Goal: Task Accomplishment & Management: Use online tool/utility

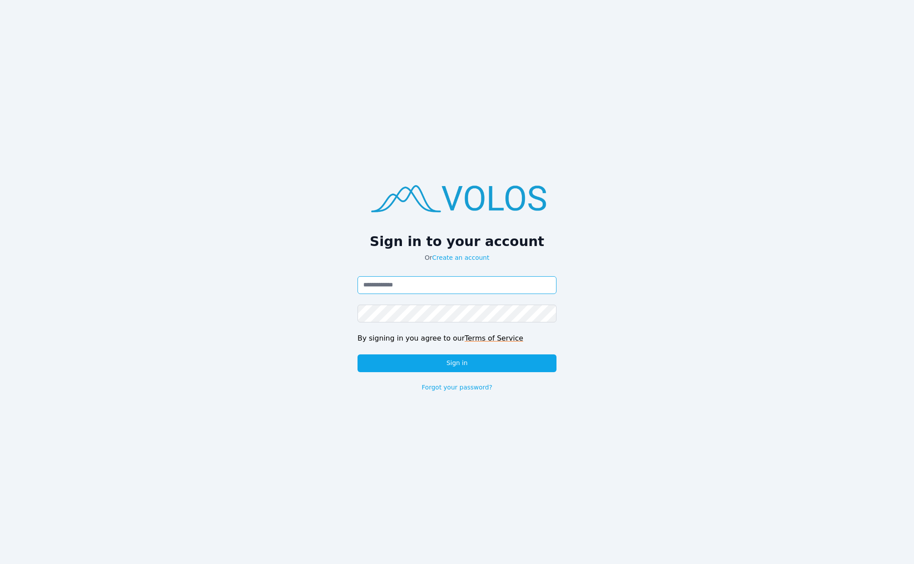
click at [366, 280] on input "Email address" at bounding box center [457, 285] width 199 height 18
paste input "**********"
type input "**********"
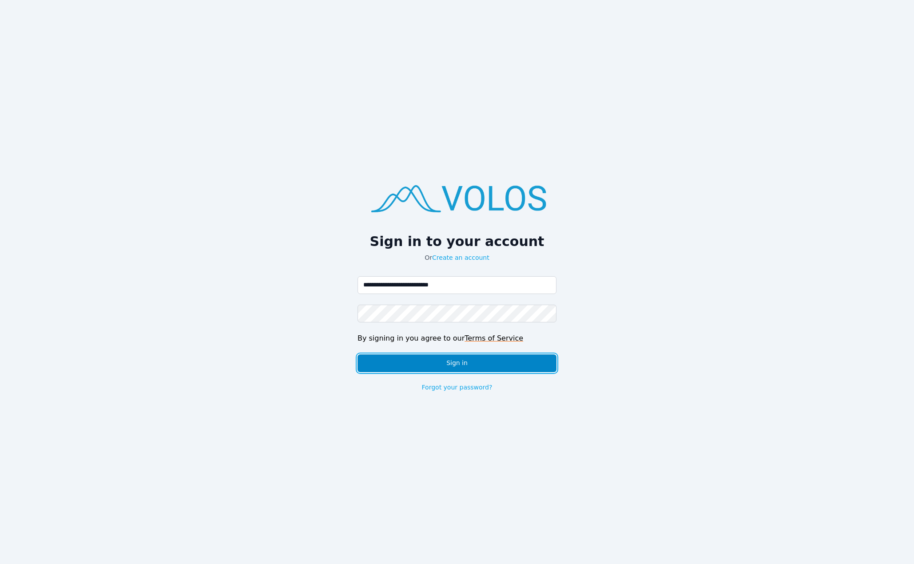
click at [445, 365] on button "Sign in" at bounding box center [457, 364] width 199 height 18
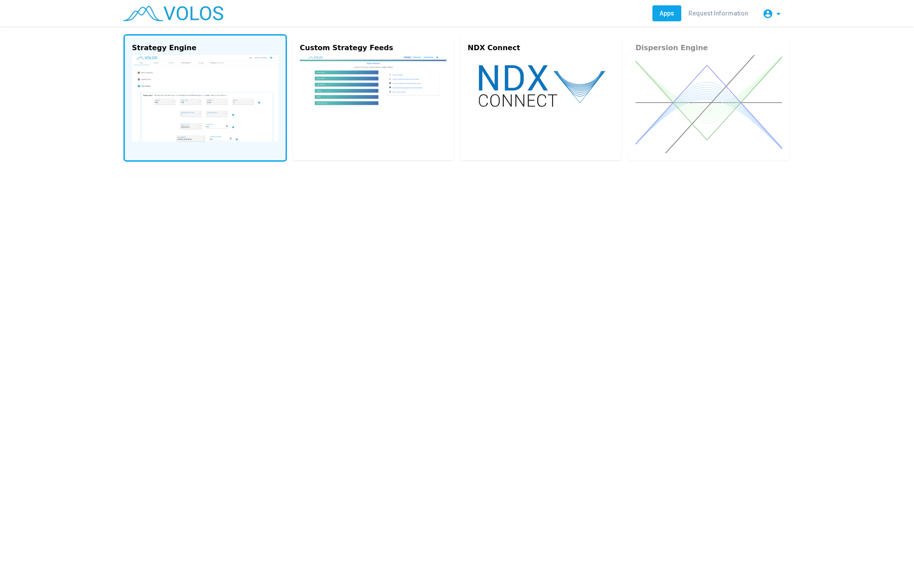
click at [227, 77] on img at bounding box center [205, 98] width 147 height 87
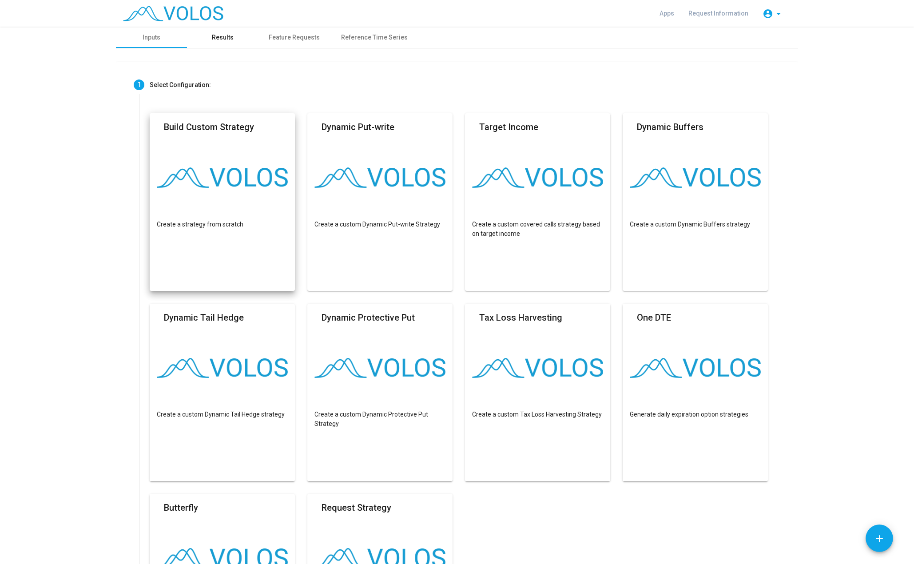
click at [246, 40] on div "Results" at bounding box center [222, 37] width 71 height 21
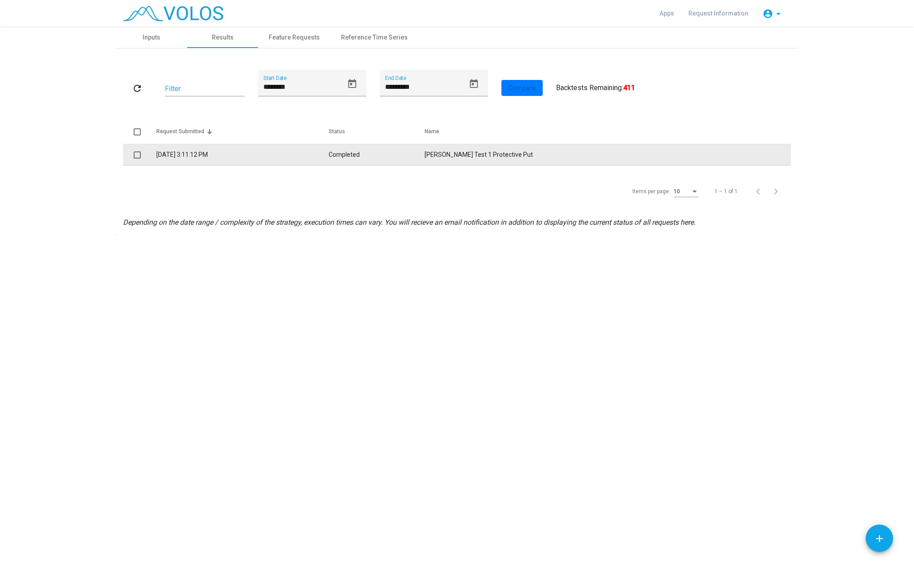
click at [242, 164] on td "8/7/2025 3:11:12 PM" at bounding box center [242, 154] width 172 height 21
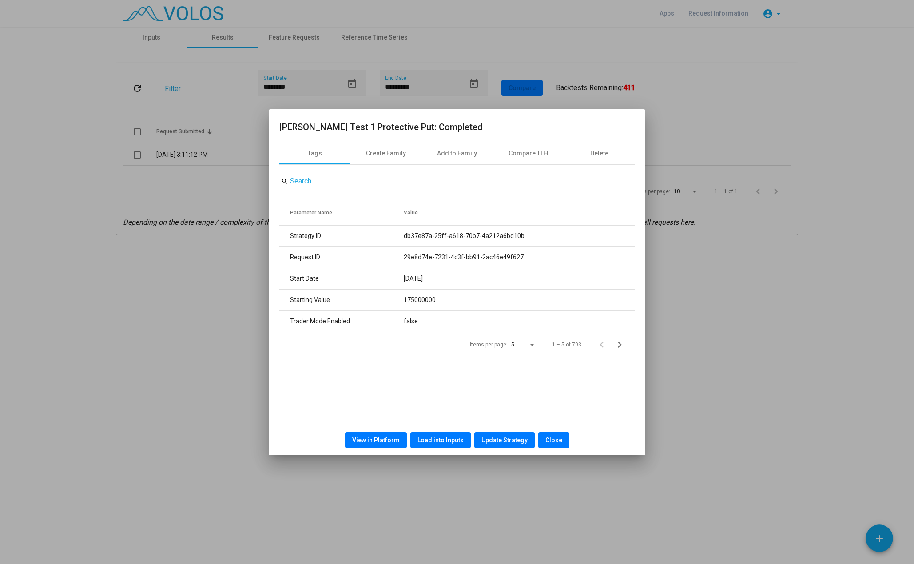
drag, startPoint x: 462, startPoint y: 440, endPoint x: 440, endPoint y: 390, distance: 54.5
click at [440, 390] on as-result-modal "Jacob Test 1 Protective Put: Completed Tags Create Family Add to Family Compare…" at bounding box center [456, 287] width 355 height 335
click at [439, 437] on span "Load into Inputs" at bounding box center [441, 440] width 46 height 7
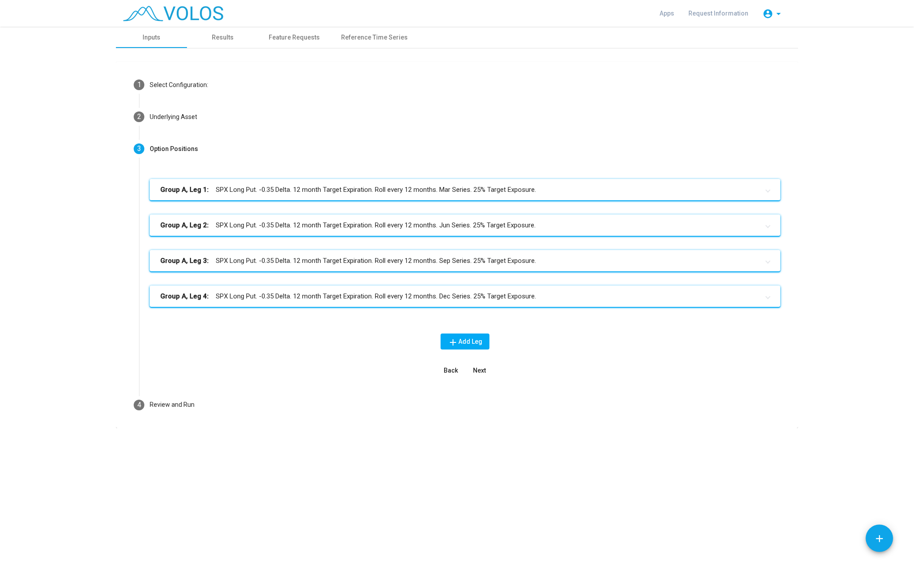
click at [377, 189] on mat-panel-title "Group A, Leg 1: SPX Long Put. -0.35 Delta. 12 month Target Expiration. Roll eve…" at bounding box center [459, 190] width 599 height 10
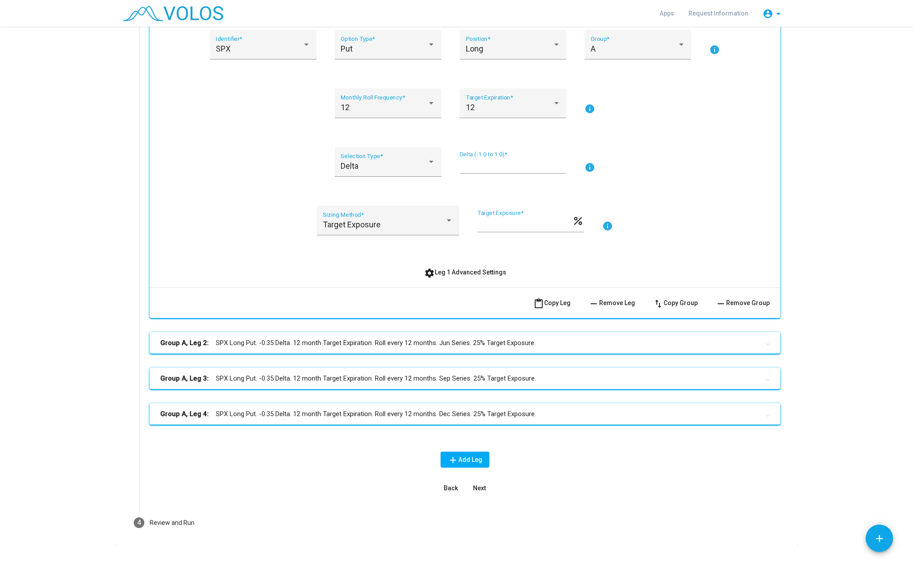
scroll to position [195, 0]
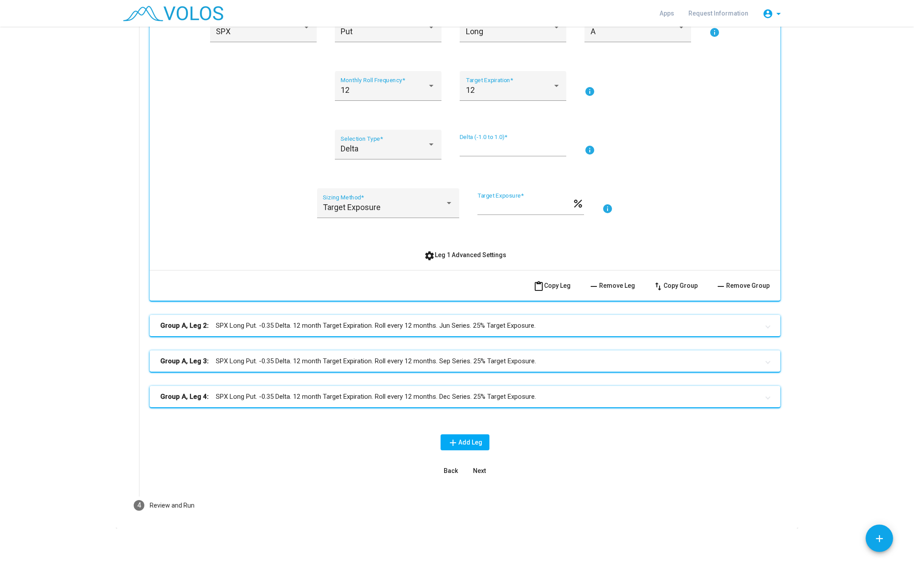
click at [684, 285] on span "swap_vert Copy Group" at bounding box center [675, 285] width 45 height 7
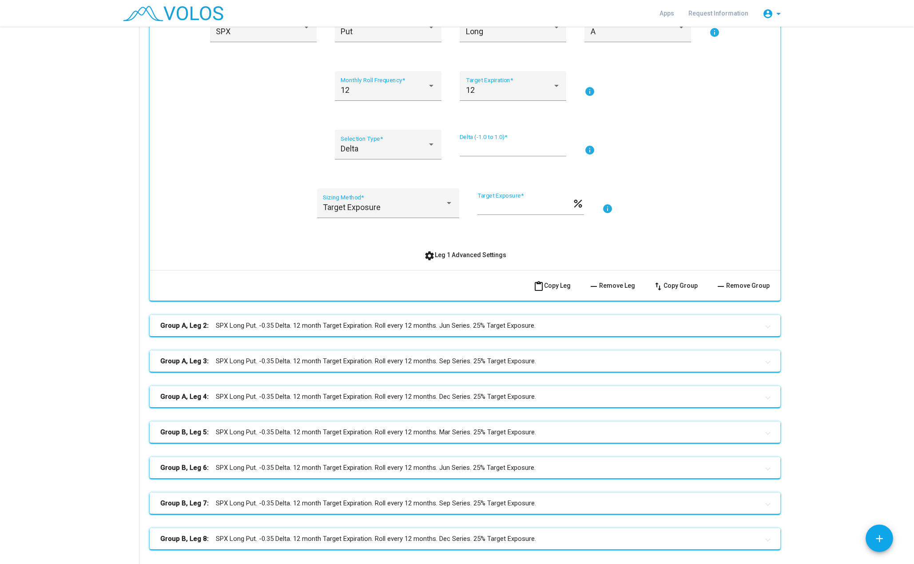
click at [763, 434] on span "Group B, Leg 5: SPX Long Put. -0.35 Delta. 12 month Target Expiration. Roll eve…" at bounding box center [463, 432] width 606 height 10
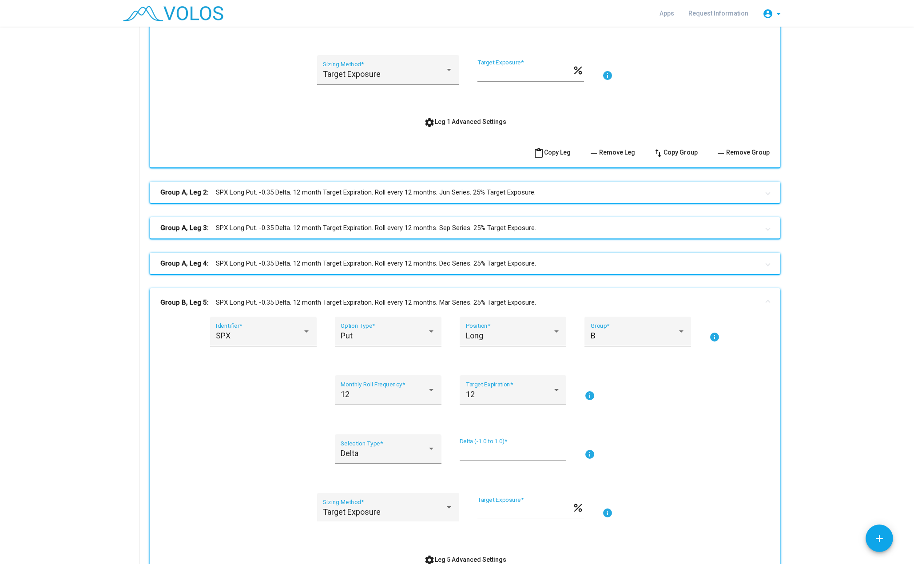
scroll to position [462, 0]
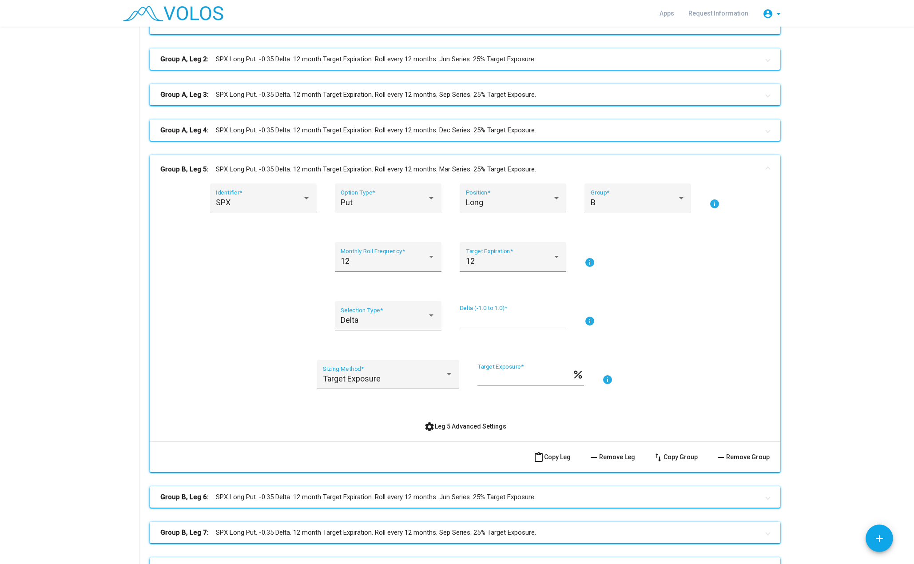
click at [621, 459] on span "remove Remove Leg" at bounding box center [612, 457] width 47 height 7
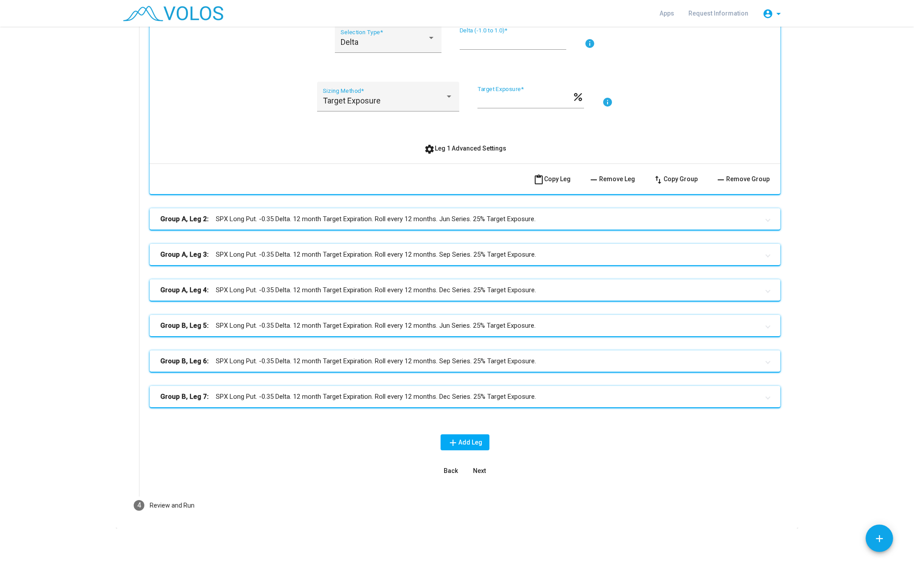
scroll to position [302, 0]
click at [767, 327] on span at bounding box center [769, 326] width 4 height 10
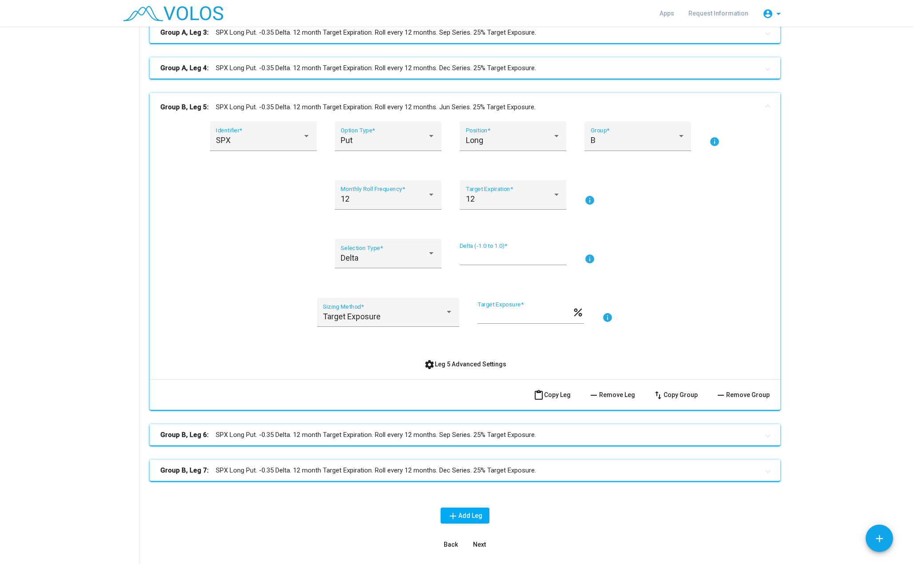
scroll to position [568, 0]
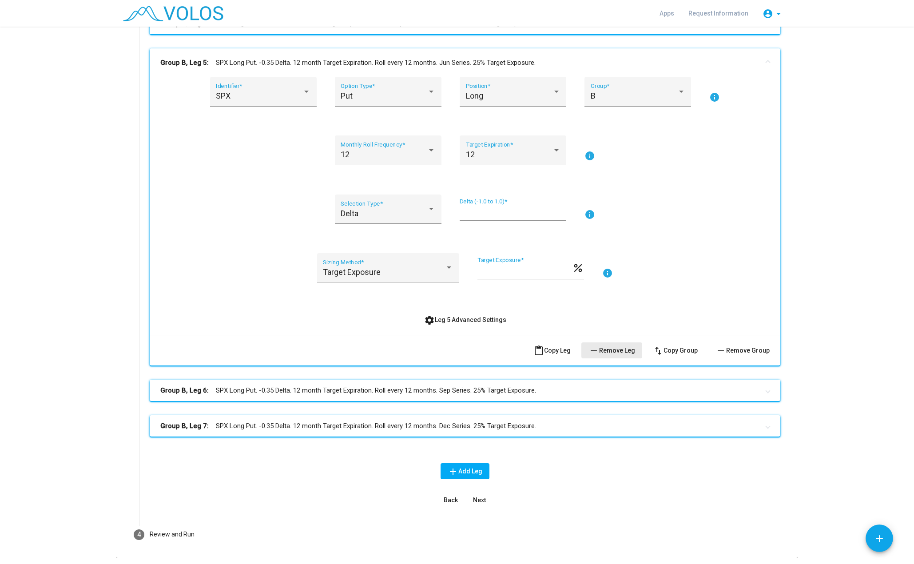
click at [618, 356] on button "remove Remove Leg" at bounding box center [612, 351] width 61 height 16
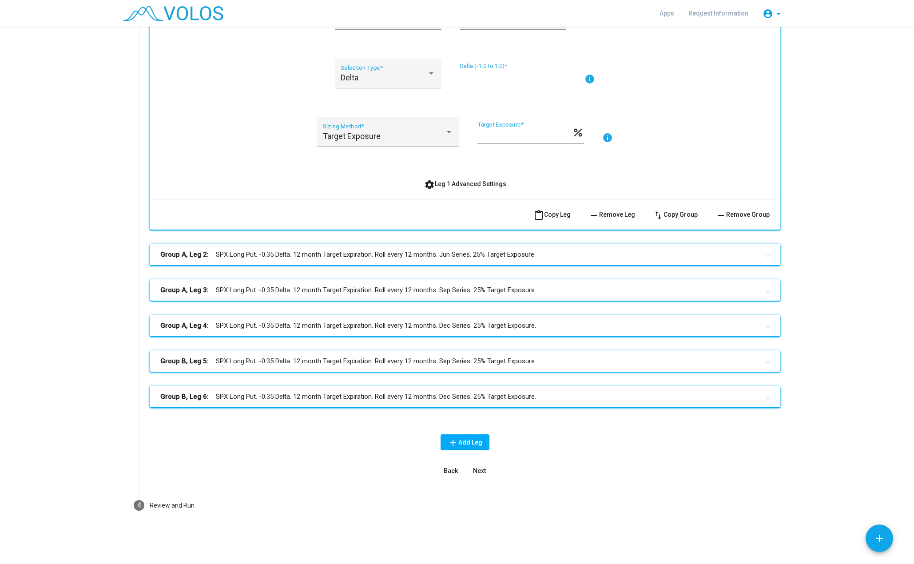
click at [767, 363] on span at bounding box center [769, 361] width 4 height 10
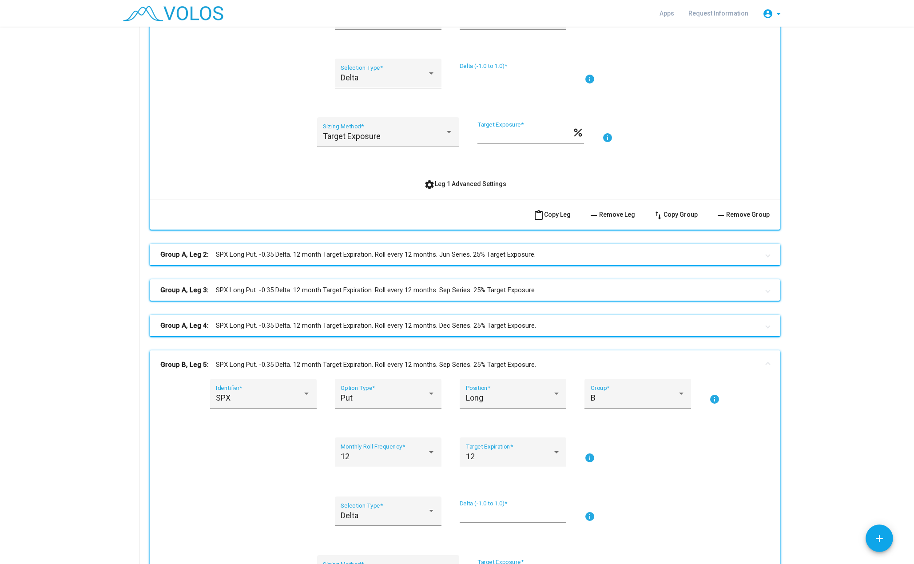
scroll to position [533, 0]
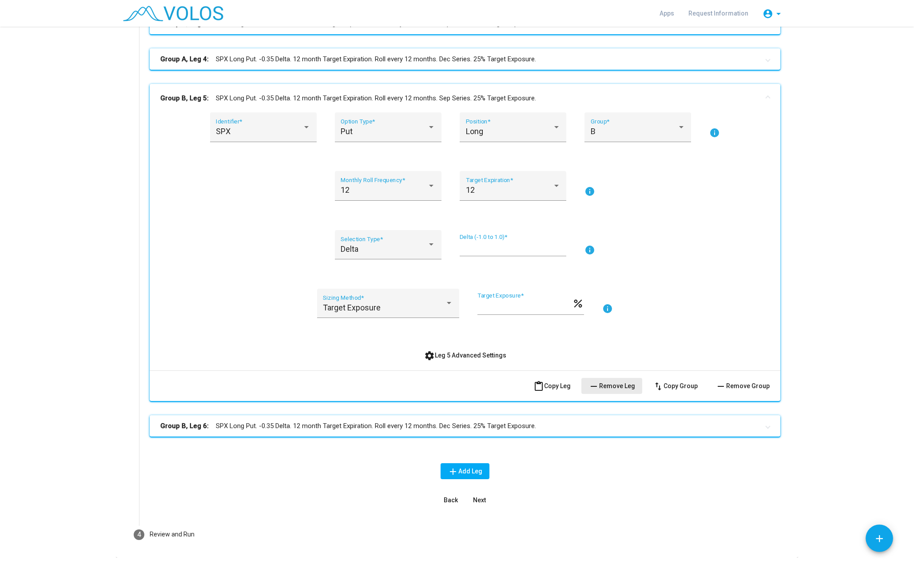
click at [604, 387] on span "remove Remove Leg" at bounding box center [612, 386] width 47 height 7
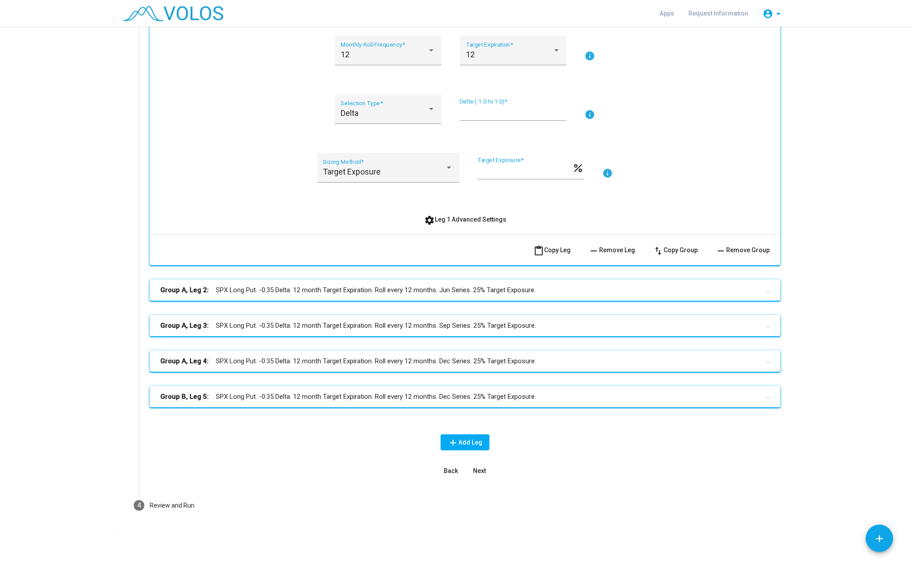
click at [767, 396] on span at bounding box center [769, 397] width 4 height 10
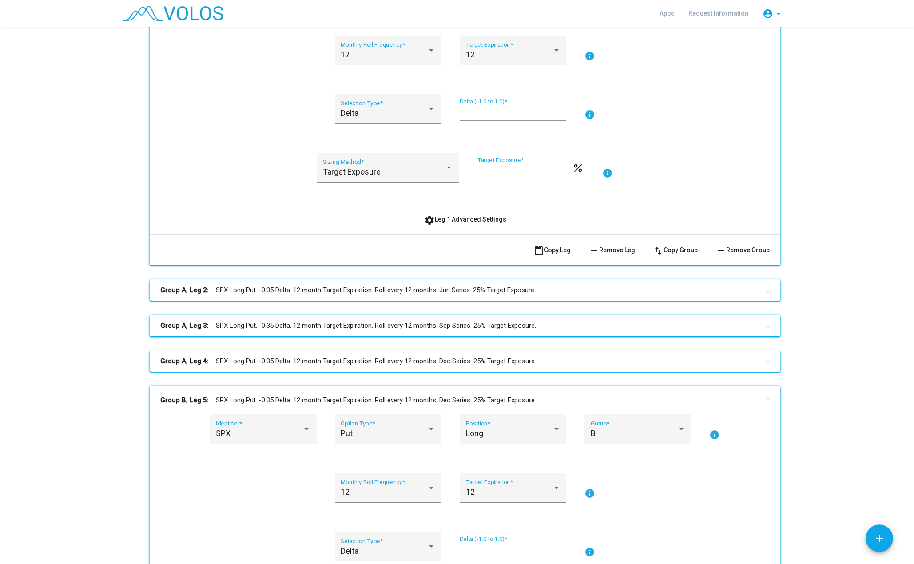
scroll to position [527, 0]
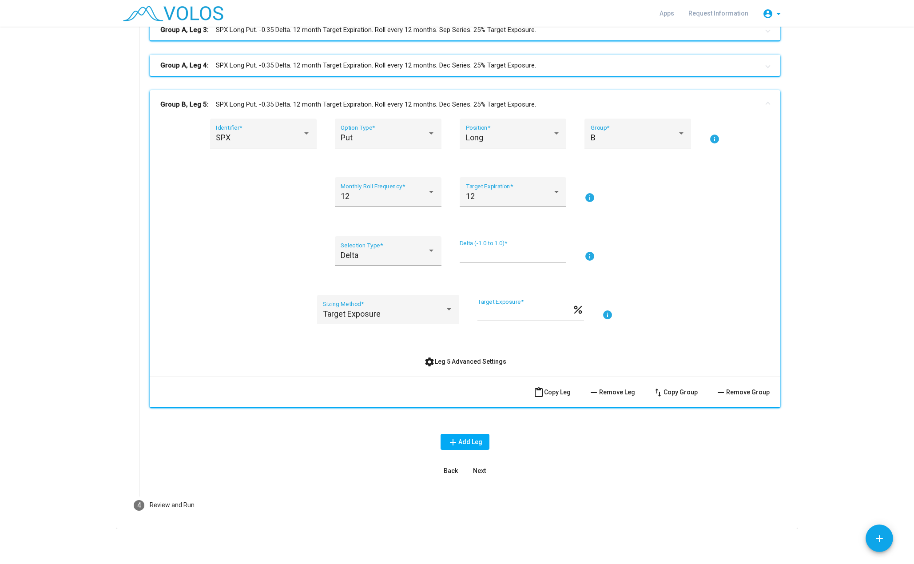
click at [604, 398] on button "remove Remove Leg" at bounding box center [612, 392] width 61 height 16
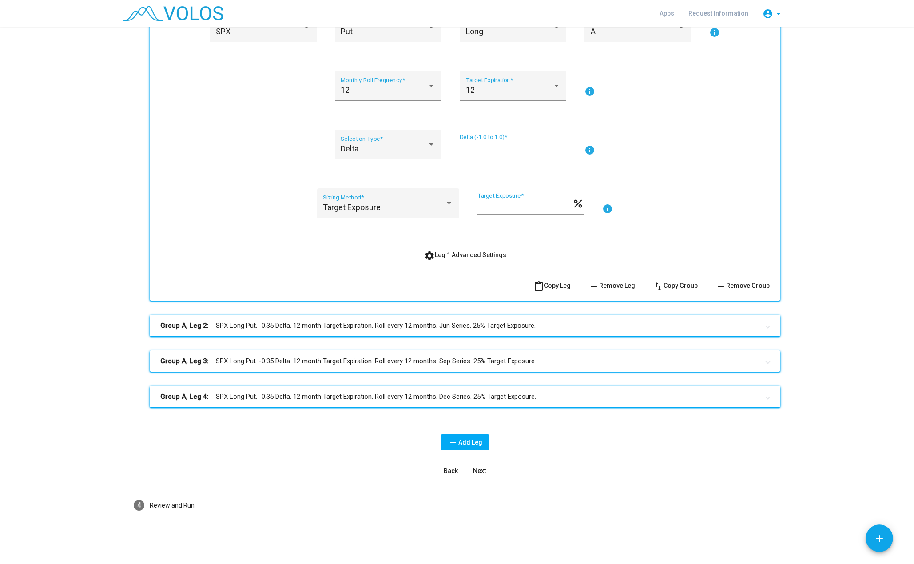
scroll to position [0, 0]
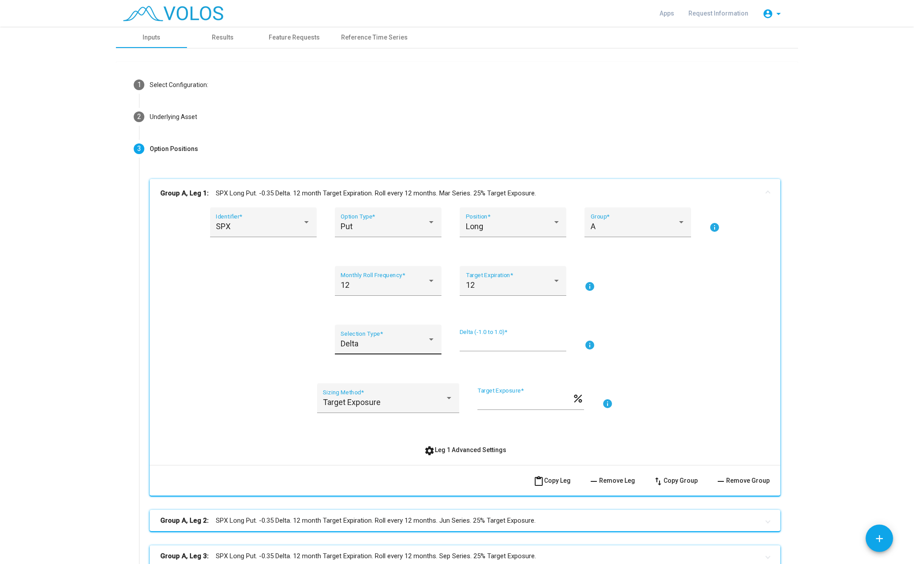
click at [425, 334] on div "Delta Selection Type *" at bounding box center [388, 343] width 95 height 24
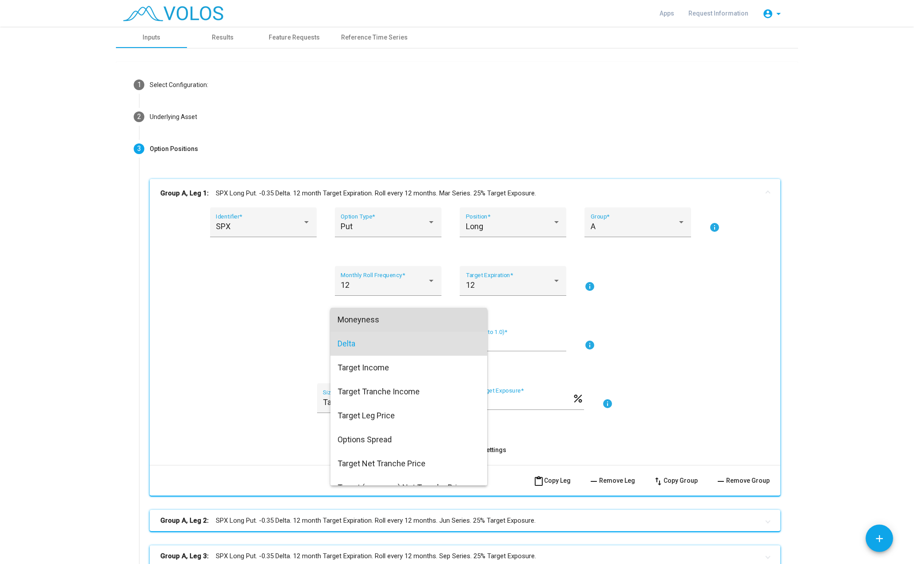
click at [403, 322] on span "Moneyness" at bounding box center [409, 320] width 143 height 24
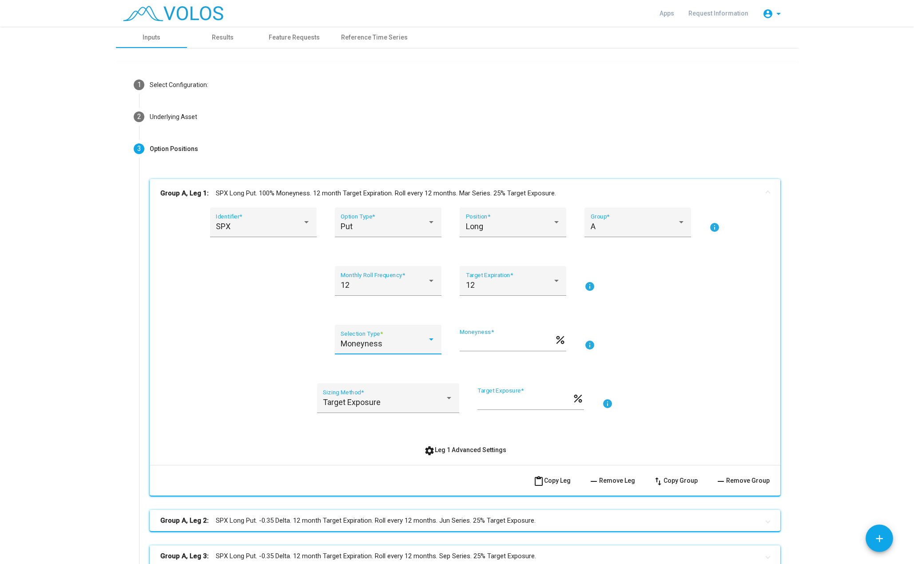
click at [465, 347] on input "***" at bounding box center [507, 343] width 95 height 9
click at [464, 347] on input "***" at bounding box center [507, 343] width 95 height 9
type input "**"
click at [696, 334] on div "Moneyness Selection Type * ** Moneyness * percent info" at bounding box center [465, 345] width 610 height 40
click at [549, 232] on div "Long Position *" at bounding box center [513, 226] width 95 height 24
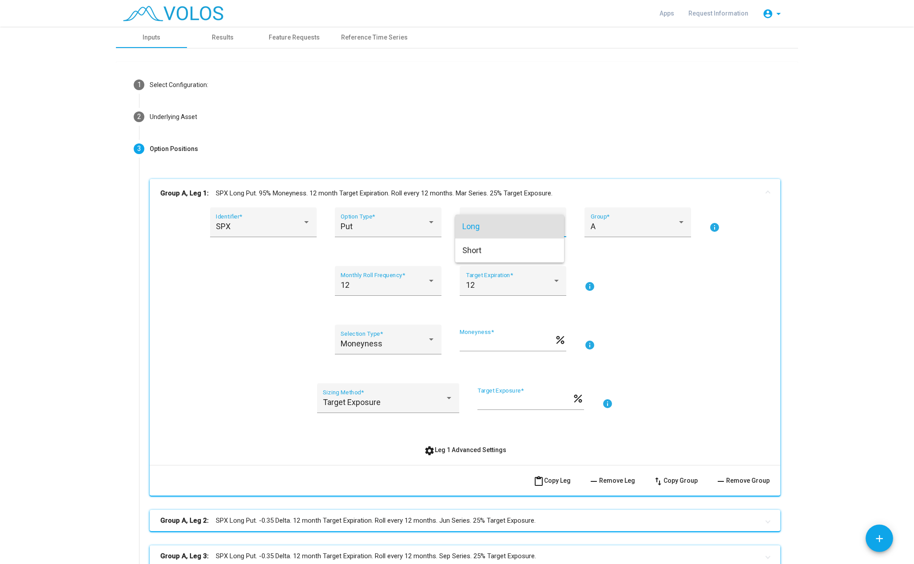
click at [549, 232] on span "Long" at bounding box center [510, 227] width 95 height 24
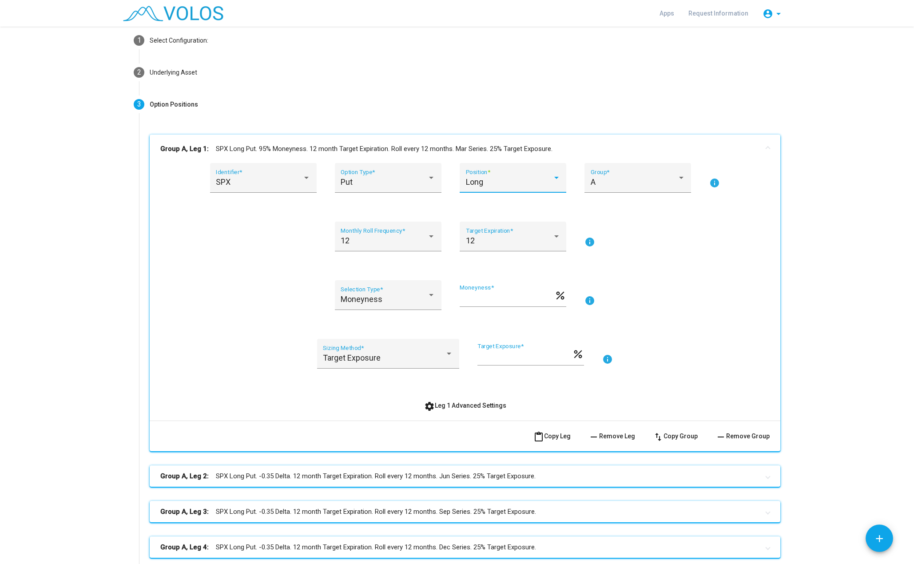
scroll to position [133, 0]
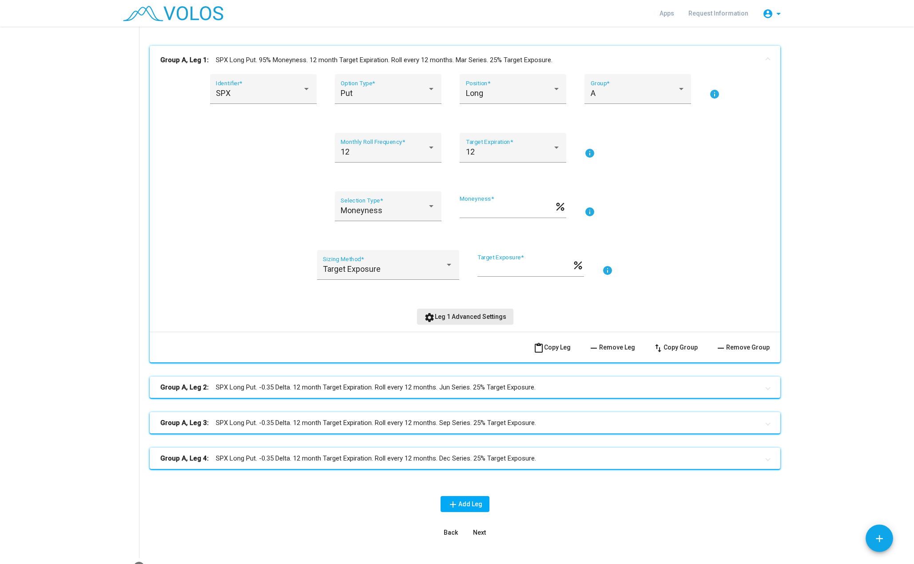
click at [486, 314] on span "settings Leg 1 Advanced Settings" at bounding box center [465, 316] width 82 height 7
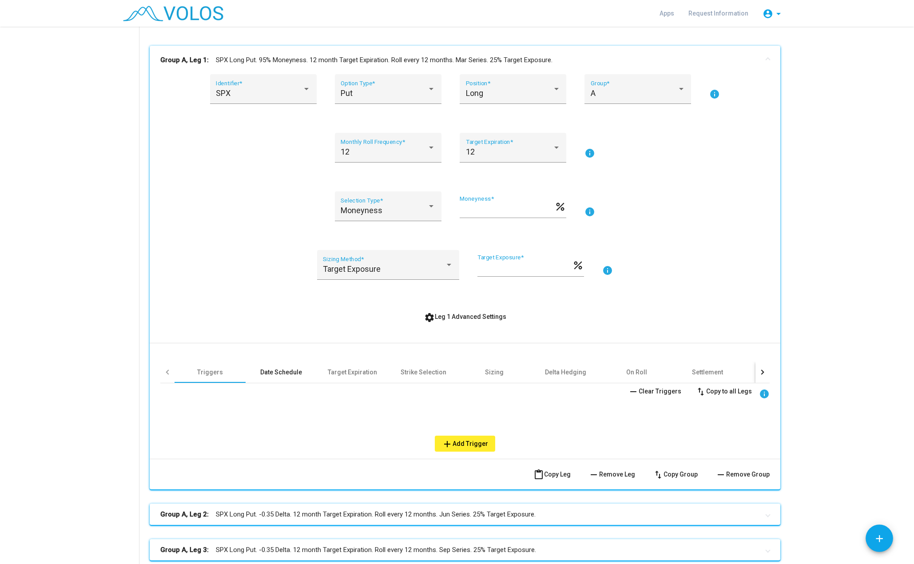
click at [272, 371] on div "Date Schedule" at bounding box center [281, 372] width 42 height 9
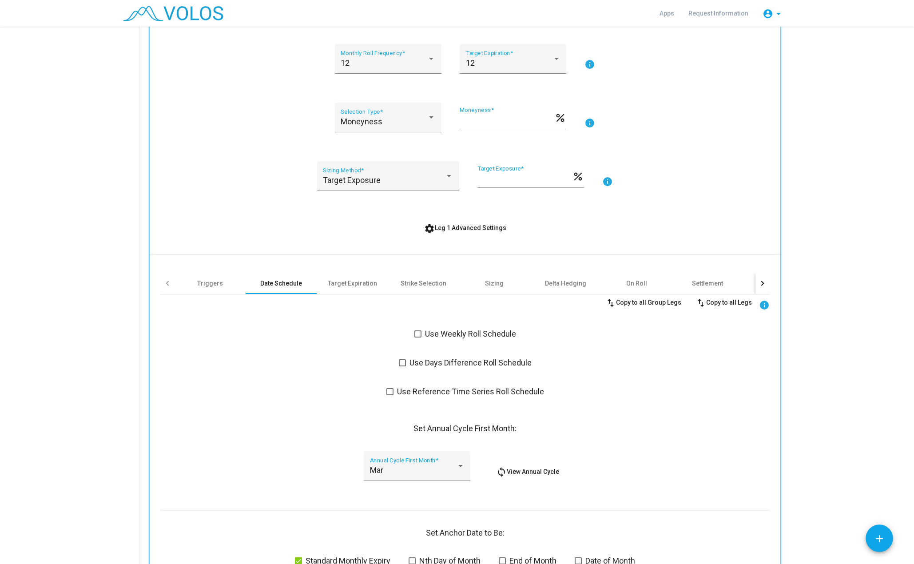
scroll to position [267, 0]
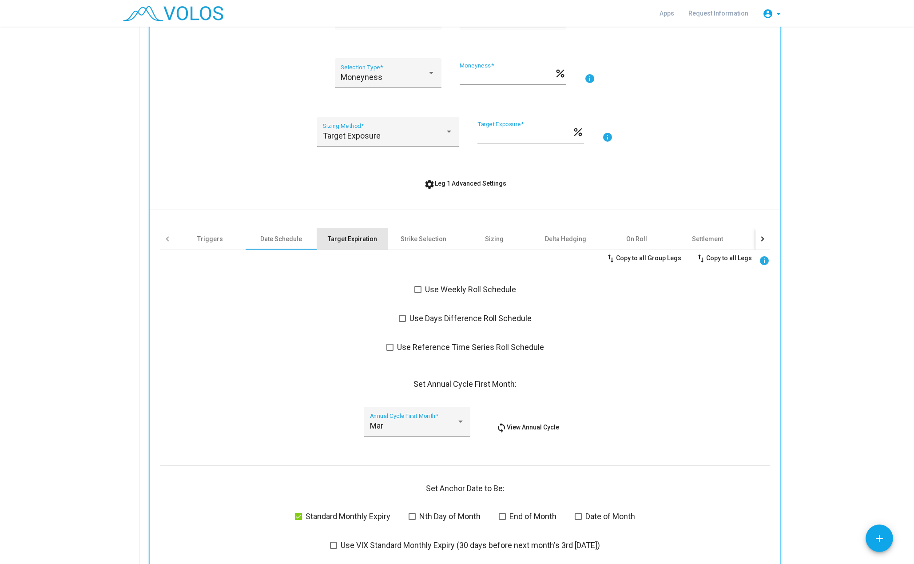
click at [355, 243] on div "Target Expiration" at bounding box center [352, 239] width 49 height 9
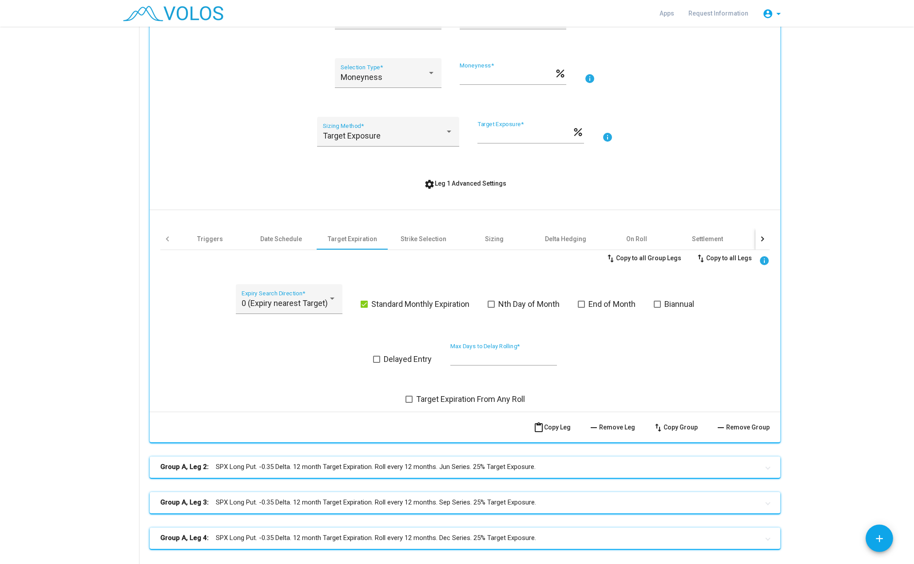
click at [166, 242] on div at bounding box center [167, 238] width 14 height 21
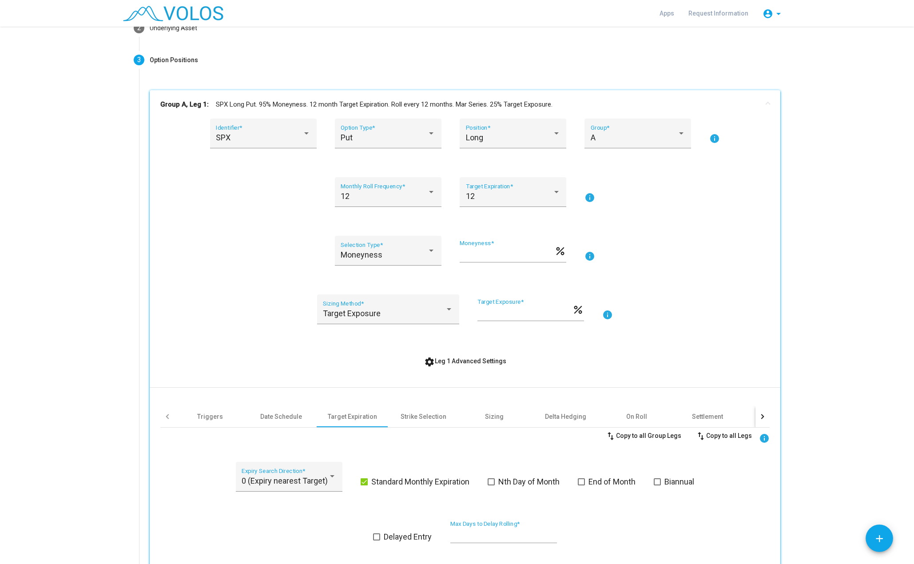
scroll to position [44, 0]
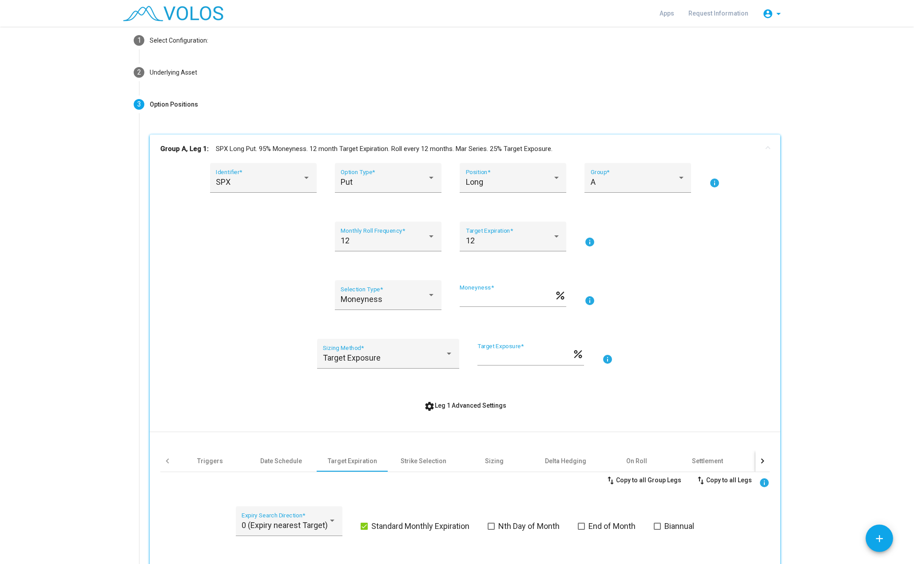
click at [819, 188] on as-strategy-engine-wrapper "**********" at bounding box center [457, 437] width 914 height 910
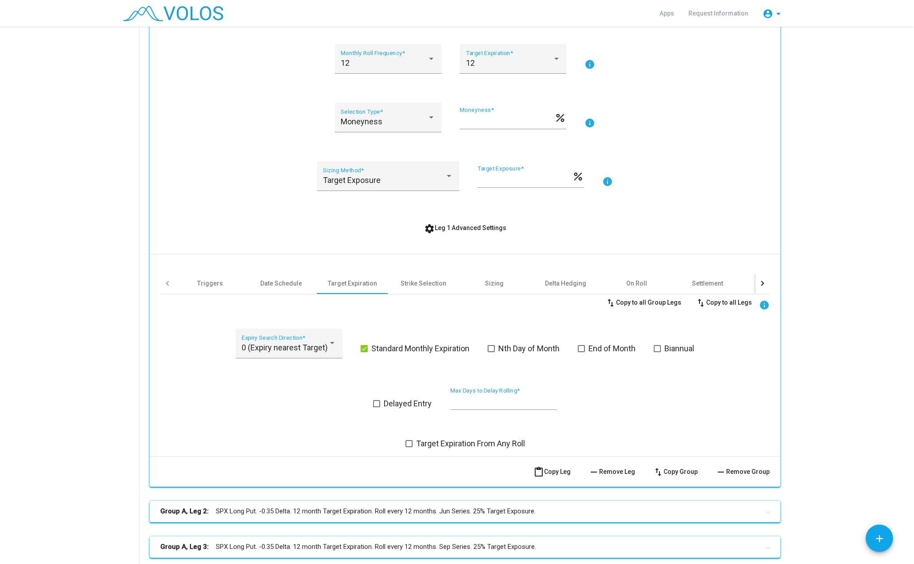
scroll to position [178, 0]
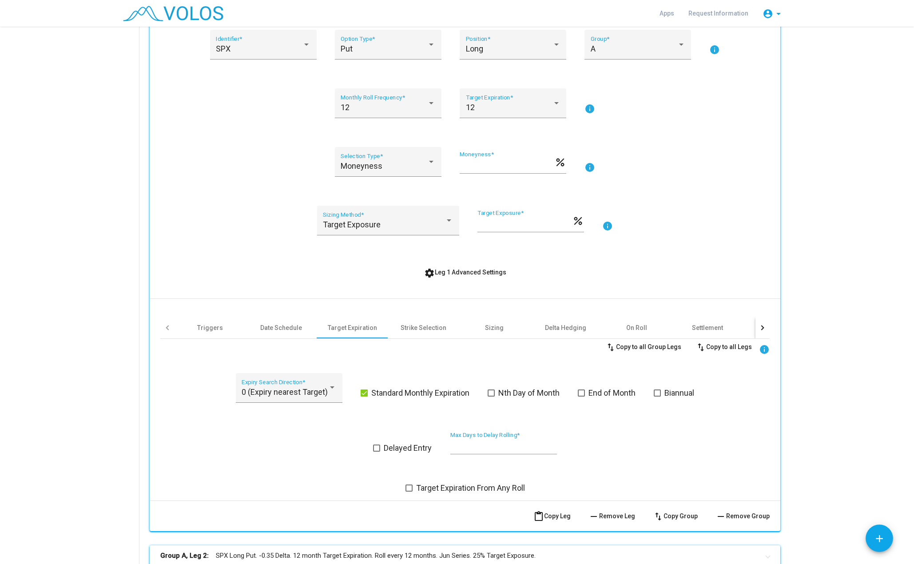
click at [429, 273] on mat-icon "settings" at bounding box center [429, 273] width 11 height 11
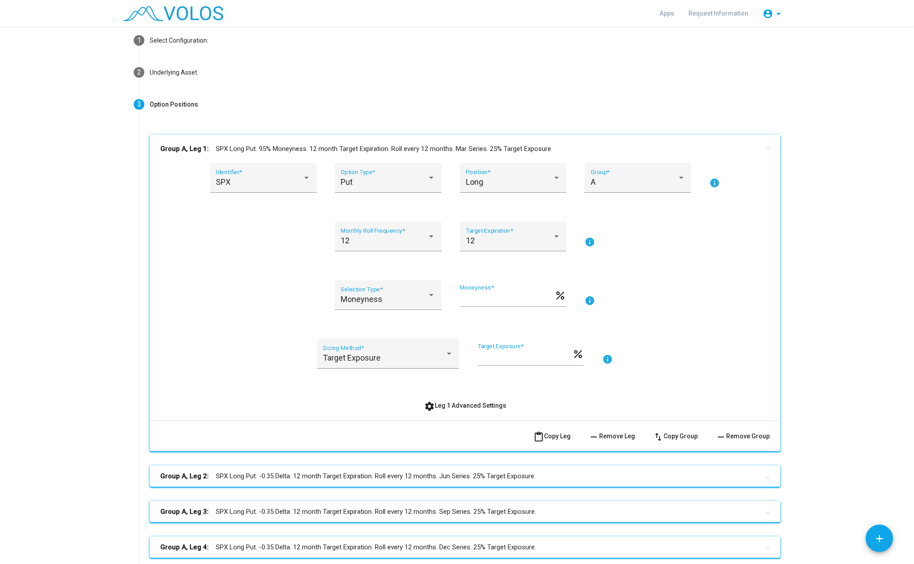
scroll to position [0, 0]
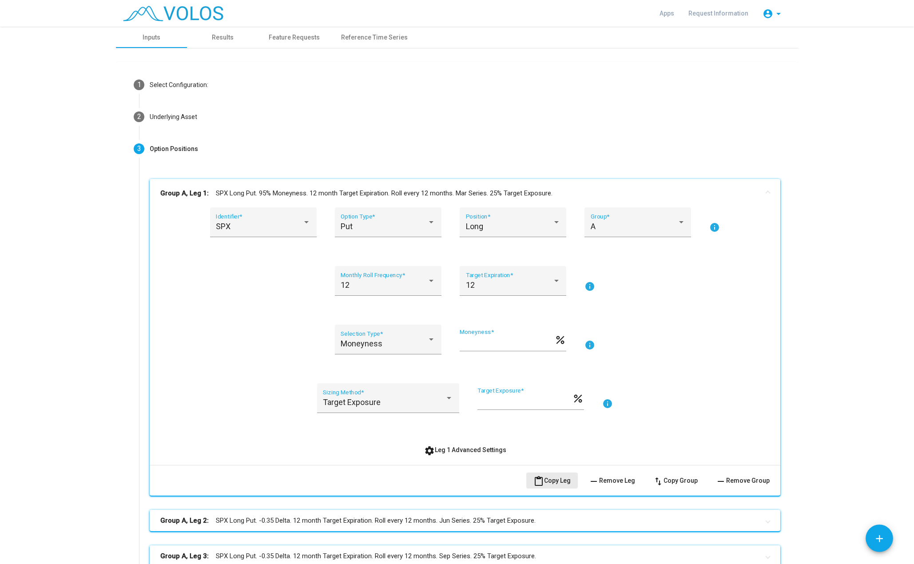
click at [559, 484] on button "content_paste Copy Leg" at bounding box center [553, 481] width 52 height 16
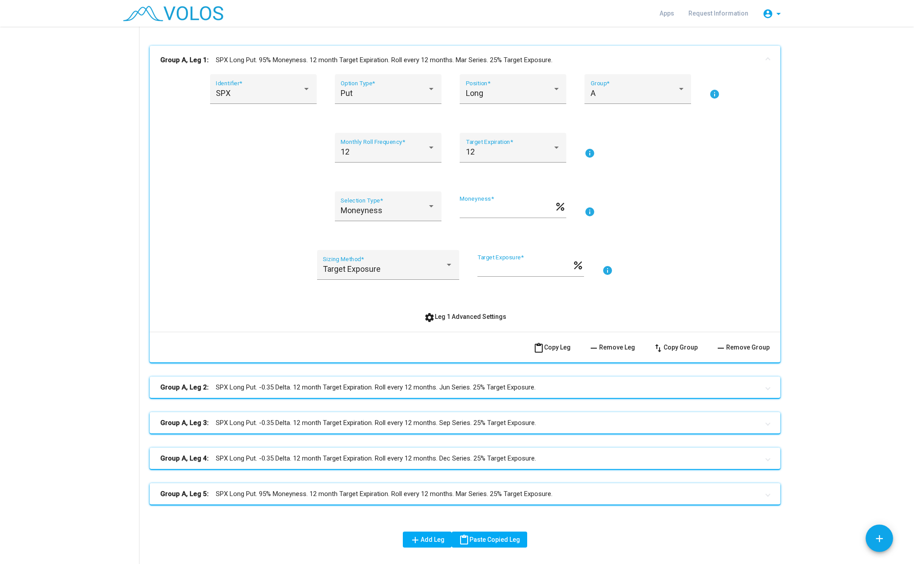
scroll to position [178, 0]
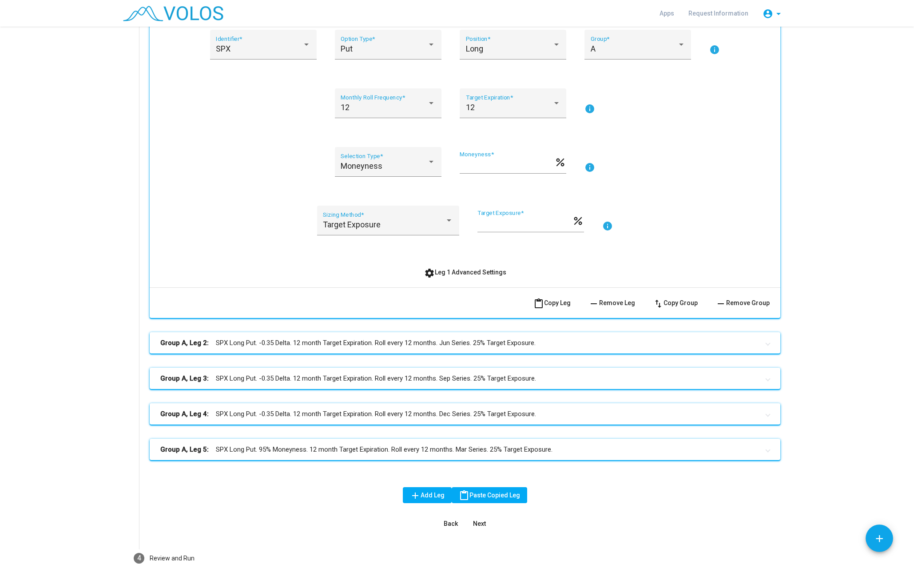
drag, startPoint x: 443, startPoint y: 451, endPoint x: 434, endPoint y: 327, distance: 124.3
click at [434, 327] on div "Group A, Leg 1: SPX Long Put. 95% Moneyness. 12 month Target Expiration. Roll e…" at bounding box center [465, 237] width 631 height 473
click at [429, 344] on mat-panel-title "Group A, Leg 2: SPX Long Put. -0.35 Delta. 12 month Target Expiration. Roll eve…" at bounding box center [459, 343] width 599 height 10
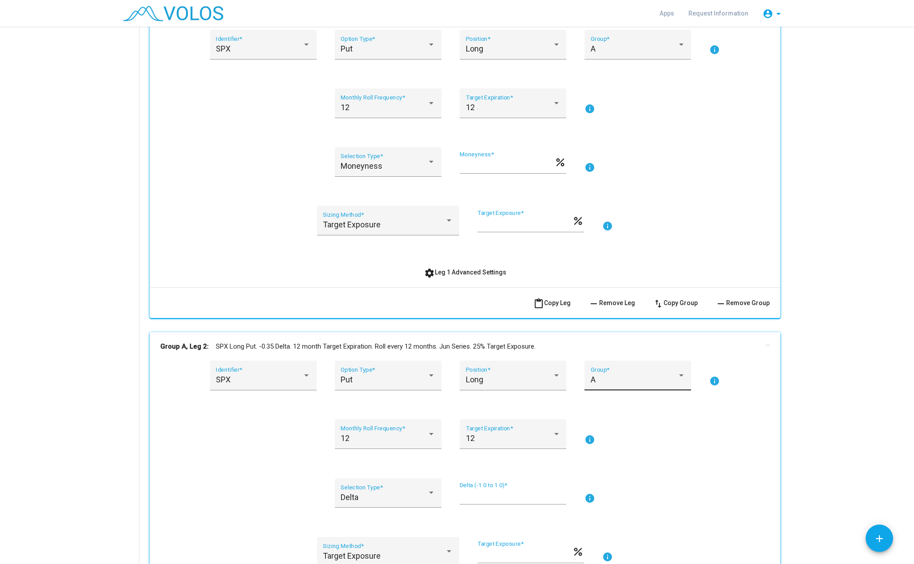
click at [675, 380] on div "A" at bounding box center [638, 379] width 95 height 9
click at [636, 408] on span "B" at bounding box center [634, 404] width 95 height 24
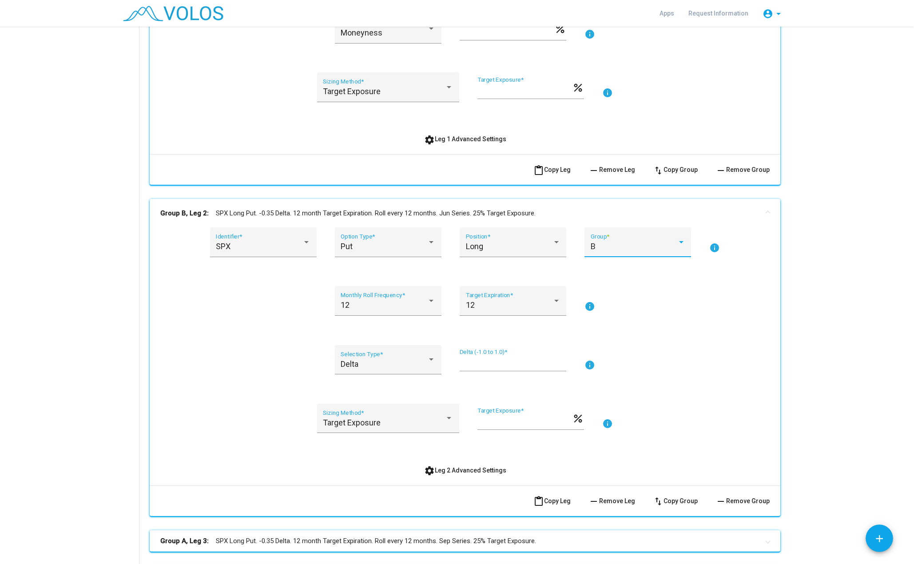
scroll to position [400, 0]
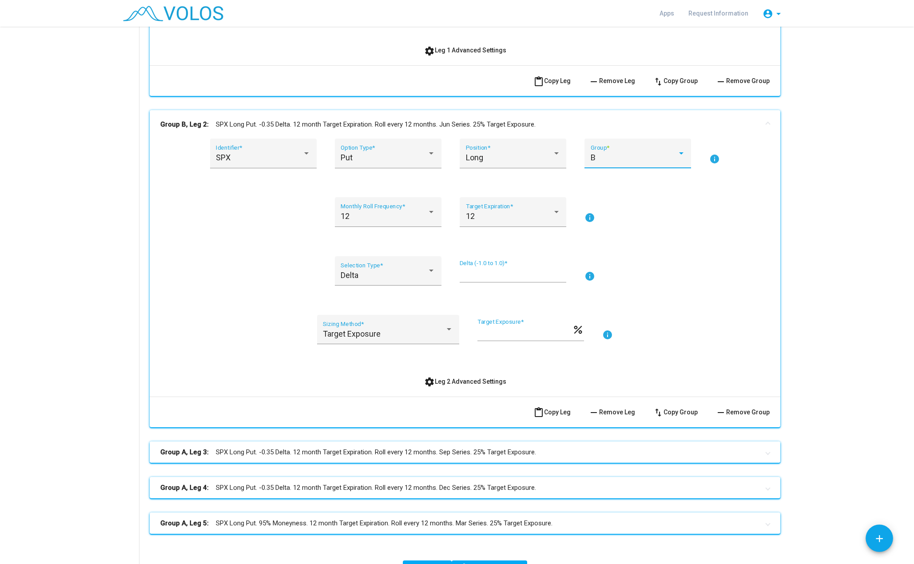
click at [626, 451] on mat-panel-title "Group A, Leg 3: SPX Long Put. -0.35 Delta. 12 month Target Expiration. Roll eve…" at bounding box center [459, 452] width 599 height 10
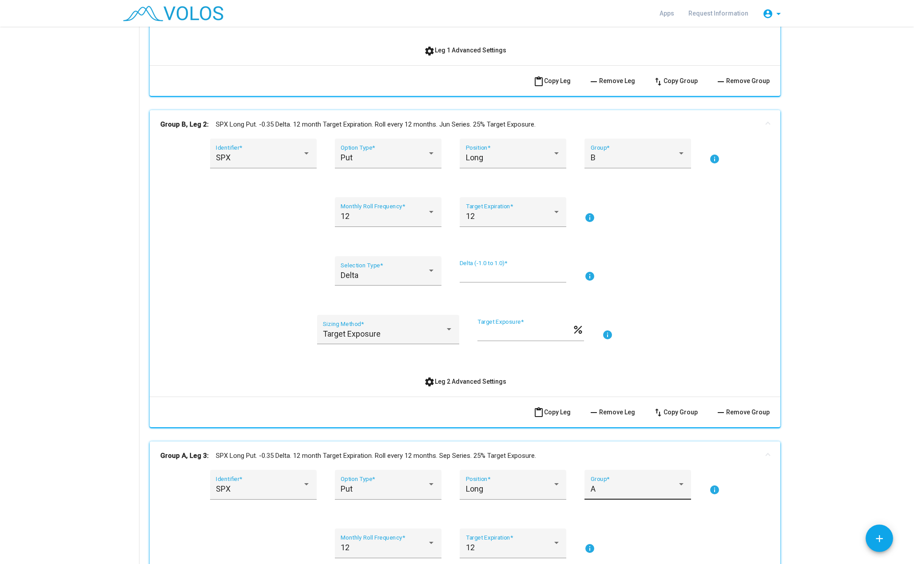
click at [642, 479] on div "A Group *" at bounding box center [638, 488] width 95 height 24
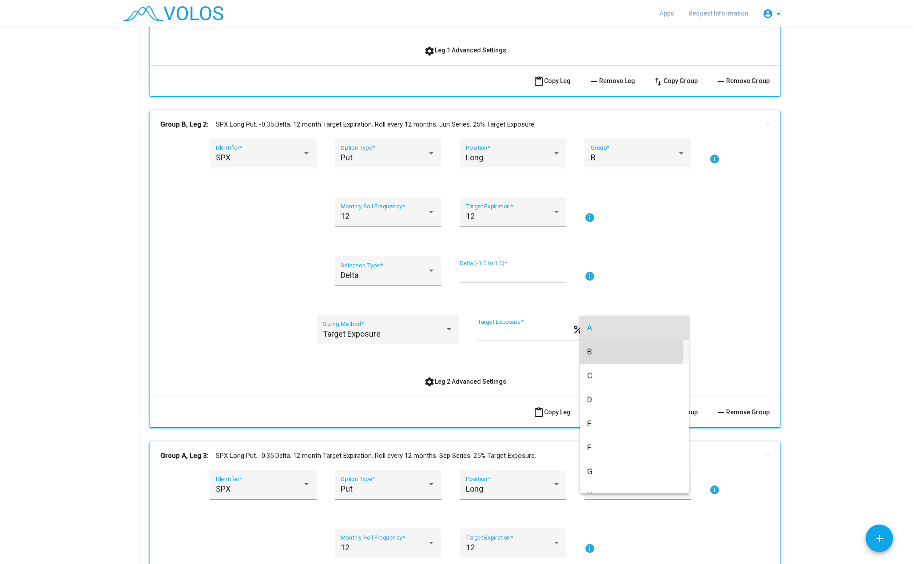
click at [606, 351] on span "B" at bounding box center [634, 352] width 95 height 24
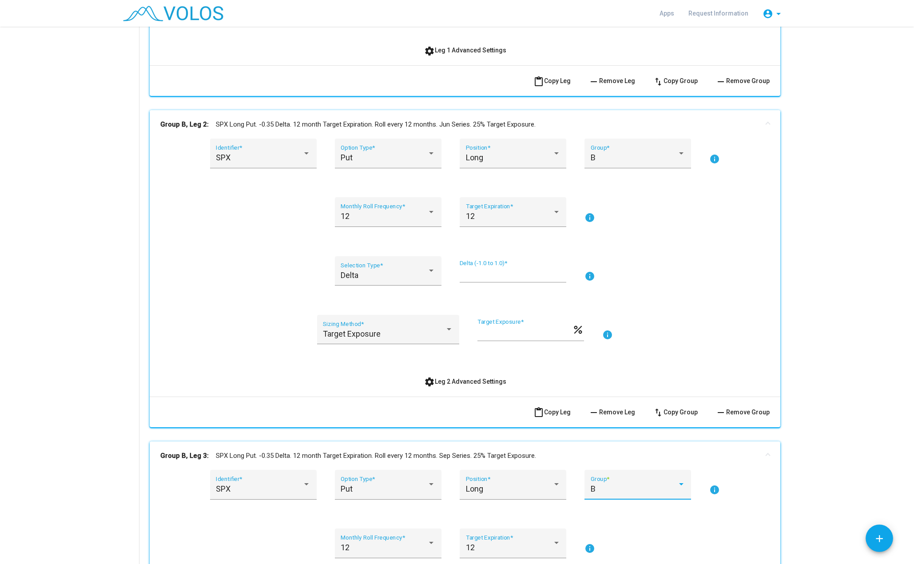
click at [615, 131] on mat-expansion-panel-header "Group B, Leg 2: SPX Long Put. -0.35 Delta. 12 month Target Expiration. Roll eve…" at bounding box center [465, 124] width 631 height 28
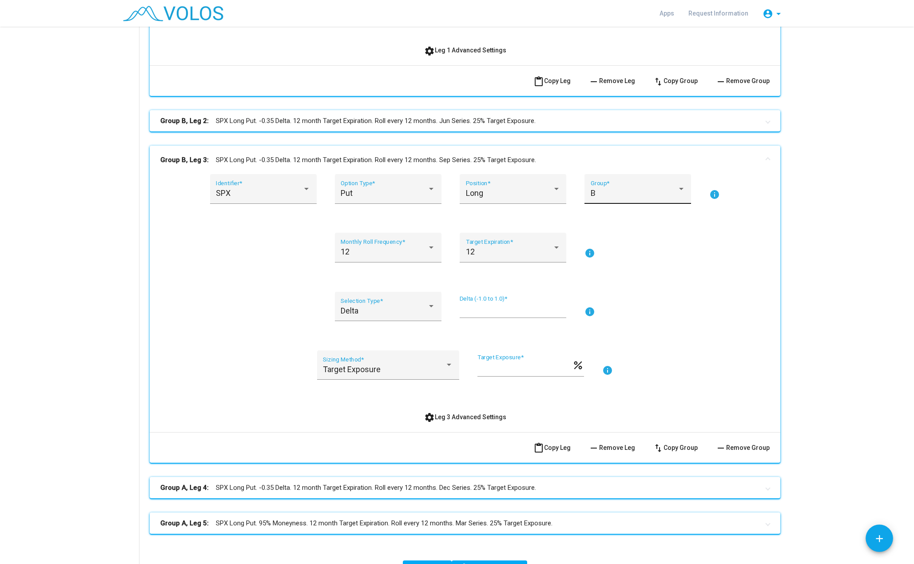
click at [635, 186] on div "B Group *" at bounding box center [638, 192] width 95 height 24
click at [630, 219] on span "C" at bounding box center [634, 217] width 95 height 24
click at [594, 162] on mat-panel-title "Group C, Leg 3: SPX Long Put. -0.35 Delta. 12 month Target Expiration. Roll eve…" at bounding box center [459, 160] width 599 height 10
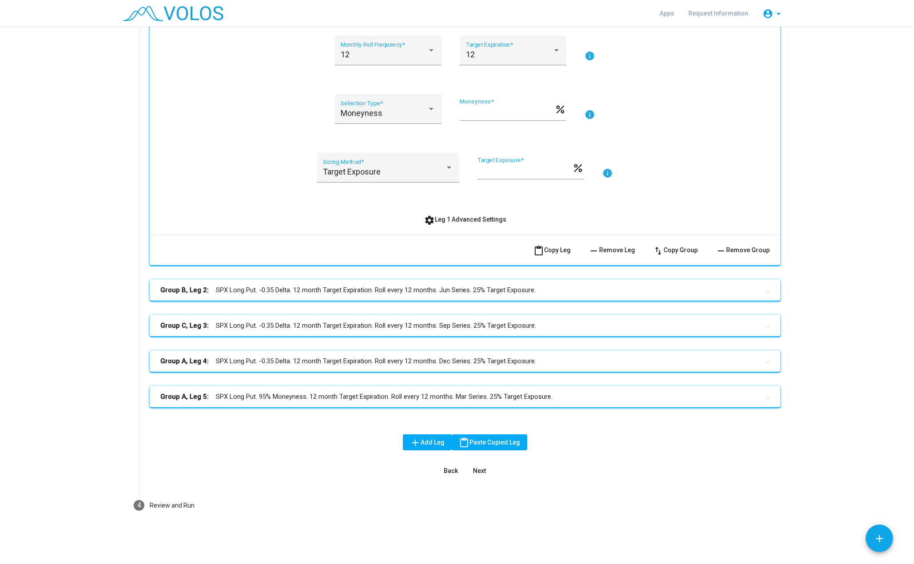
click at [572, 366] on mat-panel-title "Group A, Leg 4: SPX Long Put. -0.35 Delta. 12 month Target Expiration. Roll eve…" at bounding box center [459, 361] width 599 height 10
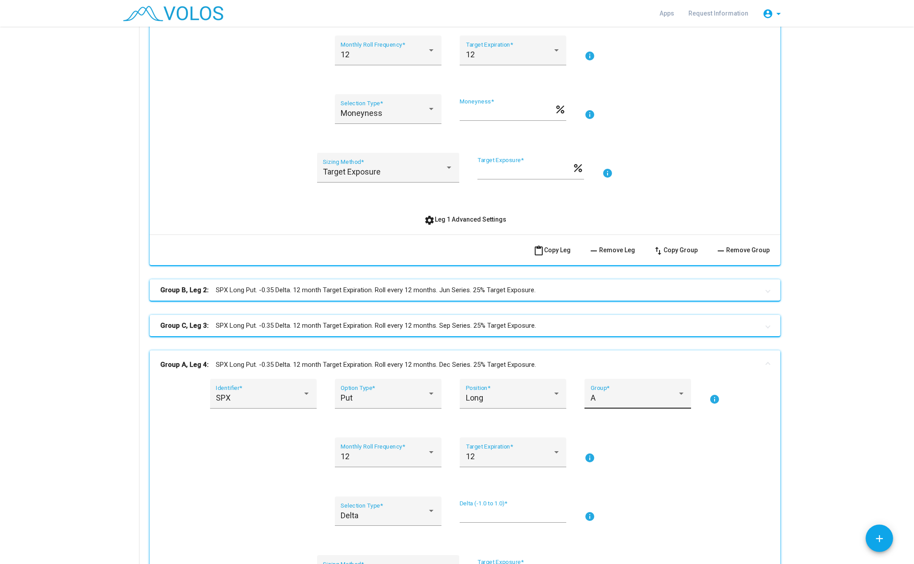
click at [607, 391] on div "A Group *" at bounding box center [638, 397] width 95 height 24
click at [610, 469] on span "D" at bounding box center [634, 470] width 95 height 24
click at [583, 363] on mat-panel-title "Group D, Leg 4: SPX Long Put. -0.35 Delta. 12 month Target Expiration. Roll eve…" at bounding box center [459, 365] width 599 height 10
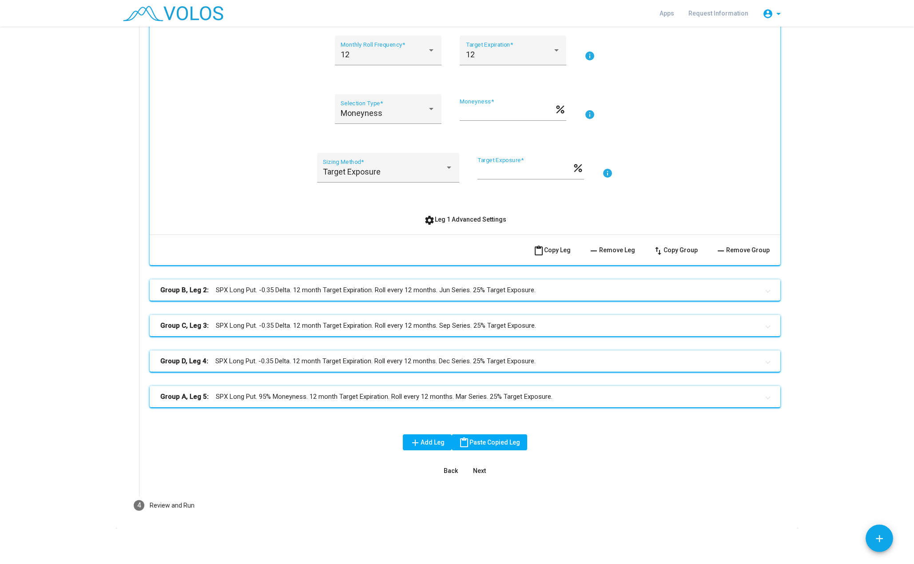
click at [555, 397] on mat-panel-title "Group A, Leg 5: SPX Long Put. 95% Moneyness. 12 month Target Expiration. Roll e…" at bounding box center [459, 397] width 599 height 10
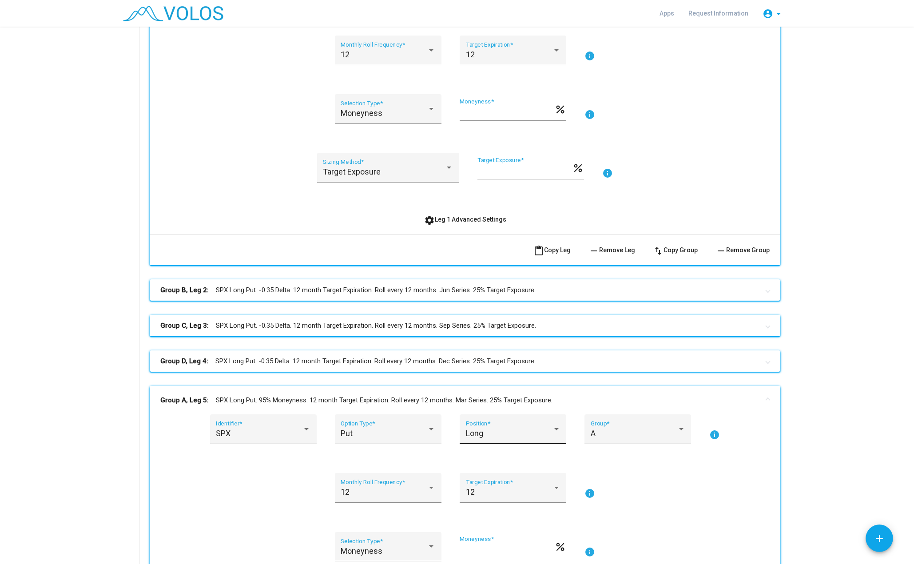
click at [482, 440] on div "Long Position *" at bounding box center [513, 433] width 95 height 24
click at [487, 457] on span "Short" at bounding box center [510, 458] width 95 height 24
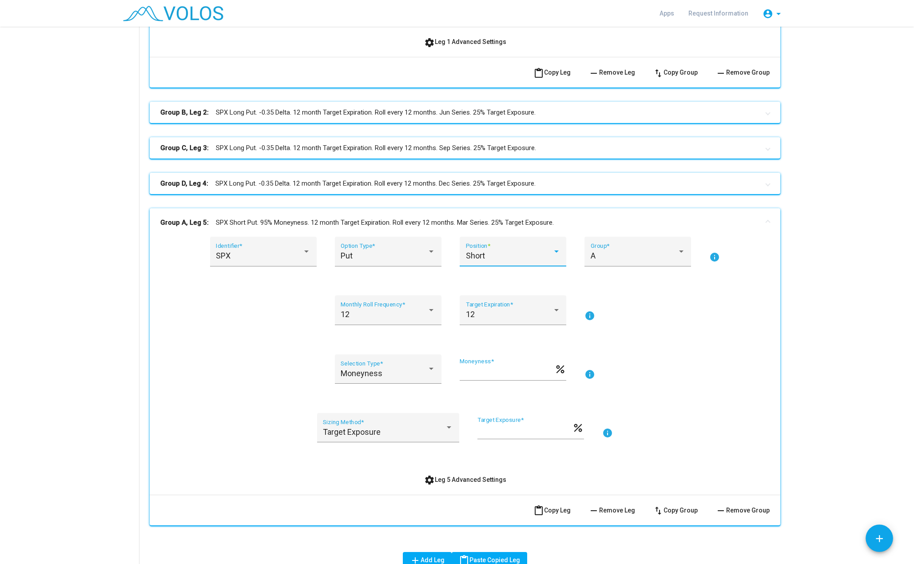
scroll to position [453, 0]
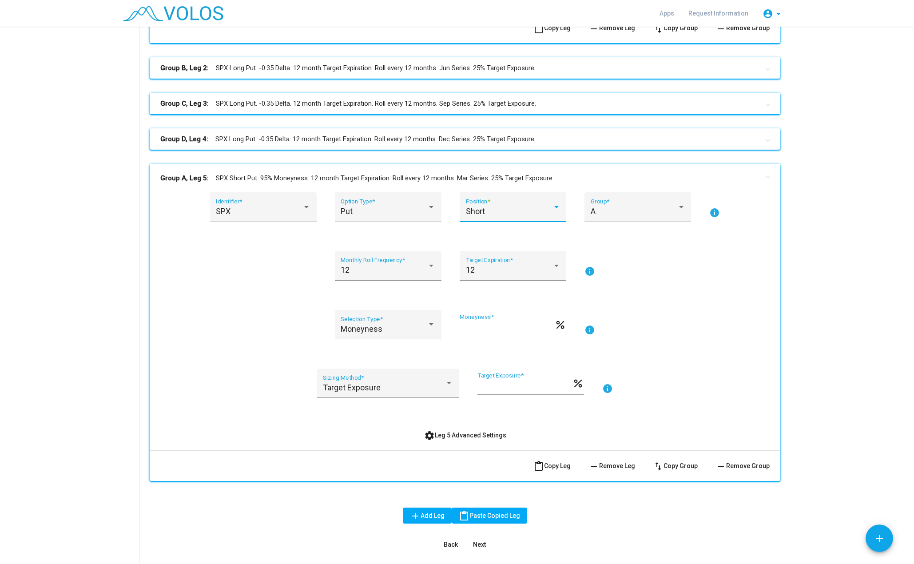
click at [493, 436] on span "settings Leg 5 Advanced Settings" at bounding box center [465, 435] width 82 height 7
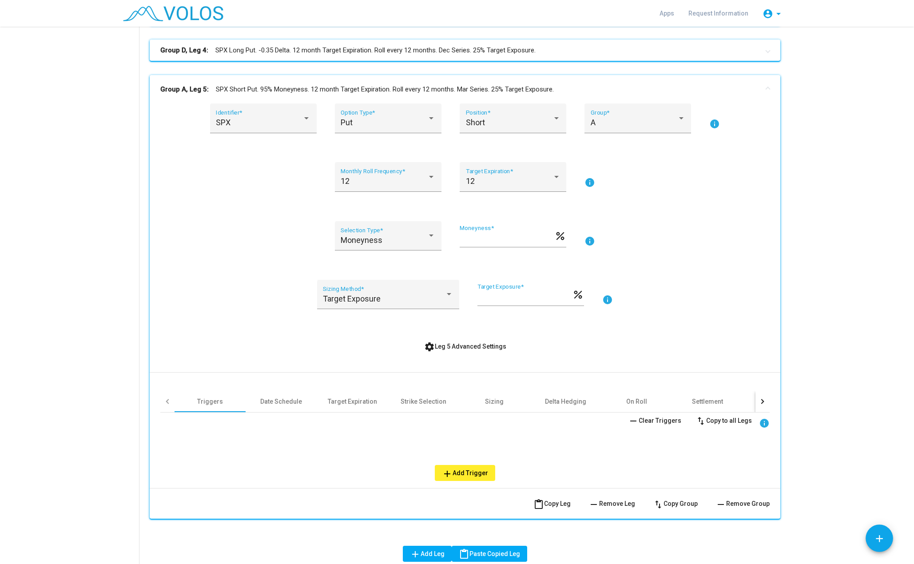
scroll to position [586, 0]
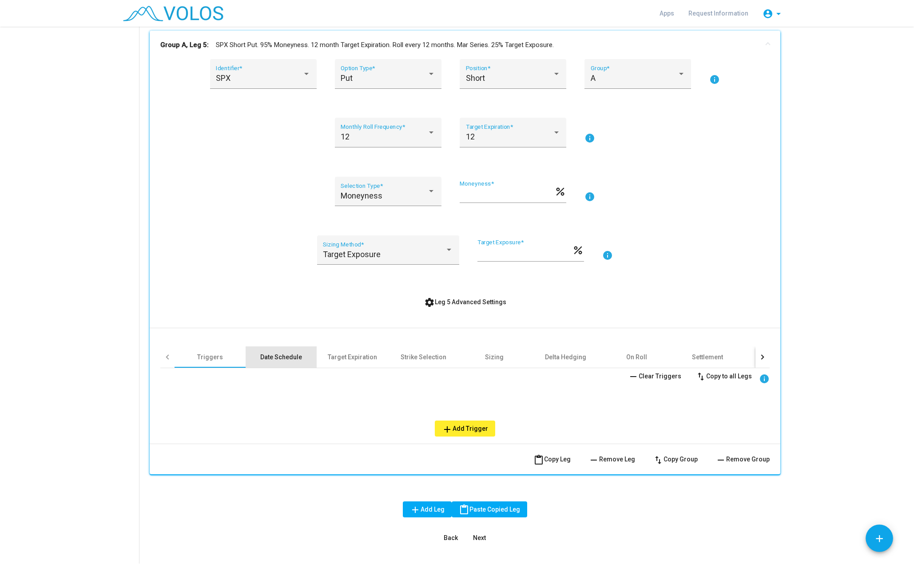
click at [283, 353] on div "Date Schedule" at bounding box center [281, 357] width 42 height 9
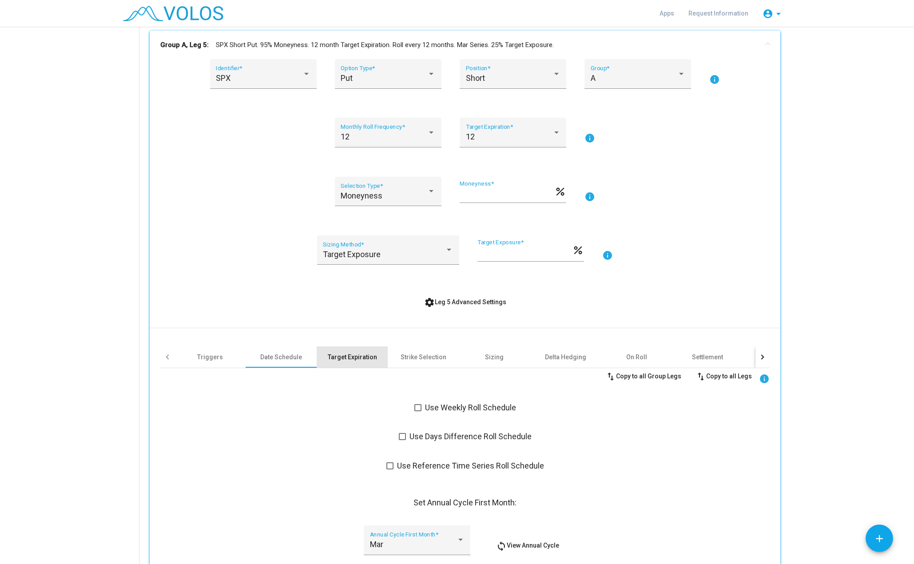
click at [355, 361] on div "Target Expiration" at bounding box center [352, 357] width 49 height 9
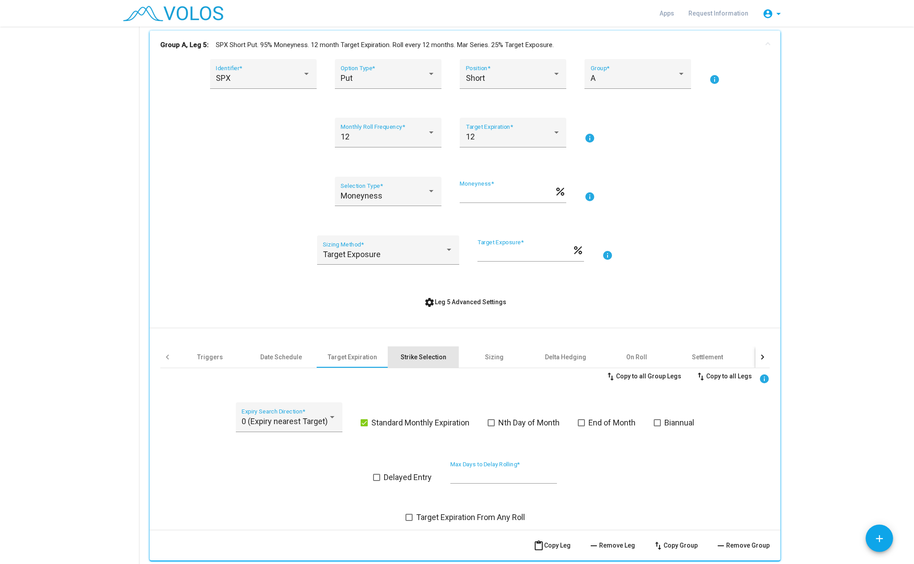
click at [409, 355] on div "Strike Selection" at bounding box center [424, 357] width 46 height 9
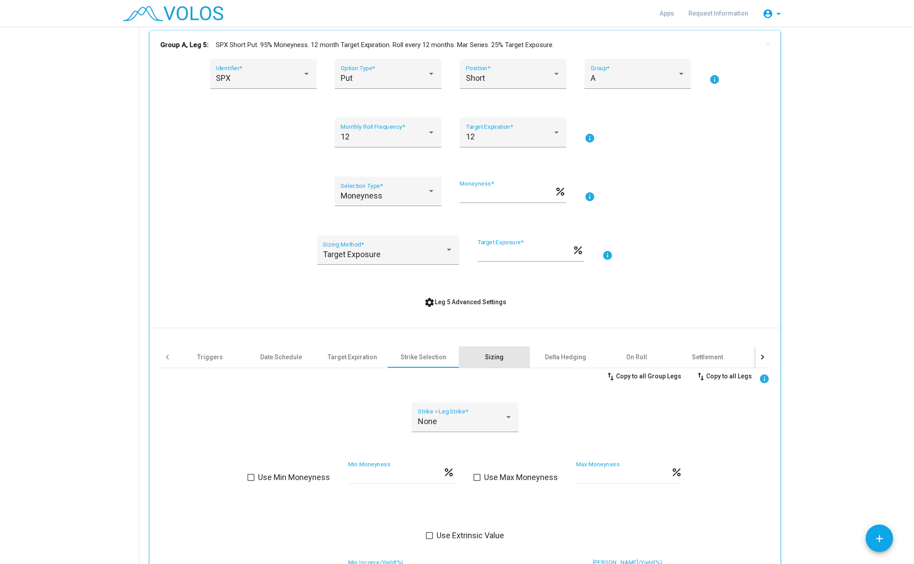
click at [503, 353] on div "Sizing" at bounding box center [494, 357] width 71 height 21
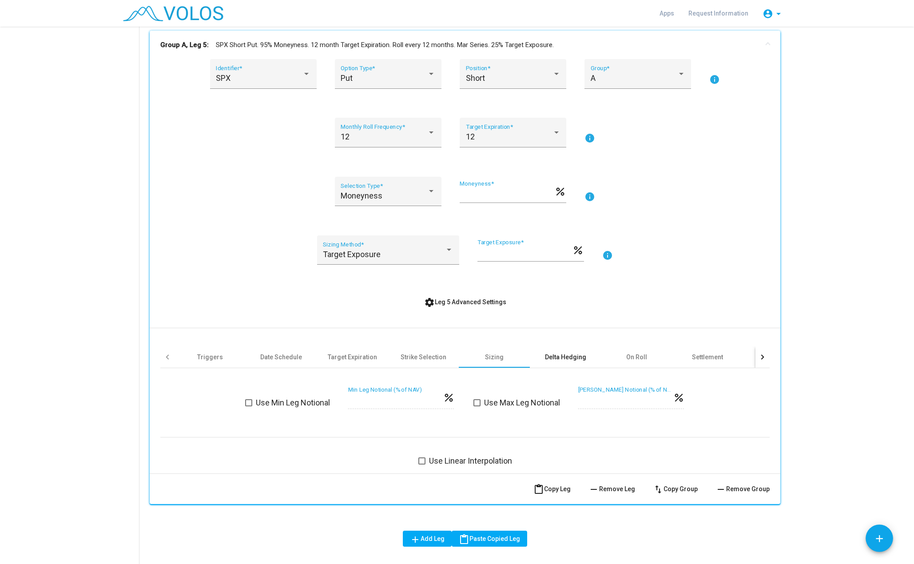
click at [559, 361] on div "Delta Hedging" at bounding box center [565, 357] width 41 height 9
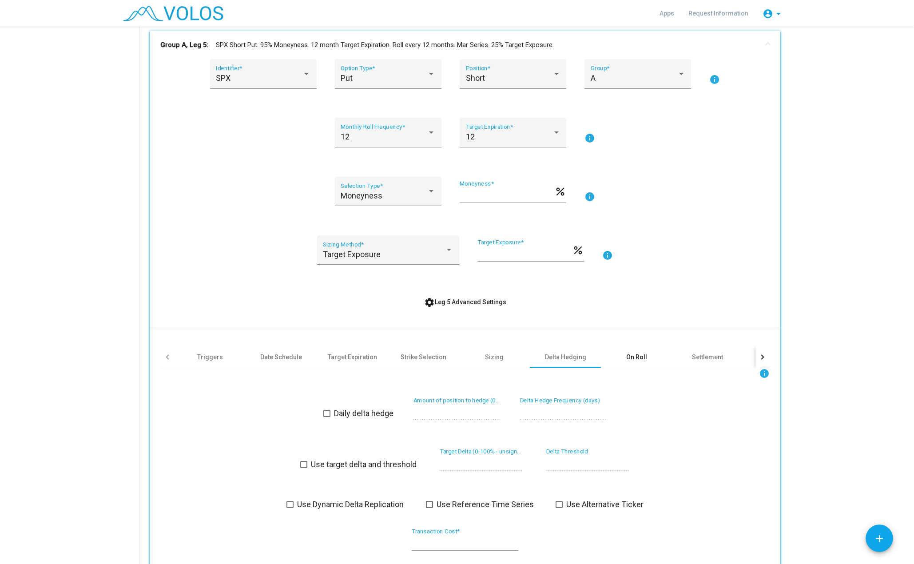
click at [627, 359] on div "On Roll" at bounding box center [637, 357] width 21 height 9
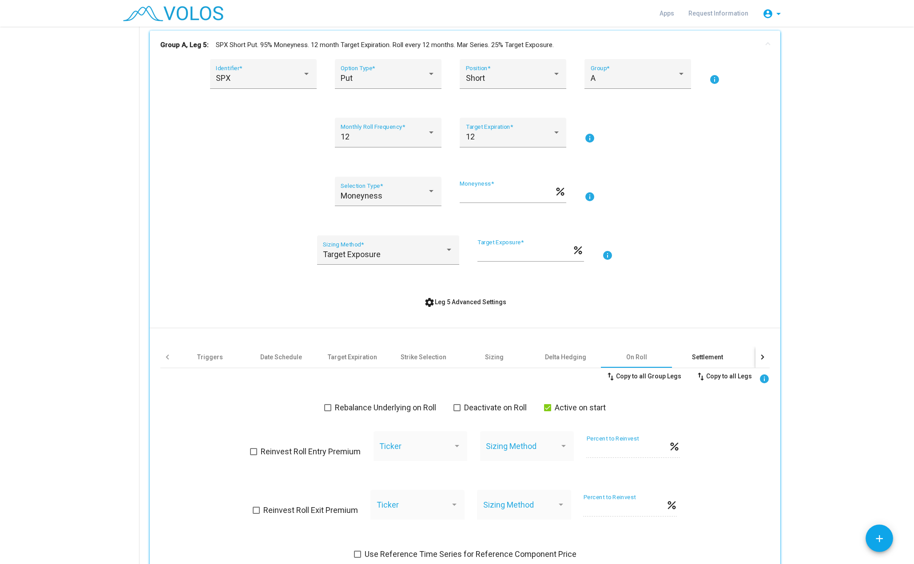
click at [703, 357] on div "Settlement" at bounding box center [707, 357] width 31 height 9
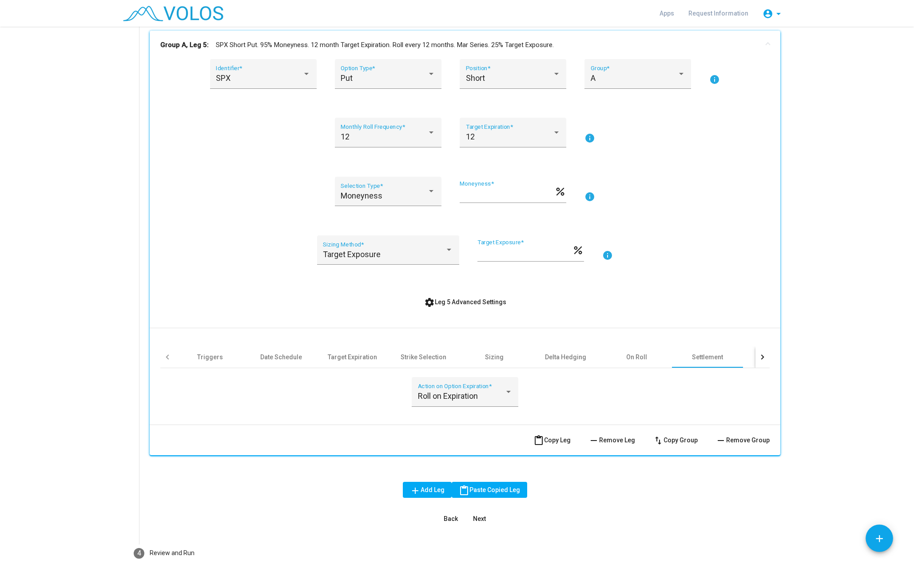
click at [756, 356] on div at bounding box center [763, 357] width 14 height 21
click at [661, 355] on div "Intraday" at bounding box center [649, 357] width 71 height 21
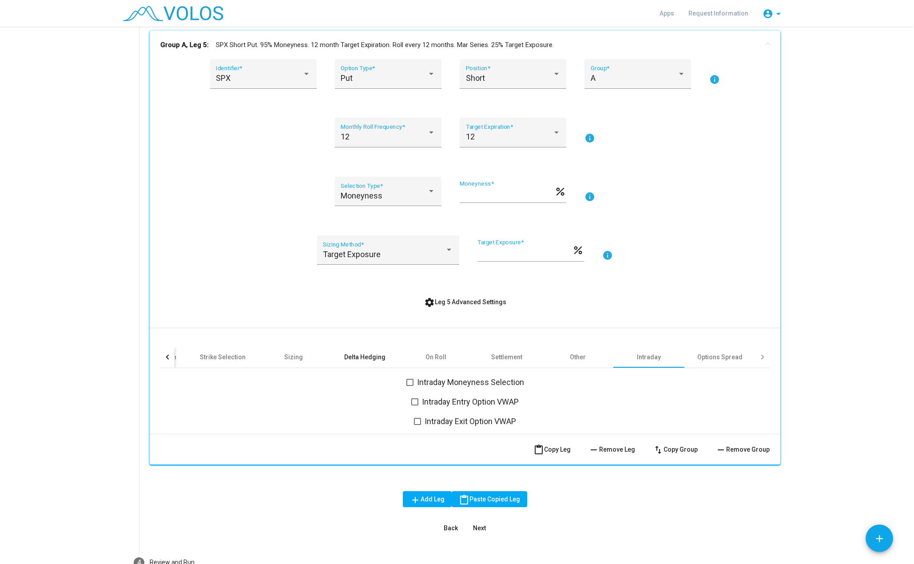
click at [358, 354] on div "Delta Hedging" at bounding box center [364, 357] width 41 height 9
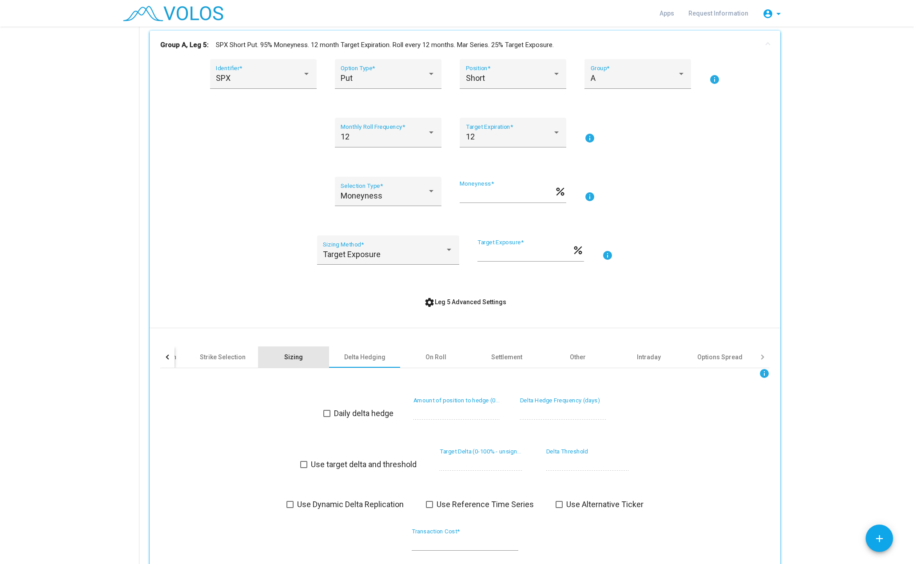
drag, startPoint x: 292, startPoint y: 360, endPoint x: 387, endPoint y: 317, distance: 104.6
click at [291, 361] on div "Sizing" at bounding box center [293, 357] width 19 height 9
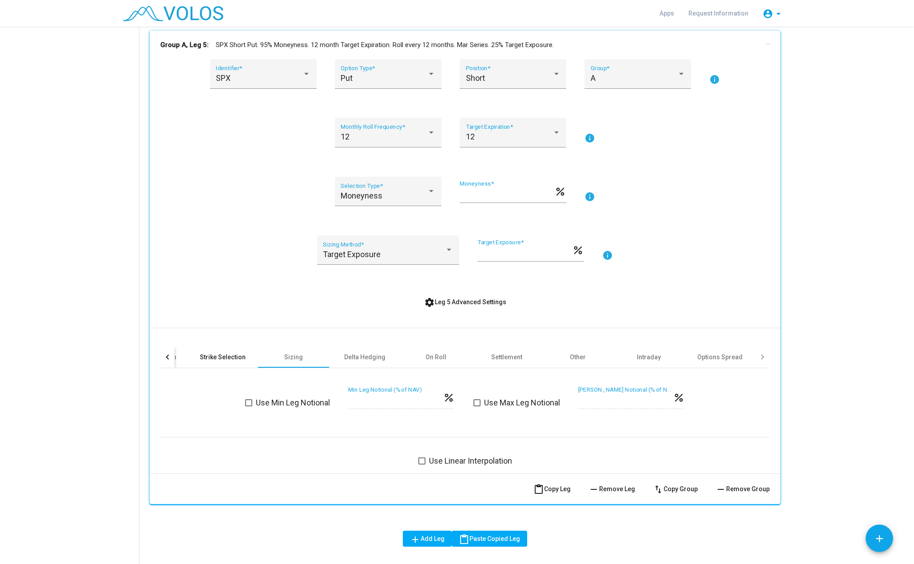
click at [217, 363] on div "Strike Selection" at bounding box center [222, 357] width 71 height 21
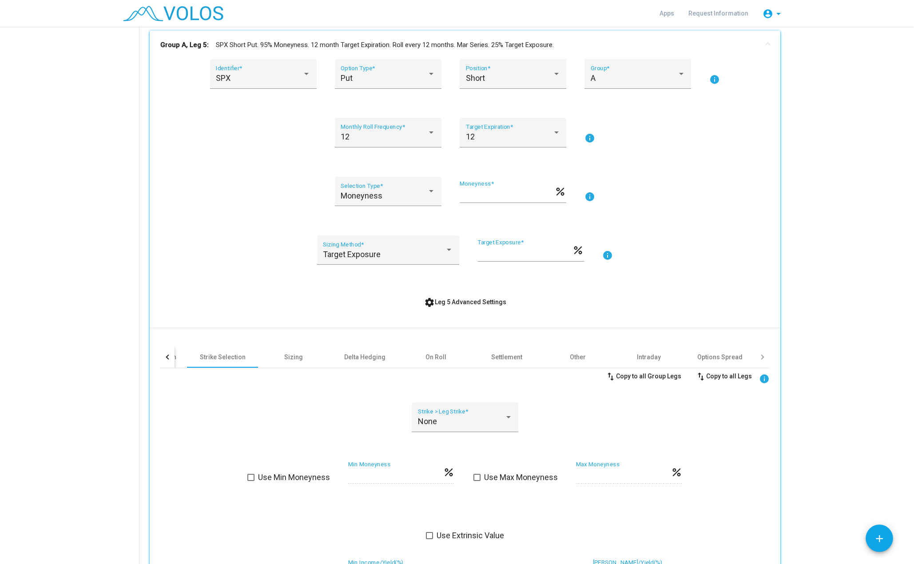
click at [450, 305] on span "settings Leg 5 Advanced Settings" at bounding box center [465, 302] width 82 height 7
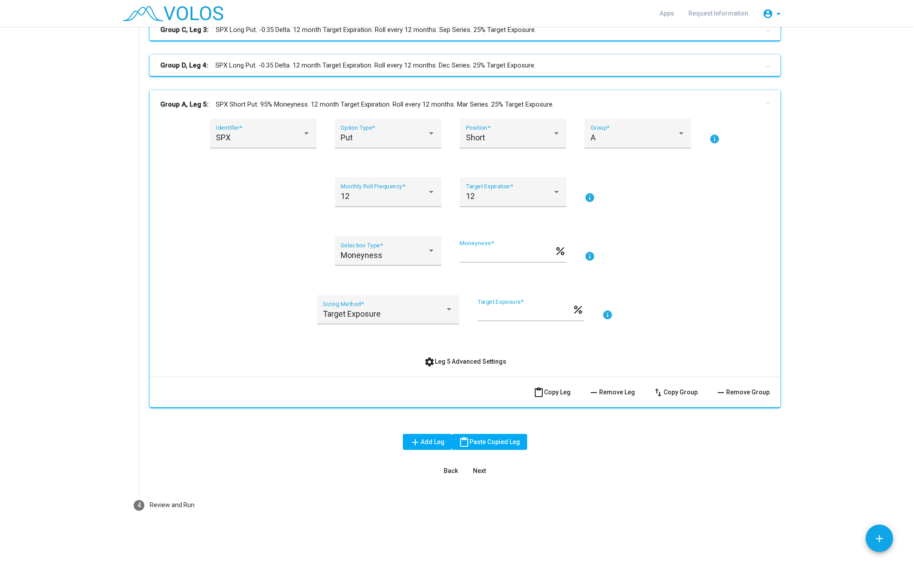
click at [475, 254] on input "**" at bounding box center [507, 254] width 95 height 9
click at [461, 253] on input "**" at bounding box center [507, 254] width 95 height 9
type input "**"
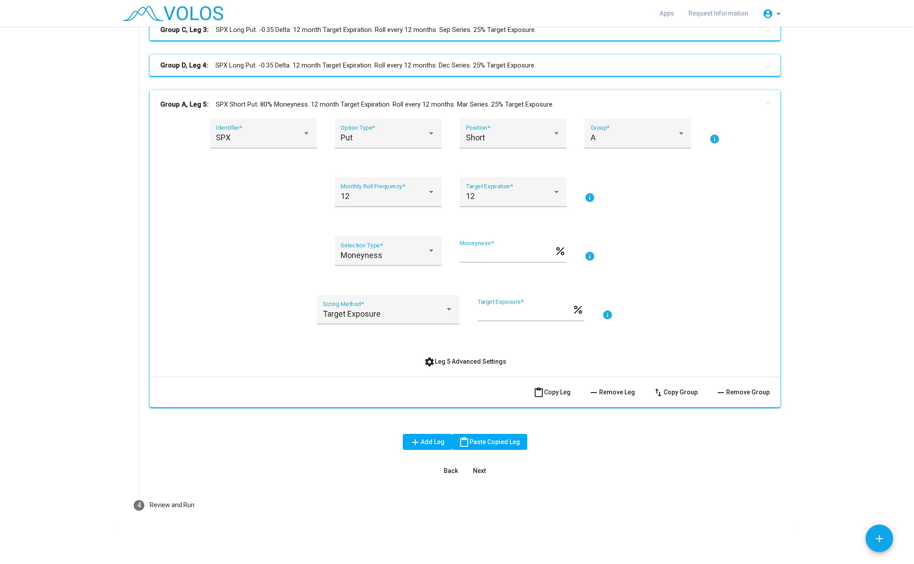
click at [670, 277] on div "SPX Identifier * Put Option Type * Short Position * A Group * info 12 Monthly R…" at bounding box center [465, 244] width 610 height 251
click at [561, 393] on span "content_paste Copy Leg" at bounding box center [552, 392] width 37 height 7
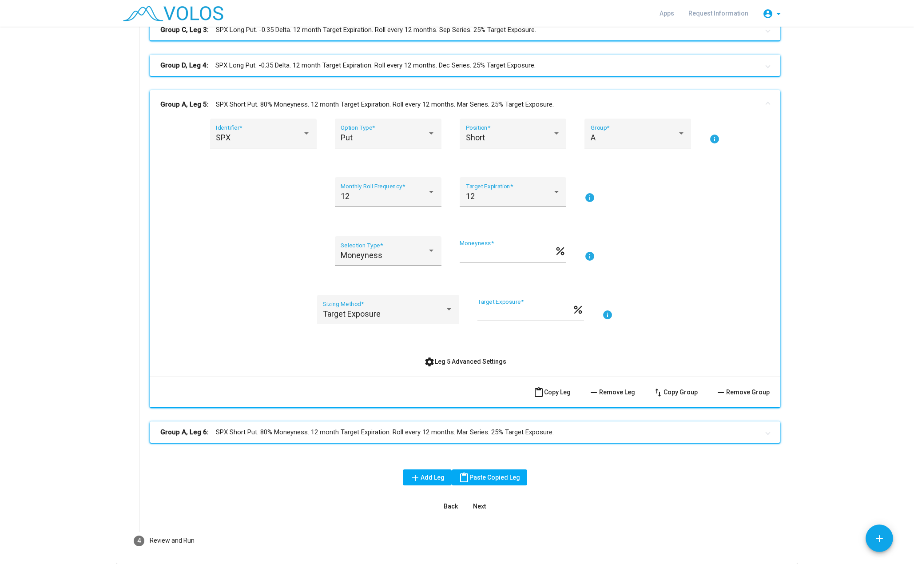
click at [347, 100] on mat-panel-title "Group A, Leg 5: SPX Short Put. 80% Moneyness. 12 month Target Expiration. Roll …" at bounding box center [459, 105] width 599 height 10
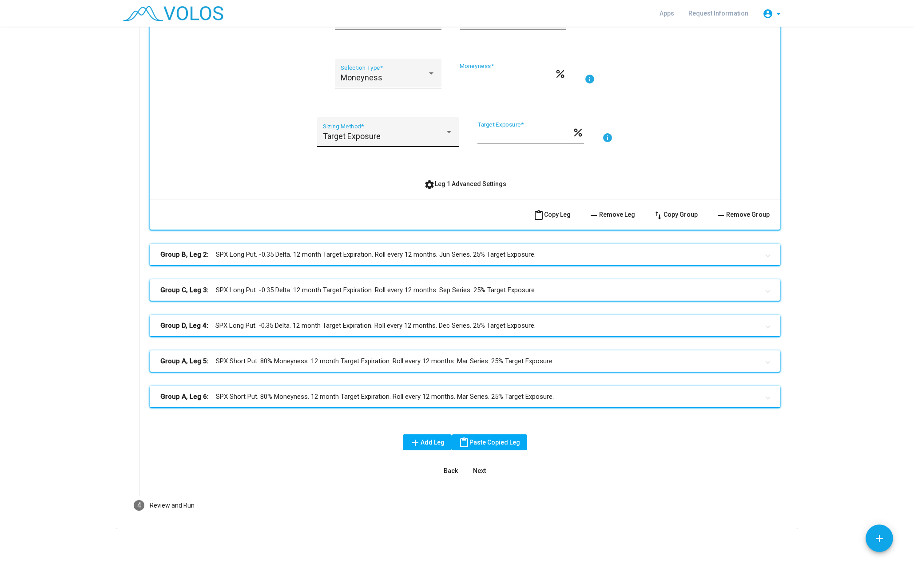
scroll to position [266, 0]
click at [295, 399] on mat-panel-title "Group A, Leg 6: SPX Short Put. 80% Moneyness. 12 month Target Expiration. Roll …" at bounding box center [459, 397] width 599 height 10
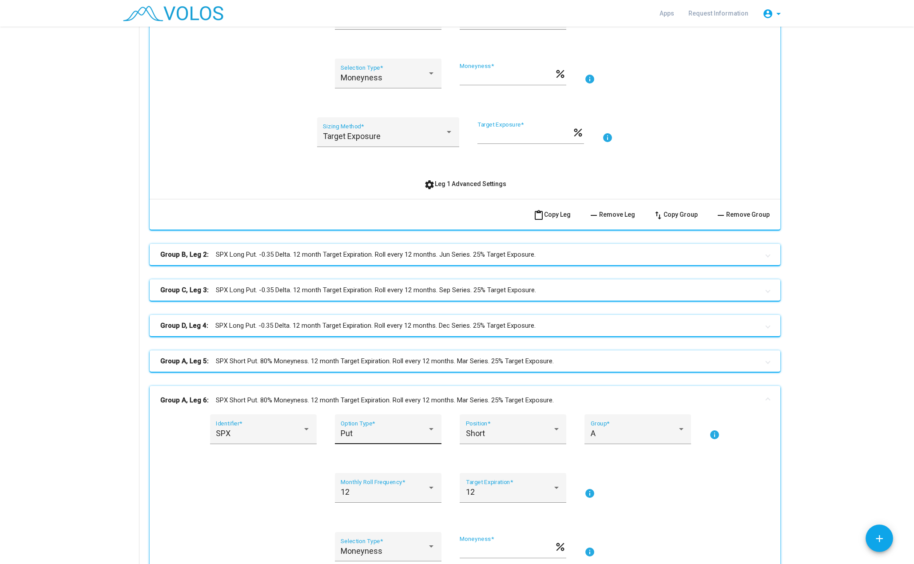
click at [385, 435] on div "Put" at bounding box center [384, 433] width 87 height 9
drag, startPoint x: 395, startPoint y: 413, endPoint x: 422, endPoint y: 414, distance: 27.1
click at [398, 413] on span "Call" at bounding box center [385, 410] width 95 height 24
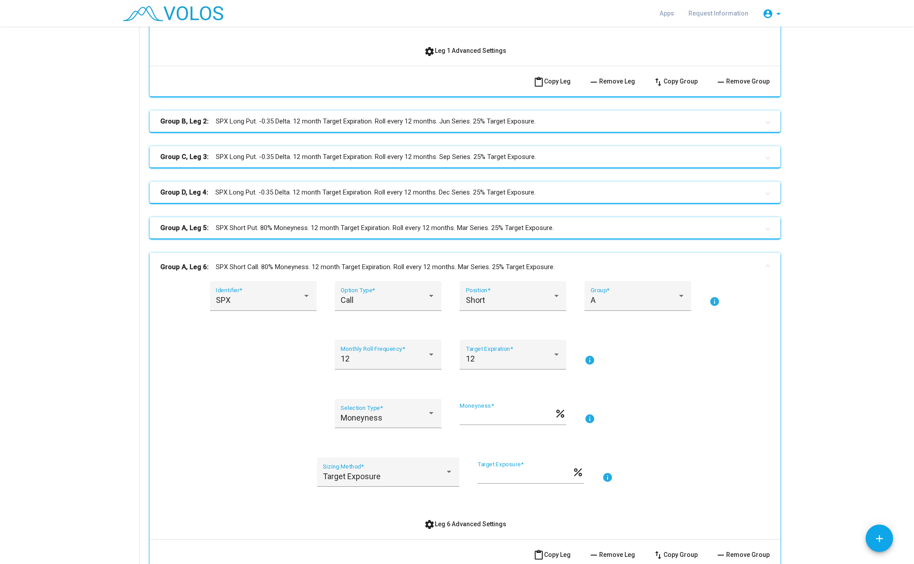
click at [499, 415] on input "**" at bounding box center [507, 417] width 95 height 9
click at [460, 417] on input "**" at bounding box center [507, 417] width 95 height 9
type input "***"
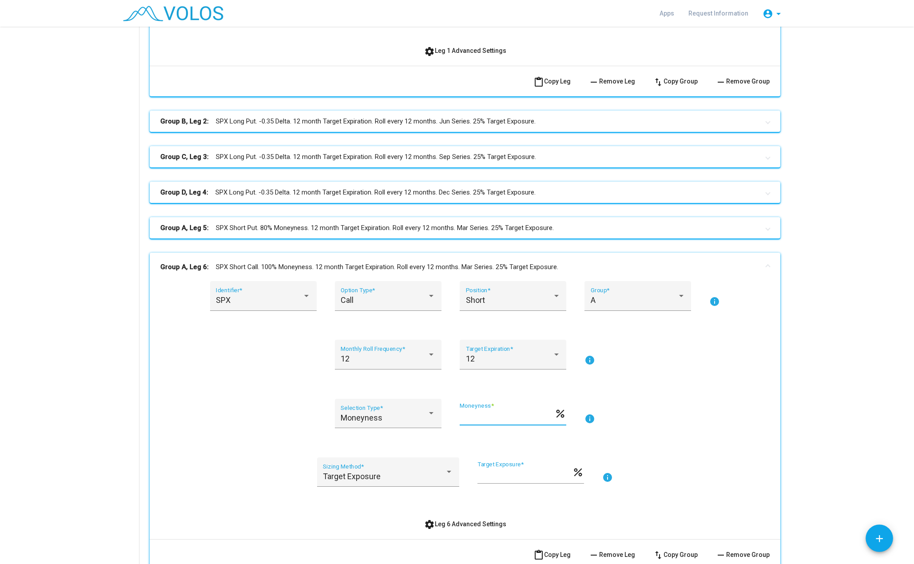
click at [478, 476] on input "**" at bounding box center [525, 475] width 95 height 9
type input "****"
click at [660, 430] on div "Moneyness Selection Type * *** Moneyness * percent info" at bounding box center [465, 419] width 610 height 40
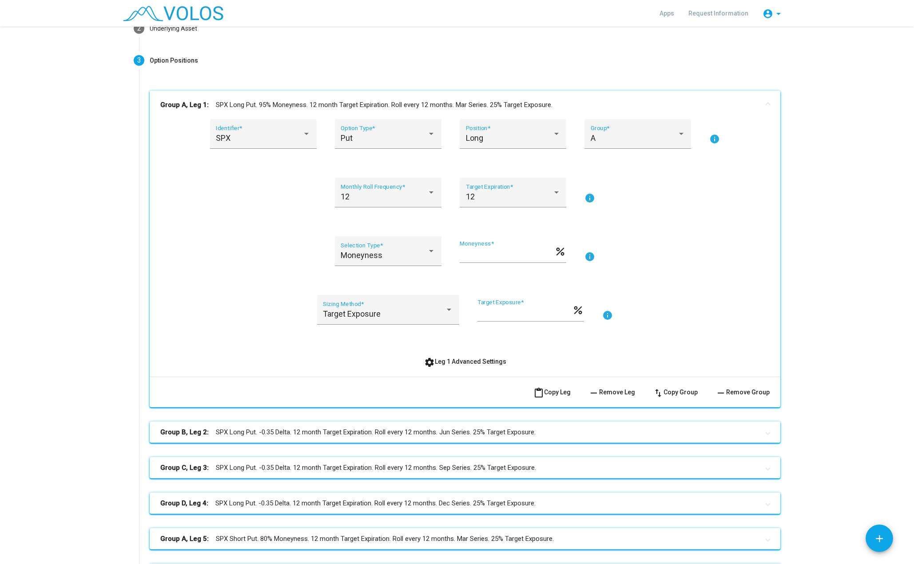
scroll to position [0, 0]
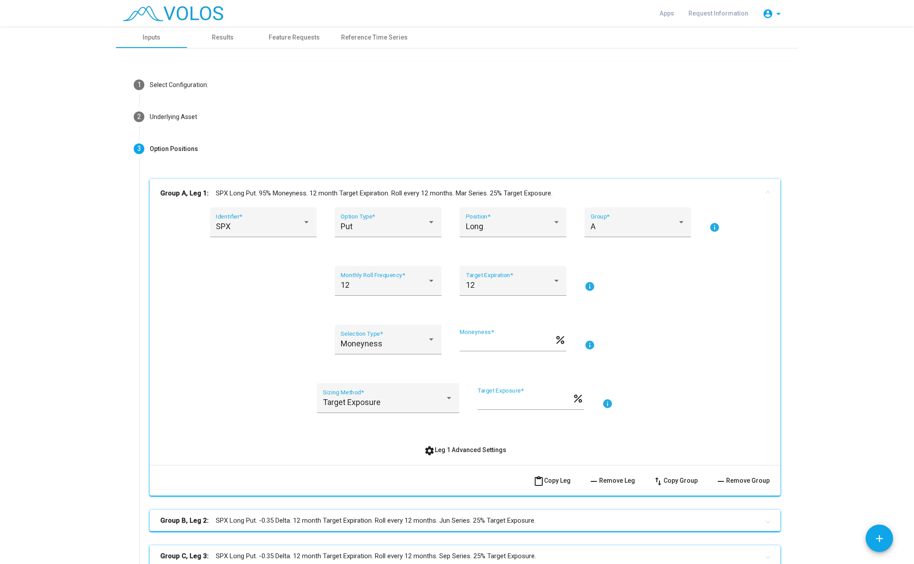
click at [471, 190] on mat-panel-title "Group A, Leg 1: SPX Long Put. 95% Moneyness. 12 month Target Expiration. Roll e…" at bounding box center [459, 193] width 599 height 10
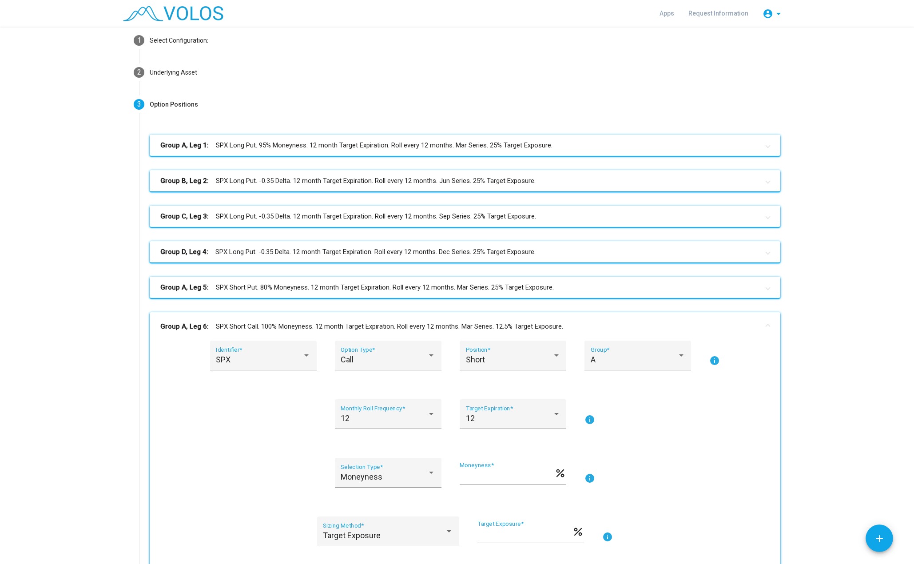
scroll to position [89, 0]
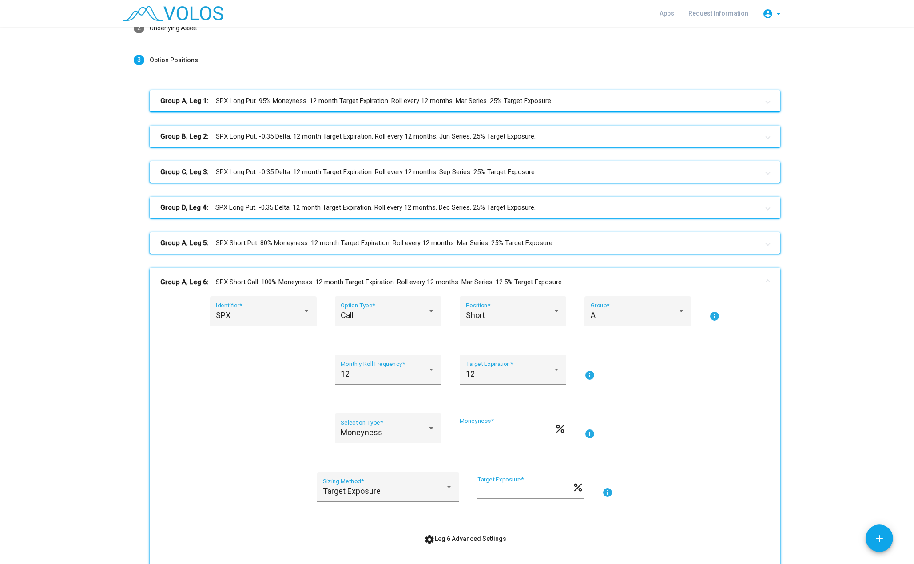
click at [342, 273] on mat-expansion-panel-header "Group A, Leg 6: SPX Short Call. 100% Moneyness. 12 month Target Expiration. Rol…" at bounding box center [465, 282] width 631 height 28
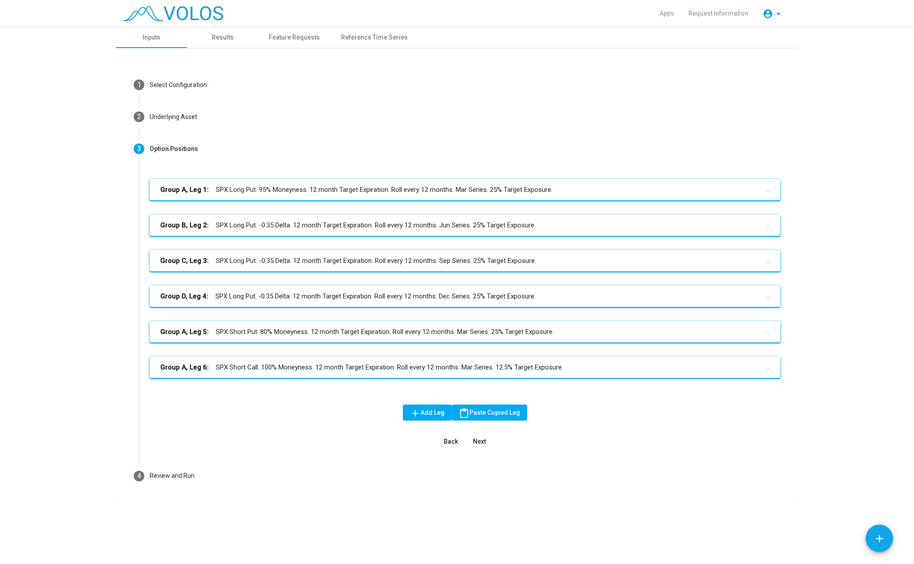
scroll to position [0, 0]
click at [320, 228] on mat-panel-title "Group B, Leg 2: SPX Long Put. -0.35 Delta. 12 month Target Expiration. Roll eve…" at bounding box center [459, 225] width 599 height 10
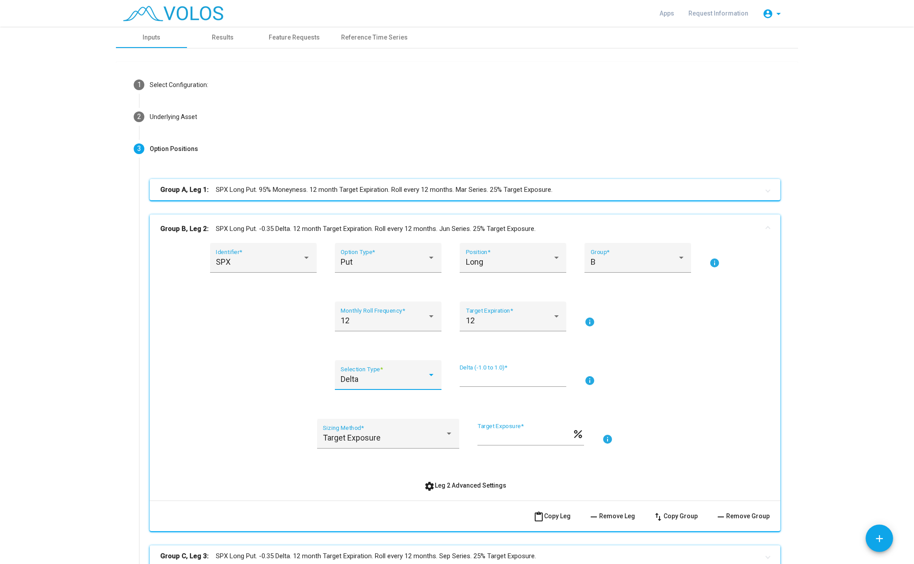
click at [413, 376] on div "Delta" at bounding box center [384, 379] width 87 height 9
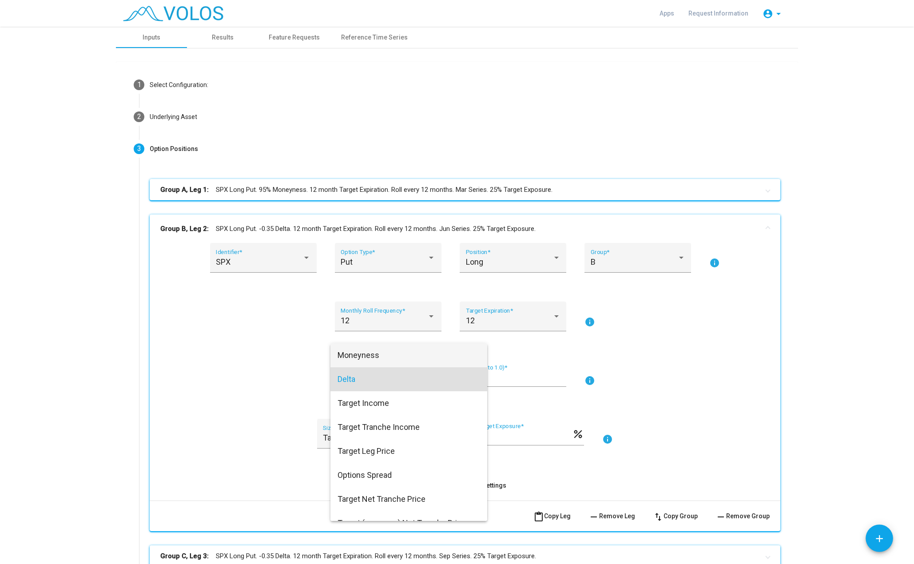
click at [393, 360] on span "Moneyness" at bounding box center [409, 355] width 143 height 24
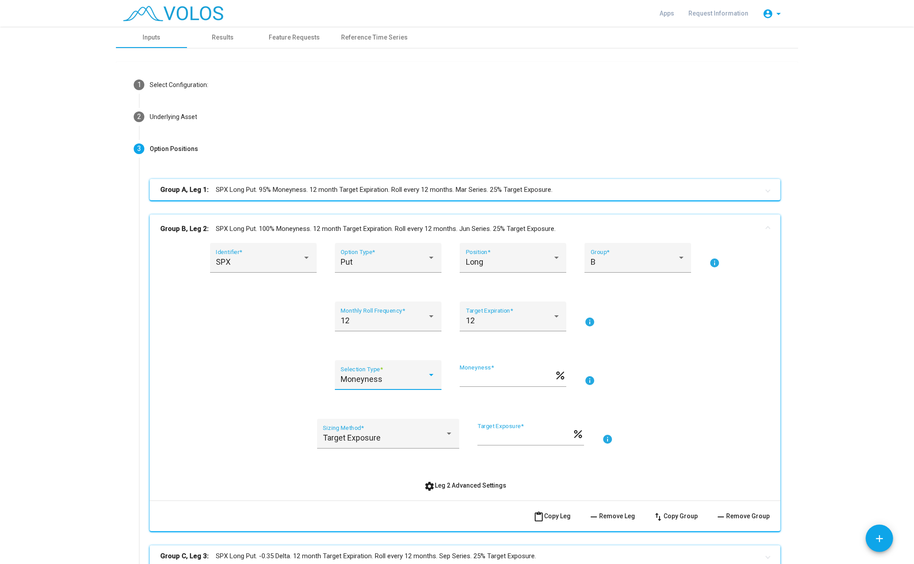
click at [466, 382] on input "***" at bounding box center [507, 379] width 95 height 9
type input "**"
click at [576, 229] on mat-panel-title "Group B, Leg 2: SPX Long Put. 95% Moneyness. 12 month Target Expiration. Roll e…" at bounding box center [459, 229] width 599 height 10
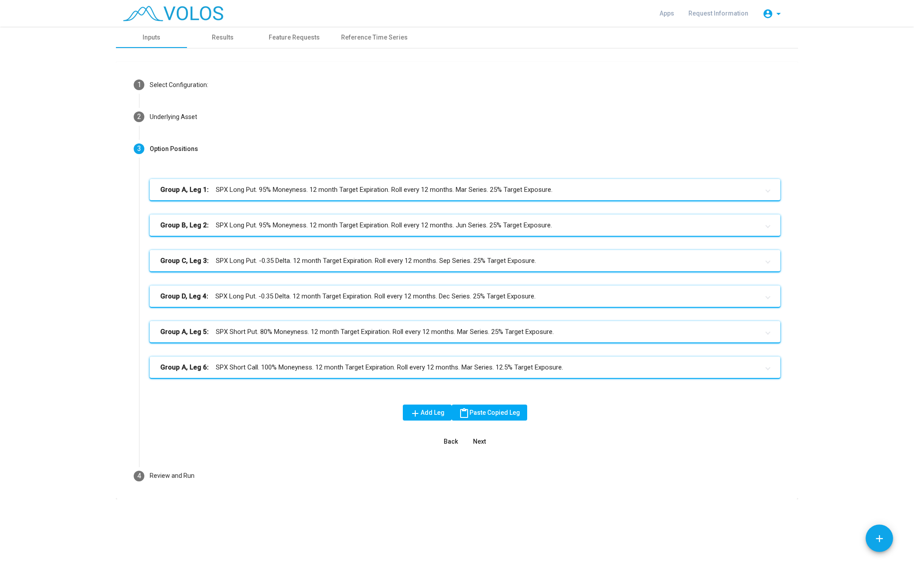
click at [416, 261] on mat-panel-title "Group C, Leg 3: SPX Long Put. -0.35 Delta. 12 month Target Expiration. Roll eve…" at bounding box center [459, 261] width 599 height 10
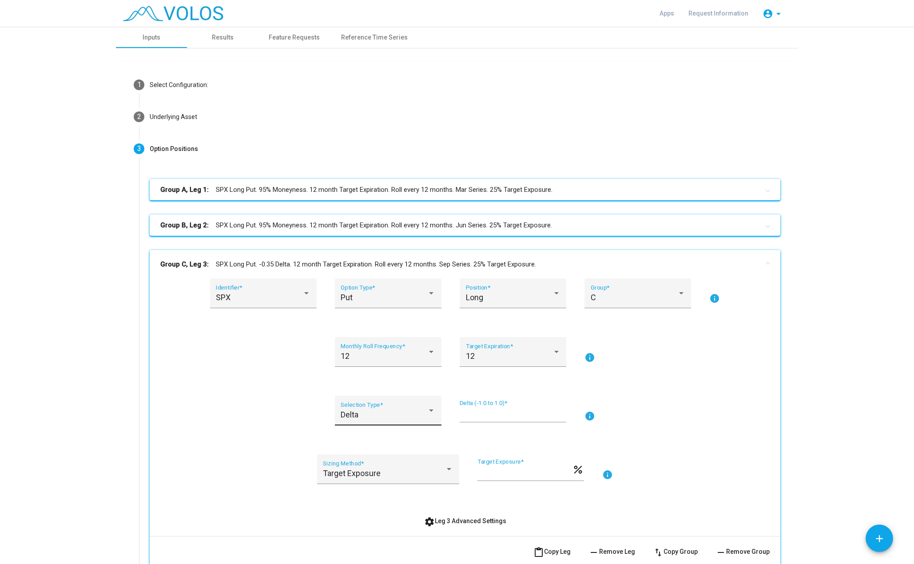
click at [403, 419] on div "Delta" at bounding box center [384, 415] width 87 height 9
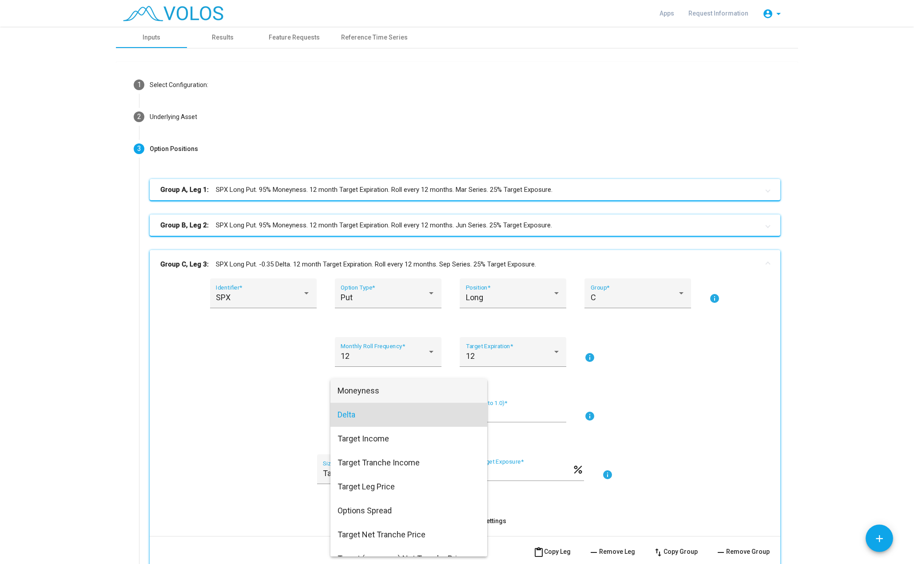
click at [405, 391] on span "Moneyness" at bounding box center [409, 391] width 143 height 24
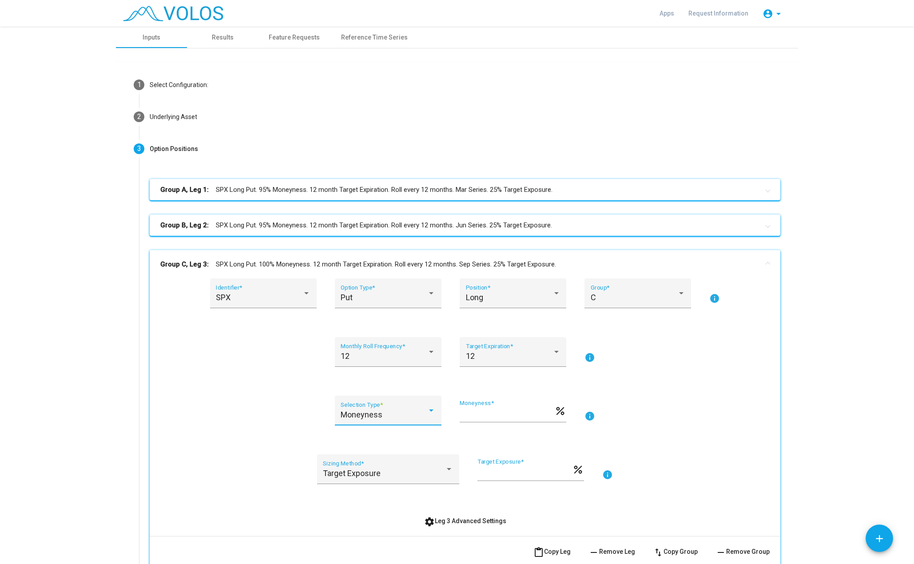
click at [485, 419] on input "***" at bounding box center [507, 414] width 95 height 9
click at [484, 419] on input "***" at bounding box center [507, 414] width 95 height 9
type input "**"
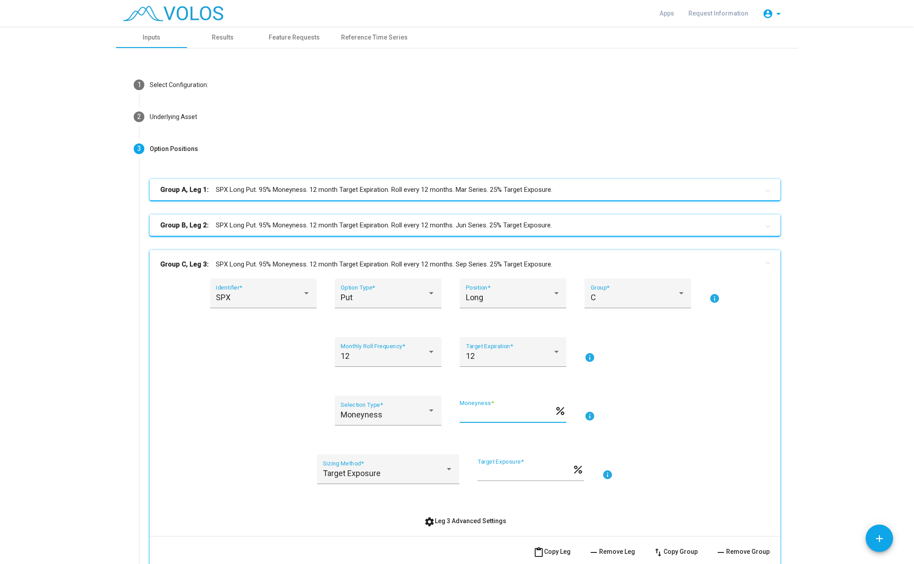
click at [310, 264] on mat-panel-title "Group C, Leg 3: SPX Long Put. 95% Moneyness. 12 month Target Expiration. Roll e…" at bounding box center [459, 265] width 599 height 10
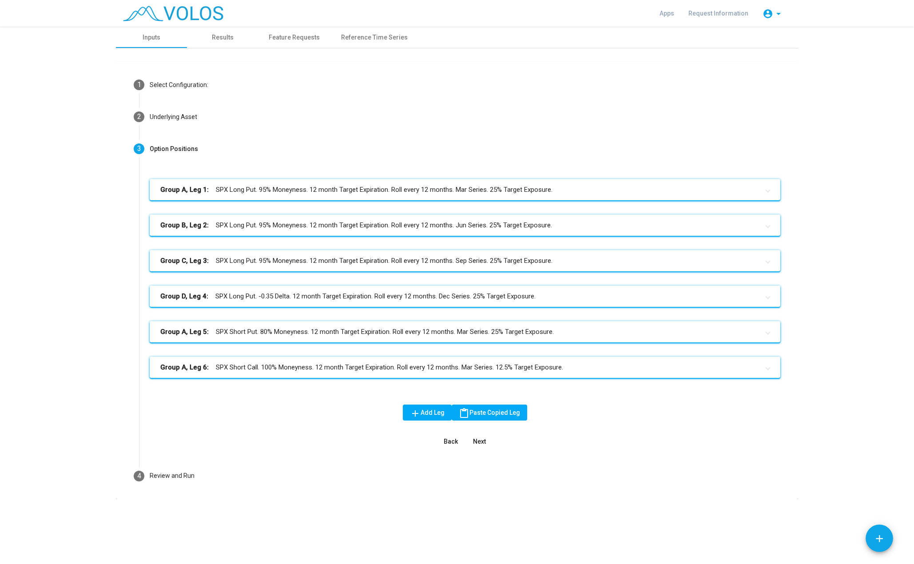
click at [318, 293] on mat-panel-title "Group D, Leg 4: SPX Long Put. -0.35 Delta. 12 month Target Expiration. Roll eve…" at bounding box center [459, 296] width 599 height 10
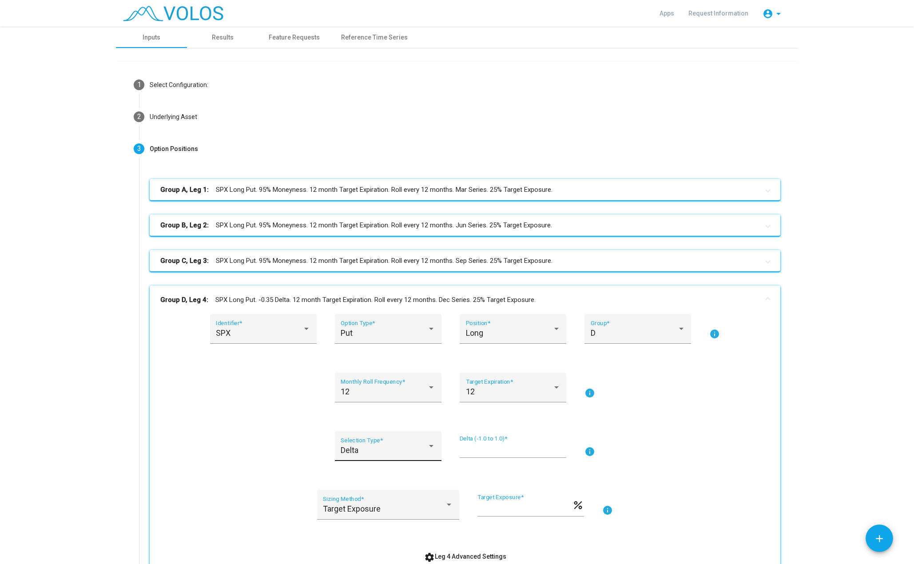
click at [427, 451] on div at bounding box center [431, 446] width 8 height 9
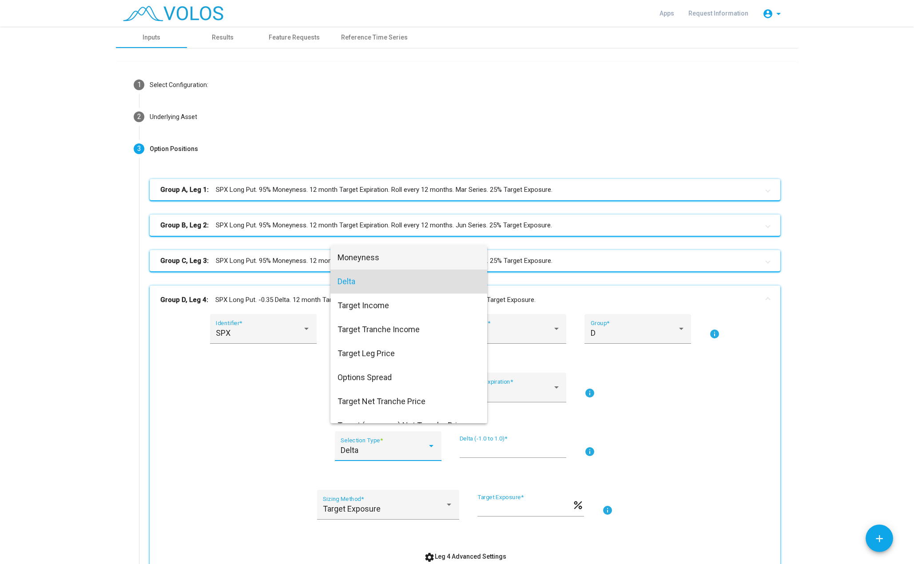
click at [404, 262] on span "Moneyness" at bounding box center [409, 258] width 143 height 24
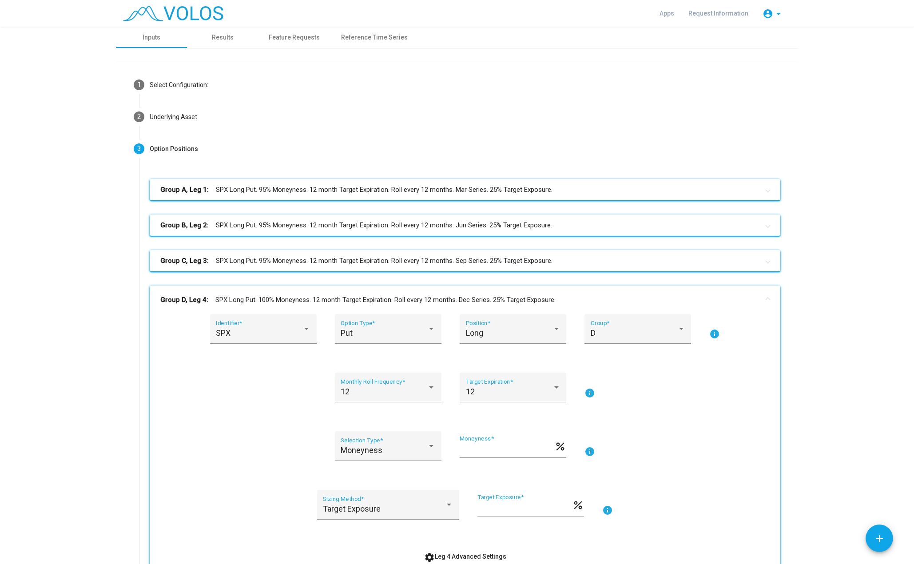
click at [473, 444] on div "*** Moneyness *" at bounding box center [507, 446] width 95 height 23
click at [473, 449] on input "***" at bounding box center [507, 450] width 95 height 9
click at [463, 451] on input "***" at bounding box center [507, 450] width 95 height 9
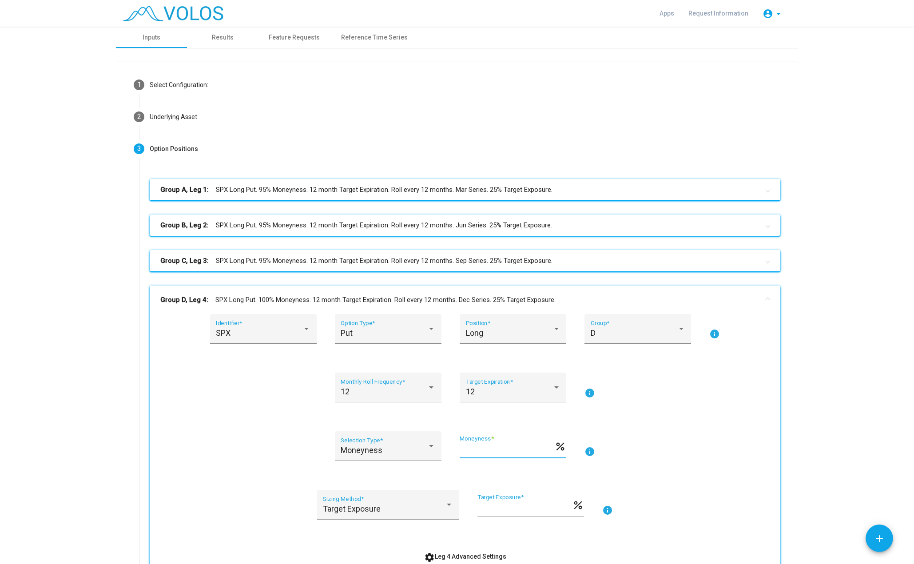
click at [463, 451] on input "***" at bounding box center [507, 450] width 95 height 9
type input "**"
click at [649, 431] on div "SPX Identifier * Put Option Type * Long Position * D Group * info 12 Monthly Ro…" at bounding box center [465, 439] width 610 height 251
click at [531, 293] on mat-expansion-panel-header "Group D, Leg 4: SPX Long Put. 95% Moneyness. 12 month Target Expiration. Roll e…" at bounding box center [465, 300] width 631 height 28
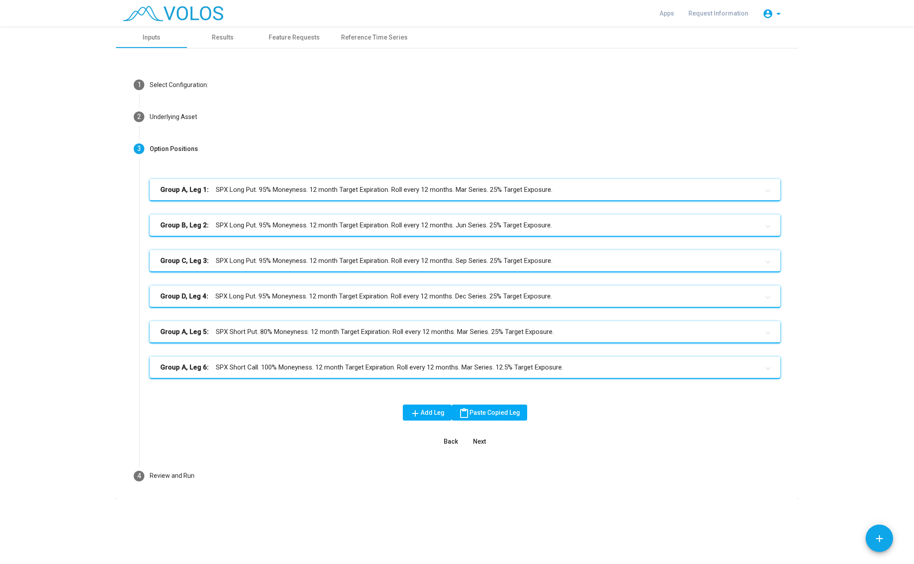
click at [463, 331] on mat-panel-title "Group A, Leg 5: SPX Short Put. 80% Moneyness. 12 month Target Expiration. Roll …" at bounding box center [459, 332] width 599 height 10
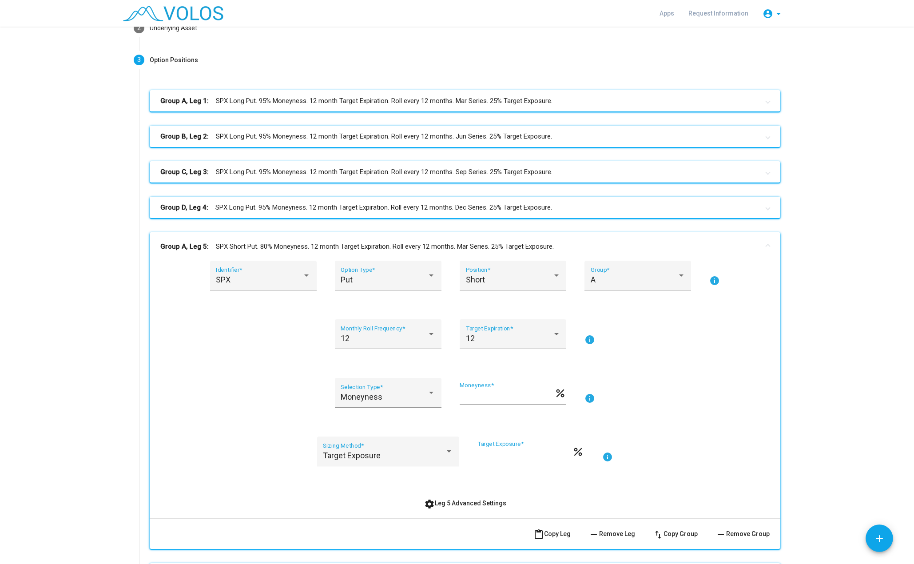
scroll to position [133, 0]
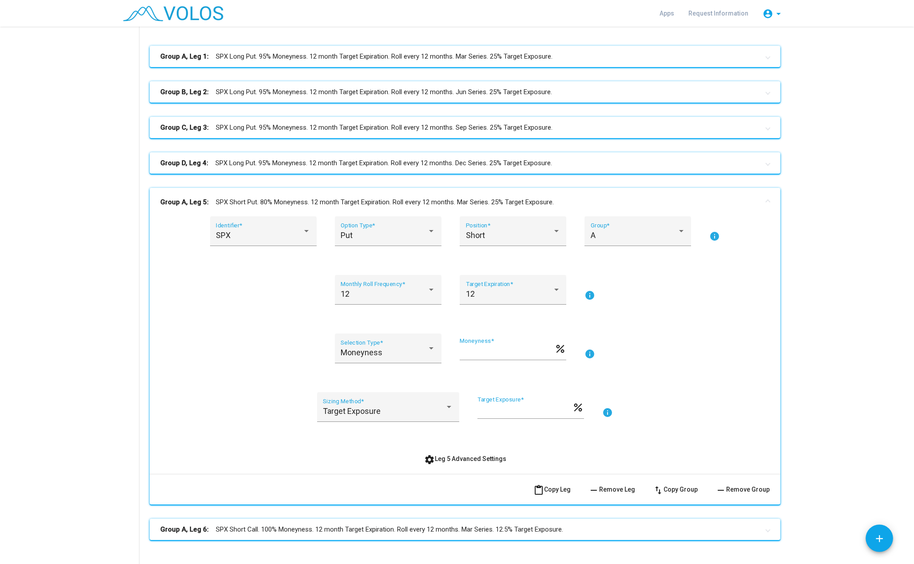
click at [586, 204] on mat-panel-title "Group A, Leg 5: SPX Short Put. 80% Moneyness. 12 month Target Expiration. Roll …" at bounding box center [459, 202] width 599 height 10
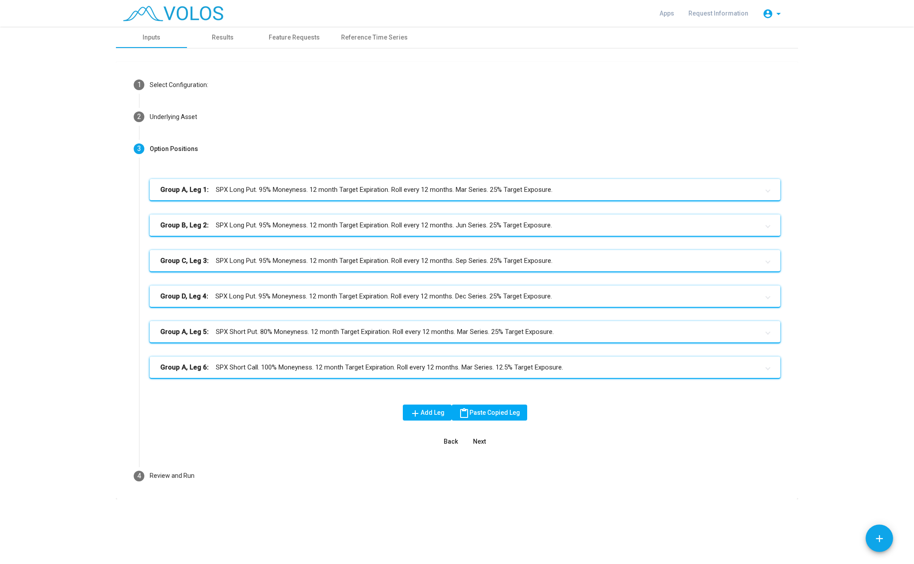
click at [474, 229] on mat-panel-title "Group B, Leg 2: SPX Long Put. 95% Moneyness. 12 month Target Expiration. Roll e…" at bounding box center [459, 225] width 599 height 10
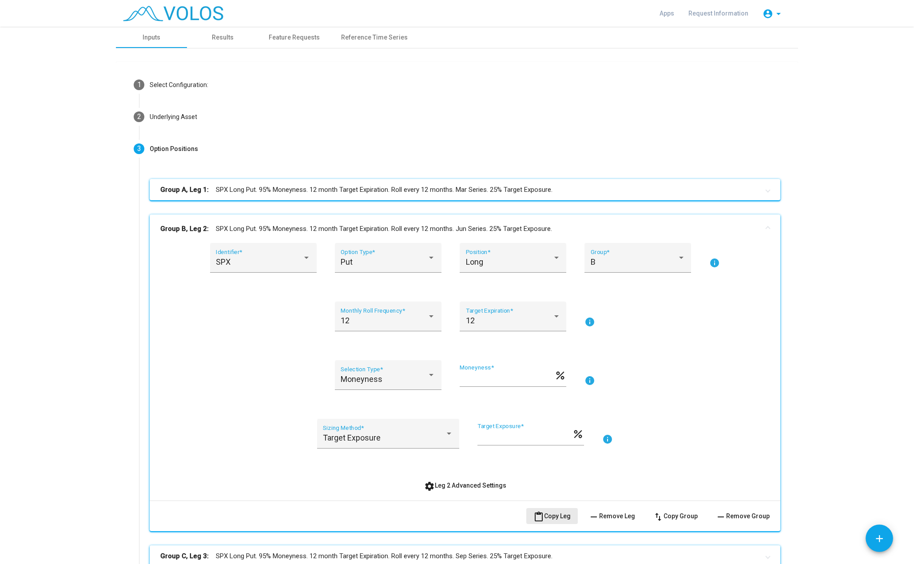
click at [558, 514] on span "content_paste Copy Leg" at bounding box center [552, 516] width 37 height 7
click at [599, 229] on mat-panel-title "Group B, Leg 2: SPX Long Put. 95% Moneyness. 12 month Target Expiration. Roll e…" at bounding box center [459, 229] width 599 height 10
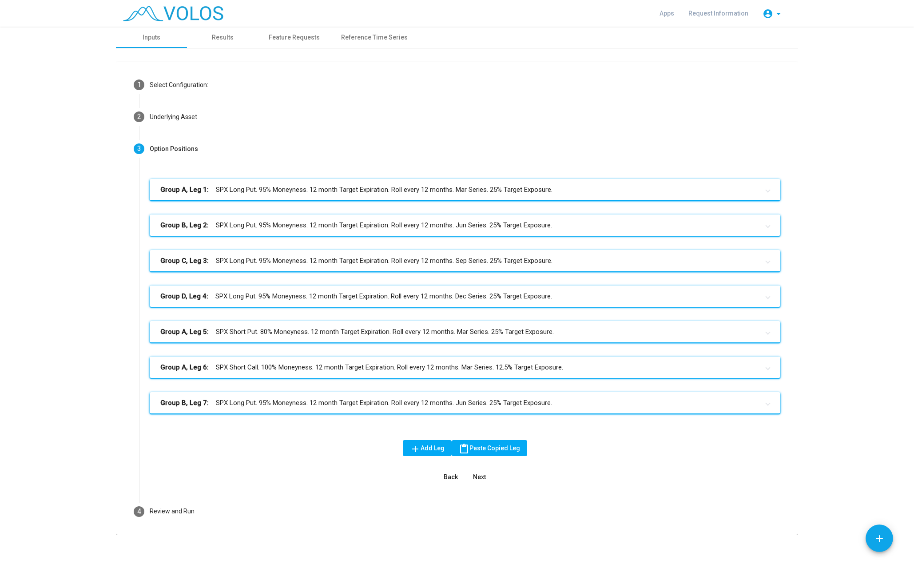
click at [387, 222] on mat-panel-title "Group B, Leg 2: SPX Long Put. 95% Moneyness. 12 month Target Expiration. Roll e…" at bounding box center [459, 225] width 599 height 10
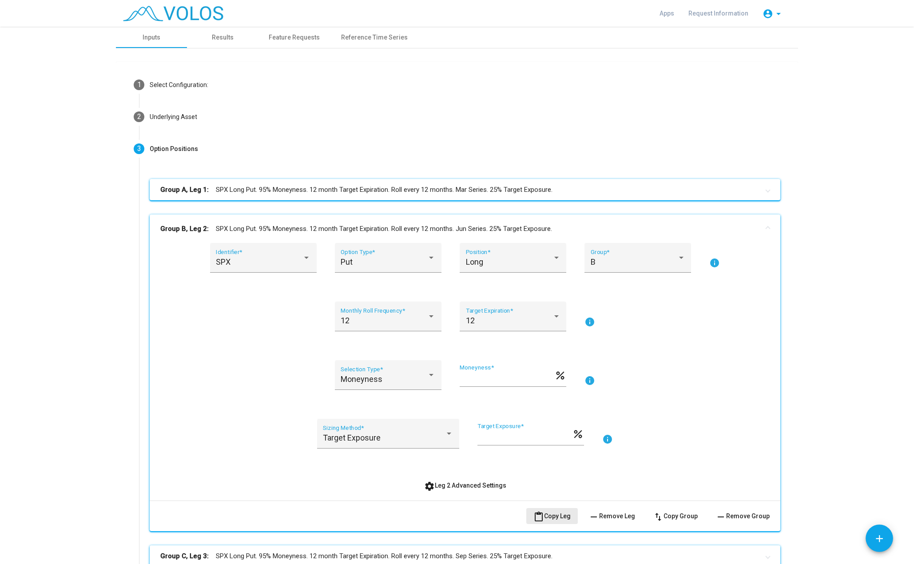
click at [564, 517] on span "content_paste Copy Leg" at bounding box center [552, 516] width 37 height 7
click at [571, 226] on mat-panel-title "Group B, Leg 2: SPX Long Put. 95% Moneyness. 12 month Target Expiration. Roll e…" at bounding box center [459, 229] width 599 height 10
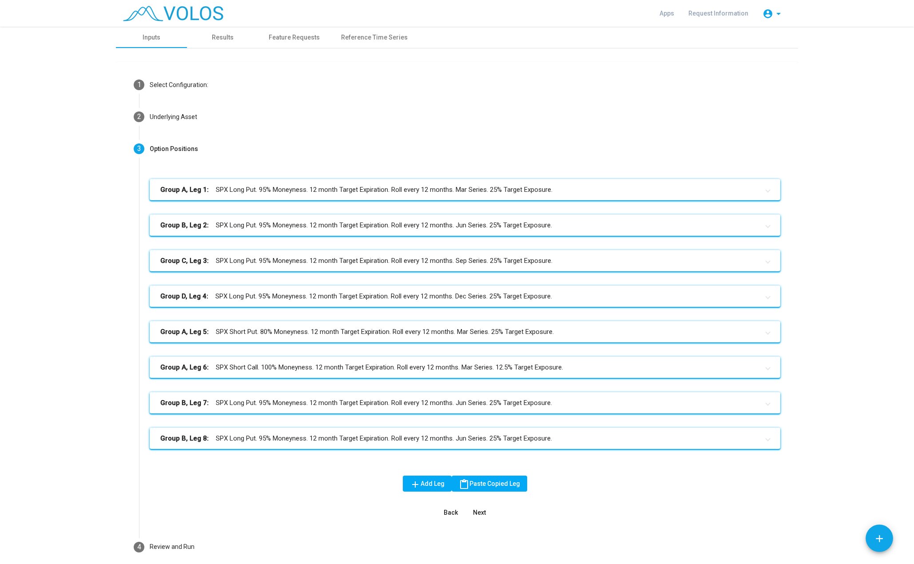
click at [256, 407] on mat-panel-title "Group B, Leg 7: SPX Long Put. 95% Moneyness. 12 month Target Expiration. Roll e…" at bounding box center [459, 403] width 599 height 10
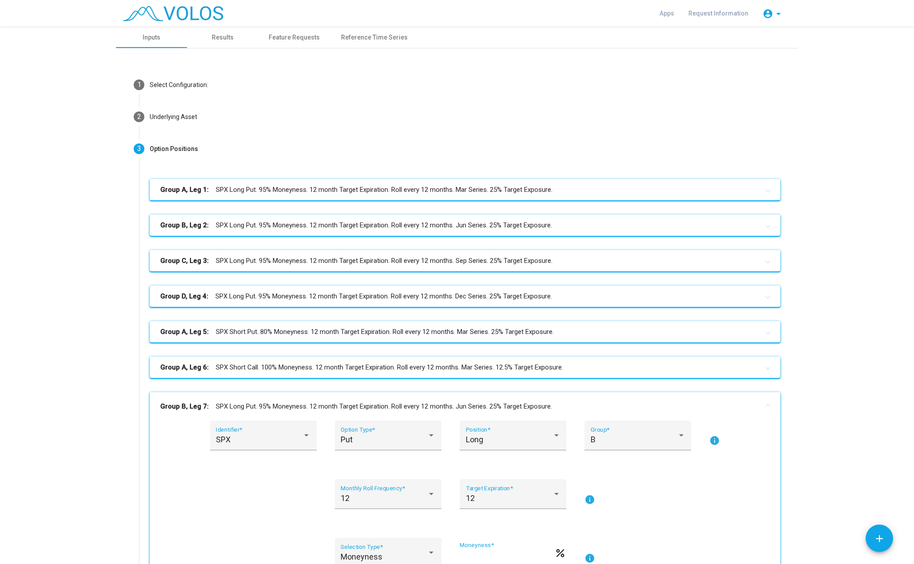
click at [710, 441] on mat-icon "info" at bounding box center [715, 440] width 11 height 11
click at [287, 408] on mat-panel-title "Group B, Leg 7: SPX Long Put. 95% Moneyness. 12 month Target Expiration. Roll e…" at bounding box center [459, 407] width 599 height 10
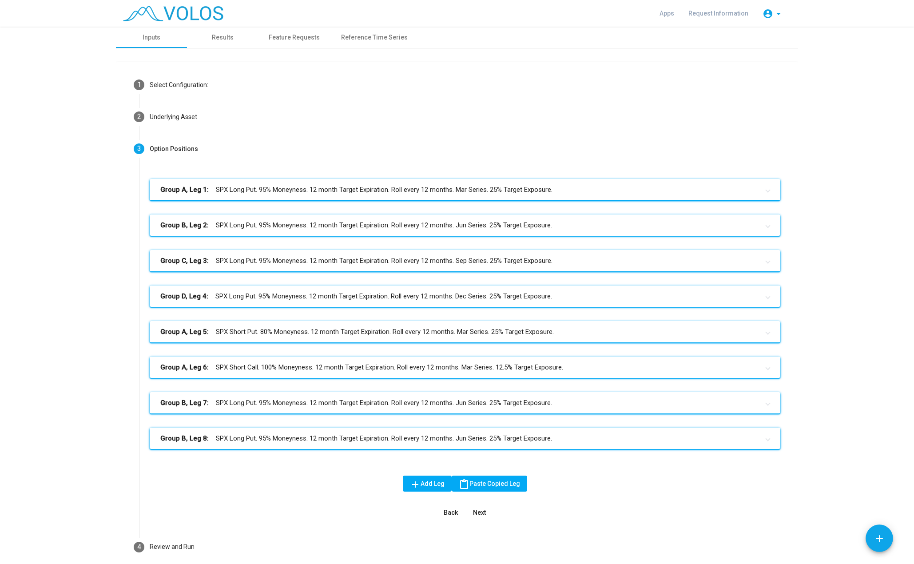
click at [329, 400] on mat-panel-title "Group B, Leg 7: SPX Long Put. 95% Moneyness. 12 month Target Expiration. Roll e…" at bounding box center [459, 403] width 599 height 10
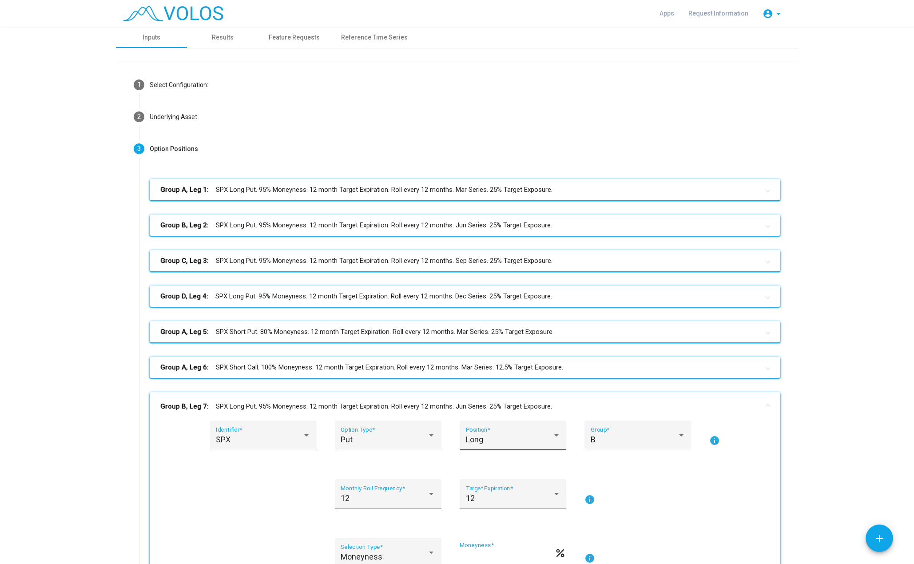
click at [514, 443] on div "Long" at bounding box center [509, 439] width 87 height 9
click at [507, 461] on span "Short" at bounding box center [510, 464] width 95 height 24
click at [481, 555] on input "**" at bounding box center [507, 556] width 95 height 9
click at [480, 555] on input "**" at bounding box center [507, 556] width 95 height 9
click at [460, 556] on input "**" at bounding box center [507, 556] width 95 height 9
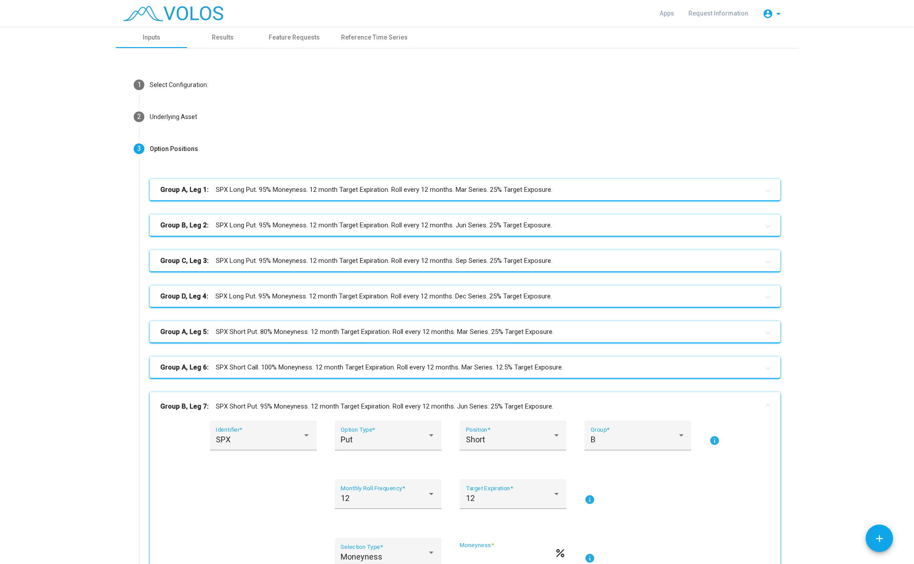
click at [460, 556] on input "**" at bounding box center [507, 556] width 95 height 9
type input "**"
click at [658, 528] on div "SPX Identifier * Put Option Type * Short Position * B Group * info 12 Monthly R…" at bounding box center [465, 546] width 610 height 251
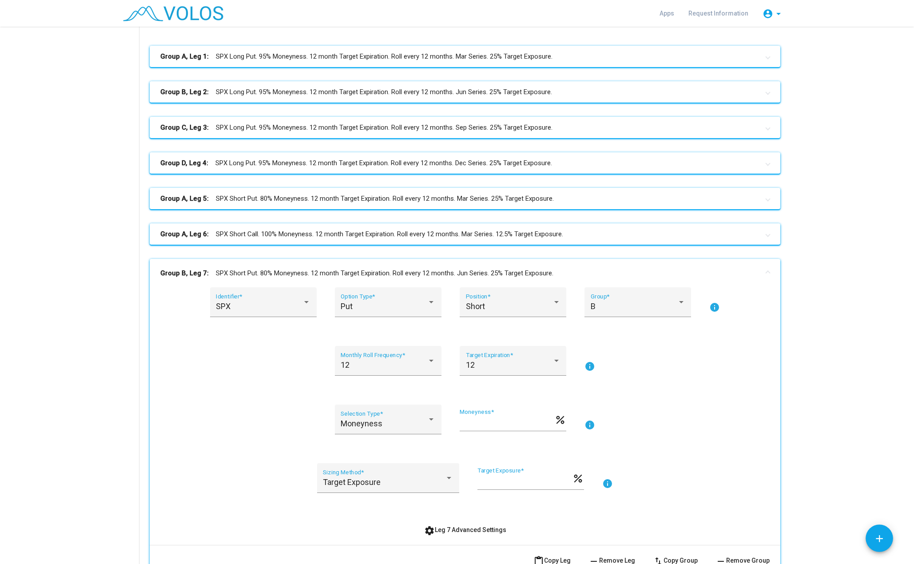
scroll to position [178, 0]
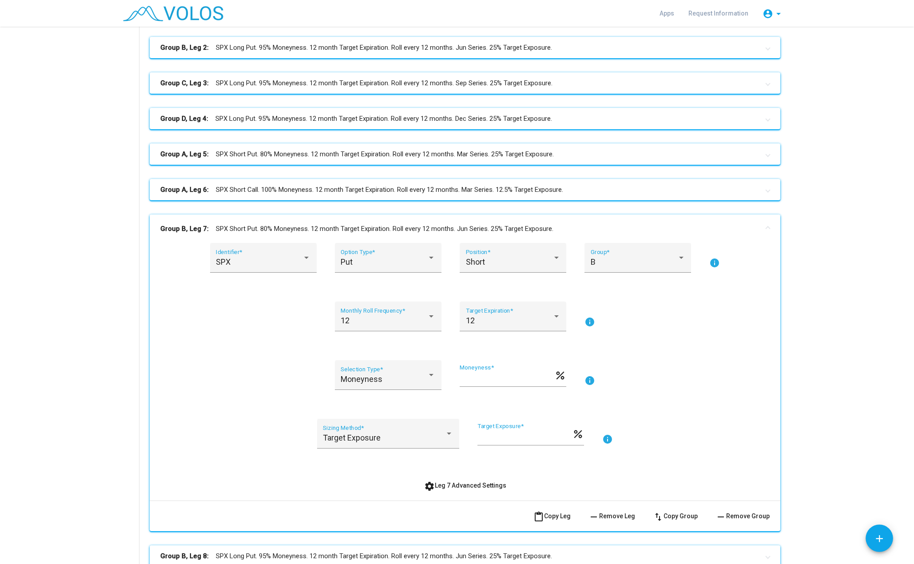
click at [598, 223] on mat-expansion-panel-header "Group B, Leg 7: SPX Short Put. 80% Moneyness. 12 month Target Expiration. Roll …" at bounding box center [465, 229] width 631 height 28
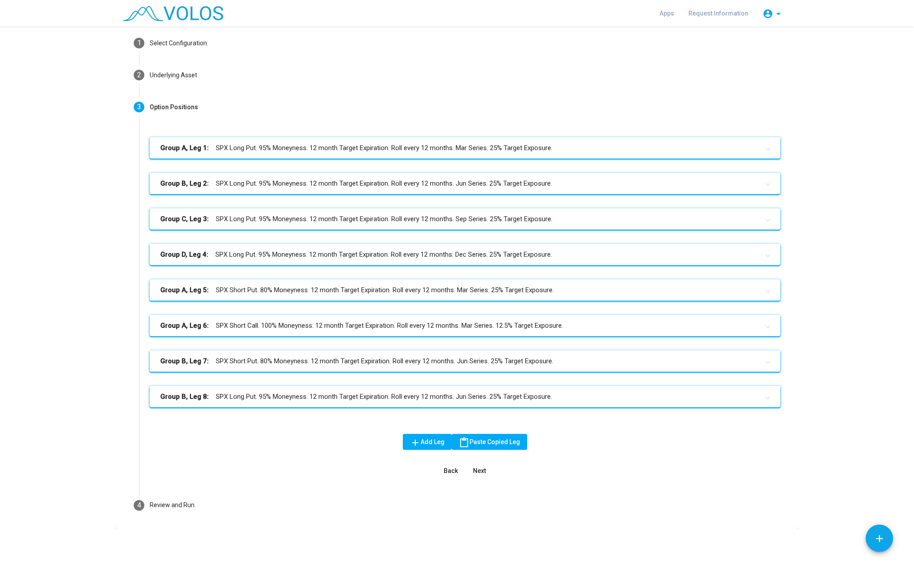
scroll to position [42, 0]
click at [458, 399] on mat-panel-title "Group B, Leg 8: SPX Long Put. 95% Moneyness. 12 month Target Expiration. Roll e…" at bounding box center [459, 397] width 599 height 10
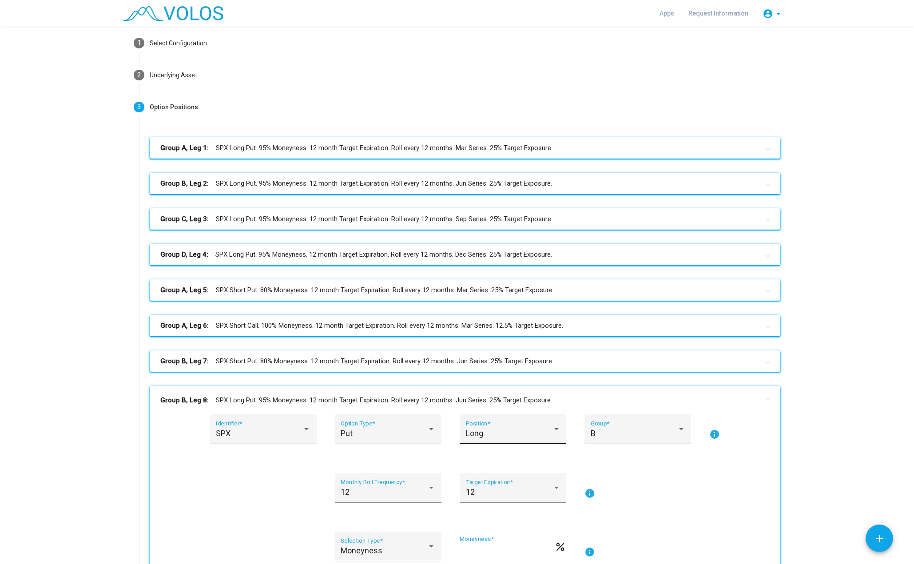
click at [482, 433] on div "Long" at bounding box center [509, 433] width 87 height 9
click at [486, 460] on span "Short" at bounding box center [510, 458] width 95 height 24
click at [381, 438] on div "Put" at bounding box center [384, 433] width 87 height 9
click at [365, 405] on span "Call" at bounding box center [385, 410] width 95 height 24
click at [487, 552] on input "**" at bounding box center [507, 550] width 95 height 9
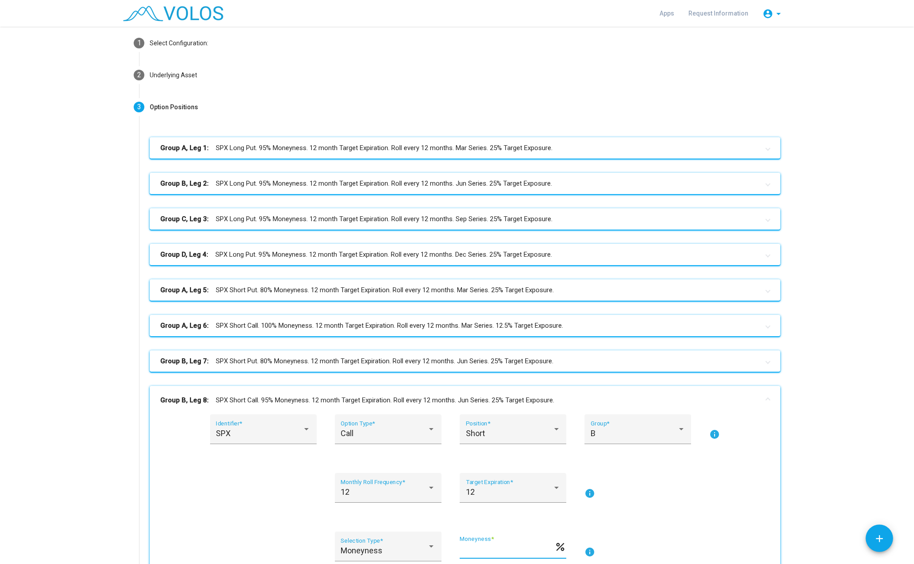
click at [487, 552] on input "**" at bounding box center [507, 550] width 95 height 9
click at [460, 551] on input "**" at bounding box center [507, 550] width 95 height 9
type input "***"
click at [639, 510] on div "12 Monthly Roll Frequency * 12 Target Expiration * info" at bounding box center [465, 493] width 610 height 40
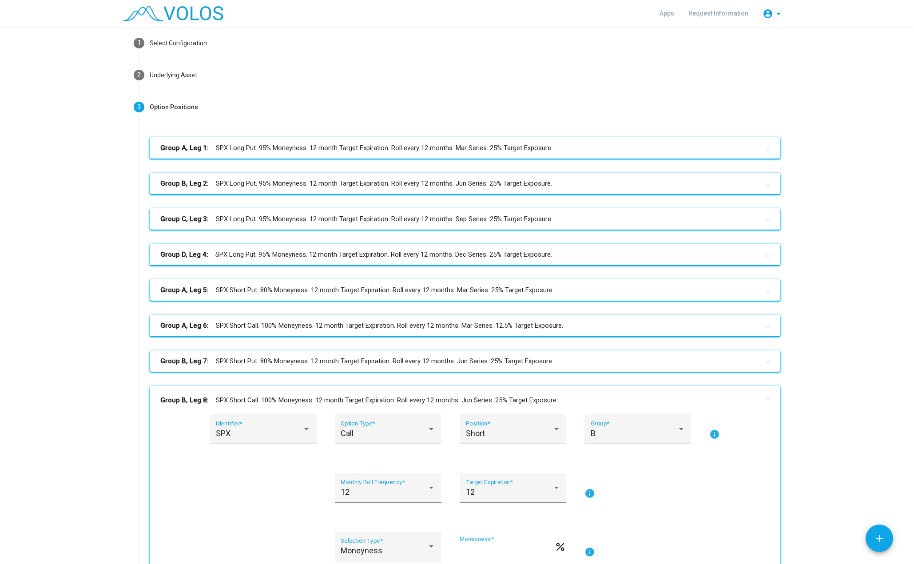
click at [589, 403] on mat-panel-title "Group B, Leg 8: SPX Short Call. 100% Moneyness. 12 month Target Expiration. Rol…" at bounding box center [459, 400] width 599 height 10
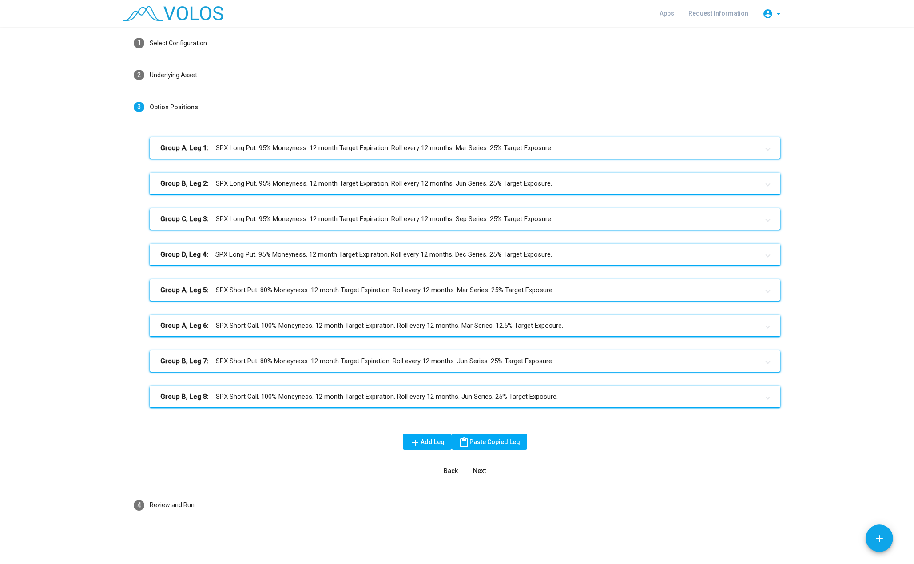
click at [326, 395] on mat-panel-title "Group B, Leg 8: SPX Short Call. 100% Moneyness. 12 month Target Expiration. Rol…" at bounding box center [459, 397] width 599 height 10
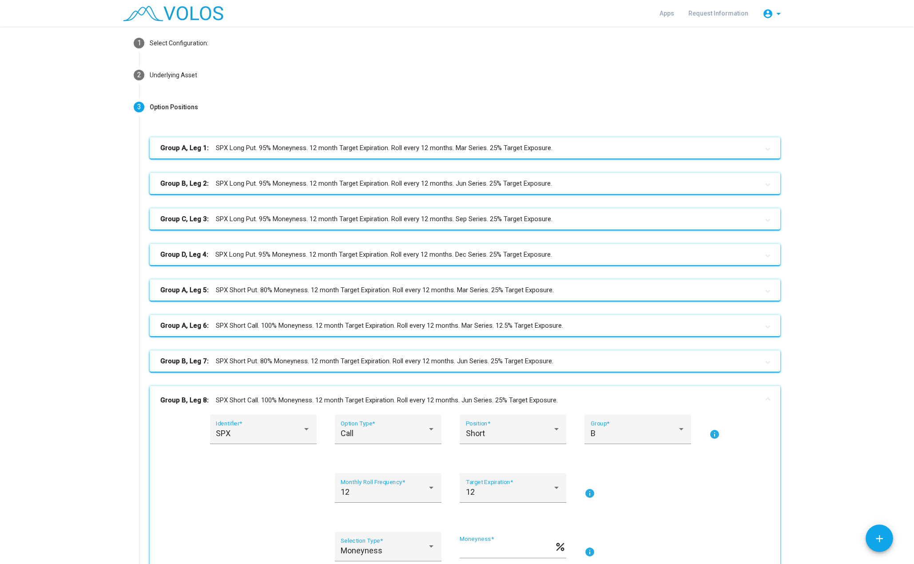
scroll to position [131, 0]
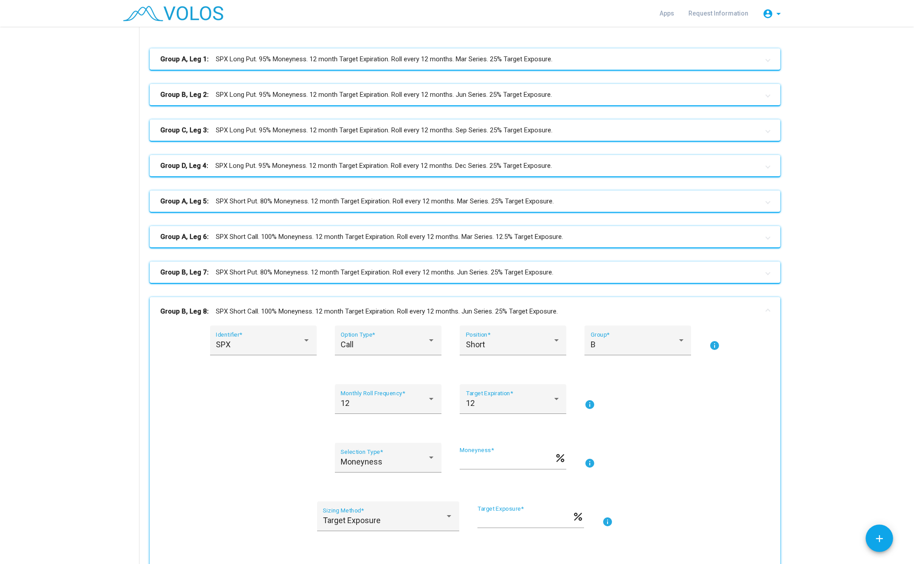
click at [489, 519] on input "**" at bounding box center [525, 520] width 95 height 9
click at [480, 519] on input "**" at bounding box center [525, 520] width 95 height 9
type input "****"
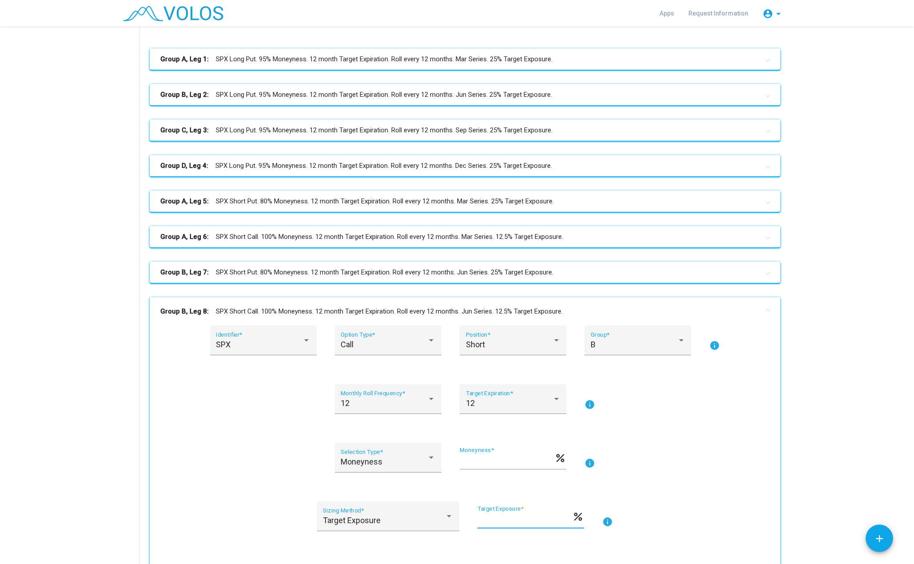
click at [232, 313] on mat-panel-title "Group B, Leg 8: SPX Short Call. 100% Moneyness. 12 month Target Expiration. Rol…" at bounding box center [459, 312] width 599 height 10
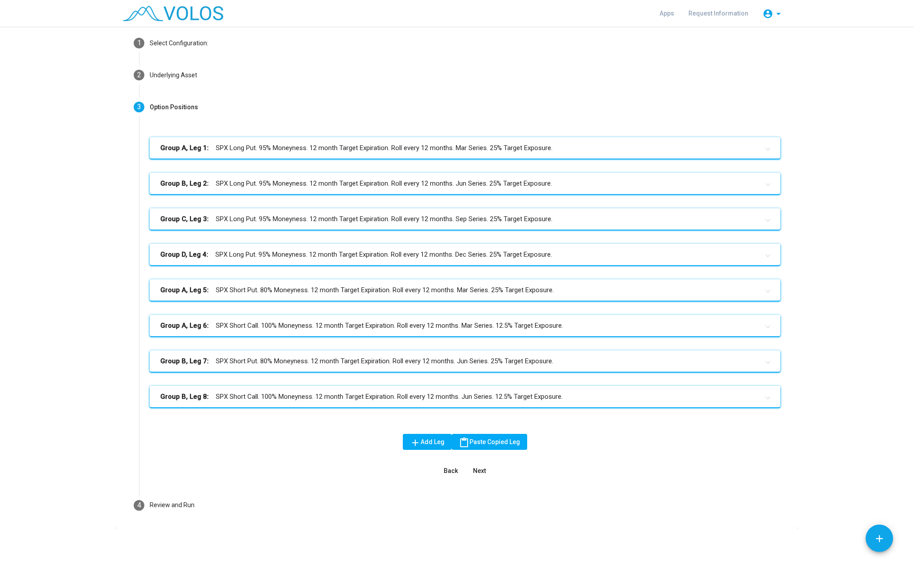
scroll to position [42, 0]
click at [347, 224] on mat-panel-title "Group C, Leg 3: SPX Long Put. 95% Moneyness. 12 month Target Expiration. Roll e…" at bounding box center [459, 219] width 599 height 10
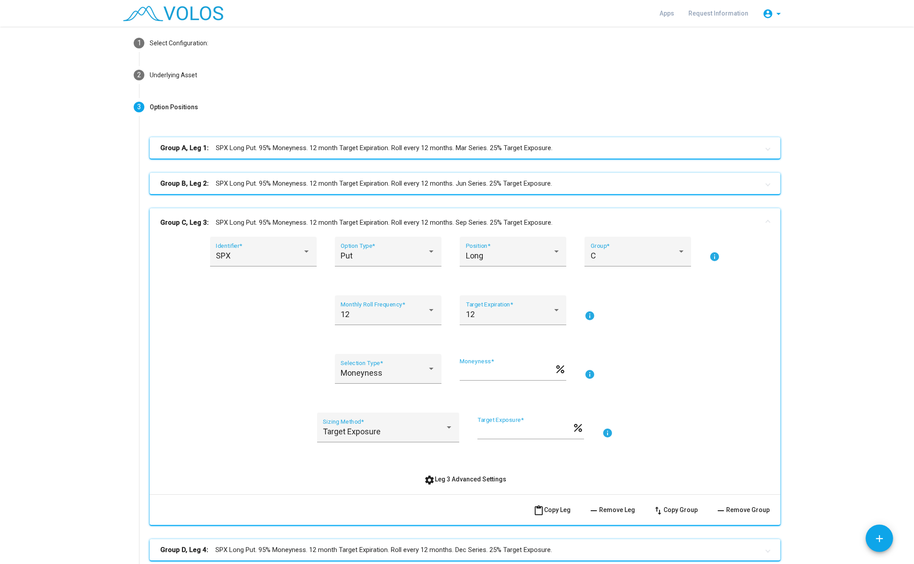
click at [559, 510] on span "content_paste Copy Leg" at bounding box center [552, 510] width 37 height 7
click at [525, 224] on mat-panel-title "Group C, Leg 3: SPX Long Put. 95% Moneyness. 12 month Target Expiration. Roll e…" at bounding box center [459, 223] width 599 height 10
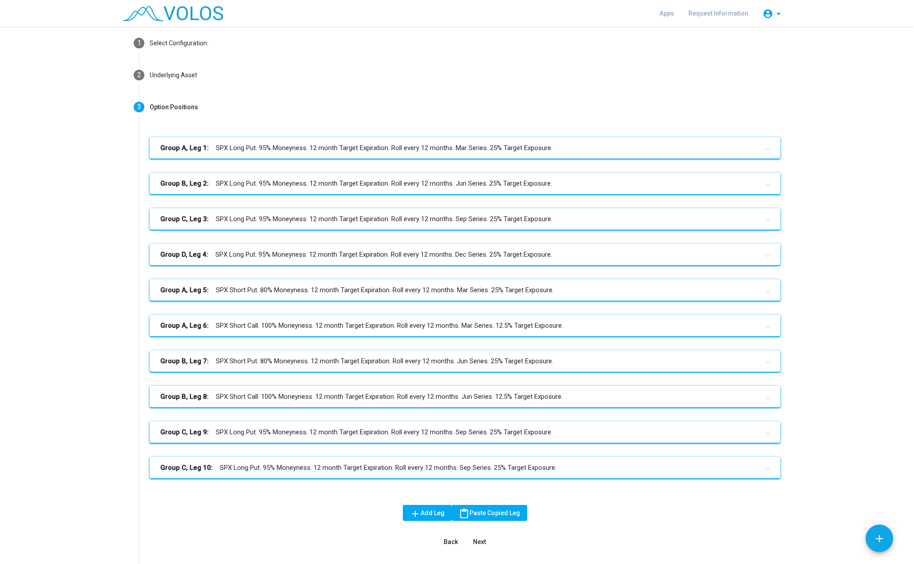
click at [264, 434] on mat-panel-title "Group C, Leg 9: SPX Long Put. 95% Moneyness. 12 month Target Expiration. Roll e…" at bounding box center [459, 432] width 599 height 10
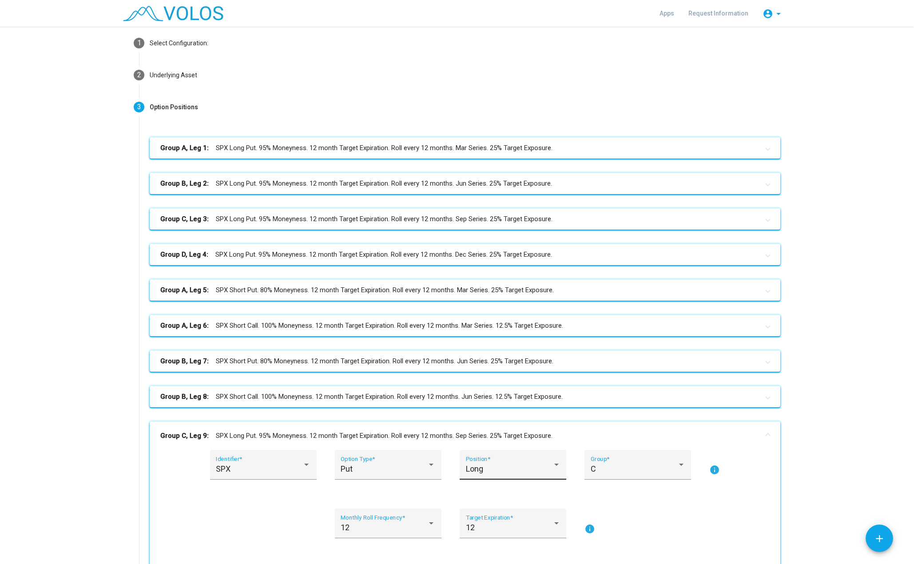
click at [477, 467] on span "Long" at bounding box center [474, 468] width 17 height 9
click at [484, 495] on span "Short" at bounding box center [510, 493] width 95 height 24
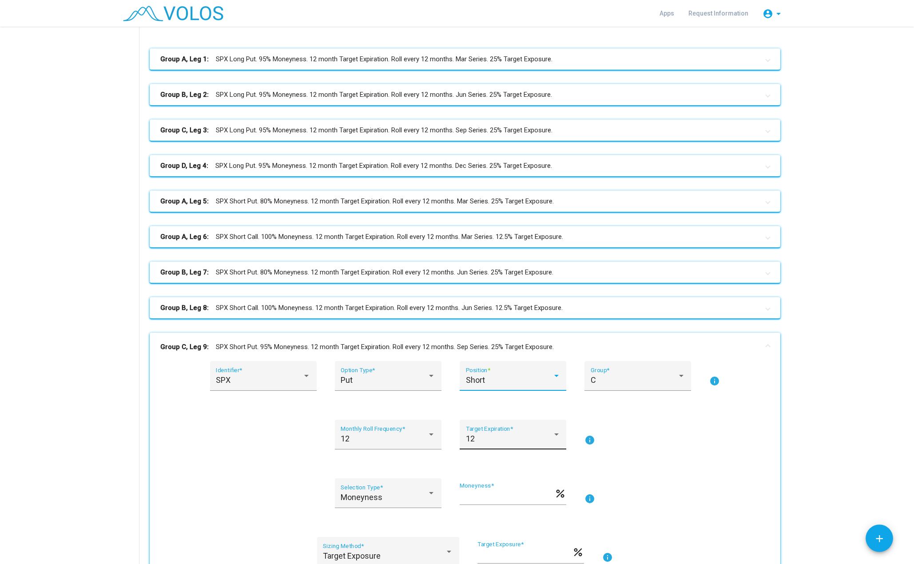
scroll to position [220, 0]
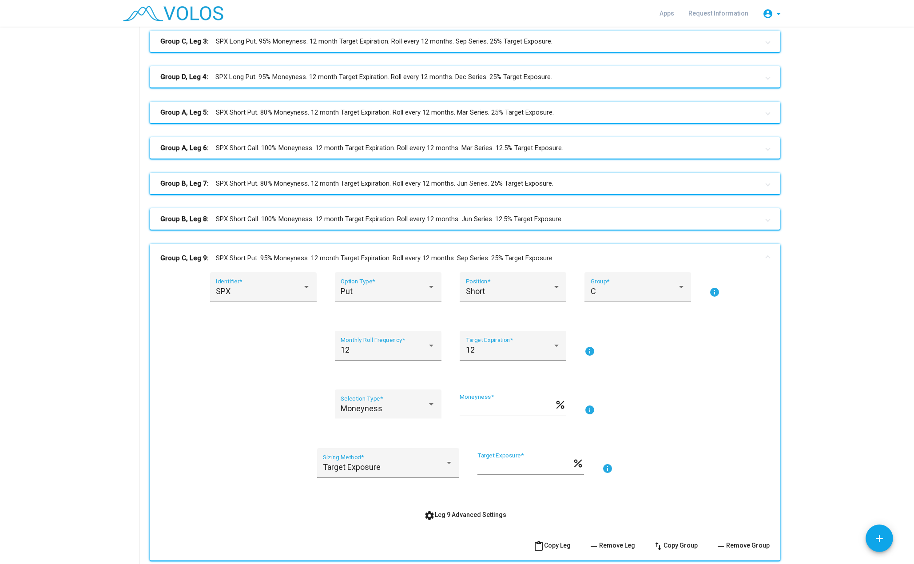
click at [499, 258] on mat-panel-title "Group C, Leg 9: SPX Short Put. 95% Moneyness. 12 month Target Expiration. Roll …" at bounding box center [459, 258] width 599 height 10
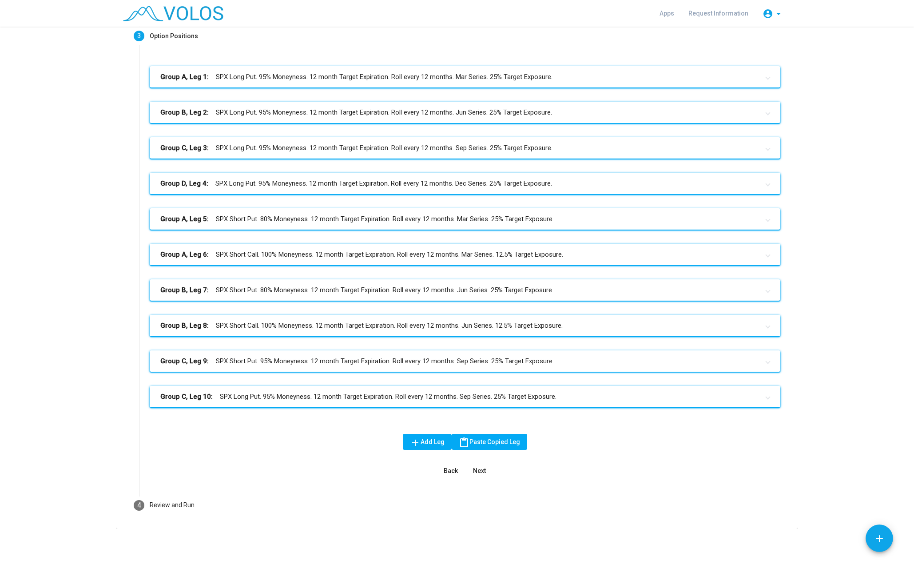
scroll to position [113, 0]
click at [372, 392] on mat-panel-title "Group C, Leg 10: SPX Long Put. 95% Moneyness. 12 month Target Expiration. Roll …" at bounding box center [459, 397] width 599 height 10
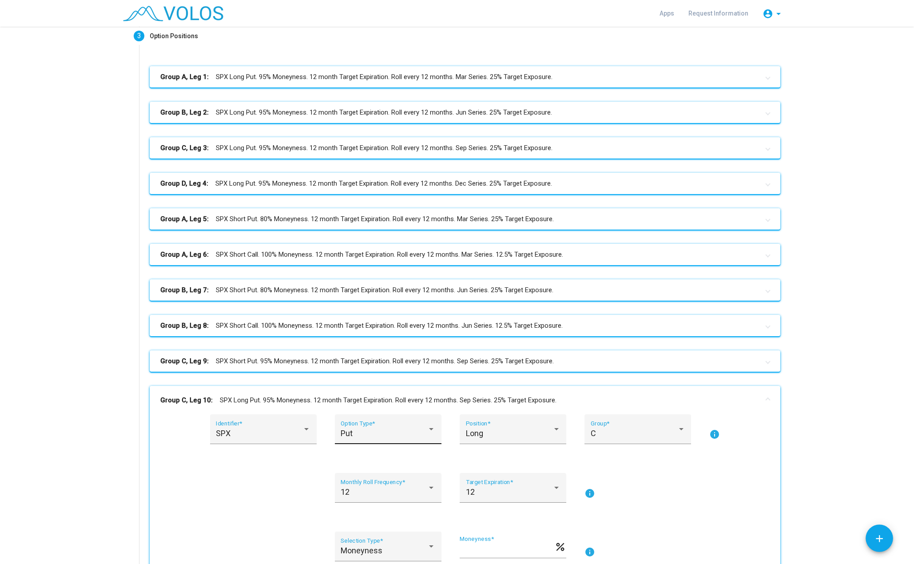
click at [382, 433] on div "Put" at bounding box center [384, 433] width 87 height 9
click at [378, 415] on span "Call" at bounding box center [385, 410] width 95 height 24
drag, startPoint x: 447, startPoint y: 432, endPoint x: 482, endPoint y: 437, distance: 35.4
click at [448, 432] on div "SPX Identifier * Call Option Type * Long Position * C Group * info" at bounding box center [465, 435] width 610 height 40
click at [483, 437] on div "Long" at bounding box center [509, 433] width 87 height 9
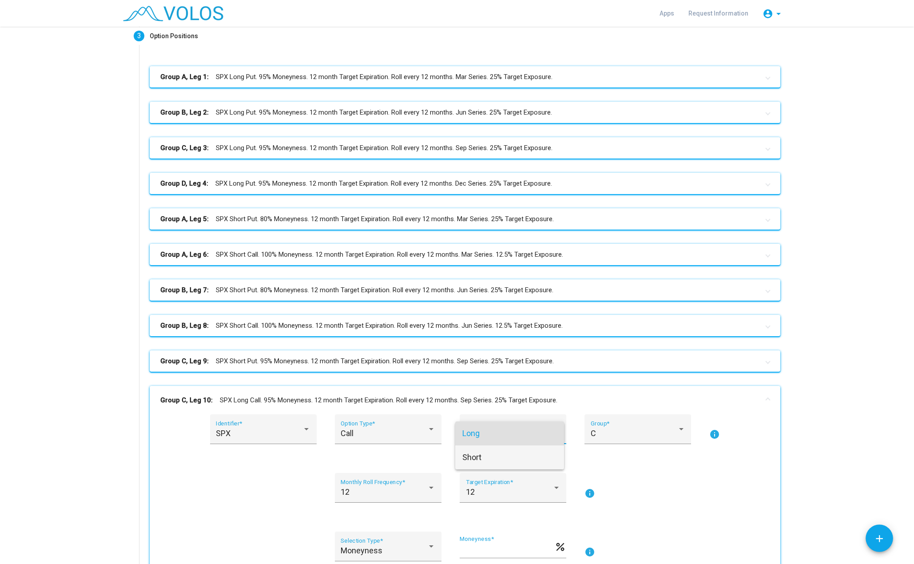
click at [487, 458] on span "Short" at bounding box center [510, 458] width 95 height 24
click at [487, 554] on input "**" at bounding box center [507, 550] width 95 height 9
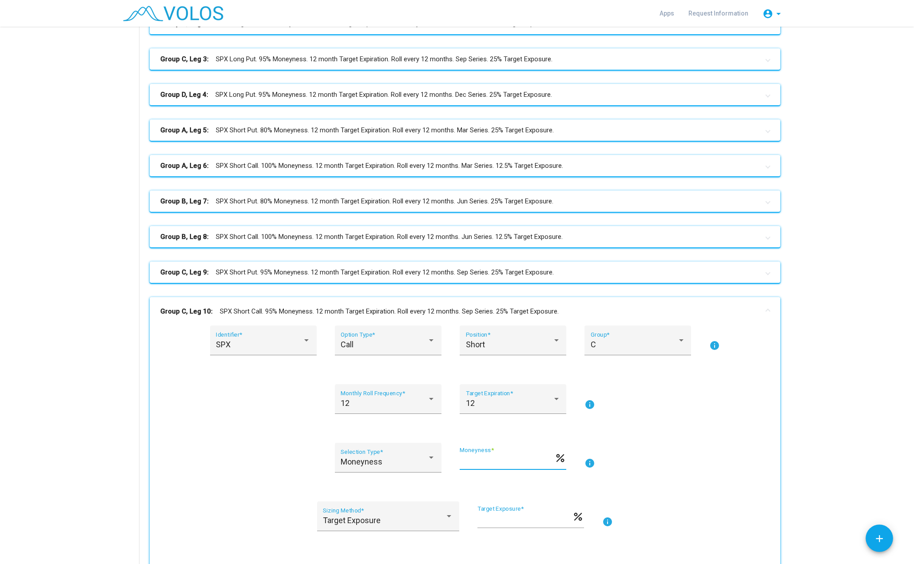
click at [461, 460] on input "**" at bounding box center [507, 461] width 95 height 9
type input "***"
click at [297, 278] on mat-expansion-panel-header "Group C, Leg 9: SPX Short Put. 95% Moneyness. 12 month Target Expiration. Roll …" at bounding box center [465, 272] width 631 height 21
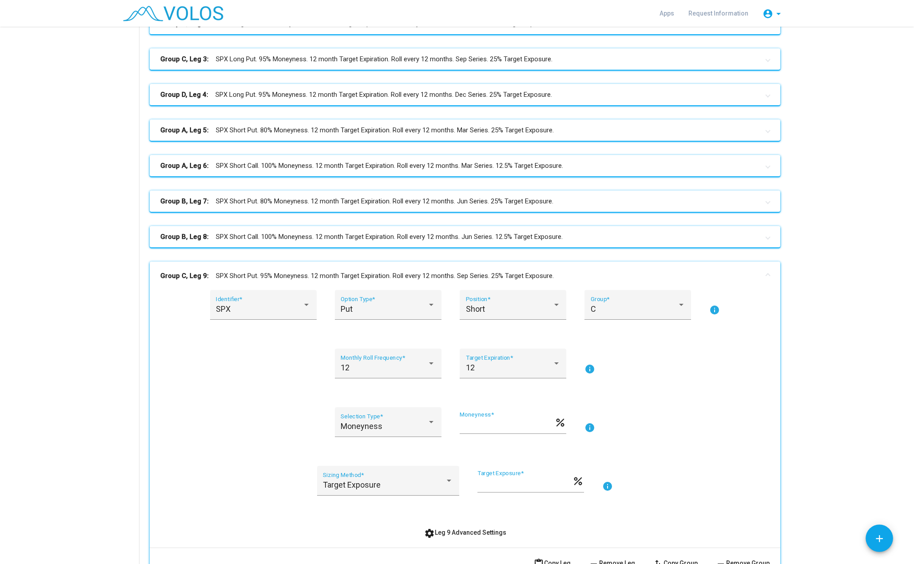
click at [463, 427] on input "**" at bounding box center [507, 426] width 95 height 9
type input "**"
click at [442, 272] on mat-panel-title "Group C, Leg 9: SPX Short Put. 80% Moneyness. 12 month Target Expiration. Roll …" at bounding box center [459, 276] width 599 height 10
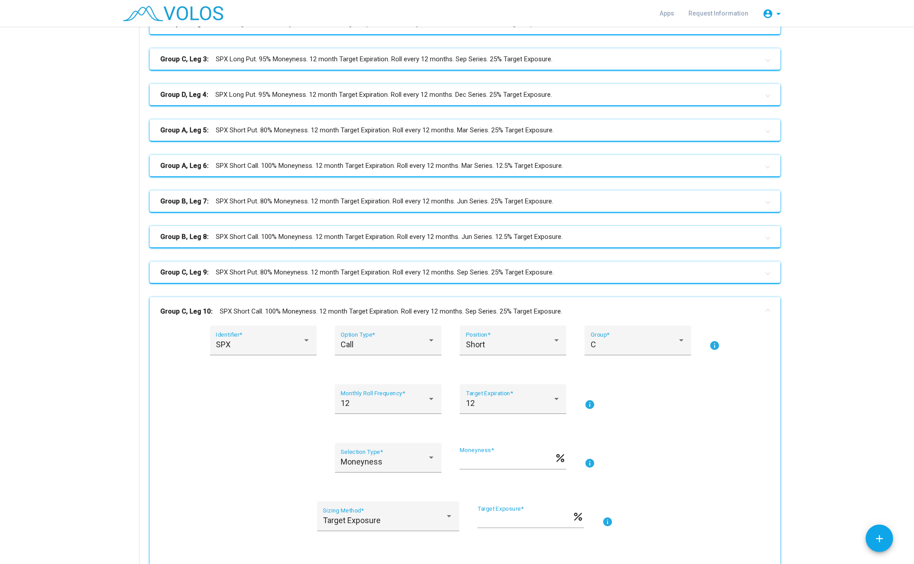
click at [436, 307] on mat-panel-title "Group C, Leg 10: SPX Short Call. 100% Moneyness. 12 month Target Expiration. Ro…" at bounding box center [459, 312] width 599 height 10
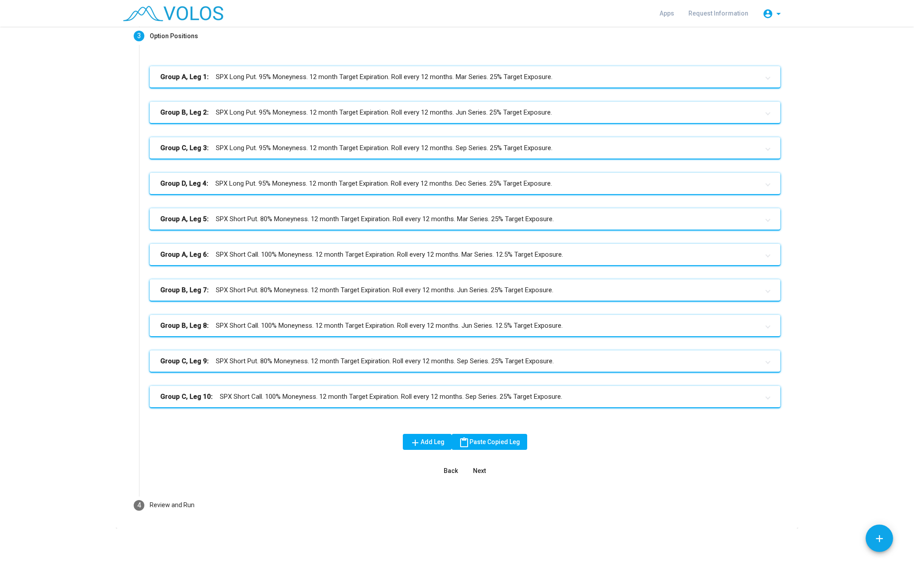
scroll to position [113, 0]
click at [332, 180] on mat-panel-title "Group D, Leg 4: SPX Long Put. 95% Moneyness. 12 month Target Expiration. Roll e…" at bounding box center [459, 184] width 599 height 10
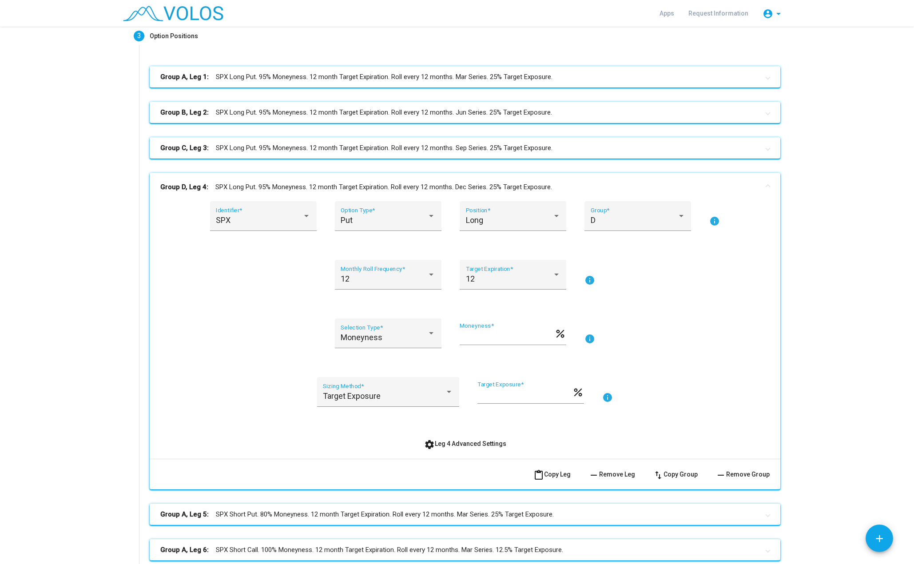
click at [557, 474] on span "content_paste Copy Leg" at bounding box center [552, 474] width 37 height 7
click at [515, 182] on mat-panel-title "Group D, Leg 4: SPX Long Put. 95% Moneyness. 12 month Target Expiration. Roll e…" at bounding box center [459, 187] width 599 height 10
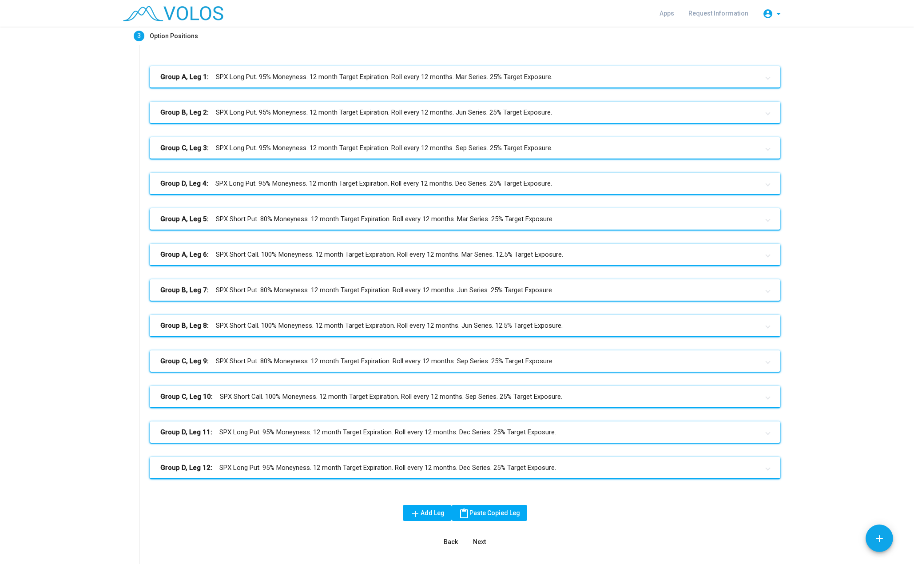
scroll to position [184, 0]
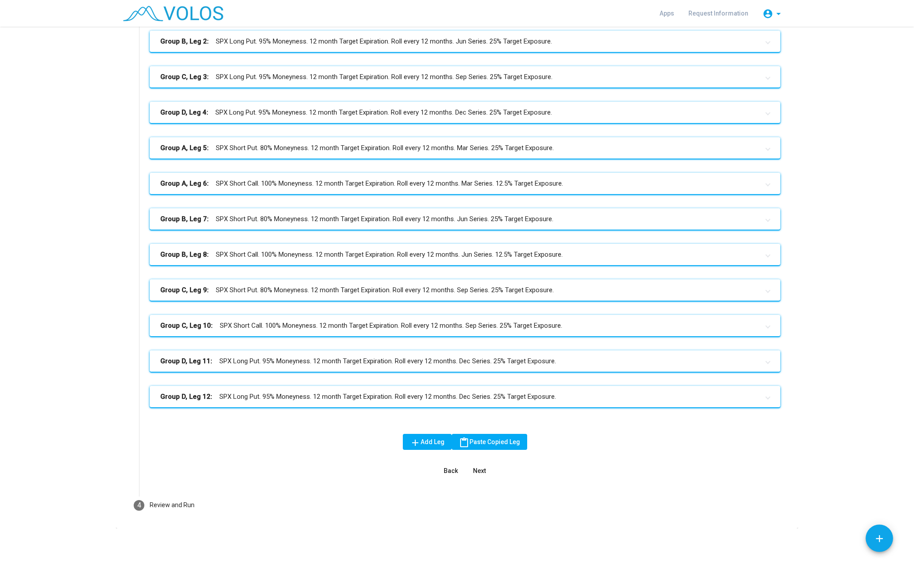
click at [286, 367] on mat-expansion-panel-header "Group D, Leg 11: SPX Long Put. 95% Moneyness. 12 month Target Expiration. Roll …" at bounding box center [465, 361] width 631 height 21
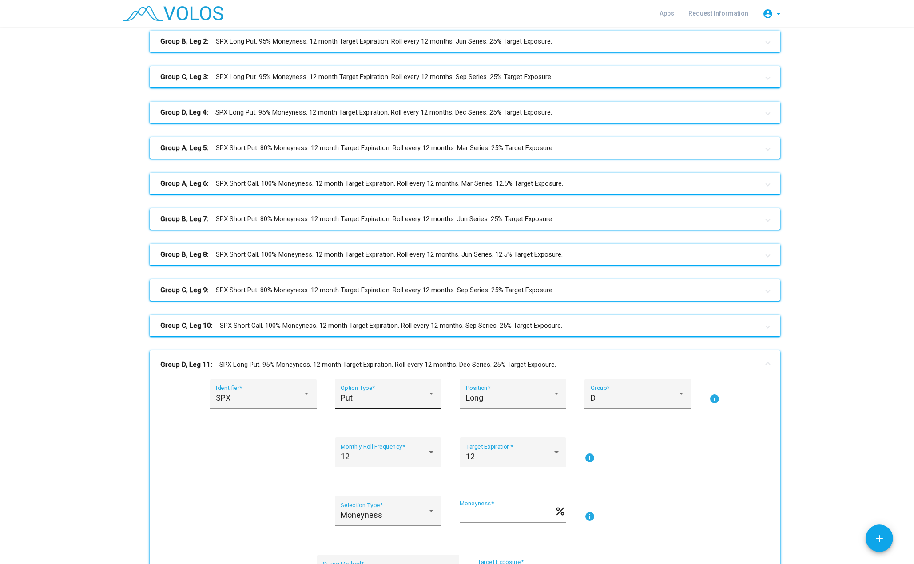
click at [416, 405] on div "Put Option Type *" at bounding box center [388, 397] width 95 height 24
click at [481, 402] on div at bounding box center [457, 282] width 914 height 564
click at [482, 403] on div "Long Position *" at bounding box center [513, 397] width 95 height 24
click at [481, 422] on span "Short" at bounding box center [510, 422] width 95 height 24
click at [463, 511] on input "**" at bounding box center [507, 515] width 95 height 9
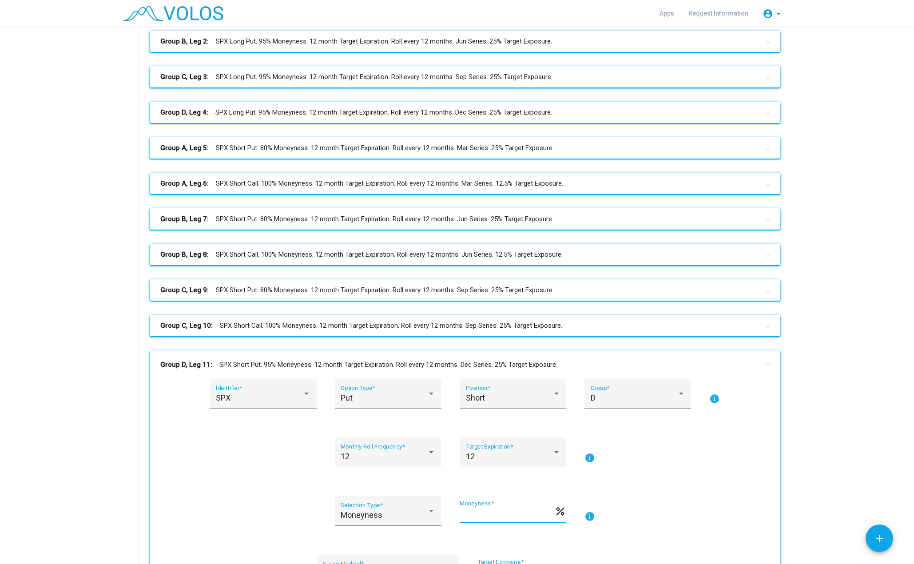
click at [463, 512] on input "**" at bounding box center [507, 515] width 95 height 9
type input "**"
click at [457, 362] on mat-panel-title "Group D, Leg 11: SPX Short Put. 80% Moneyness. 12 month Target Expiration. Roll…" at bounding box center [459, 365] width 599 height 10
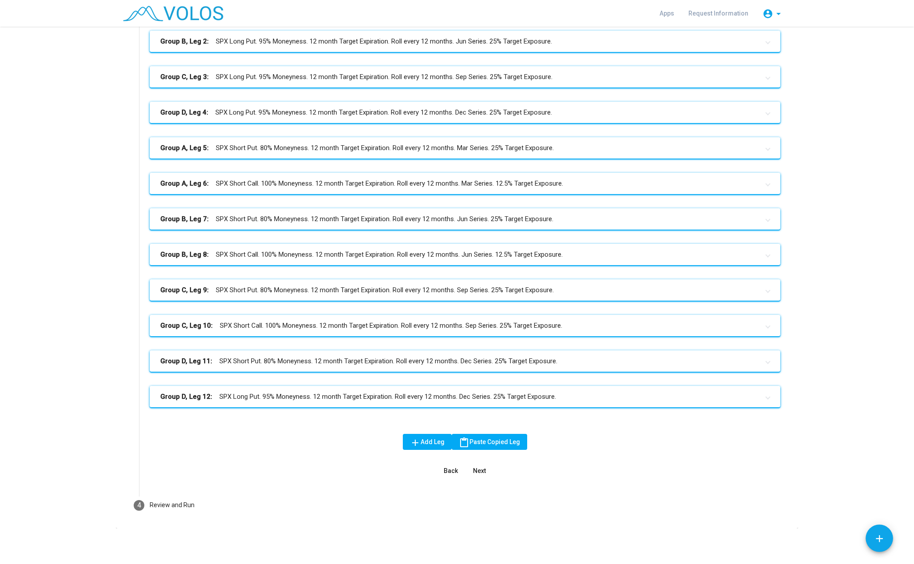
click at [411, 393] on mat-panel-title "Group D, Leg 12: SPX Long Put. 95% Moneyness. 12 month Target Expiration. Roll …" at bounding box center [459, 397] width 599 height 10
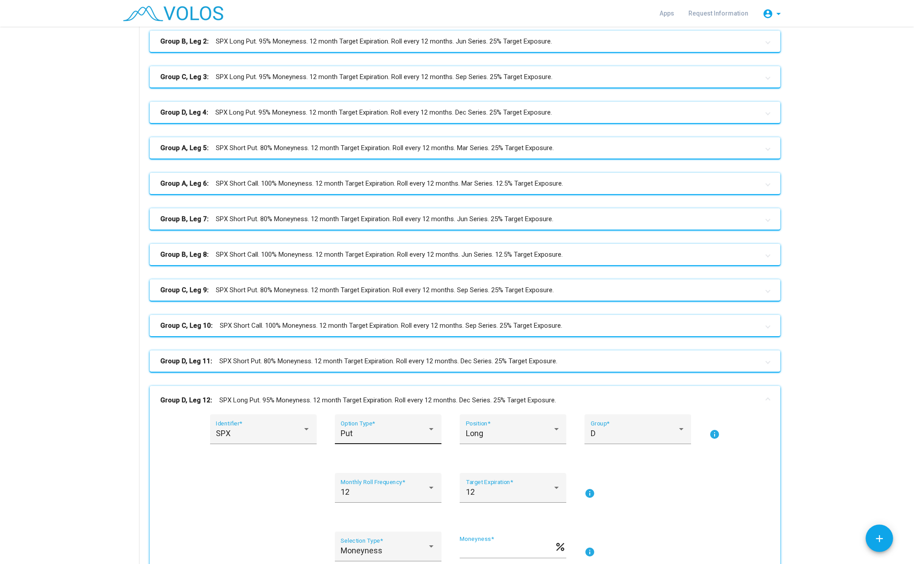
click at [391, 423] on div "Put Option Type *" at bounding box center [388, 433] width 95 height 24
click at [380, 407] on span "Call" at bounding box center [385, 410] width 95 height 24
click at [466, 434] on span "Long" at bounding box center [474, 433] width 17 height 9
click at [510, 458] on span "Short" at bounding box center [510, 458] width 95 height 24
click at [501, 551] on input "**" at bounding box center [507, 550] width 95 height 9
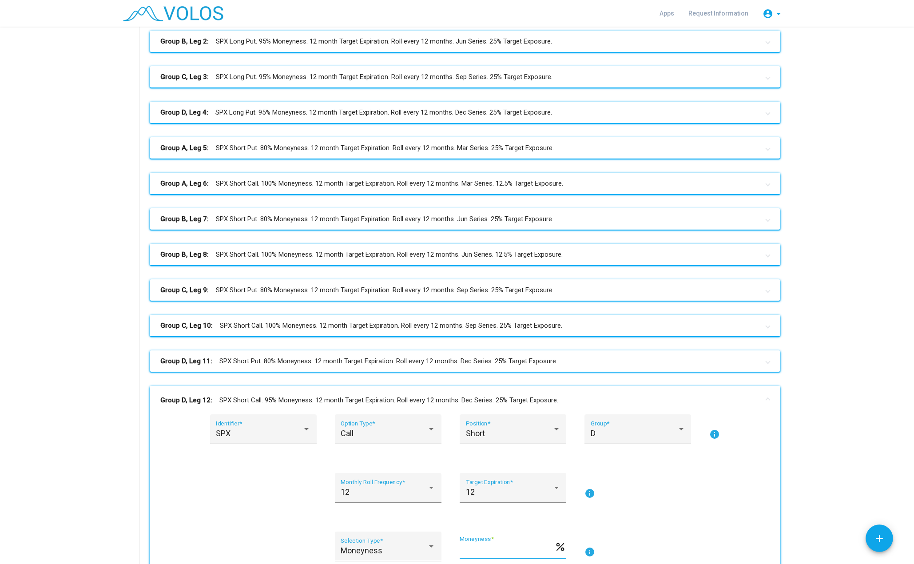
click at [501, 551] on input "**" at bounding box center [507, 550] width 95 height 9
click at [460, 550] on input "**" at bounding box center [507, 550] width 95 height 9
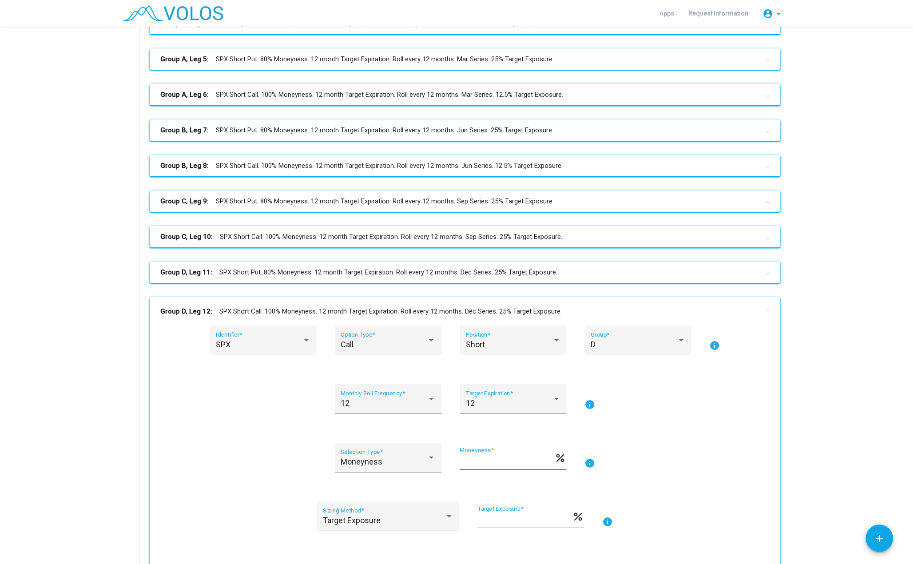
type input "***"
click at [479, 519] on input "**" at bounding box center [525, 520] width 95 height 9
type input "****"
click at [592, 303] on mat-expansion-panel-header "Group D, Leg 12: SPX Short Call. 100% Moneyness. 12 month Target Expiration. Ro…" at bounding box center [465, 311] width 631 height 28
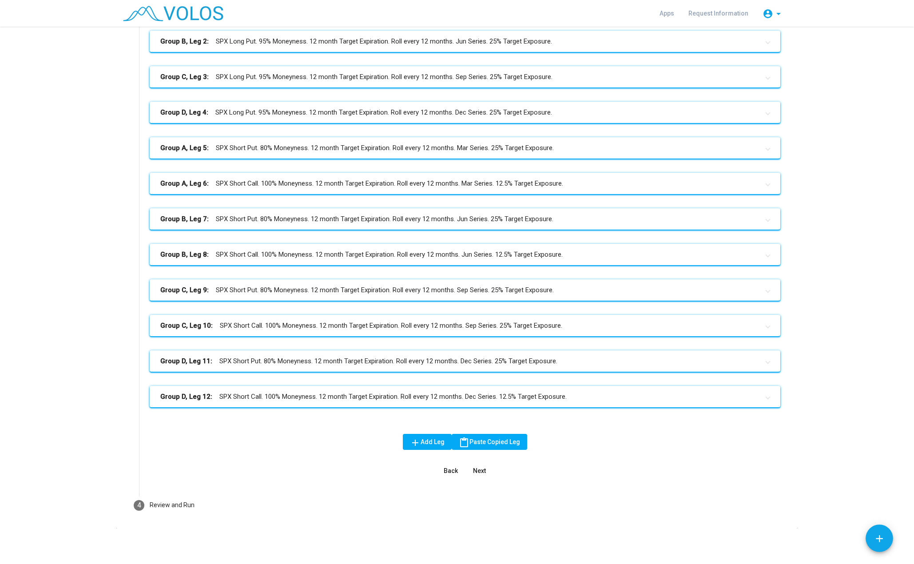
scroll to position [184, 0]
click at [579, 321] on mat-panel-title "Group C, Leg 10: SPX Short Call. 100% Moneyness. 12 month Target Expiration. Ro…" at bounding box center [459, 326] width 599 height 10
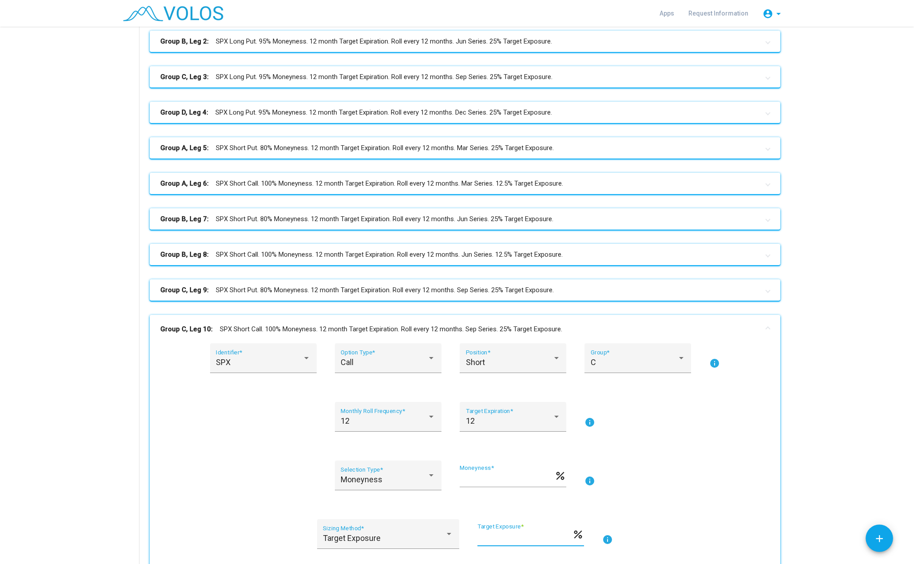
click at [479, 539] on input "**" at bounding box center [525, 538] width 95 height 9
type input "****"
click at [567, 327] on mat-panel-title "Group C, Leg 10: SPX Short Call. 100% Moneyness. 12 month Target Expiration. Ro…" at bounding box center [459, 329] width 599 height 10
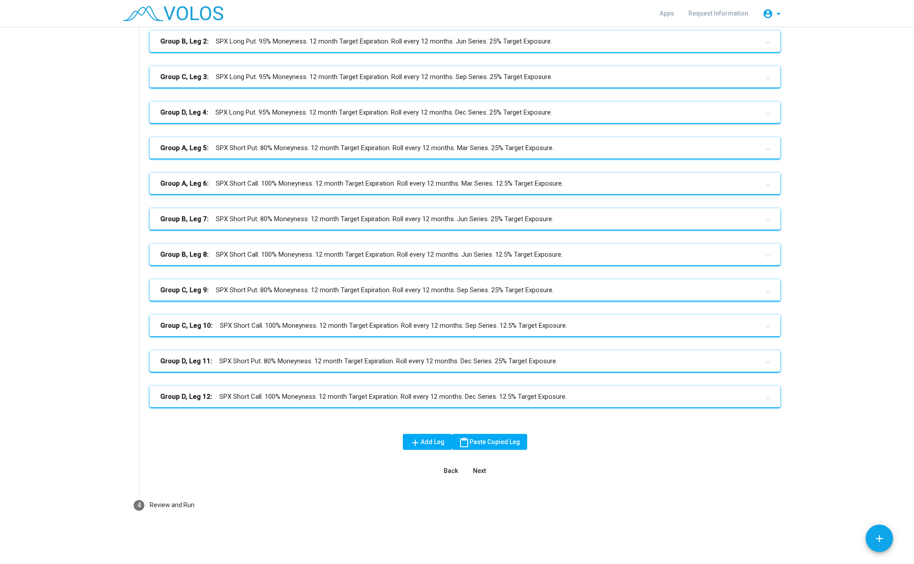
click at [587, 475] on div "Back Next" at bounding box center [465, 471] width 631 height 16
click at [487, 470] on button "Next" at bounding box center [479, 471] width 28 height 16
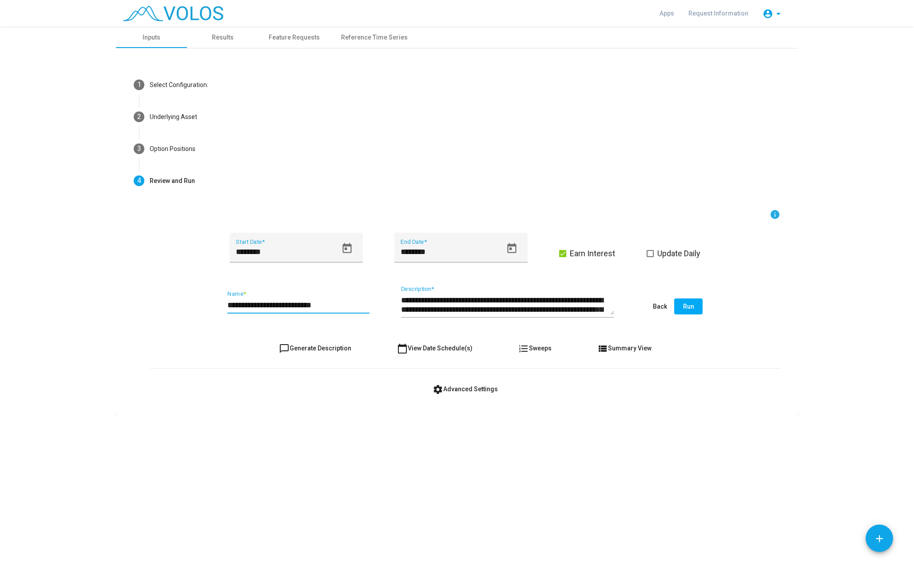
drag, startPoint x: 331, startPoint y: 307, endPoint x: 278, endPoint y: 305, distance: 53.4
click at [278, 305] on input "**********" at bounding box center [299, 305] width 142 height 9
type input "**********"
click at [346, 251] on icon "Open calendar" at bounding box center [347, 249] width 12 height 12
click at [509, 248] on div at bounding box center [457, 282] width 914 height 564
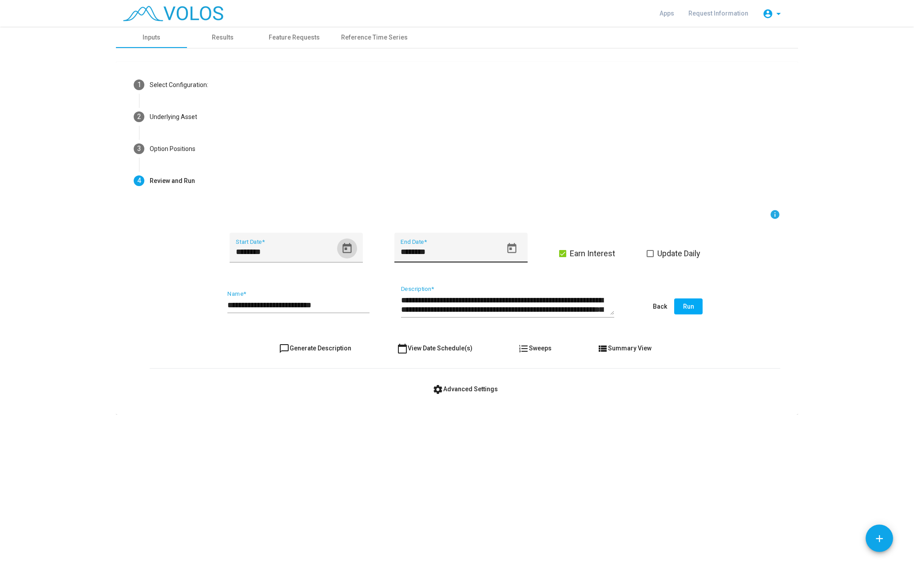
click at [509, 249] on icon "Open calendar" at bounding box center [511, 248] width 9 height 10
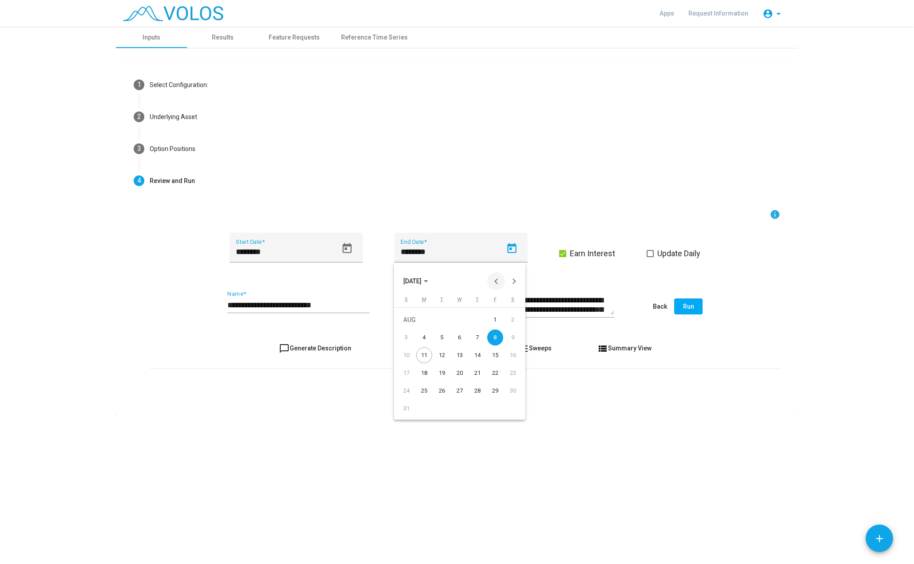
click at [499, 279] on button "Previous month" at bounding box center [496, 281] width 18 height 18
click at [435, 282] on button "[DATE]" at bounding box center [415, 281] width 39 height 18
click at [503, 326] on div "2023" at bounding box center [506, 327] width 28 height 16
click at [507, 359] on div "DEC" at bounding box center [506, 362] width 28 height 16
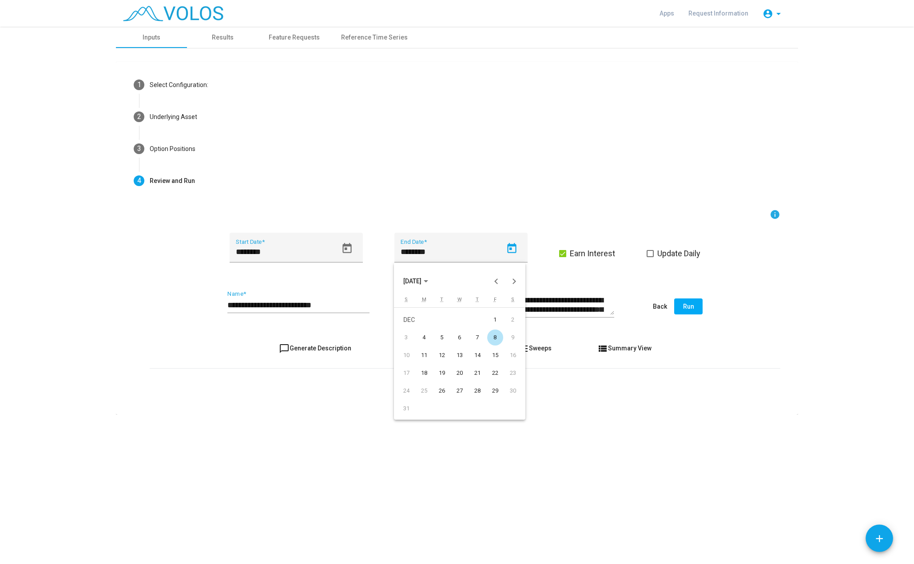
click at [491, 389] on div "29" at bounding box center [495, 391] width 16 height 16
type input "**********"
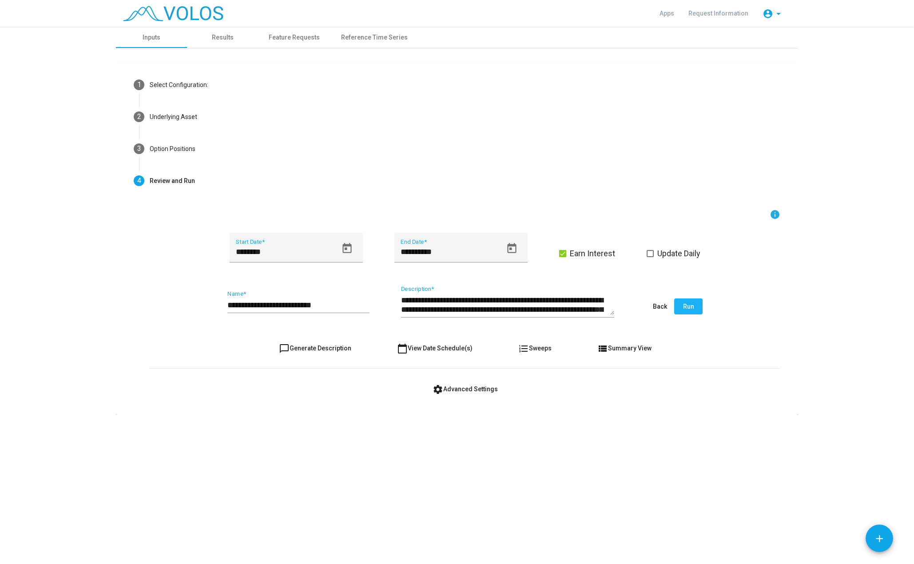
click at [693, 307] on span "Run" at bounding box center [688, 306] width 11 height 7
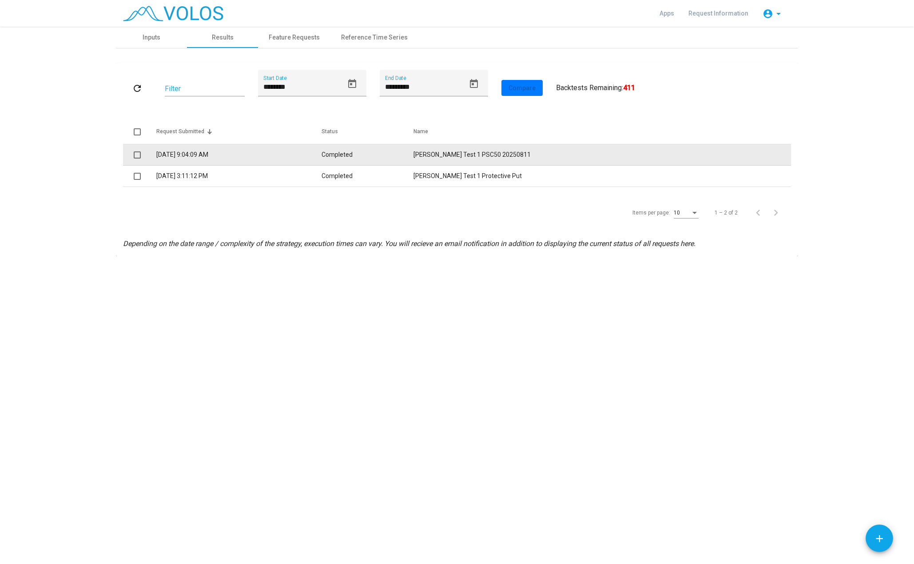
click at [414, 160] on td "Completed" at bounding box center [368, 154] width 92 height 21
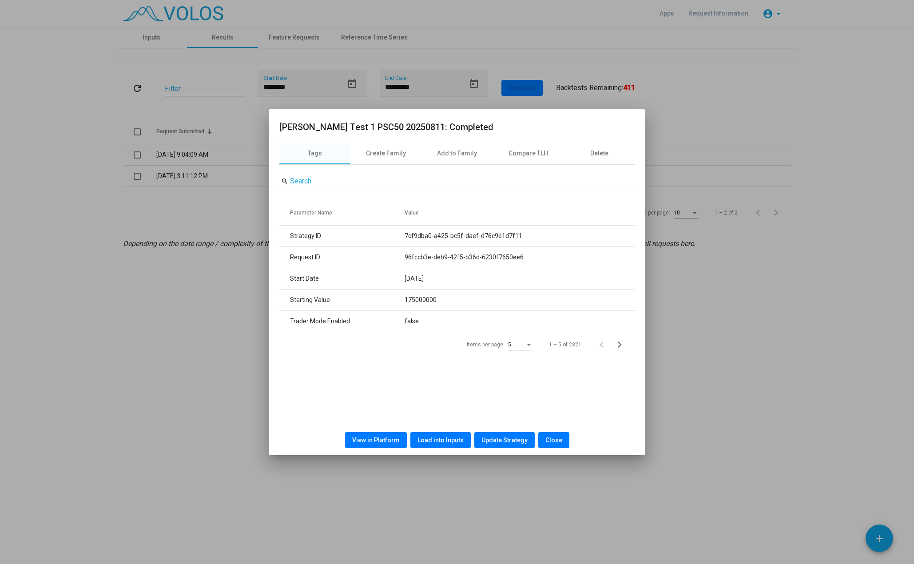
click at [398, 443] on span "View in Platform" at bounding box center [376, 440] width 48 height 7
click at [657, 93] on div at bounding box center [457, 282] width 914 height 564
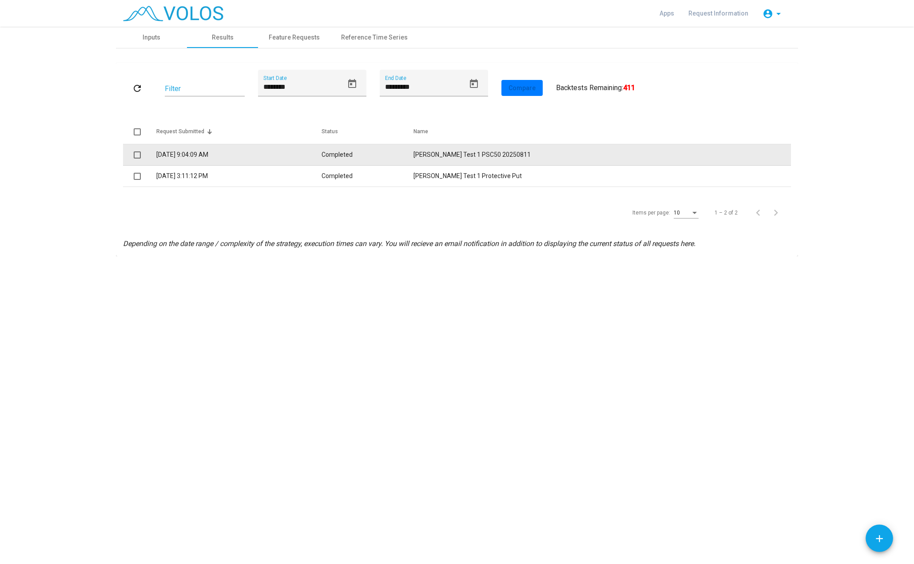
click at [469, 156] on td "Jacob Test 1 PSC50 20250811" at bounding box center [603, 154] width 378 height 21
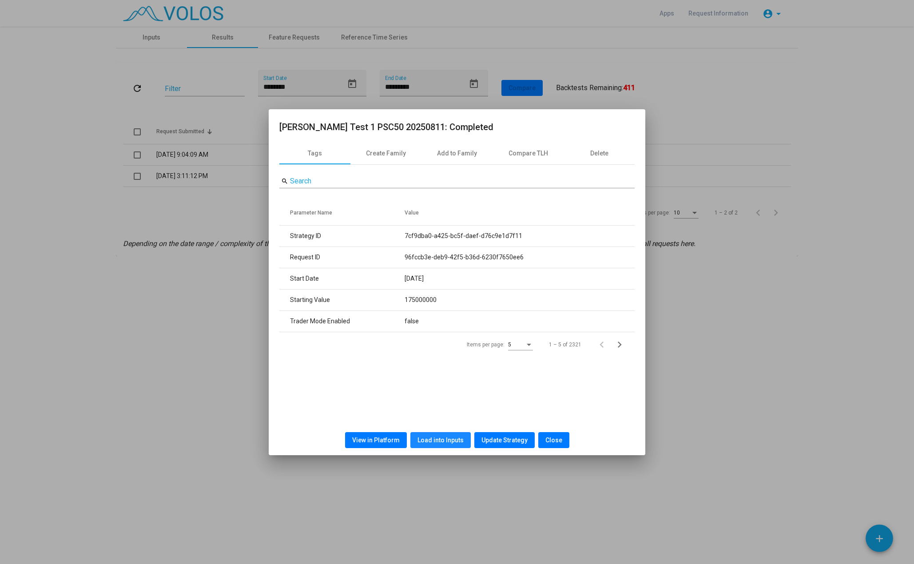
click at [443, 437] on span "Load into Inputs" at bounding box center [441, 440] width 46 height 7
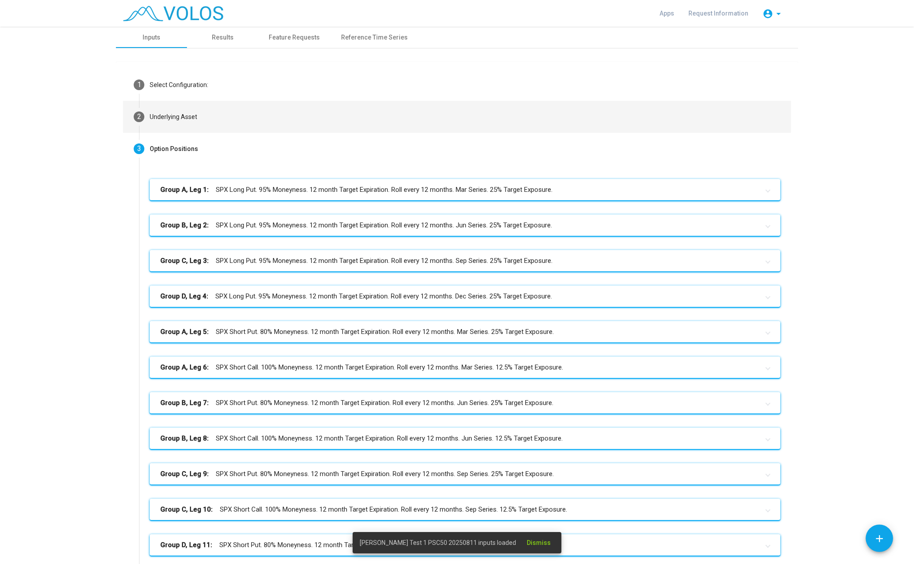
click at [219, 111] on mat-step-header "2 Underlying Asset" at bounding box center [457, 117] width 668 height 32
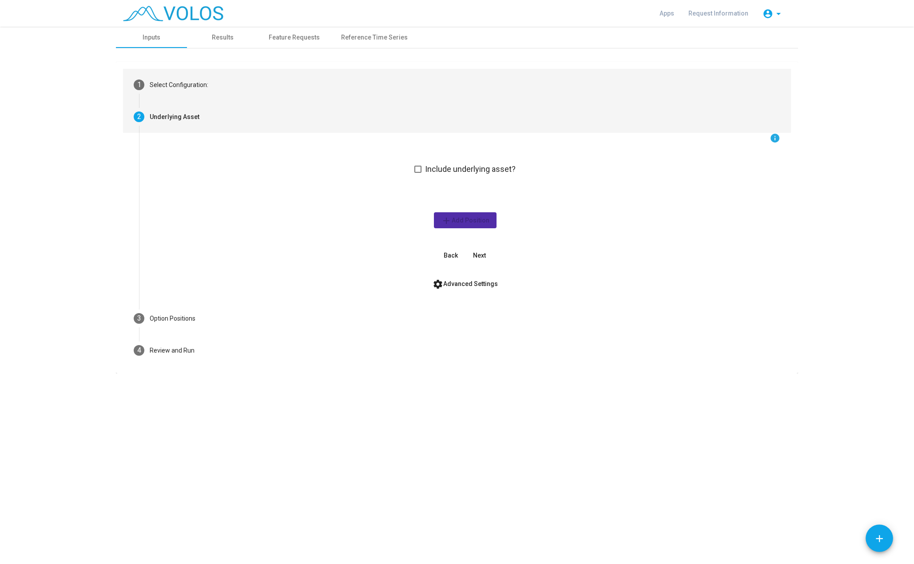
click at [300, 96] on mat-step-header "1 Select Configuration:" at bounding box center [457, 85] width 668 height 32
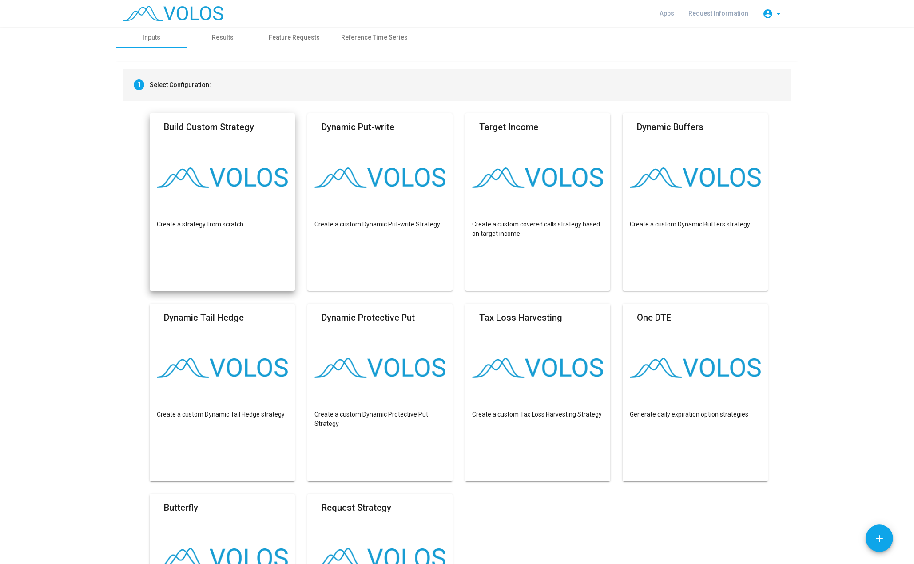
click at [285, 92] on mat-step-header "1 Select Configuration:" at bounding box center [457, 85] width 668 height 32
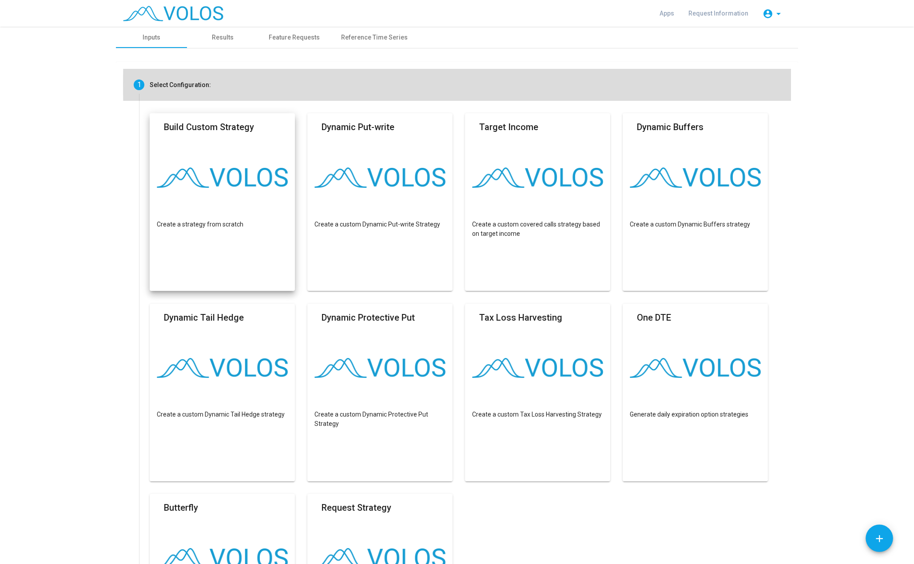
click at [681, 85] on mat-step-header "1 Select Configuration:" at bounding box center [457, 85] width 668 height 32
click at [142, 86] on mat-step-header "1 Select Configuration:" at bounding box center [457, 85] width 668 height 32
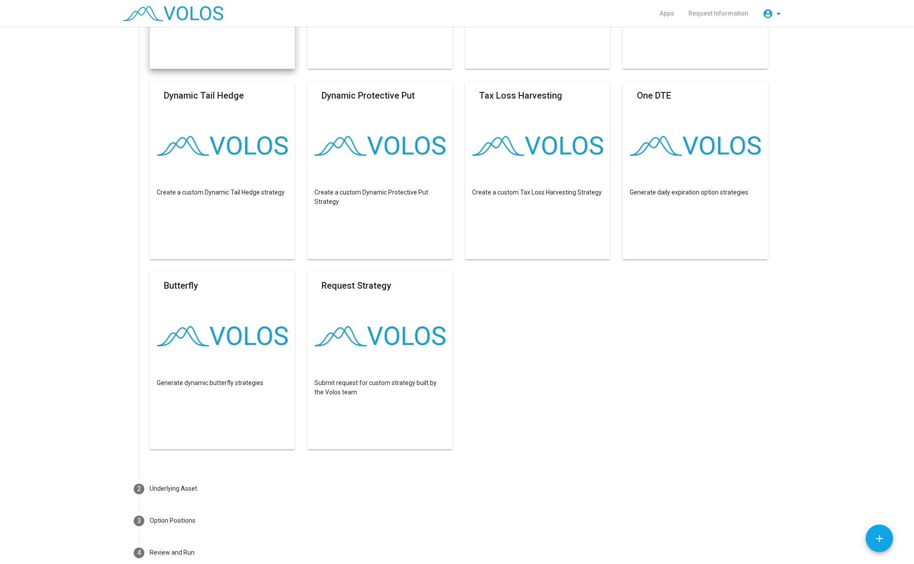
scroll to position [270, 0]
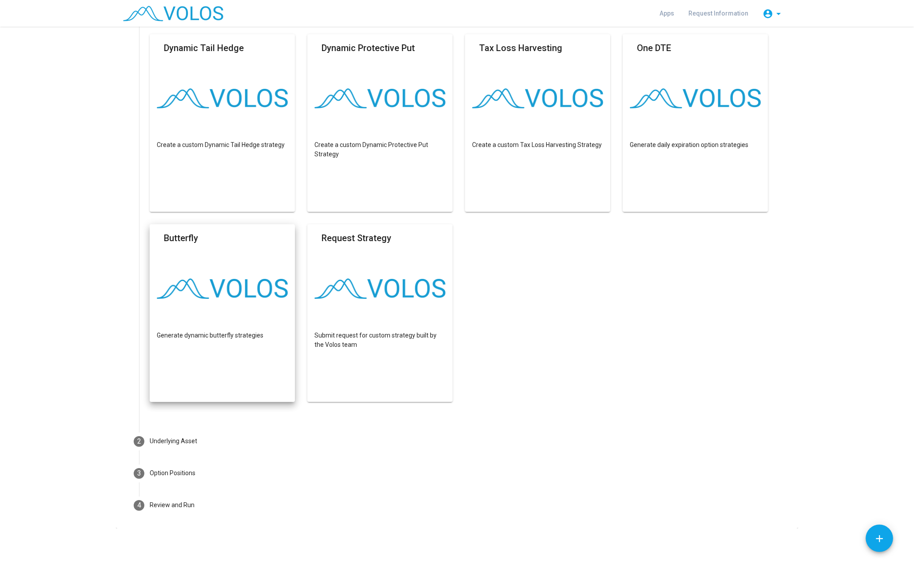
click at [180, 443] on div "Underlying Asset" at bounding box center [174, 441] width 48 height 9
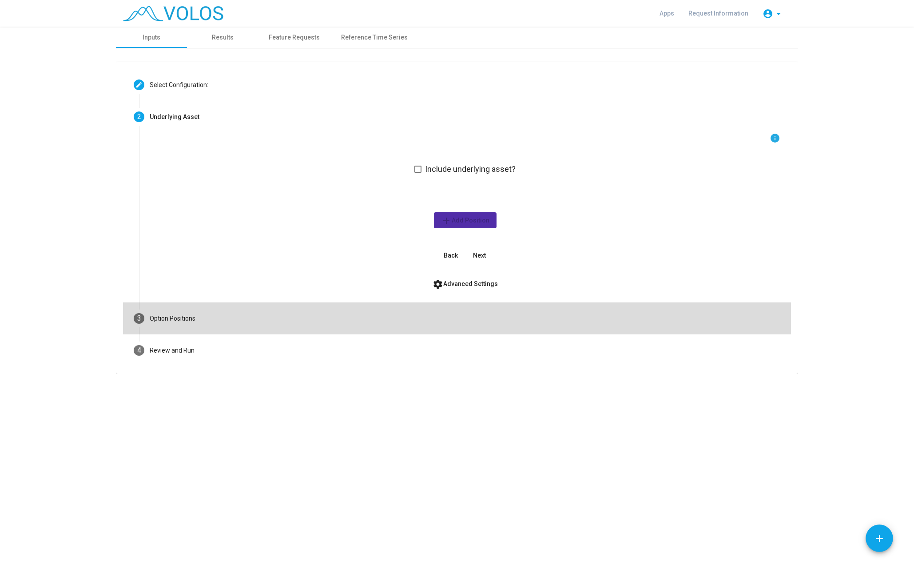
click at [180, 326] on mat-step-header "3 Option Positions" at bounding box center [457, 319] width 668 height 32
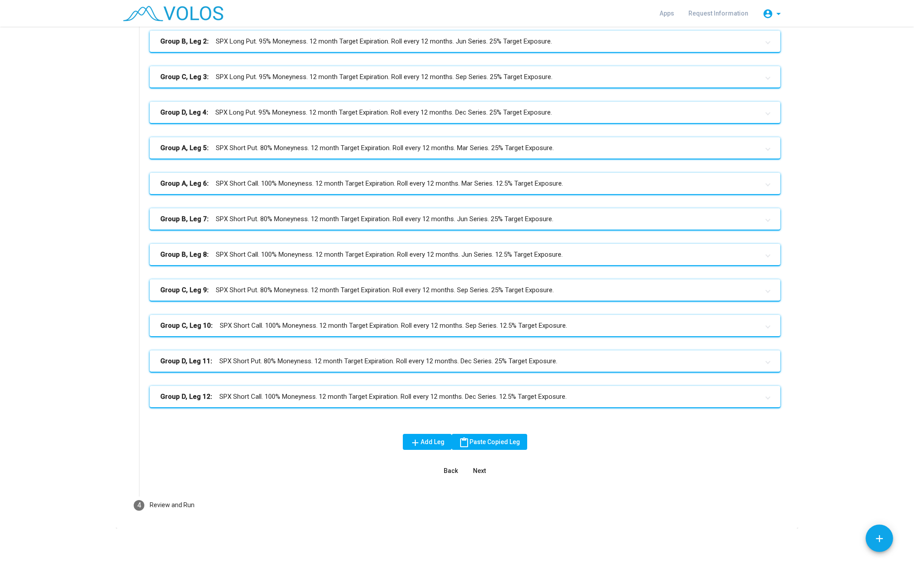
scroll to position [95, 0]
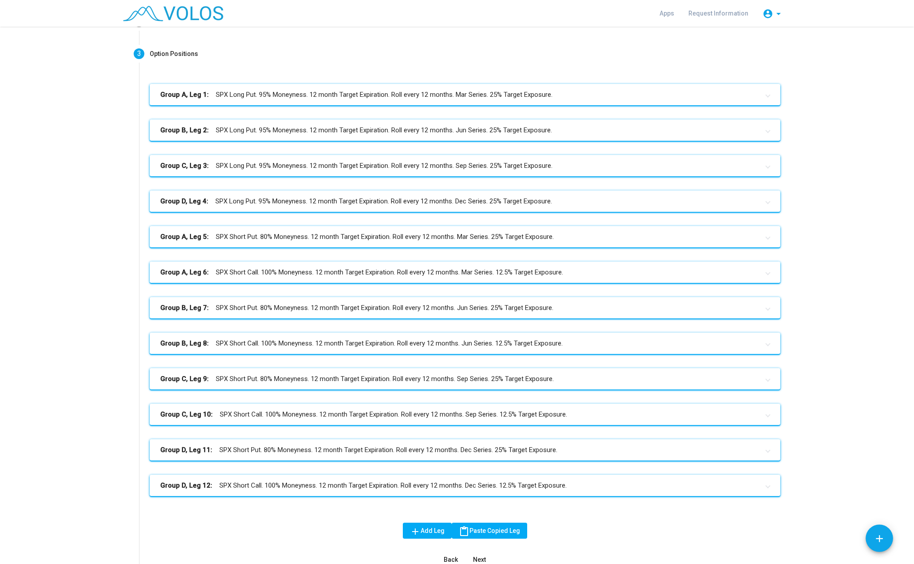
click at [444, 275] on mat-panel-title "Group A, Leg 6: SPX Short Call. 100% Moneyness. 12 month Target Expiration. Rol…" at bounding box center [459, 273] width 599 height 10
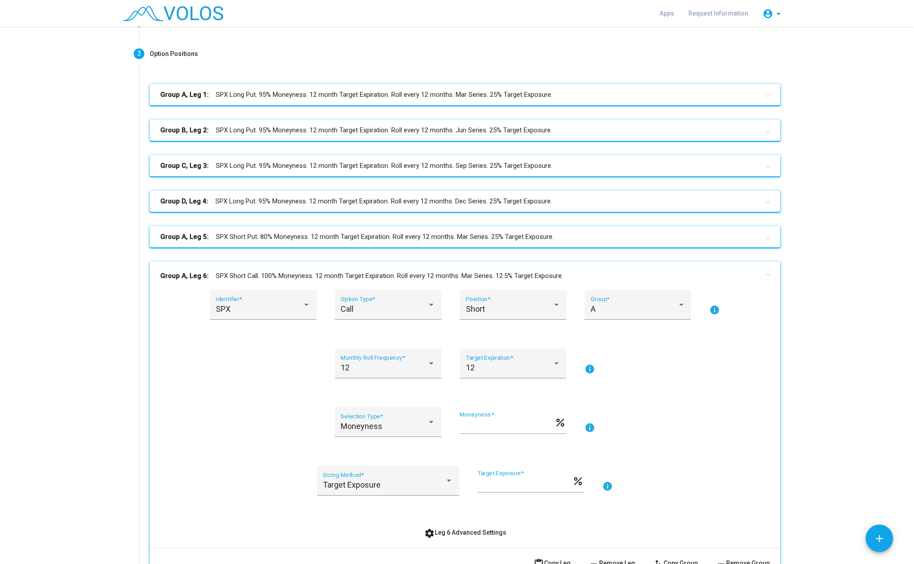
scroll to position [140, 0]
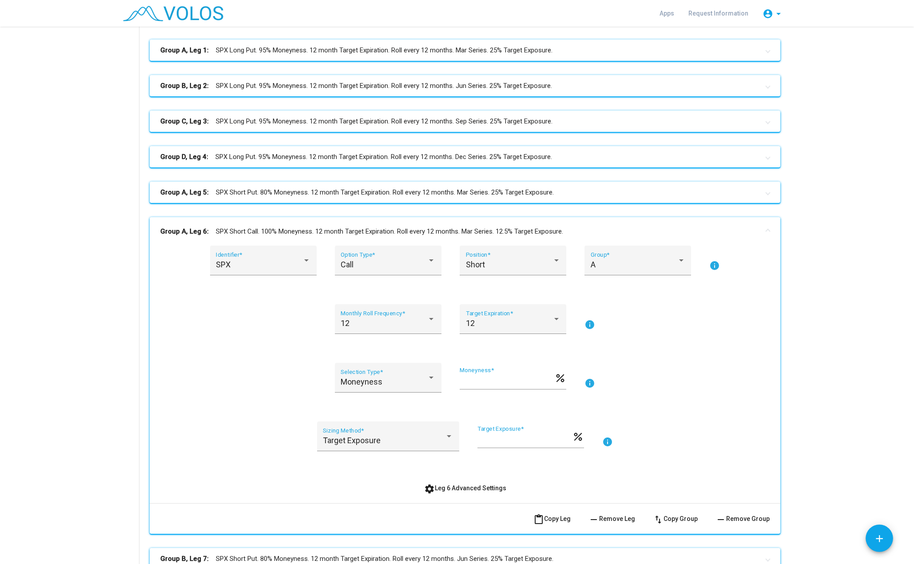
click at [620, 518] on span "remove Remove Leg" at bounding box center [612, 518] width 47 height 7
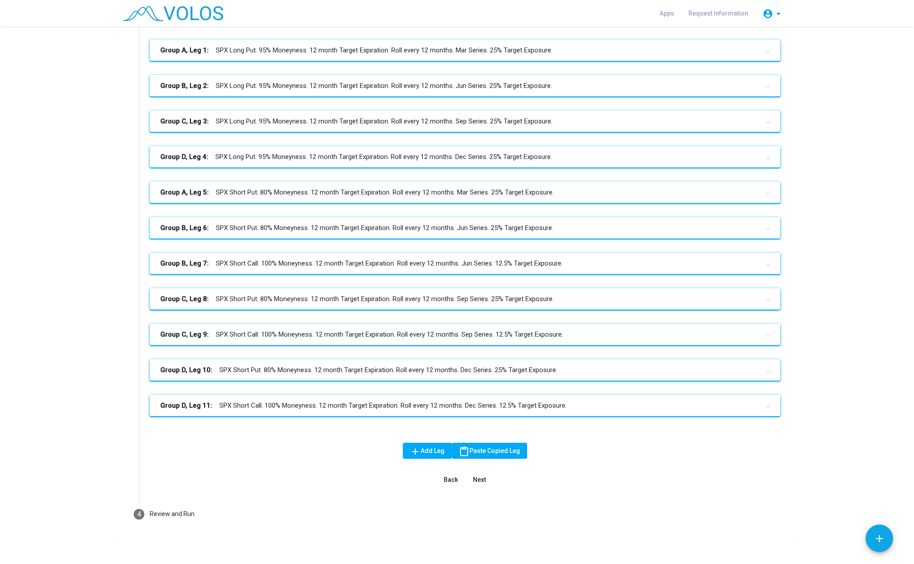
click at [435, 269] on mat-expansion-panel-header "Group B, Leg 7: SPX Short Call. 100% Moneyness. 12 month Target Expiration. Rol…" at bounding box center [465, 263] width 631 height 21
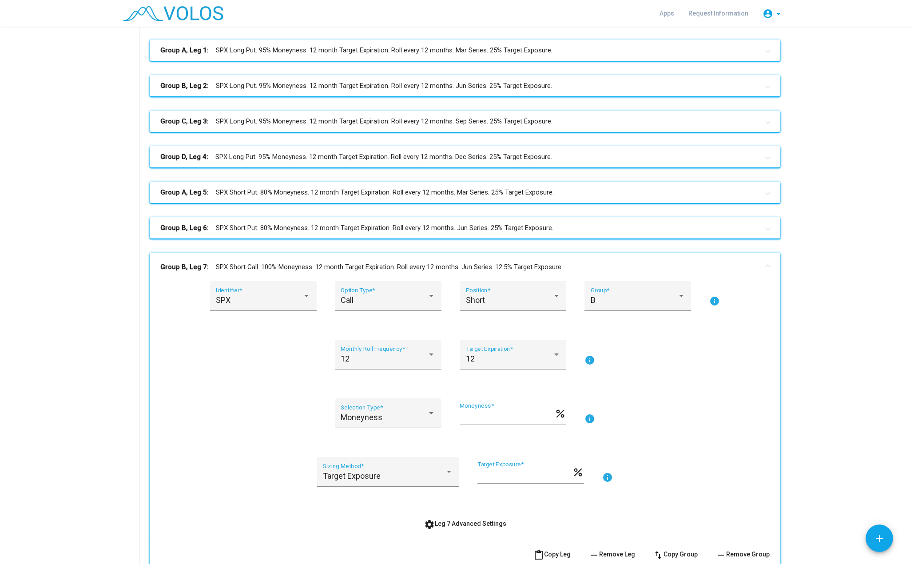
click at [601, 555] on span "remove Remove Leg" at bounding box center [612, 554] width 47 height 7
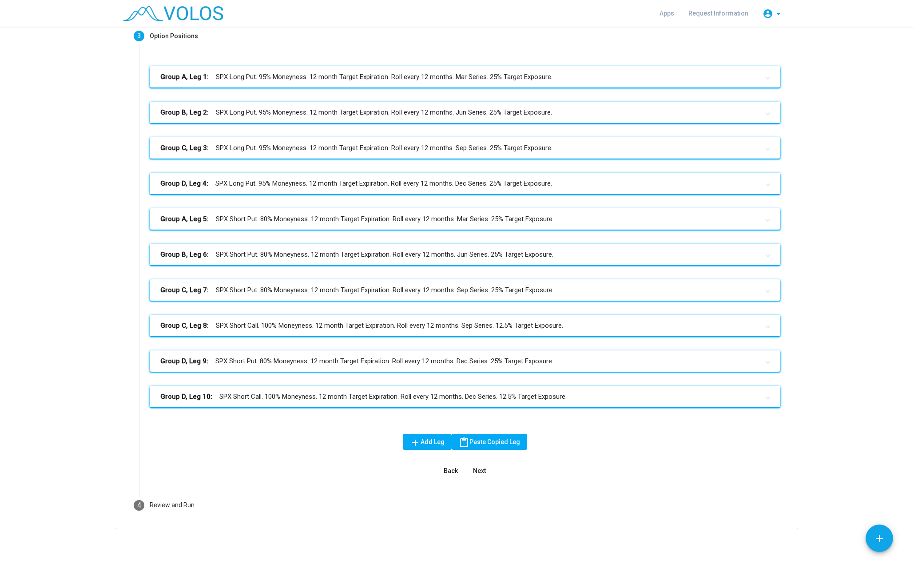
click at [507, 322] on mat-panel-title "Group C, Leg 8: SPX Short Call. 100% Moneyness. 12 month Target Expiration. Rol…" at bounding box center [459, 326] width 599 height 10
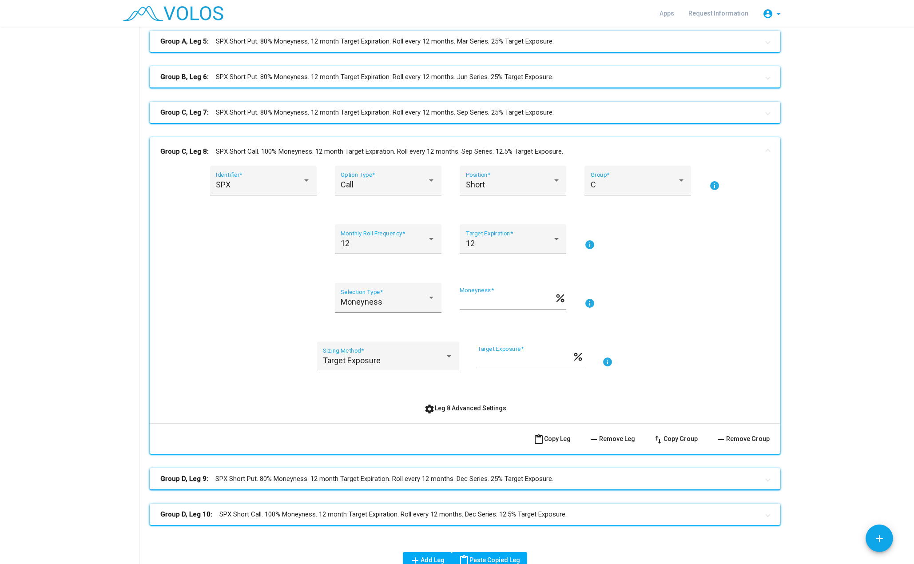
click at [605, 442] on span "remove Remove Leg" at bounding box center [612, 438] width 47 height 7
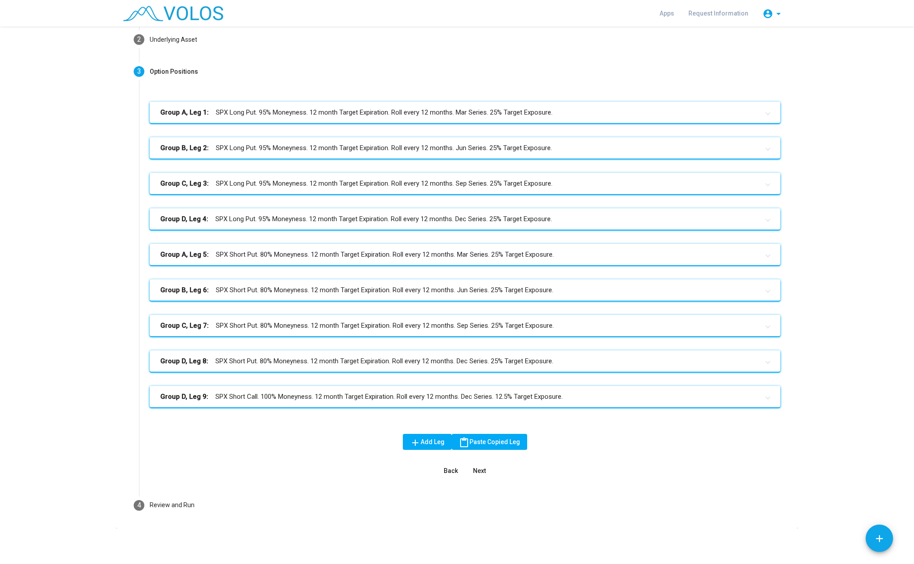
scroll to position [77, 0]
click at [420, 400] on mat-panel-title "Group D, Leg 9: SPX Short Call. 100% Moneyness. 12 month Target Expiration. Rol…" at bounding box center [459, 397] width 599 height 10
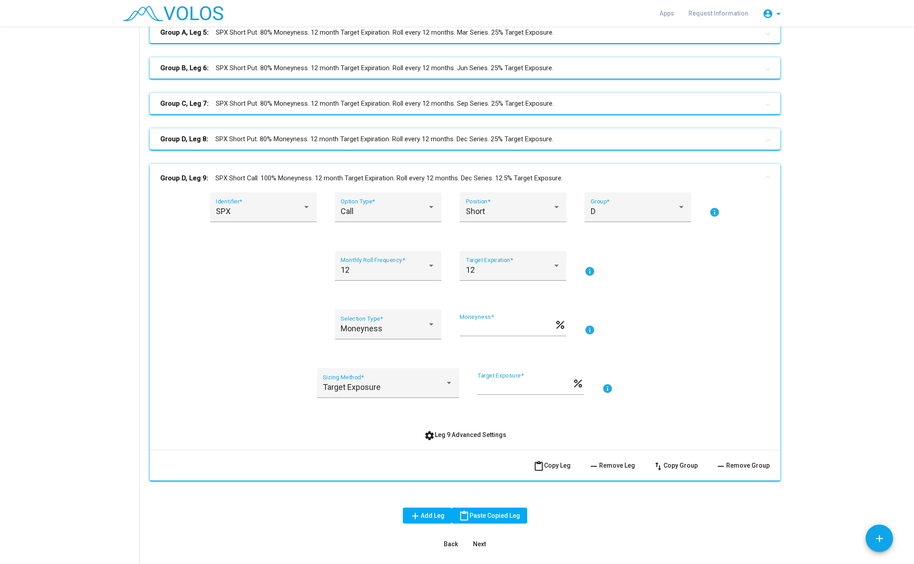
click at [623, 463] on span "remove Remove Leg" at bounding box center [612, 465] width 47 height 7
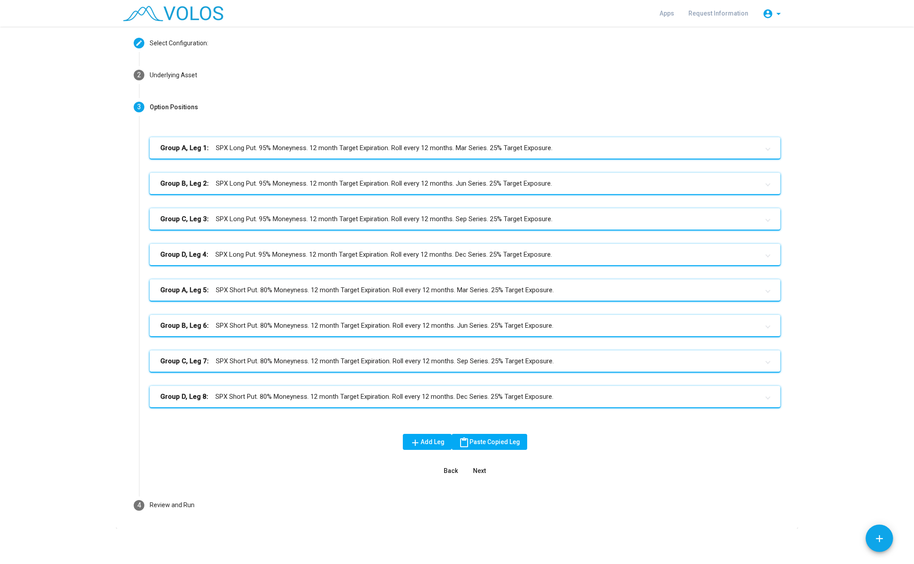
scroll to position [42, 0]
click at [291, 297] on mat-expansion-panel-header "Group A, Leg 5: SPX Short Put. 80% Moneyness. 12 month Target Expiration. Roll …" at bounding box center [465, 289] width 631 height 21
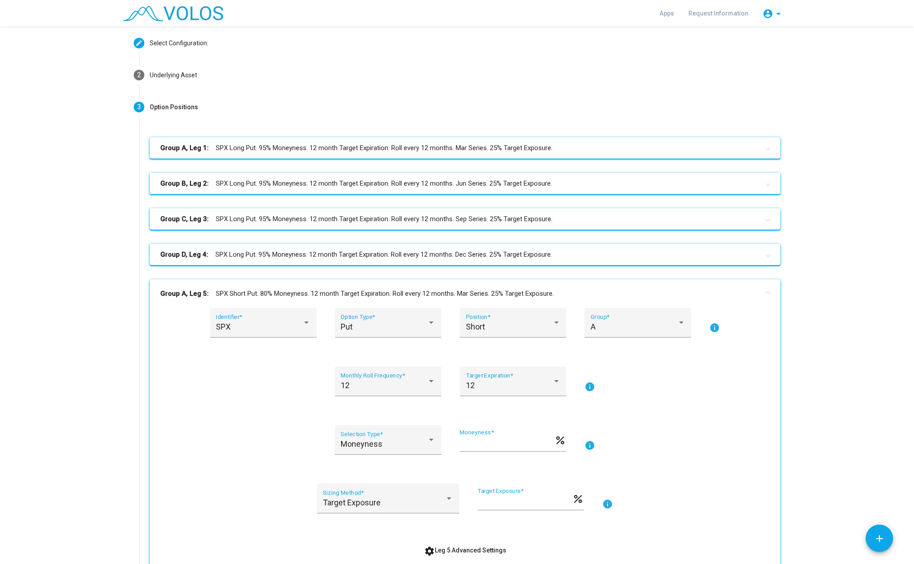
click at [508, 439] on input "**" at bounding box center [507, 443] width 95 height 9
type input "**"
click at [499, 290] on mat-panel-title "Group A, Leg 5: SPX Short Put. 85% Moneyness. 12 month Target Expiration. Roll …" at bounding box center [459, 294] width 599 height 10
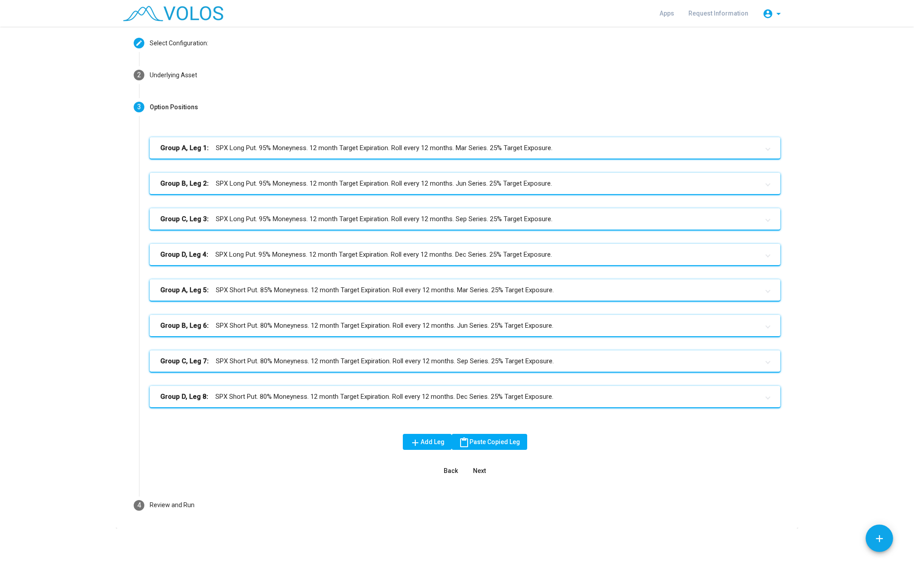
click at [414, 330] on mat-panel-title "Group B, Leg 6: SPX Short Put. 80% Moneyness. 12 month Target Expiration. Roll …" at bounding box center [459, 326] width 599 height 10
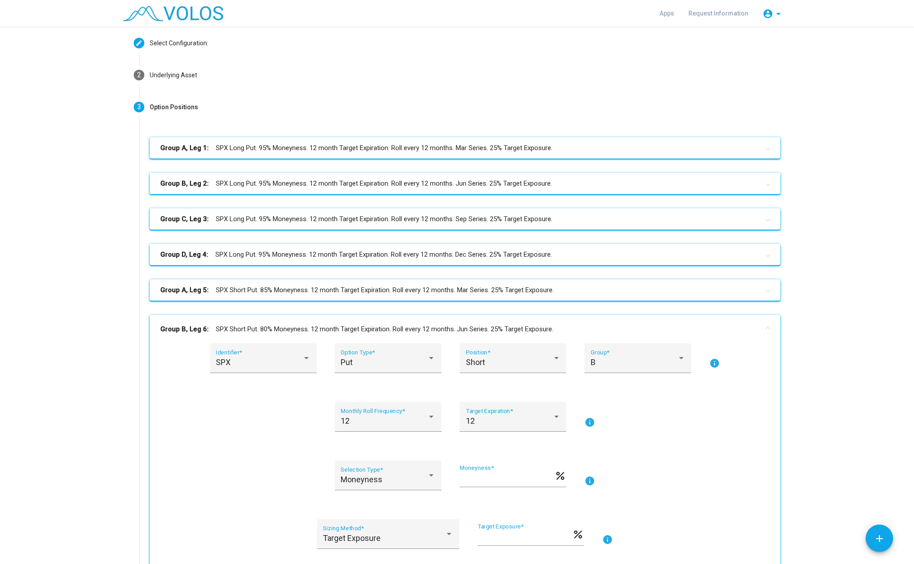
click at [487, 483] on input "**" at bounding box center [507, 479] width 95 height 9
type input "**"
click at [419, 326] on mat-panel-title "Group B, Leg 6: SPX Short Put. 85% Moneyness. 12 month Target Expiration. Roll …" at bounding box center [459, 329] width 599 height 10
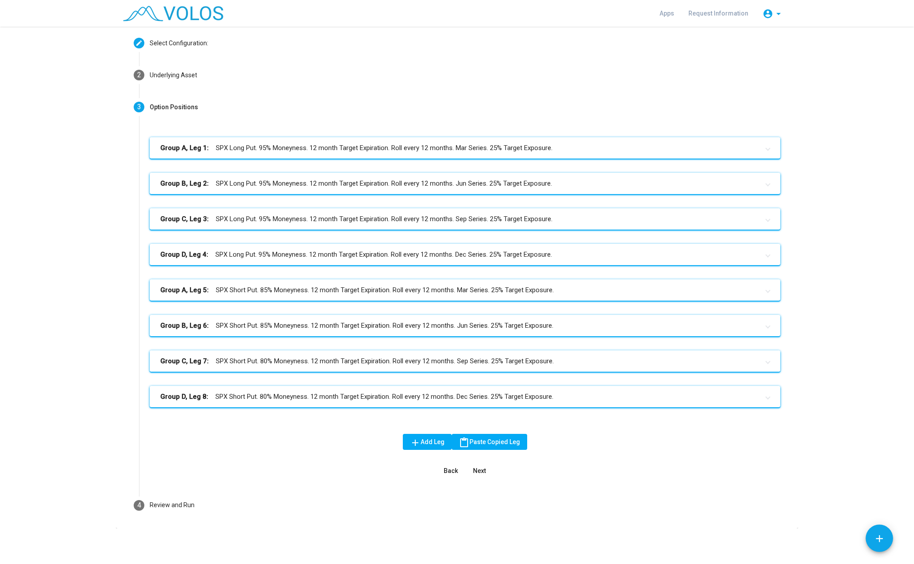
click at [398, 364] on mat-panel-title "Group C, Leg 7: SPX Short Put. 80% Moneyness. 12 month Target Expiration. Roll …" at bounding box center [459, 361] width 599 height 10
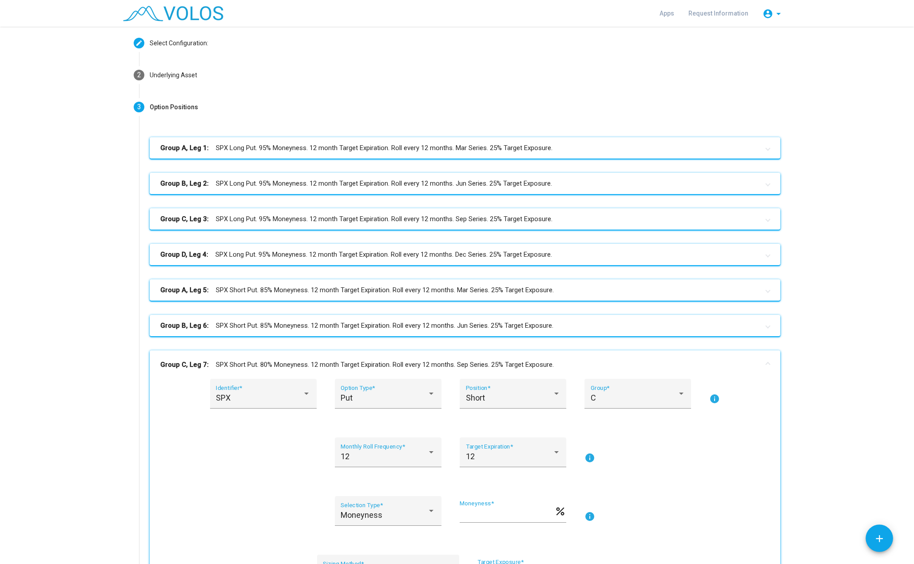
click at [467, 511] on input "**" at bounding box center [507, 515] width 95 height 9
type input "**"
click at [468, 367] on mat-panel-title "Group C, Leg 7: SPX Short Put. 85% Moneyness. 12 month Target Expiration. Roll …" at bounding box center [459, 365] width 599 height 10
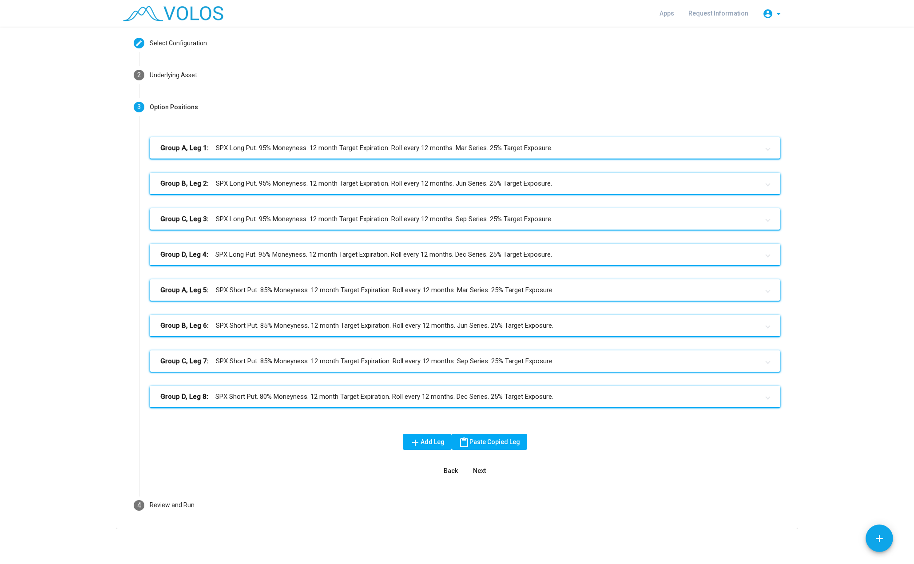
click at [453, 402] on mat-expansion-panel-header "Group D, Leg 8: SPX Short Put. 80% Moneyness. 12 month Target Expiration. Roll …" at bounding box center [465, 396] width 631 height 21
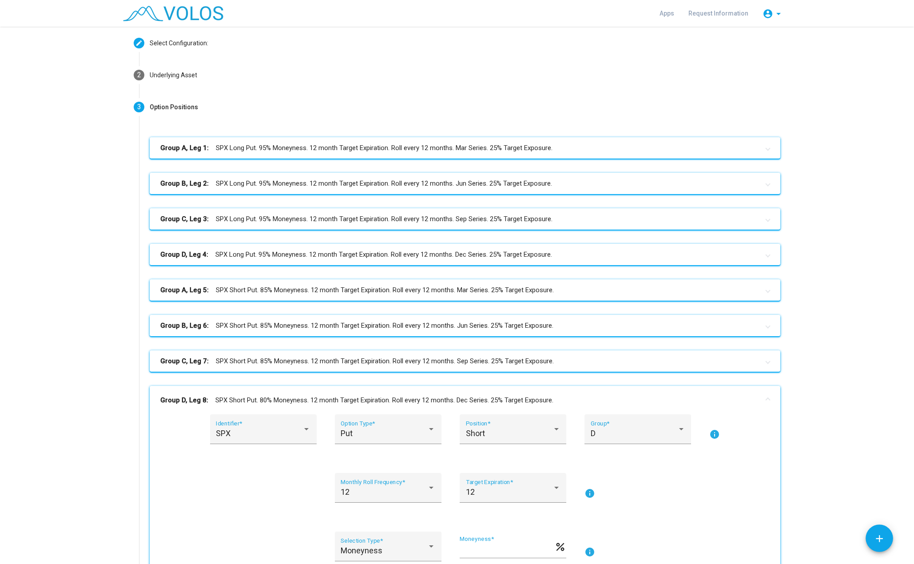
click at [365, 319] on mat-expansion-panel-header "Group B, Leg 6: SPX Short Put. 85% Moneyness. 12 month Target Expiration. Roll …" at bounding box center [465, 325] width 631 height 21
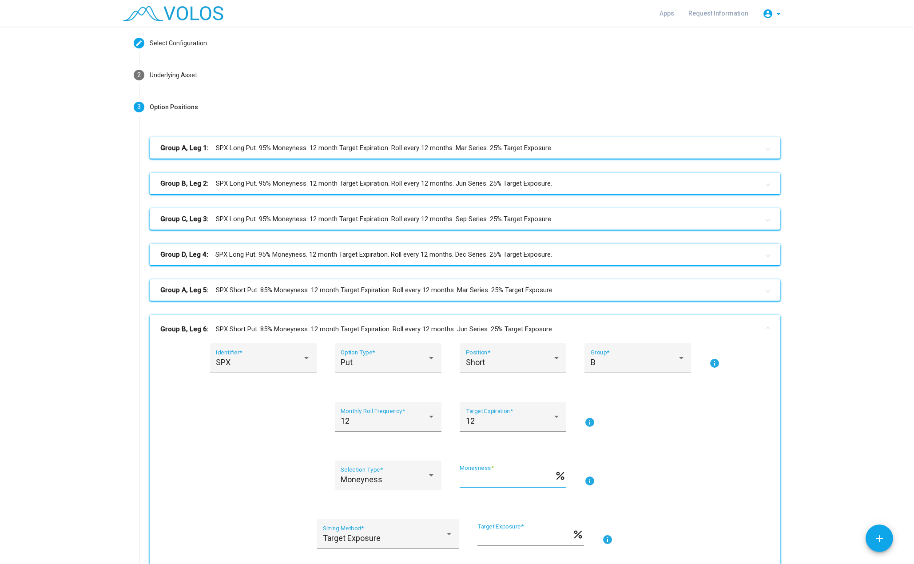
click at [479, 476] on input "**" at bounding box center [507, 479] width 95 height 9
type input "**"
click at [626, 328] on mat-panel-title "Group B, Leg 6: SPX Short Put. 80% Moneyness. 12 month Target Expiration. Roll …" at bounding box center [459, 329] width 599 height 10
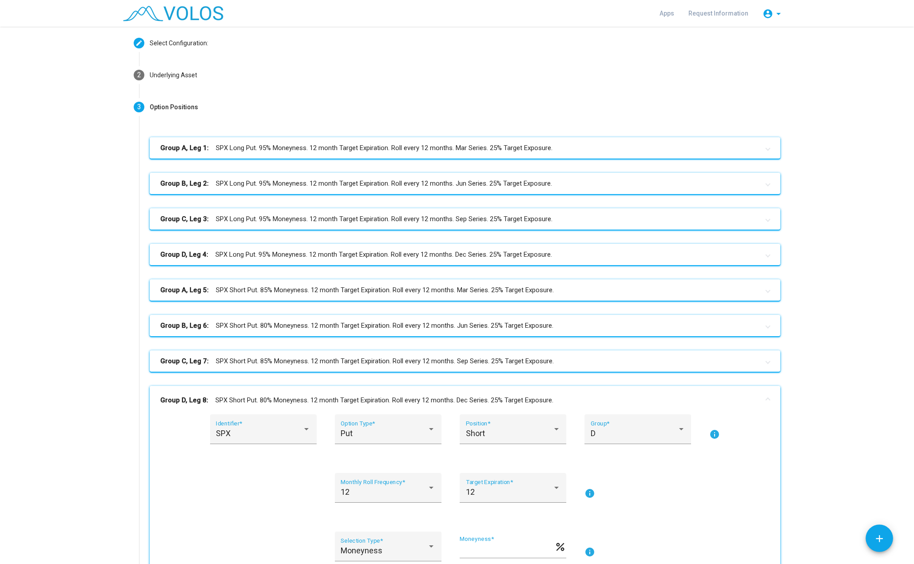
click at [218, 395] on mat-panel-title "Group D, Leg 8: SPX Short Put. 80% Moneyness. 12 month Target Expiration. Roll …" at bounding box center [459, 400] width 599 height 10
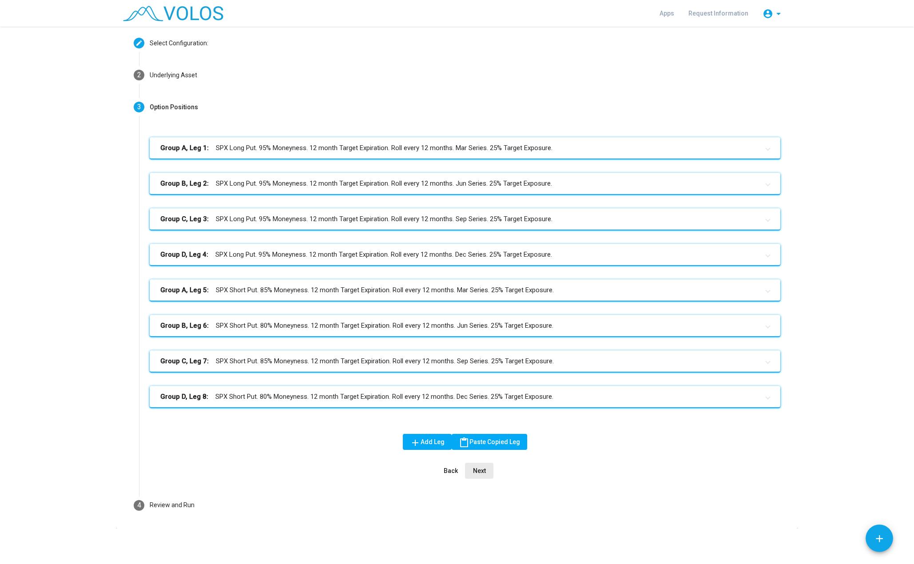
click at [481, 473] on span "Next" at bounding box center [479, 470] width 13 height 7
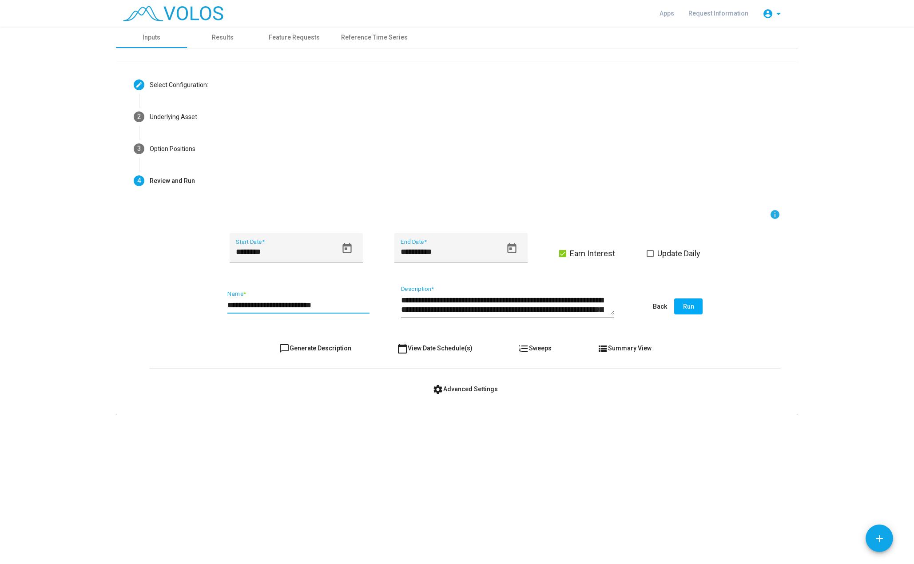
drag, startPoint x: 299, startPoint y: 305, endPoint x: 275, endPoint y: 303, distance: 24.1
click at [275, 303] on input "**********" at bounding box center [299, 305] width 142 height 9
type input "**********"
click at [633, 355] on button "view_list Summary View" at bounding box center [625, 348] width 68 height 16
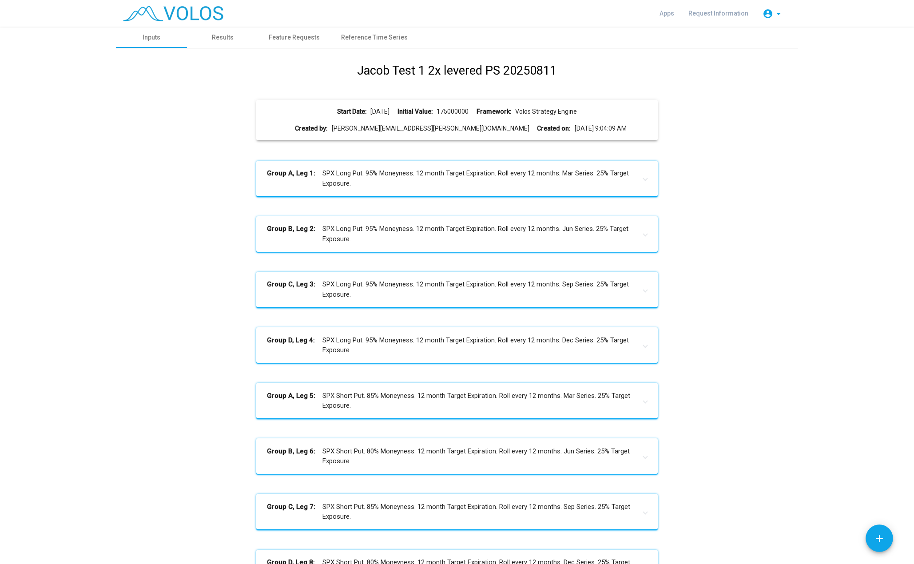
click at [376, 120] on div "Start Date: 2022-01-03 Initial Value: 175000000 Framework: Volos Strategy Engin…" at bounding box center [457, 120] width 387 height 26
click at [403, 111] on b "Initial Value:" at bounding box center [416, 111] width 36 height 9
click at [445, 110] on div "Start Date: 2022-01-03 Initial Value: 175000000 Framework: Volos Strategy Engine" at bounding box center [457, 111] width 387 height 9
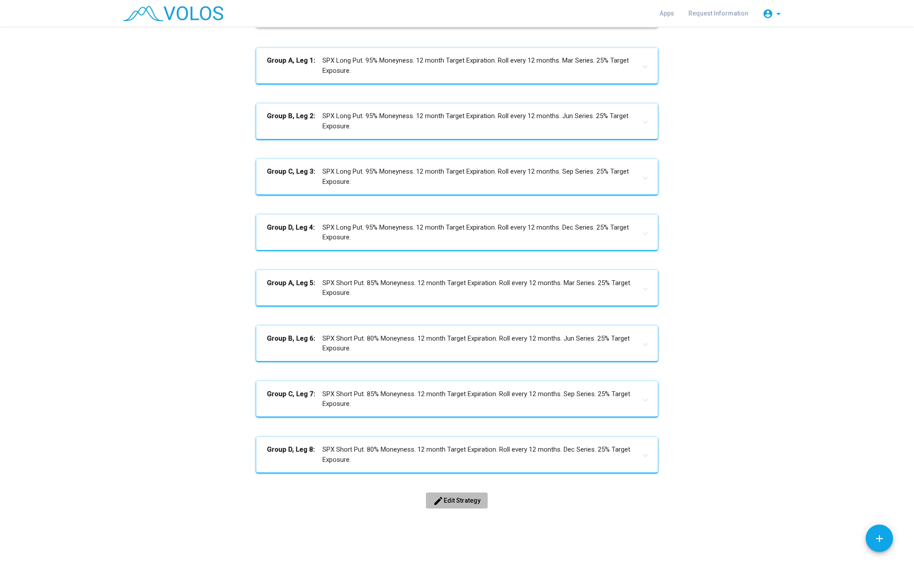
click at [443, 503] on span "edit Edit Strategy" at bounding box center [457, 500] width 48 height 7
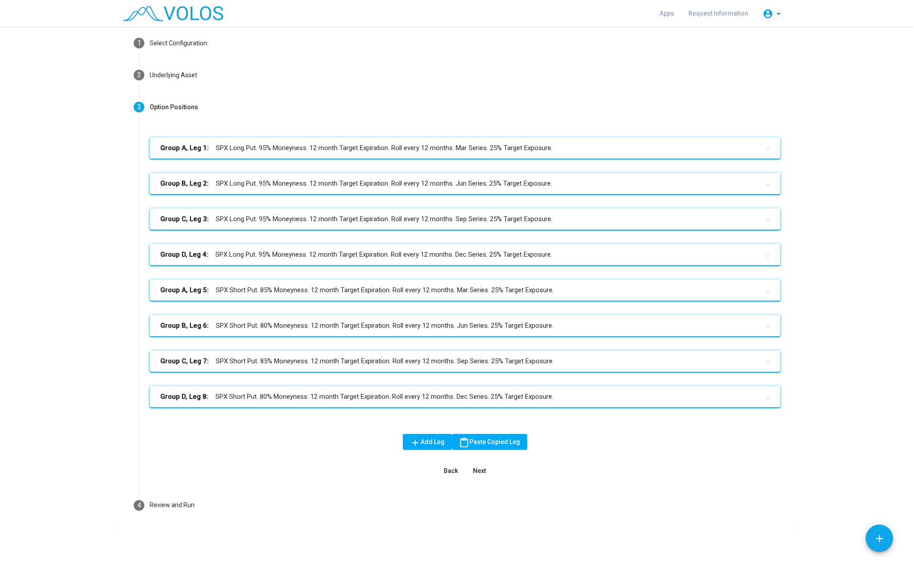
scroll to position [42, 0]
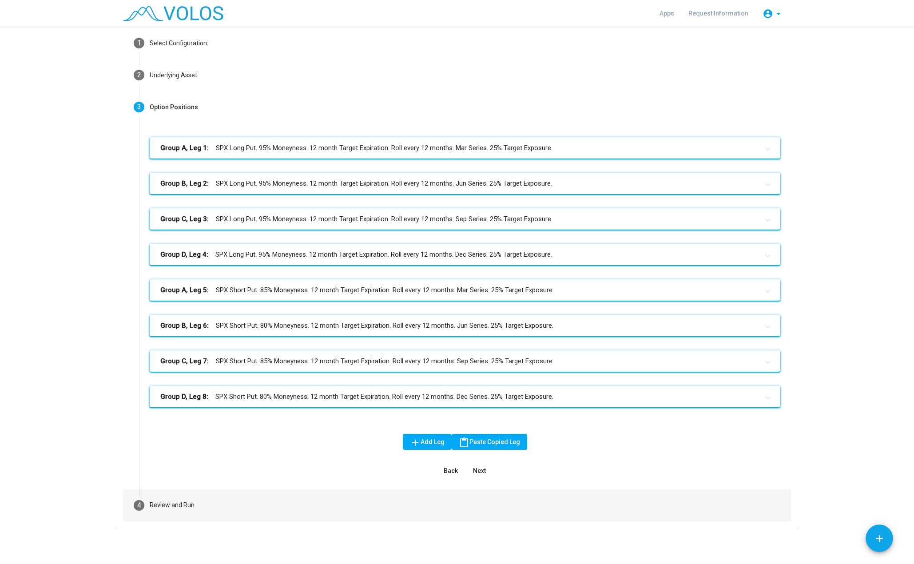
click at [186, 500] on mat-step-header "4 Review and Run" at bounding box center [457, 506] width 668 height 32
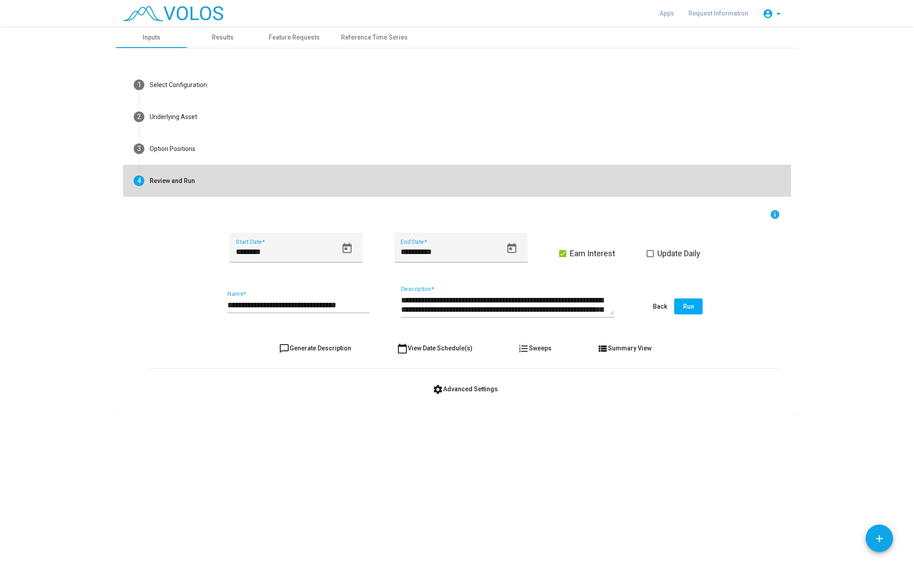
scroll to position [0, 0]
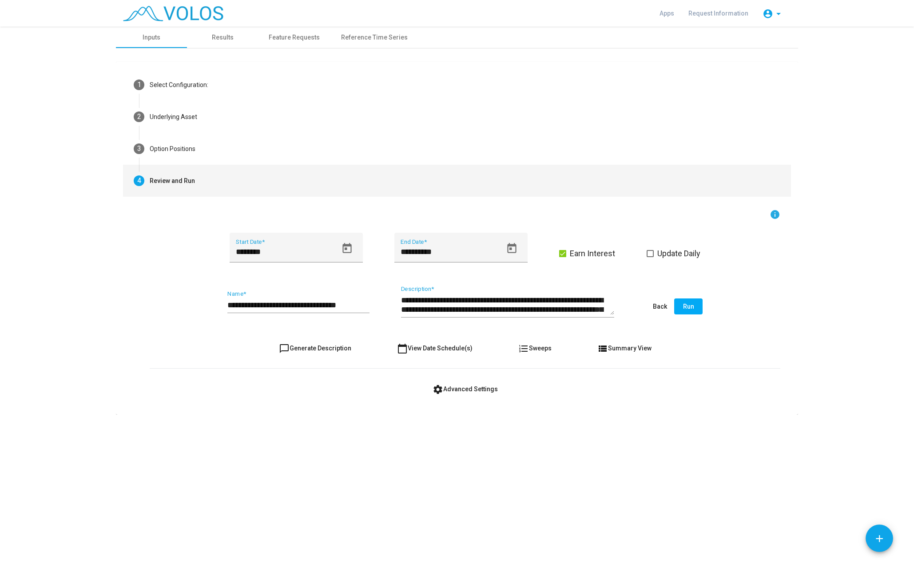
click at [641, 351] on span "view_list Summary View" at bounding box center [625, 348] width 54 height 7
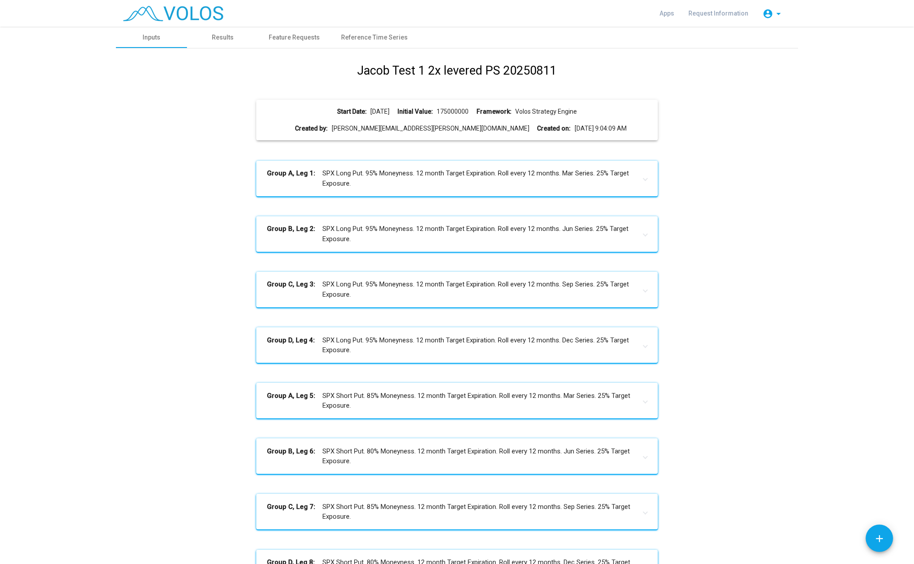
click at [458, 107] on div "Start Date: 2022-01-03 Initial Value: 175000000 Framework: Volos Strategy Engine" at bounding box center [457, 111] width 387 height 9
click at [456, 117] on div "Start Date: 2022-01-03 Initial Value: 175000000 Framework: Volos Strategy Engin…" at bounding box center [457, 120] width 387 height 26
click at [225, 38] on div "Results" at bounding box center [223, 37] width 22 height 9
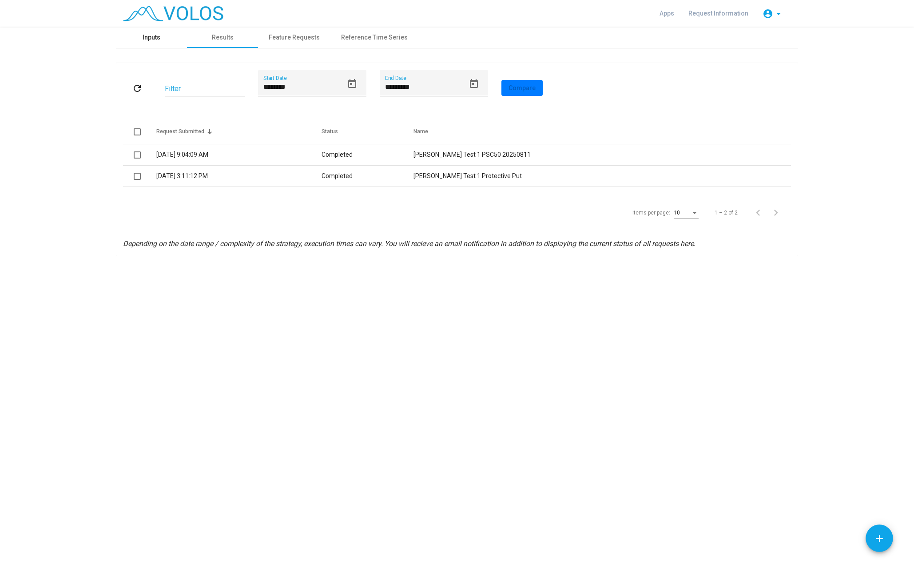
click at [163, 40] on div "Inputs" at bounding box center [151, 37] width 71 height 21
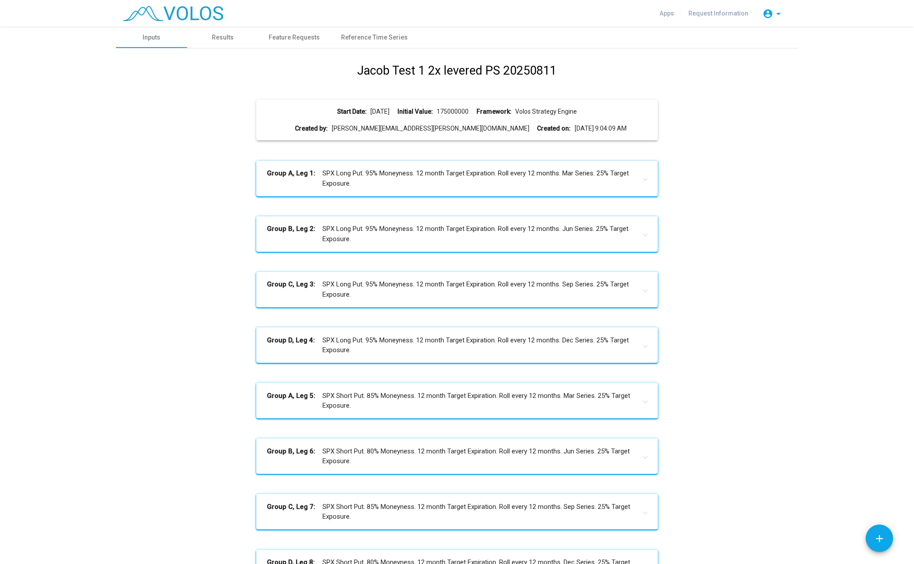
click at [418, 114] on b "Initial Value:" at bounding box center [416, 111] width 36 height 9
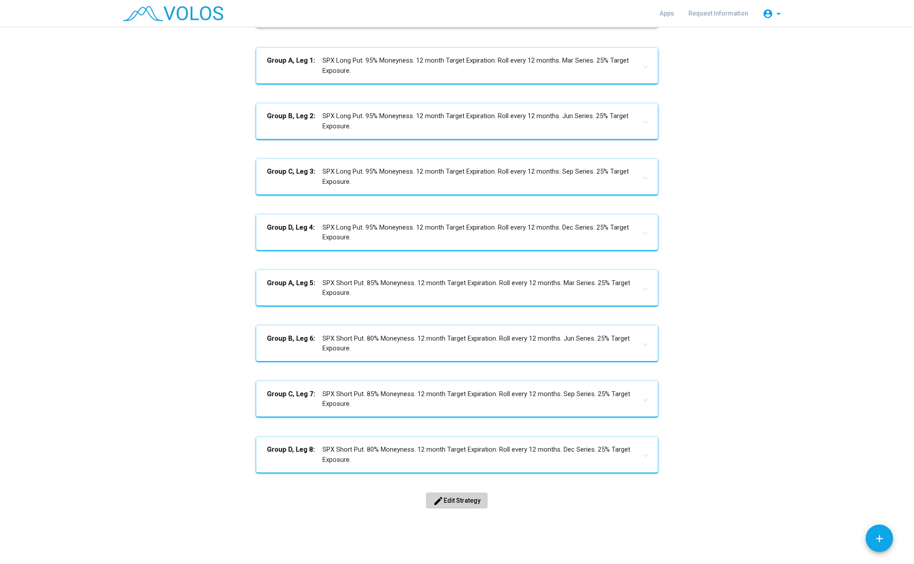
click at [444, 495] on button "edit Edit Strategy" at bounding box center [457, 501] width 62 height 16
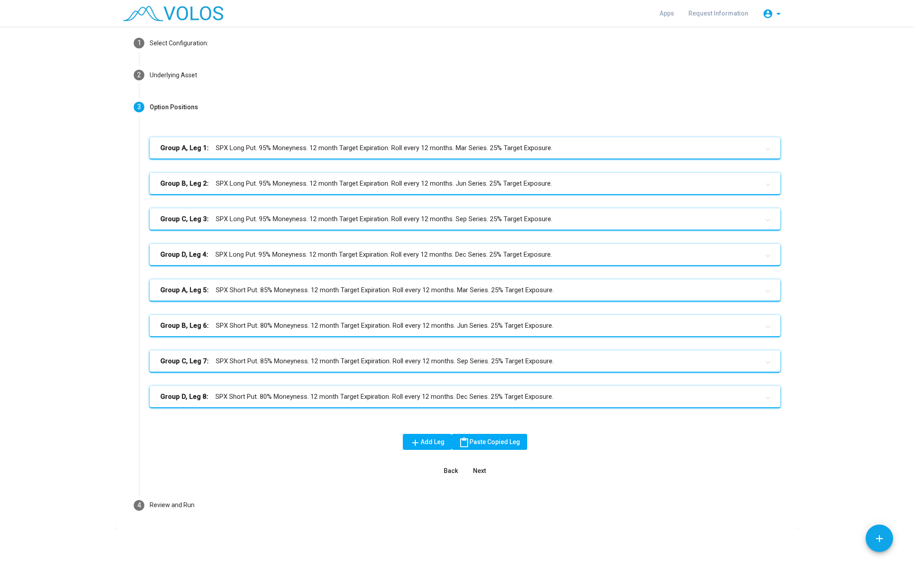
scroll to position [42, 0]
click at [200, 500] on mat-step-header "4 Review and Run" at bounding box center [457, 506] width 668 height 32
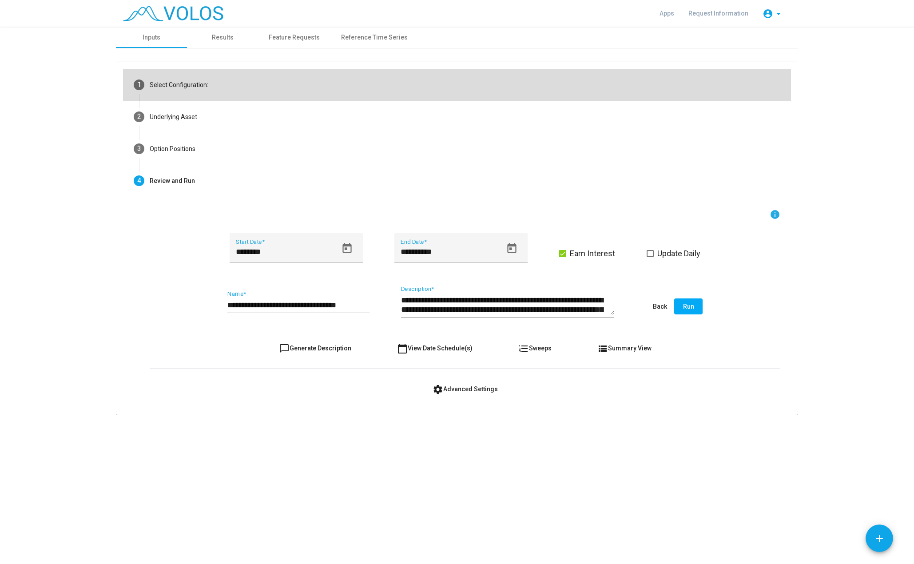
click at [192, 82] on div "Select Configuration:" at bounding box center [179, 84] width 59 height 9
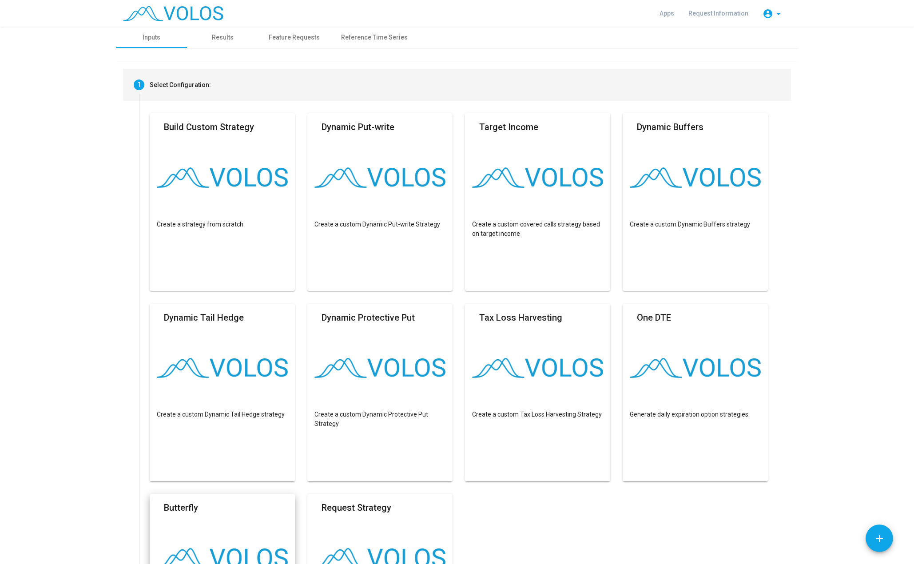
click at [192, 82] on div "Select Configuration:" at bounding box center [180, 84] width 61 height 9
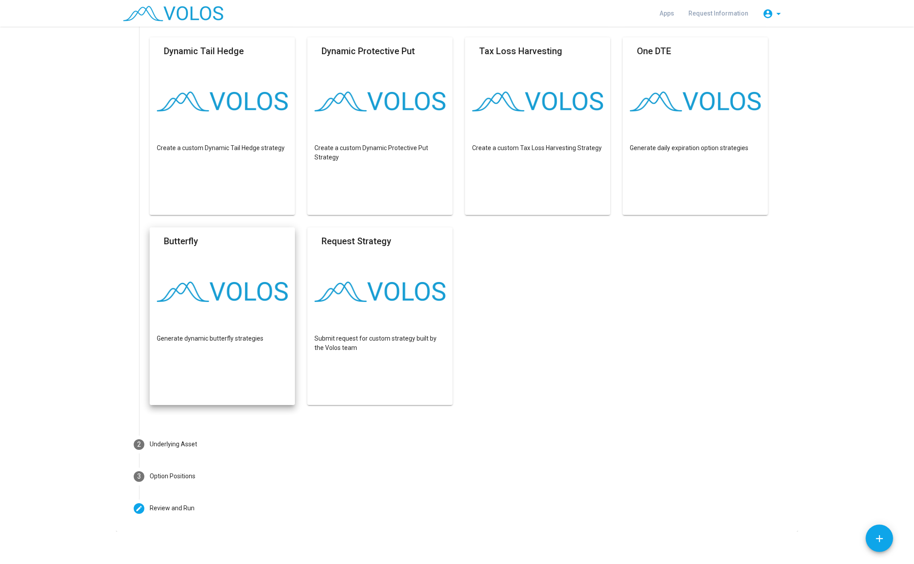
scroll to position [270, 0]
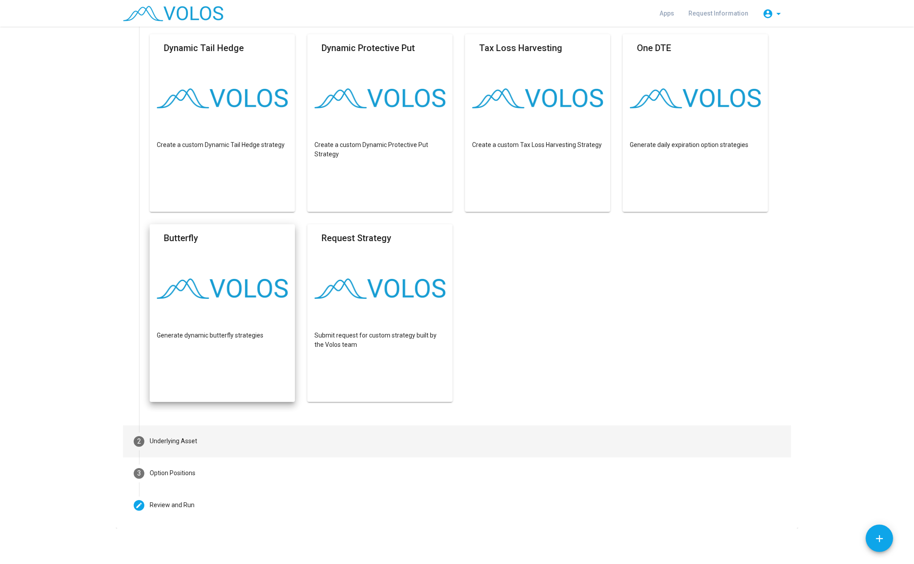
click at [161, 450] on mat-step-header "2 Underlying Asset" at bounding box center [457, 442] width 668 height 32
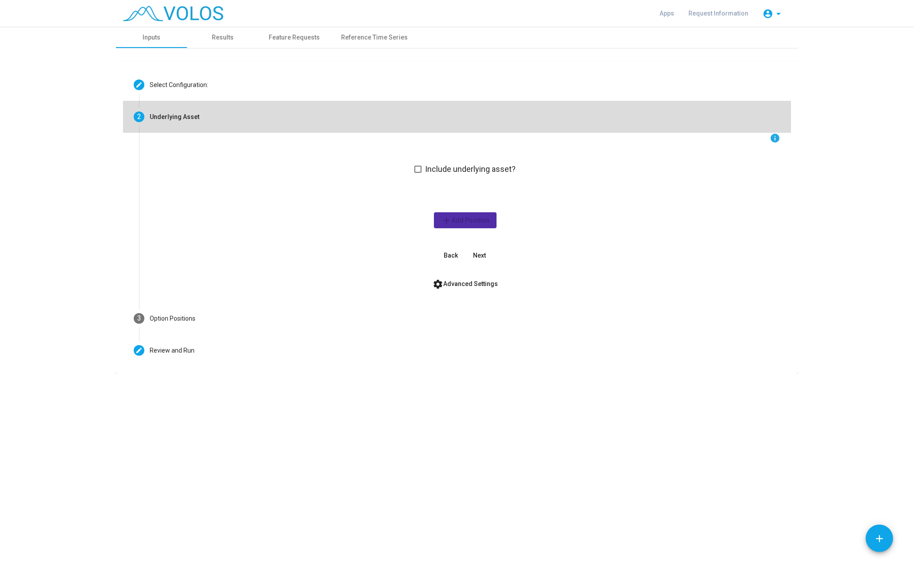
scroll to position [0, 0]
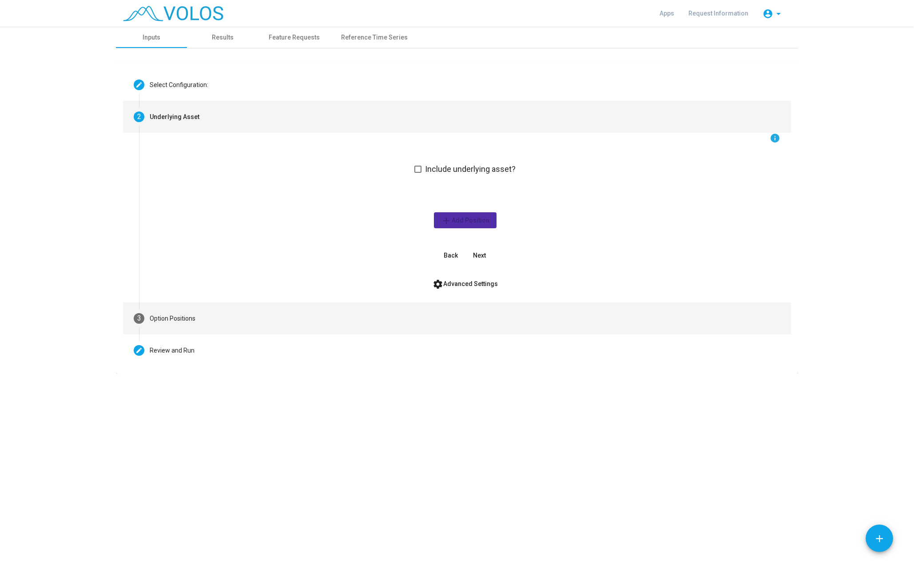
click at [160, 314] on div "Option Positions" at bounding box center [173, 318] width 46 height 9
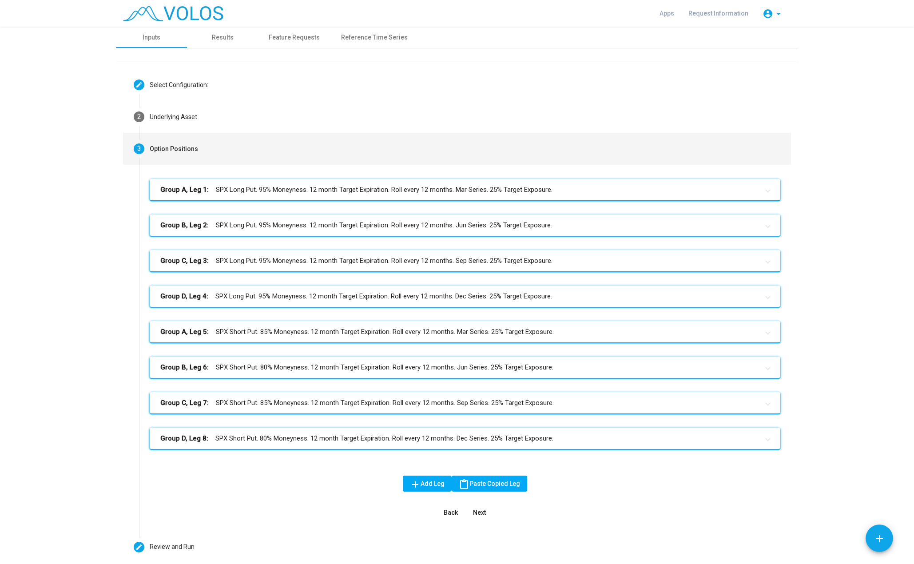
scroll to position [42, 0]
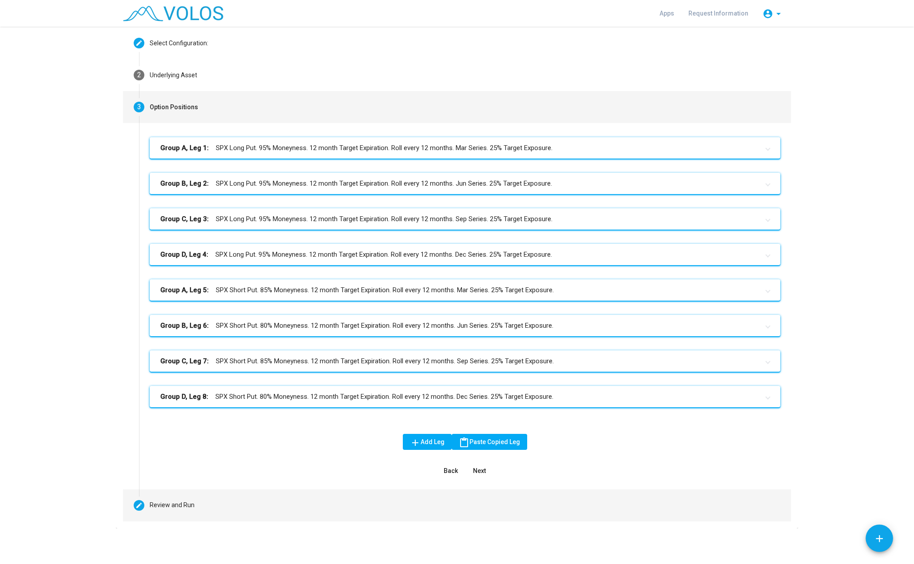
click at [167, 506] on div "Review and Run" at bounding box center [172, 505] width 45 height 9
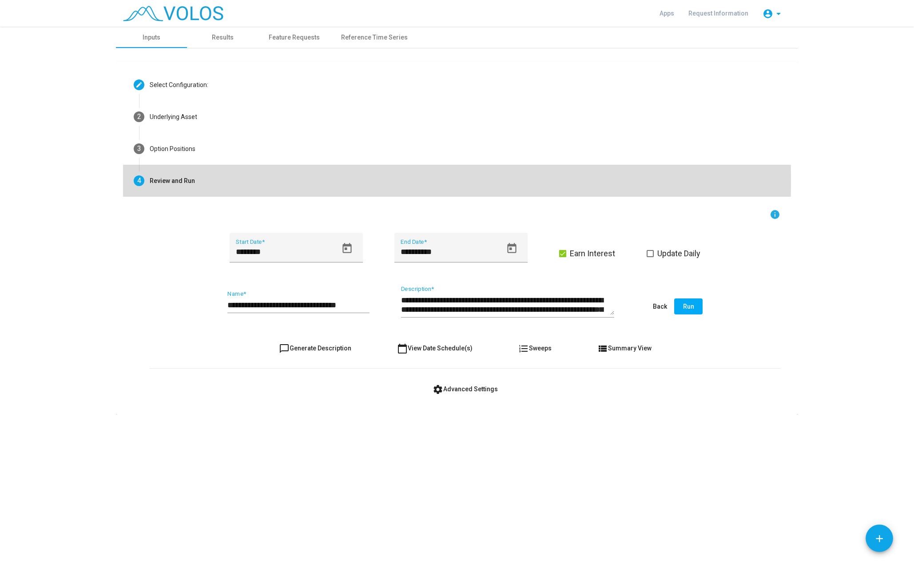
scroll to position [0, 0]
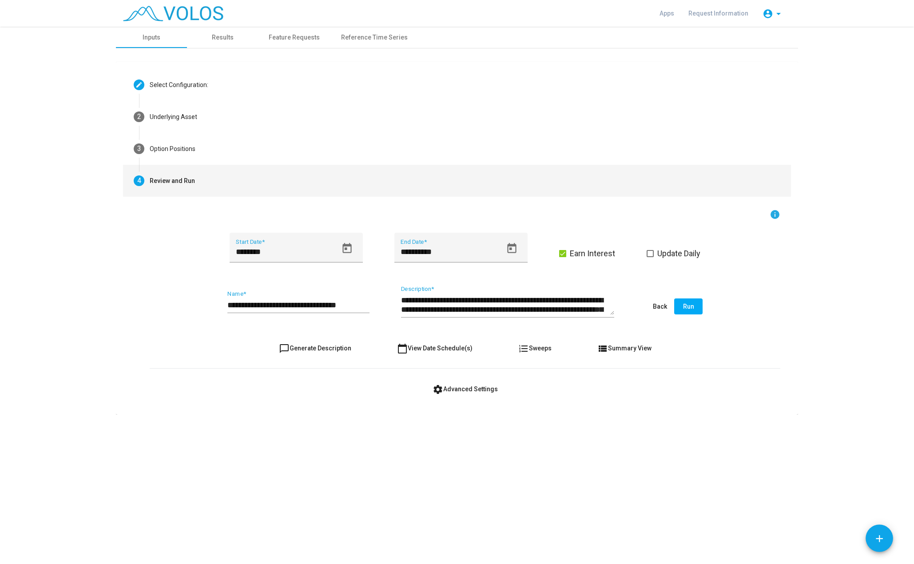
click at [772, 217] on mat-icon "info" at bounding box center [775, 214] width 11 height 11
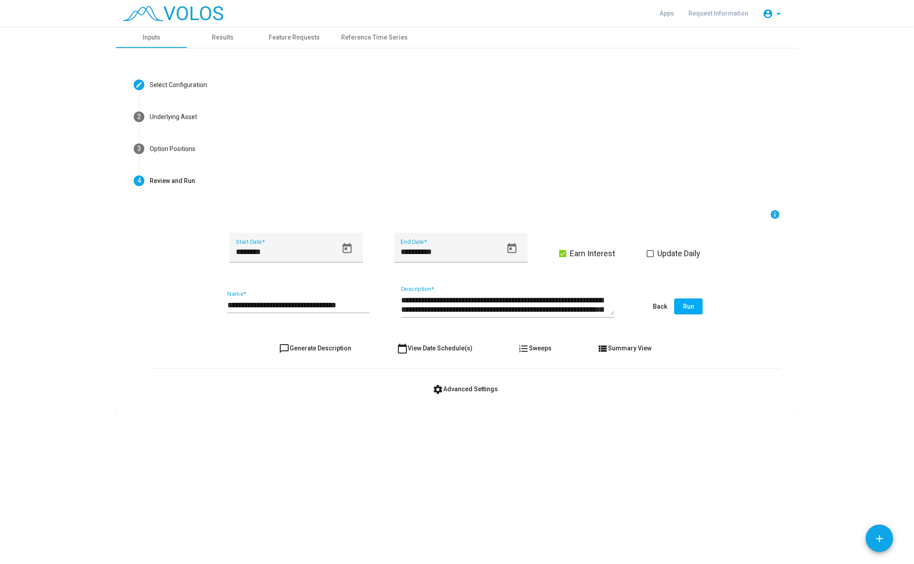
click at [621, 348] on span "view_list Summary View" at bounding box center [625, 348] width 54 height 7
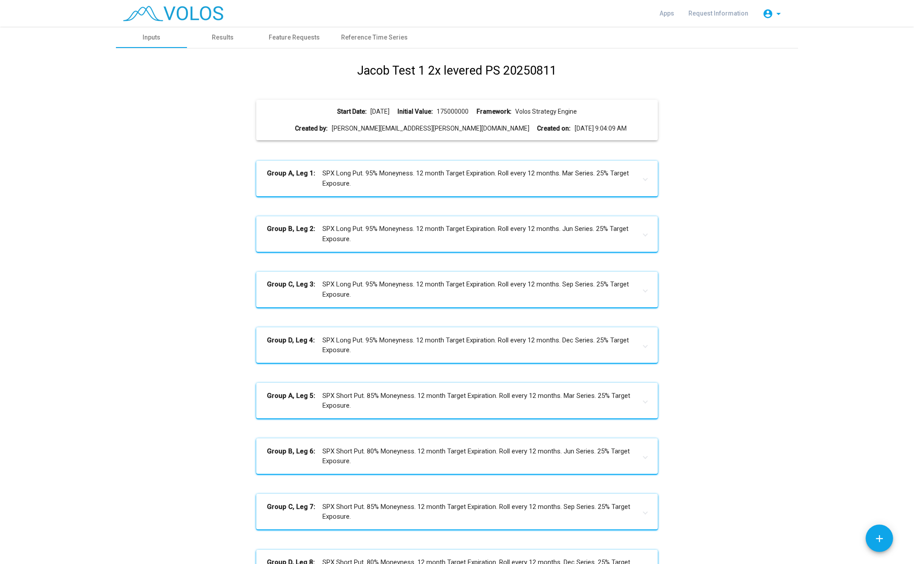
scroll to position [113, 0]
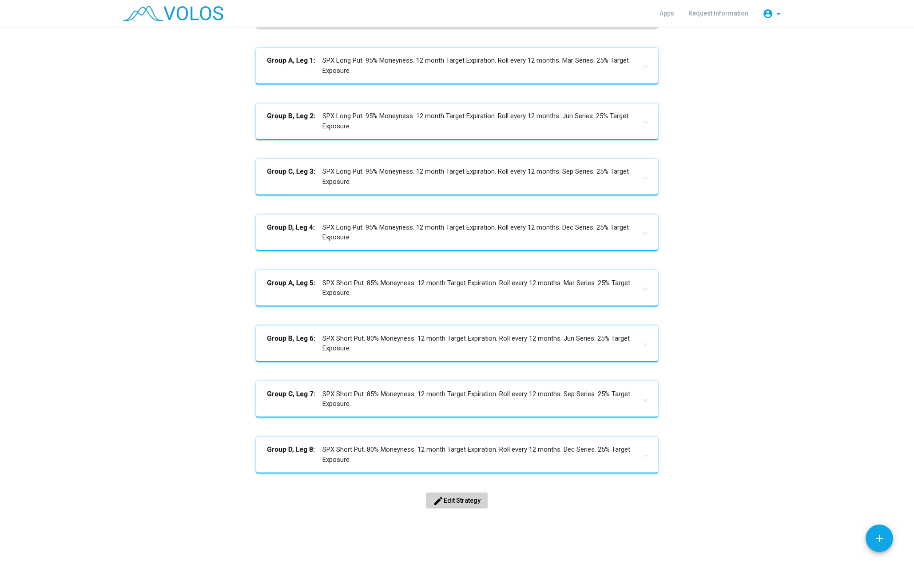
click at [461, 502] on span "edit Edit Strategy" at bounding box center [457, 500] width 48 height 7
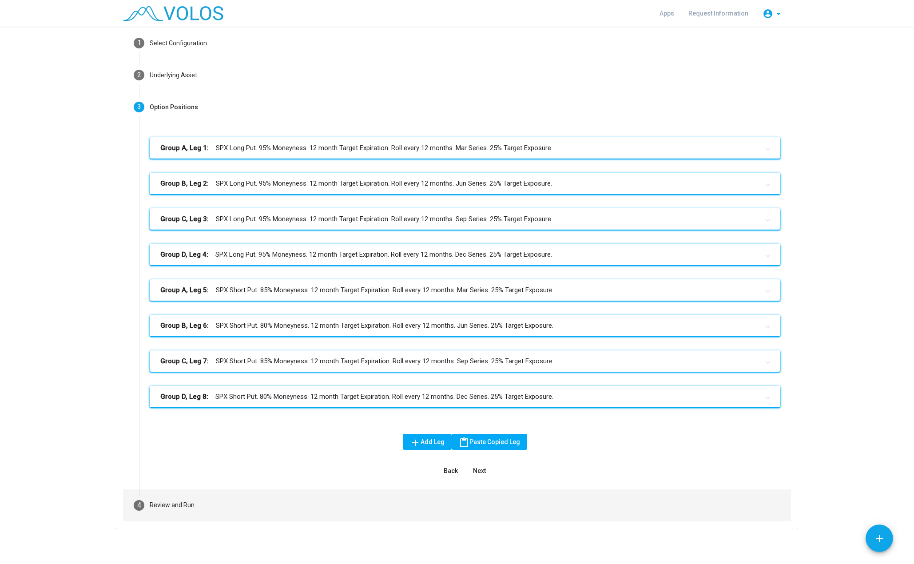
scroll to position [42, 0]
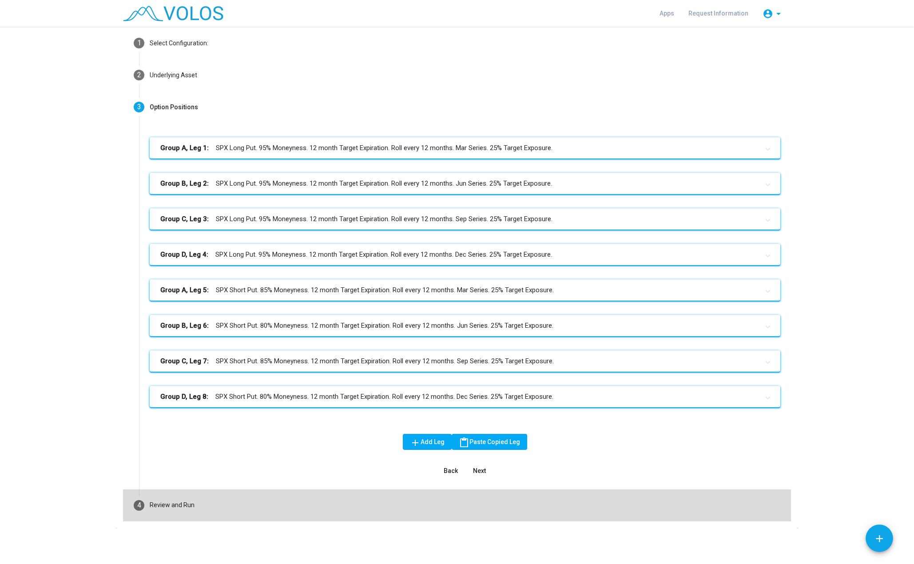
click at [183, 508] on div "Review and Run" at bounding box center [172, 505] width 45 height 9
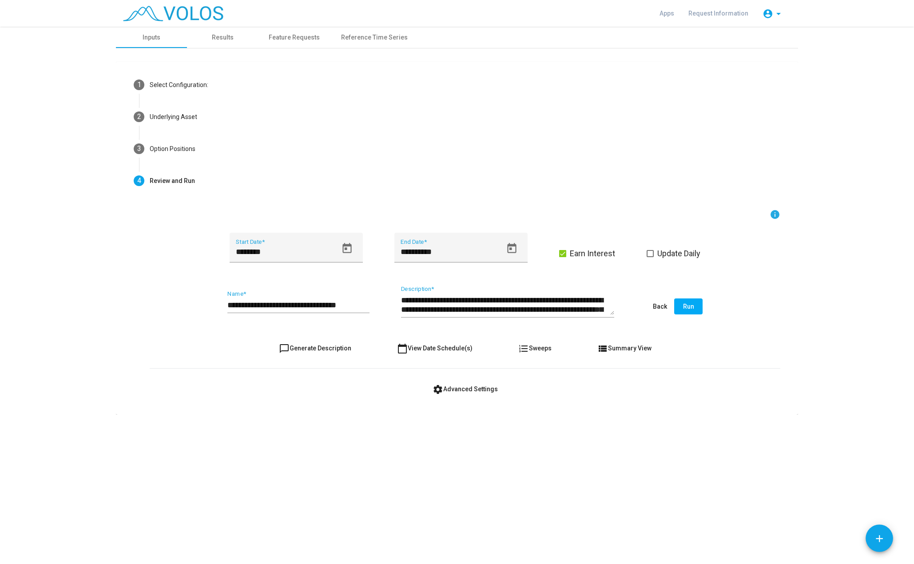
click at [612, 315] on div "**********" at bounding box center [507, 302] width 213 height 32
click at [610, 350] on span "view_list Summary View" at bounding box center [625, 348] width 54 height 7
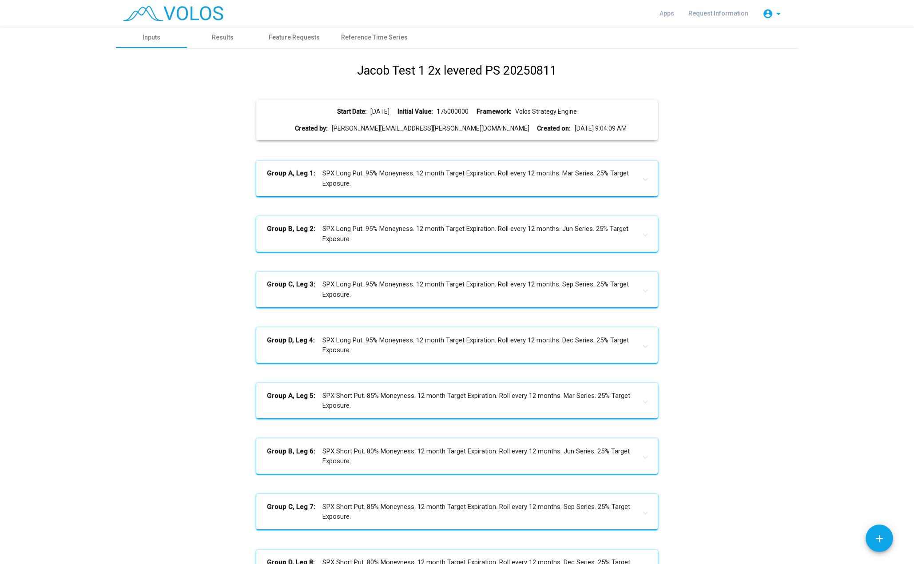
scroll to position [113, 0]
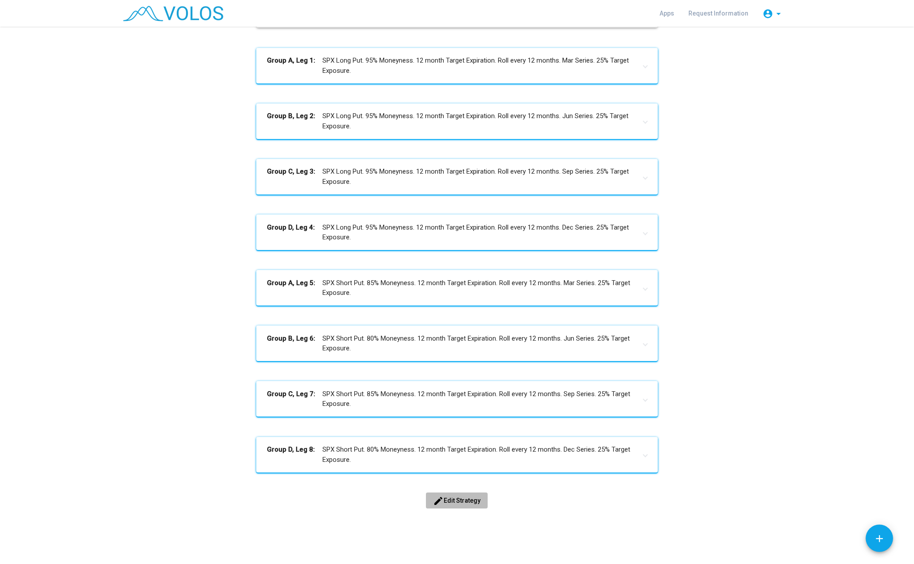
click at [464, 503] on span "edit Edit Strategy" at bounding box center [457, 500] width 48 height 7
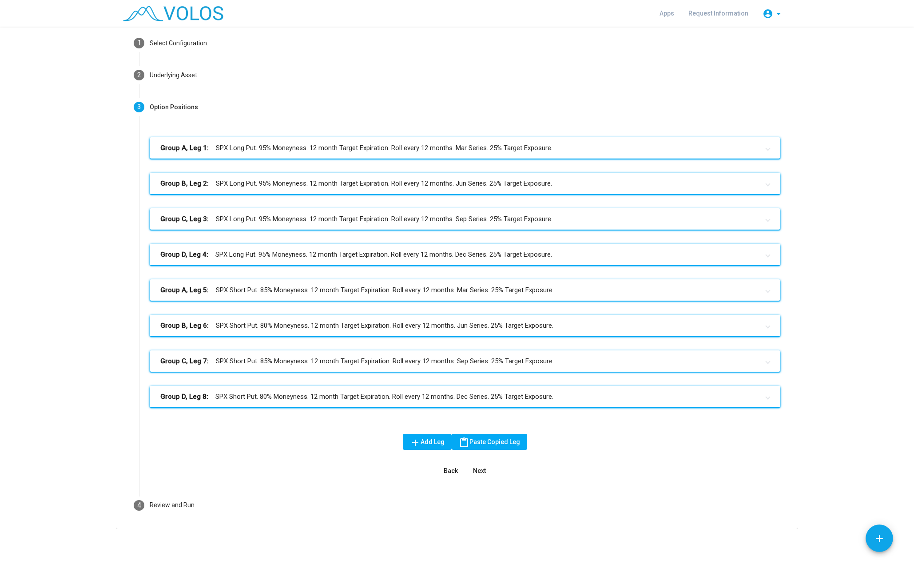
scroll to position [42, 0]
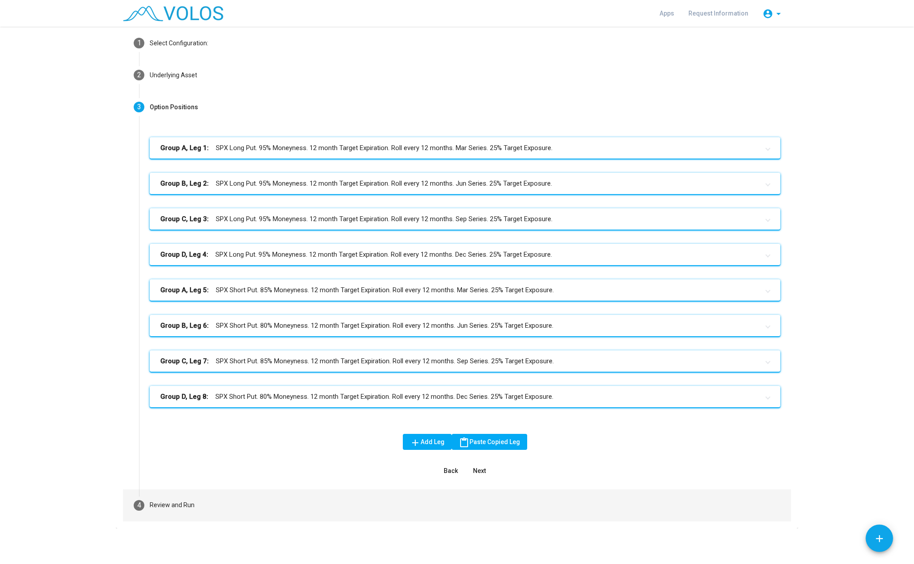
click at [244, 497] on mat-step-header "4 Review and Run" at bounding box center [457, 506] width 668 height 32
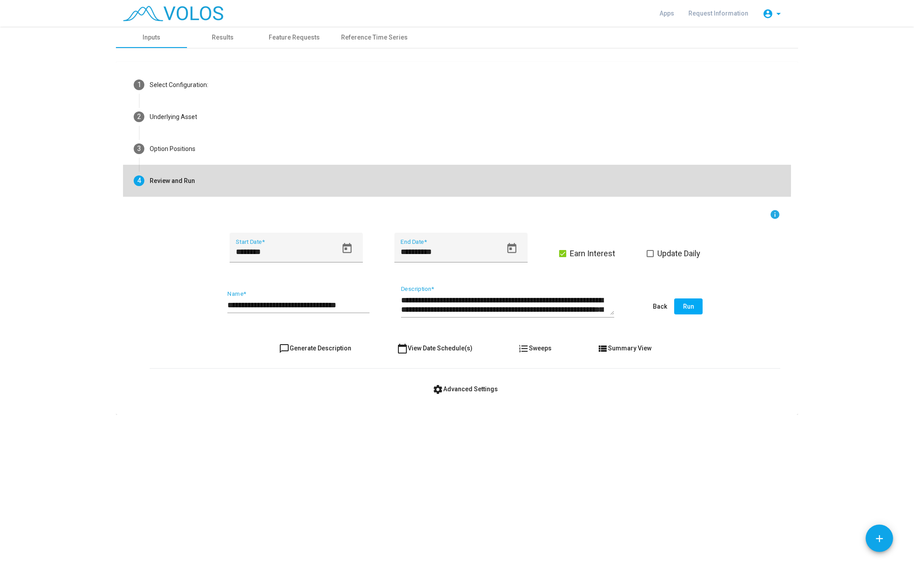
scroll to position [0, 0]
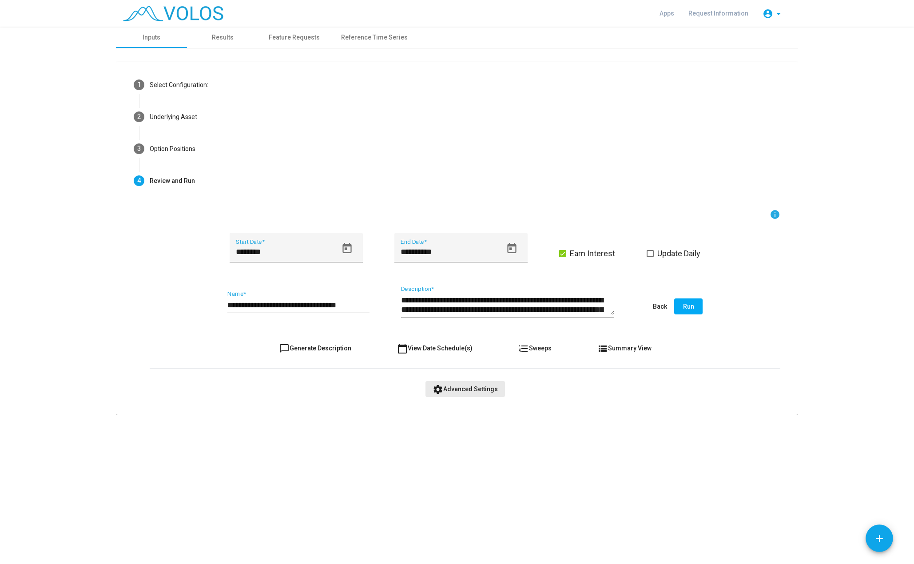
click at [485, 388] on span "settings Advanced Settings" at bounding box center [465, 389] width 65 height 7
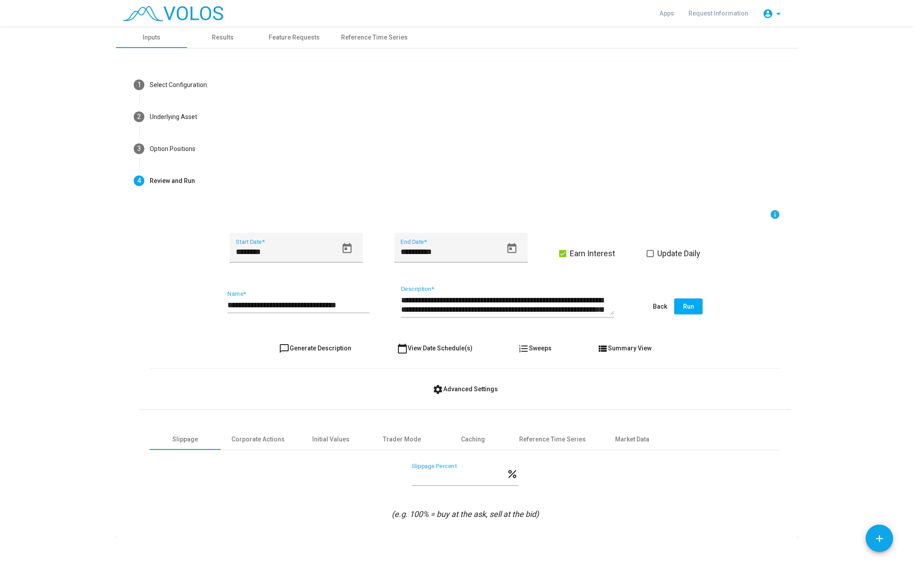
scroll to position [9, 0]
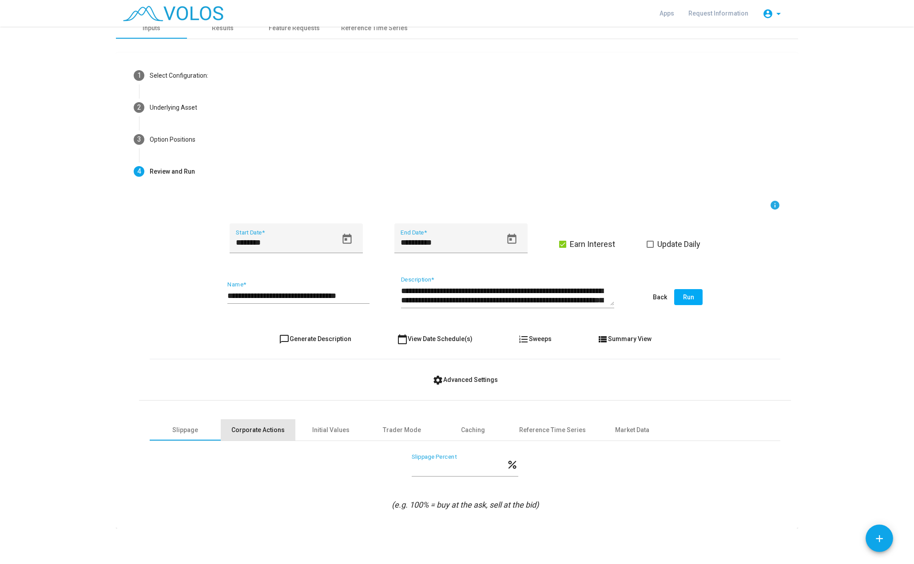
click at [256, 433] on div "Corporate Actions" at bounding box center [258, 430] width 53 height 9
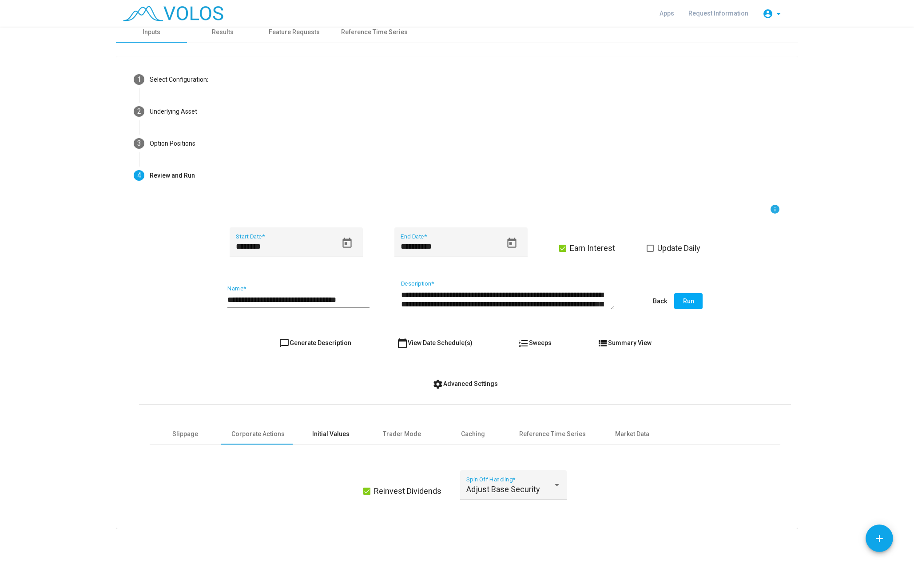
click at [348, 428] on div "Initial Values" at bounding box center [330, 433] width 71 height 21
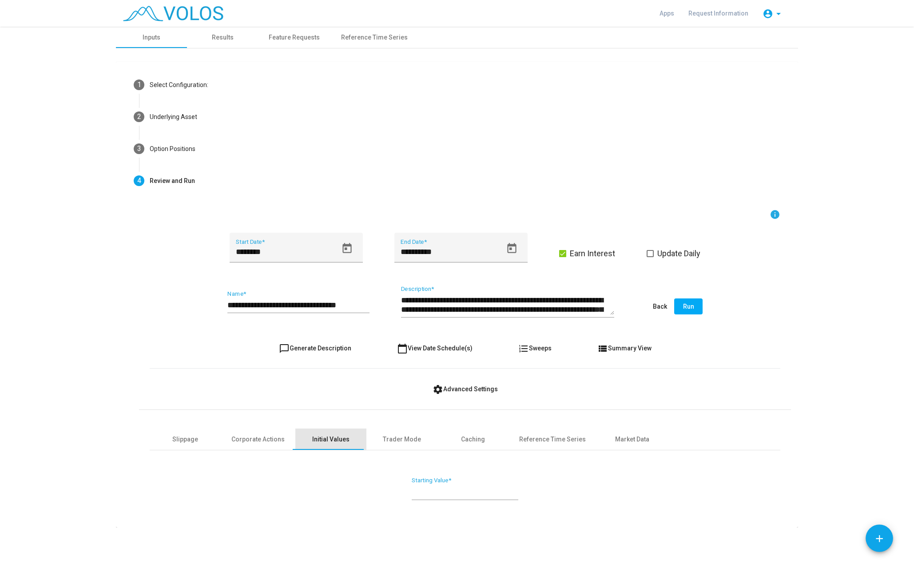
scroll to position [0, 0]
click at [432, 492] on input "*********" at bounding box center [465, 491] width 107 height 9
click at [427, 492] on input "*********" at bounding box center [465, 491] width 107 height 9
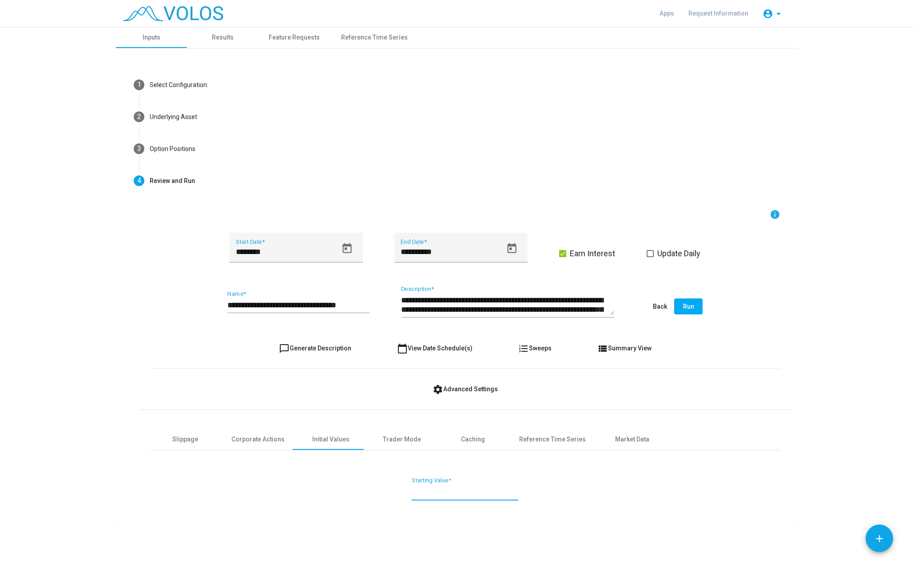
paste input "number"
type input "*********"
click at [407, 449] on div "Trader Mode" at bounding box center [402, 439] width 71 height 21
click at [604, 348] on span "view_list Summary View" at bounding box center [625, 348] width 54 height 7
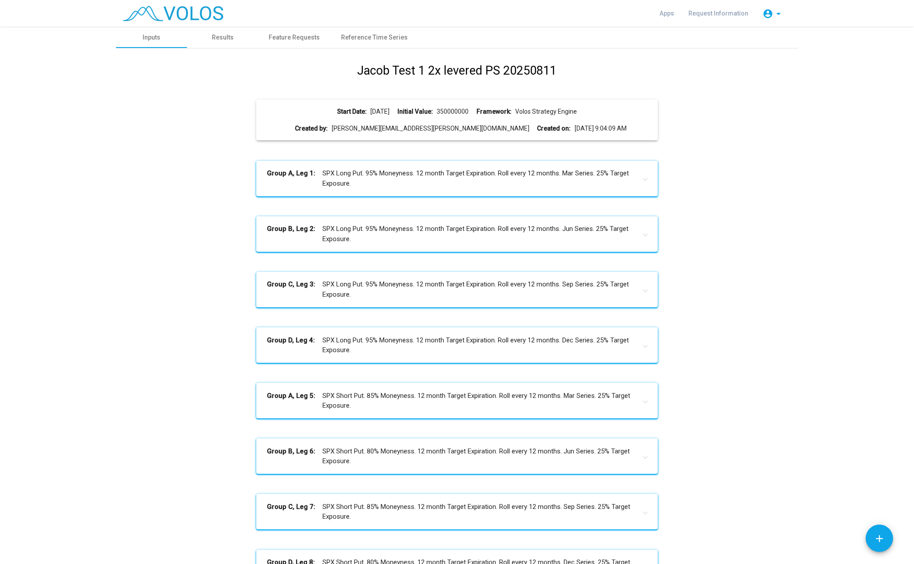
scroll to position [113, 0]
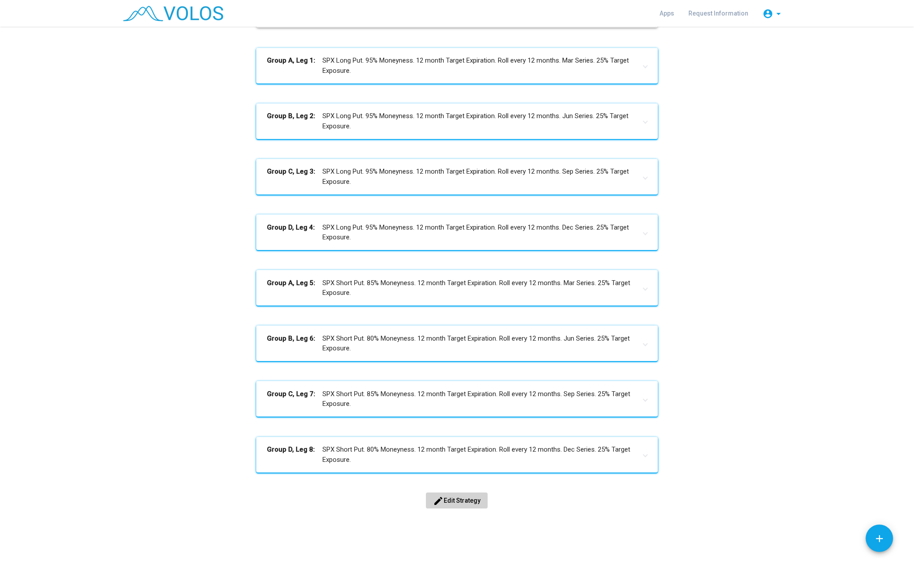
click at [439, 500] on mat-icon "edit" at bounding box center [438, 501] width 11 height 11
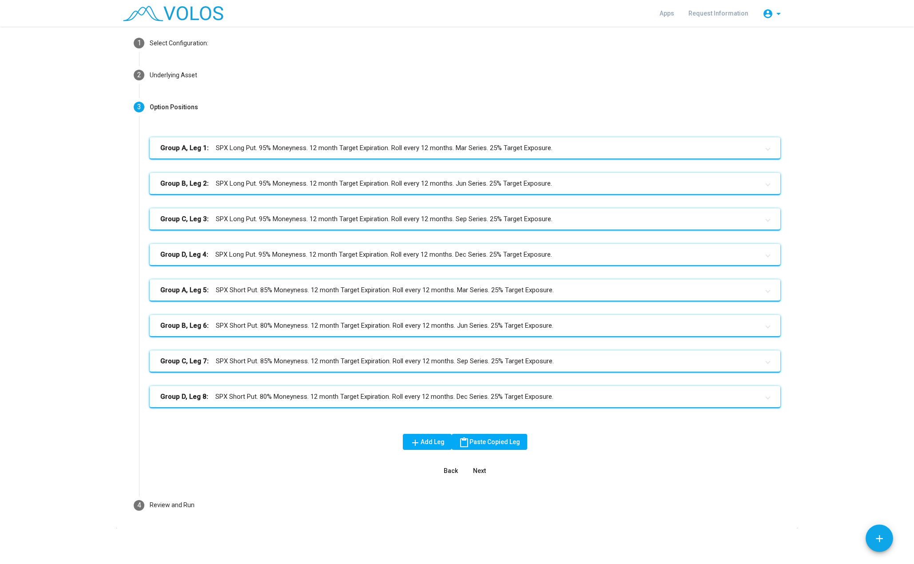
scroll to position [42, 0]
click at [288, 506] on mat-step-header "4 Review and Run" at bounding box center [457, 506] width 668 height 32
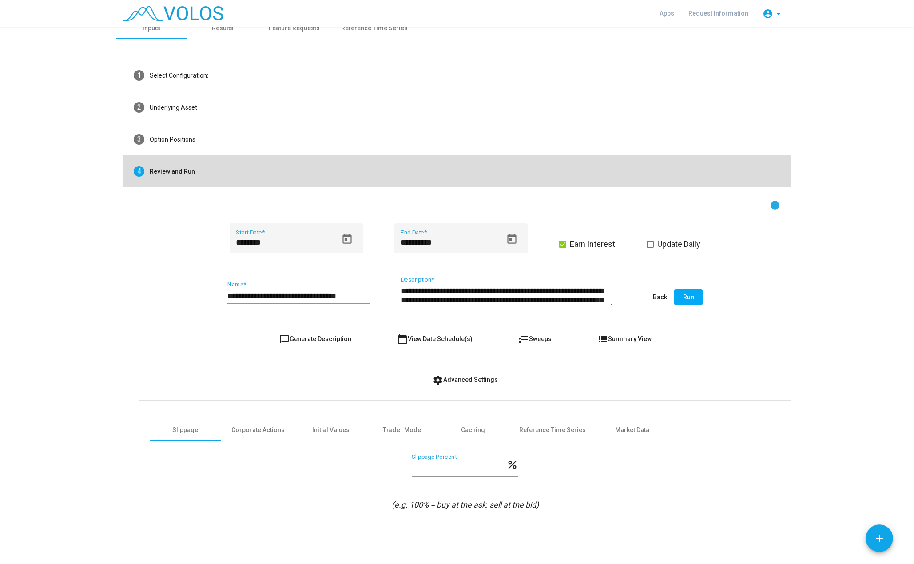
scroll to position [9, 0]
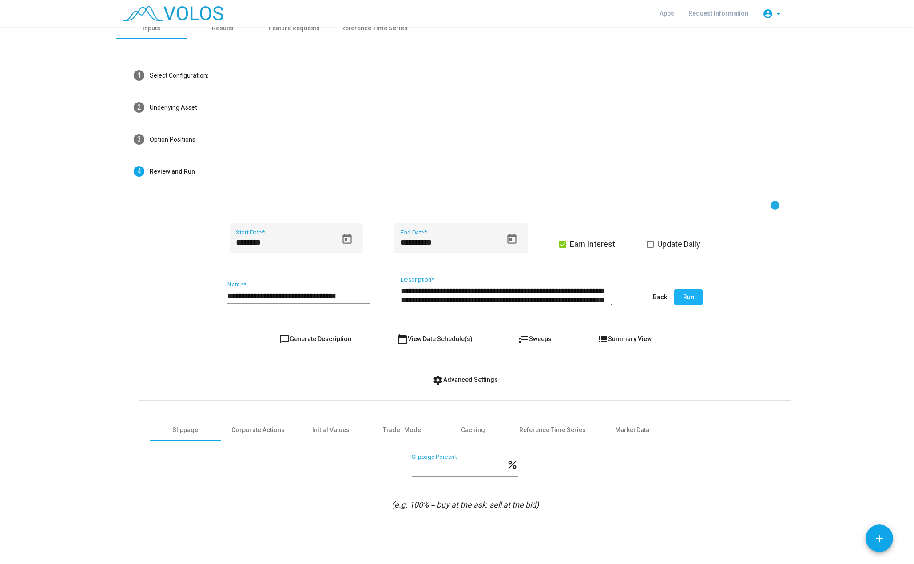
click at [683, 294] on span "Run" at bounding box center [688, 297] width 11 height 7
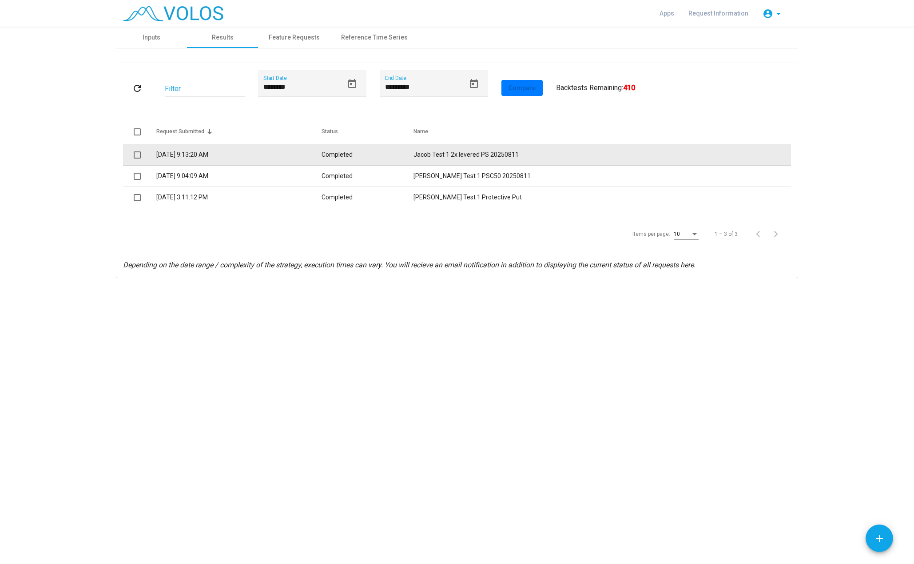
click at [399, 155] on td "Completed" at bounding box center [368, 154] width 92 height 21
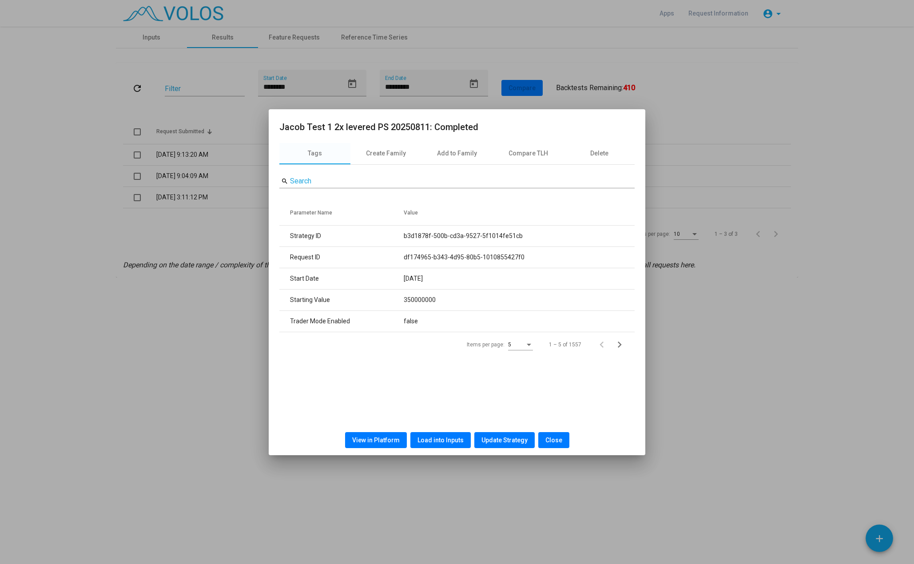
click at [390, 440] on span "View in Platform" at bounding box center [376, 440] width 48 height 7
click at [736, 112] on div at bounding box center [457, 282] width 914 height 564
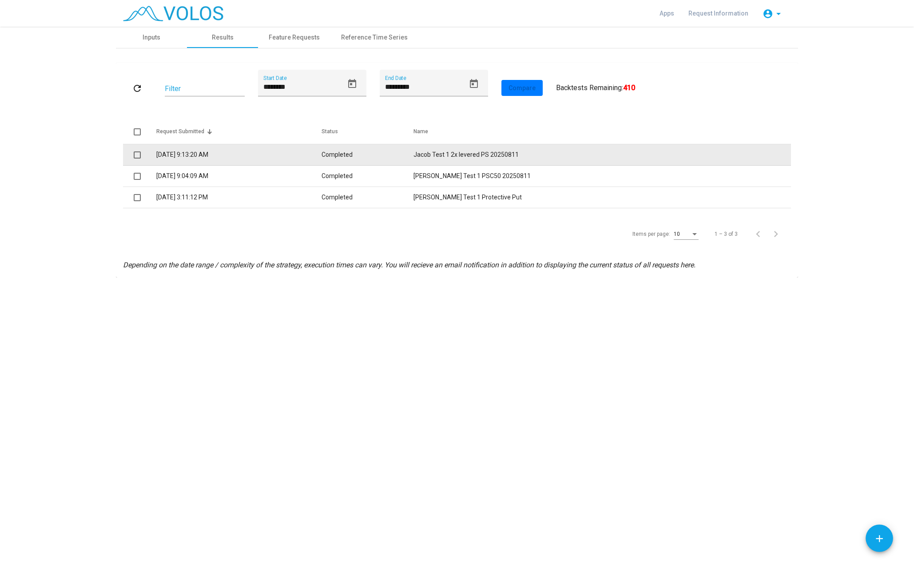
drag, startPoint x: 488, startPoint y: 161, endPoint x: 483, endPoint y: 158, distance: 6.6
click at [483, 158] on td "Jacob Test 1 2x levered PS 20250811" at bounding box center [603, 154] width 378 height 21
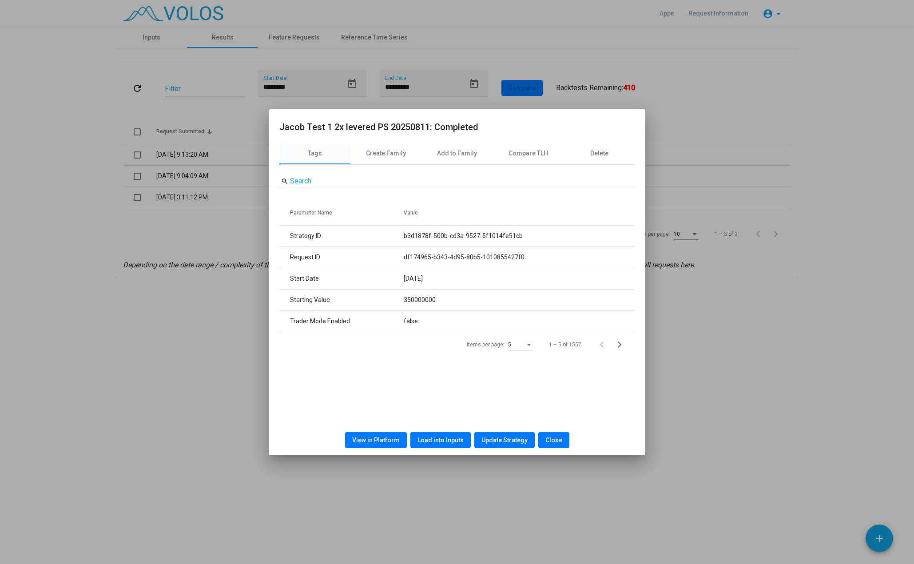
click at [439, 127] on h2 "Jacob Test 1 2x levered PS 20250811: Completed" at bounding box center [456, 127] width 355 height 14
drag, startPoint x: 423, startPoint y: 125, endPoint x: 398, endPoint y: 125, distance: 24.9
click at [398, 125] on h2 "Jacob Test 1 2x levered PS 20250811: Completed" at bounding box center [456, 127] width 355 height 14
click at [688, 140] on div at bounding box center [457, 282] width 914 height 564
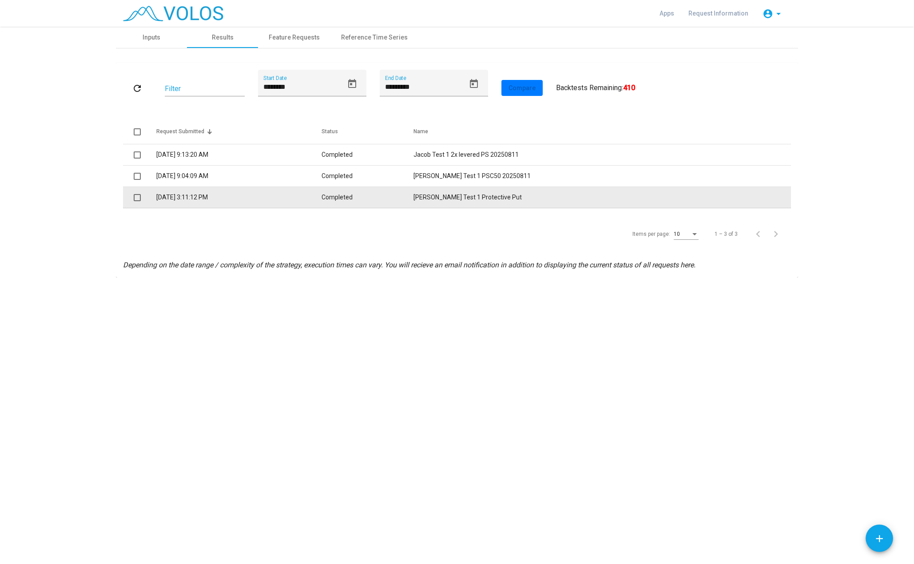
click at [322, 199] on td "8/7/2025 3:11:12 PM" at bounding box center [238, 197] width 165 height 21
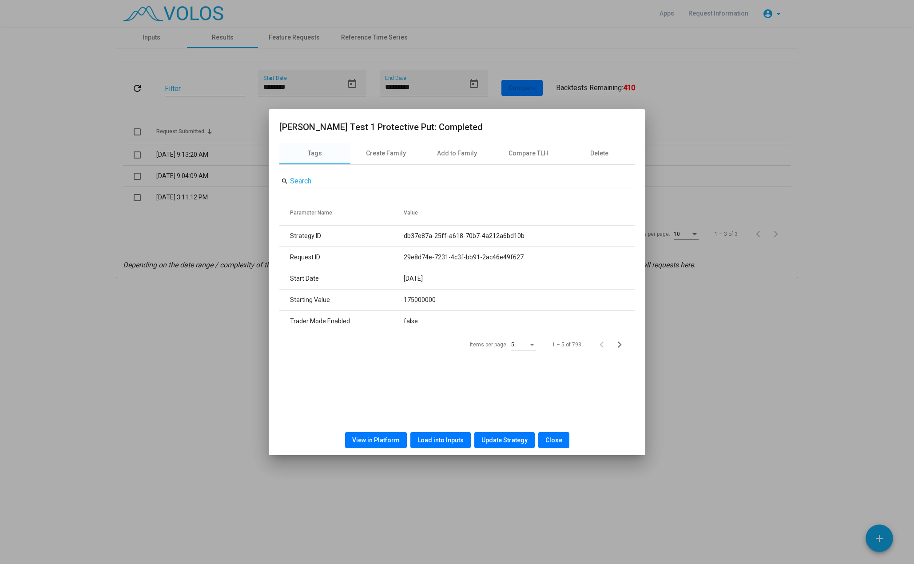
click at [451, 440] on span "Load into Inputs" at bounding box center [441, 440] width 46 height 7
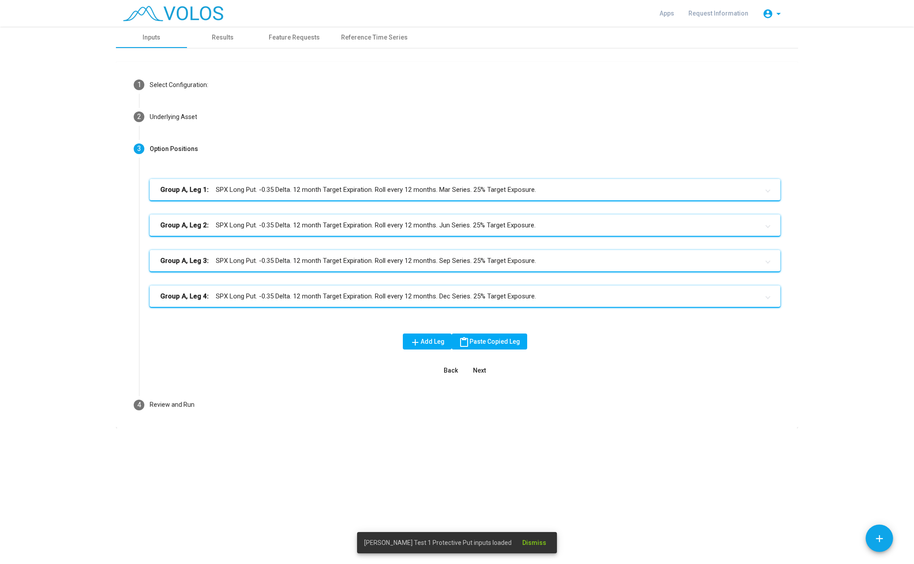
click at [377, 188] on mat-panel-title "Group A, Leg 1: SPX Long Put. -0.35 Delta. 12 month Target Expiration. Roll eve…" at bounding box center [459, 190] width 599 height 10
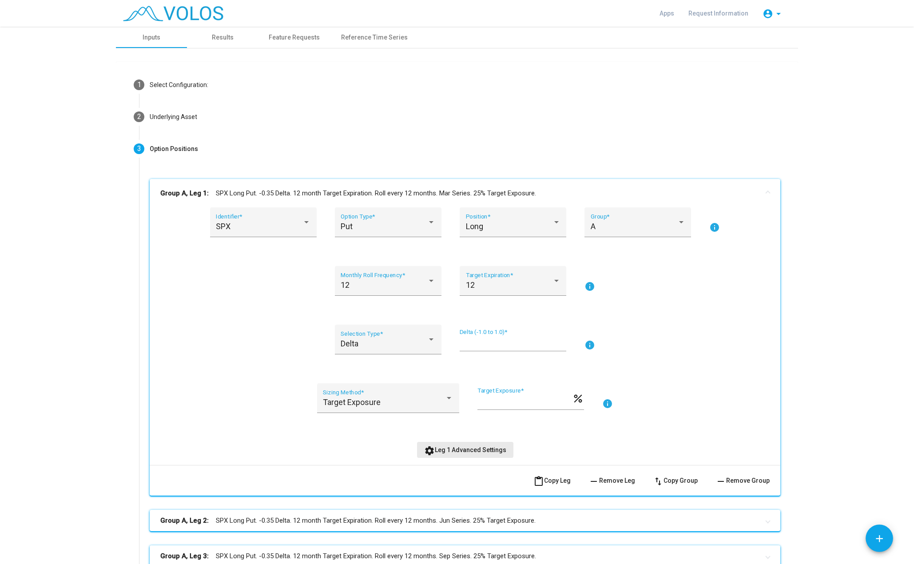
click at [478, 444] on button "settings Leg 1 Advanced Settings" at bounding box center [465, 450] width 96 height 16
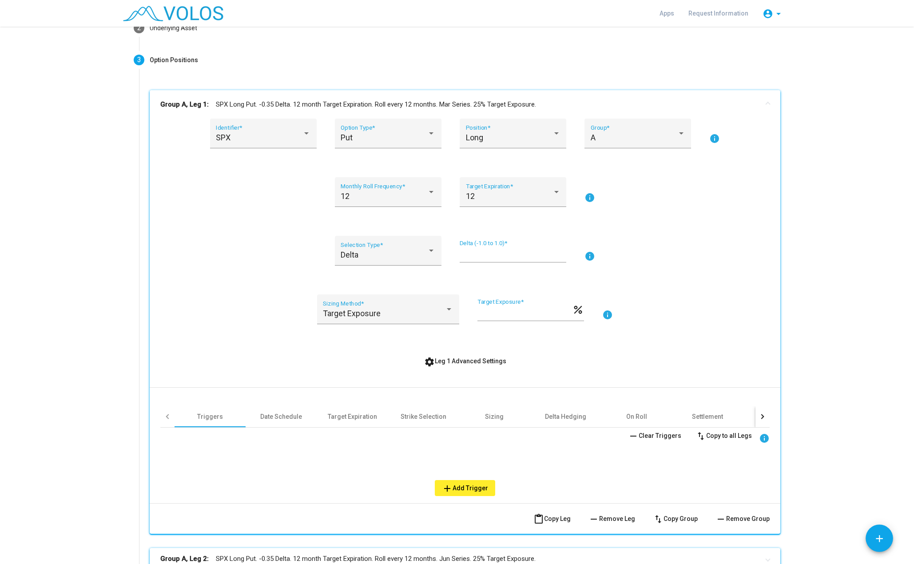
scroll to position [133, 0]
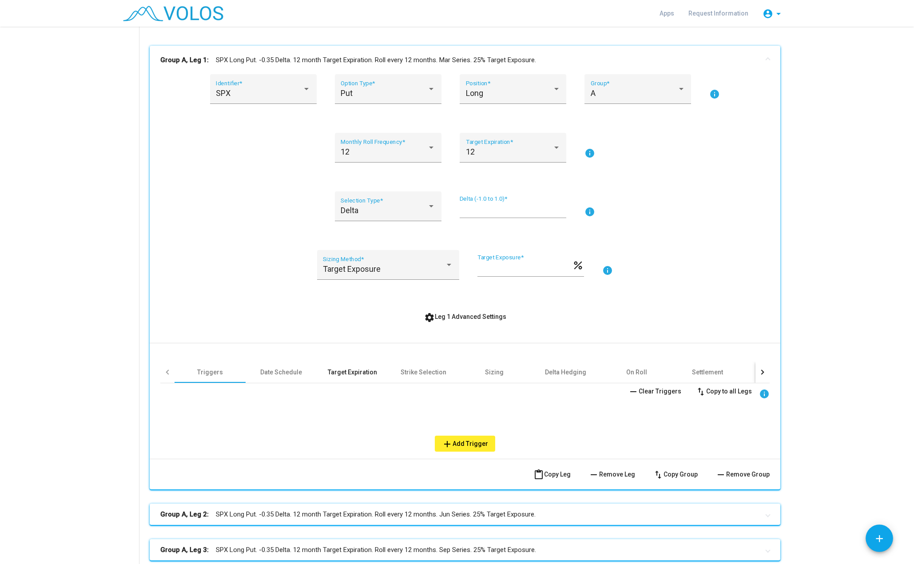
click at [319, 371] on div "Target Expiration" at bounding box center [352, 372] width 71 height 21
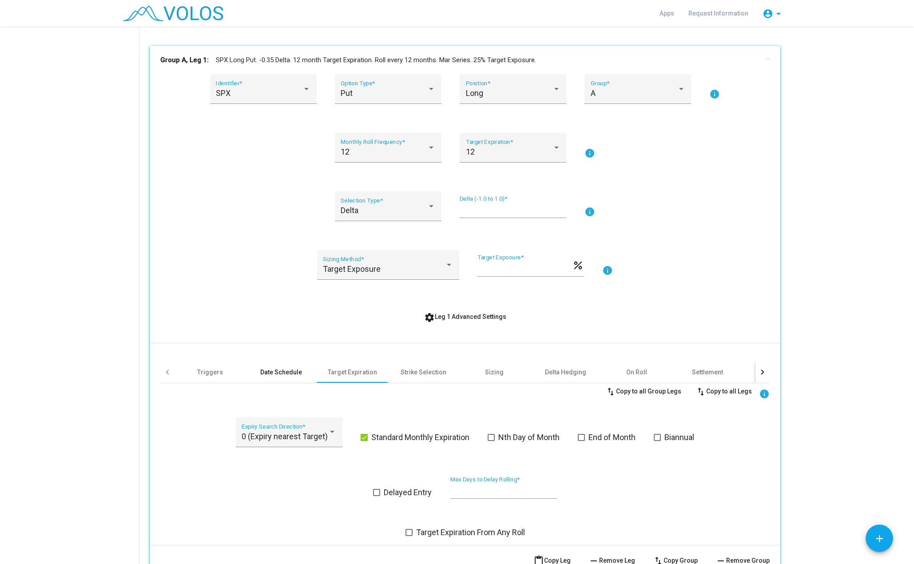
click at [300, 371] on div "Date Schedule" at bounding box center [281, 372] width 71 height 21
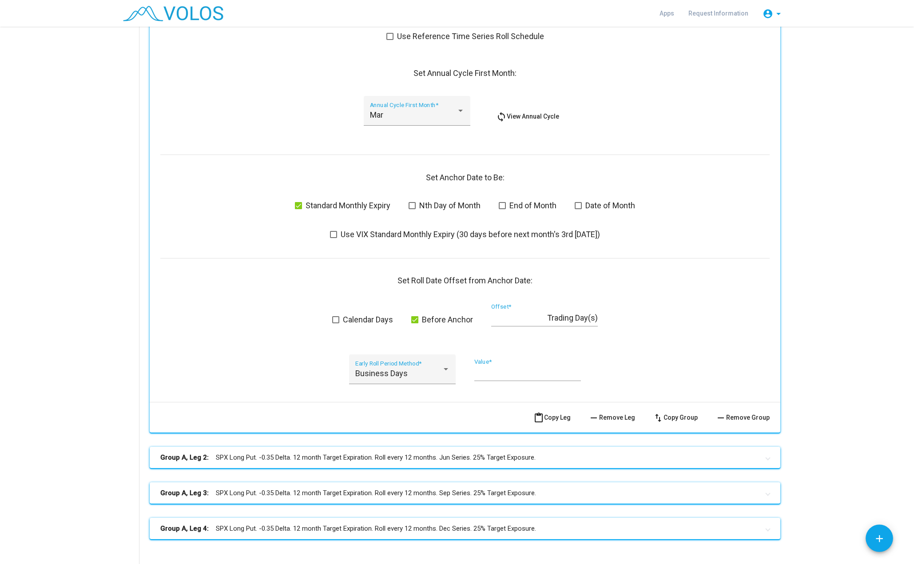
scroll to position [311, 0]
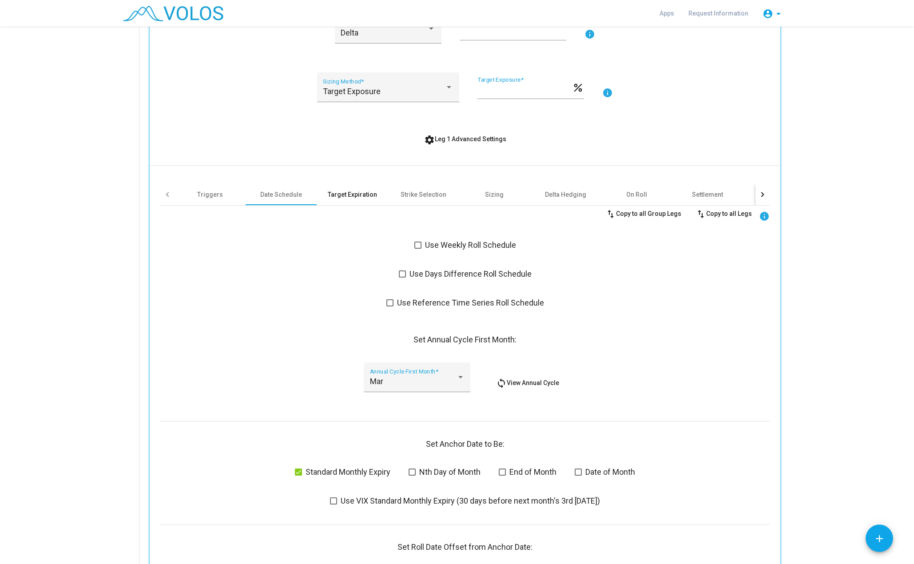
click at [336, 198] on div "Target Expiration" at bounding box center [352, 194] width 49 height 9
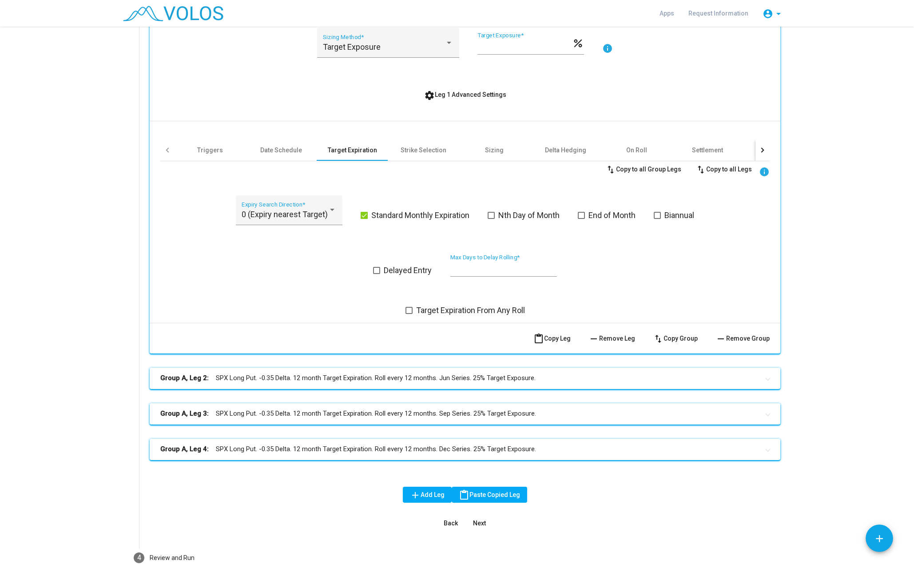
scroll to position [400, 0]
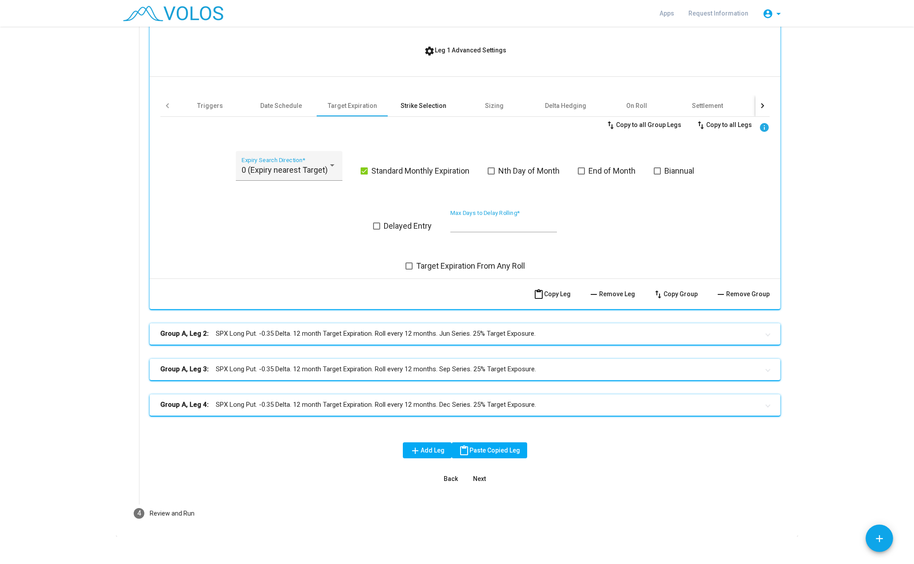
click at [435, 110] on div "Strike Selection" at bounding box center [424, 105] width 46 height 9
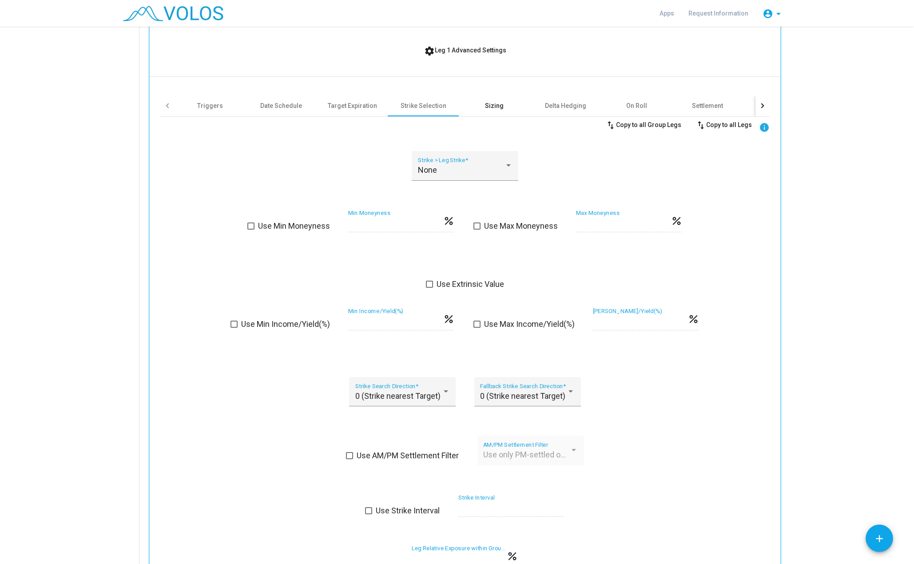
click at [509, 112] on div "Sizing" at bounding box center [494, 105] width 71 height 21
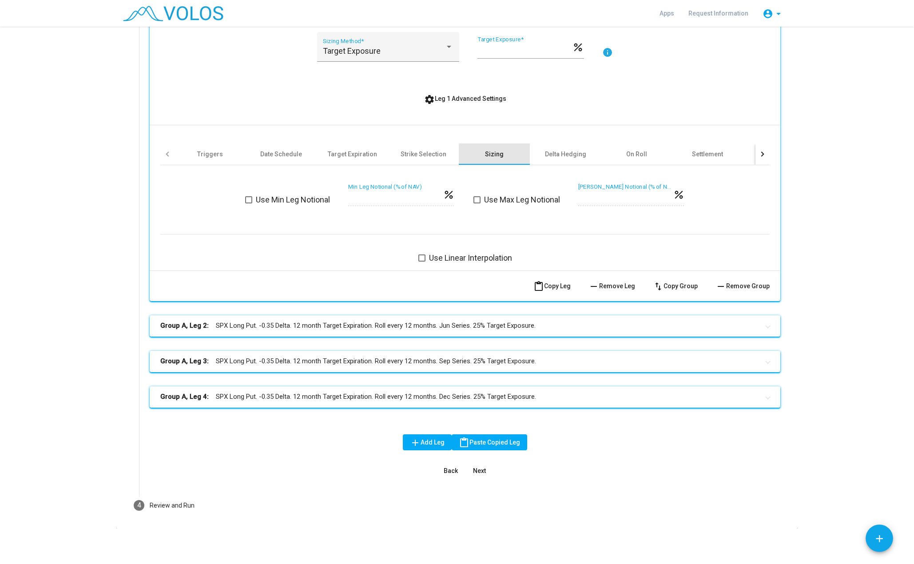
scroll to position [351, 0]
click at [587, 152] on div "Delta Hedging" at bounding box center [565, 154] width 71 height 21
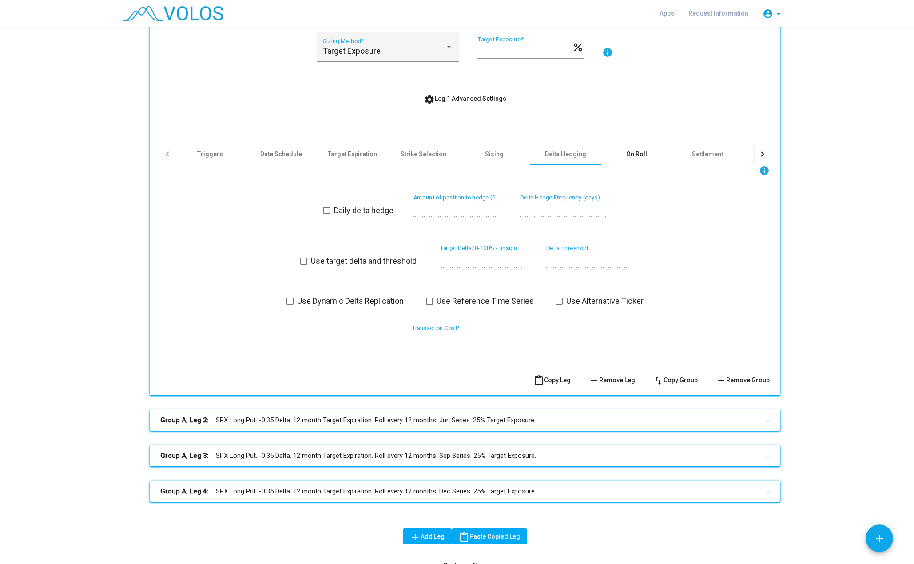
click at [629, 155] on div "On Roll" at bounding box center [637, 154] width 21 height 9
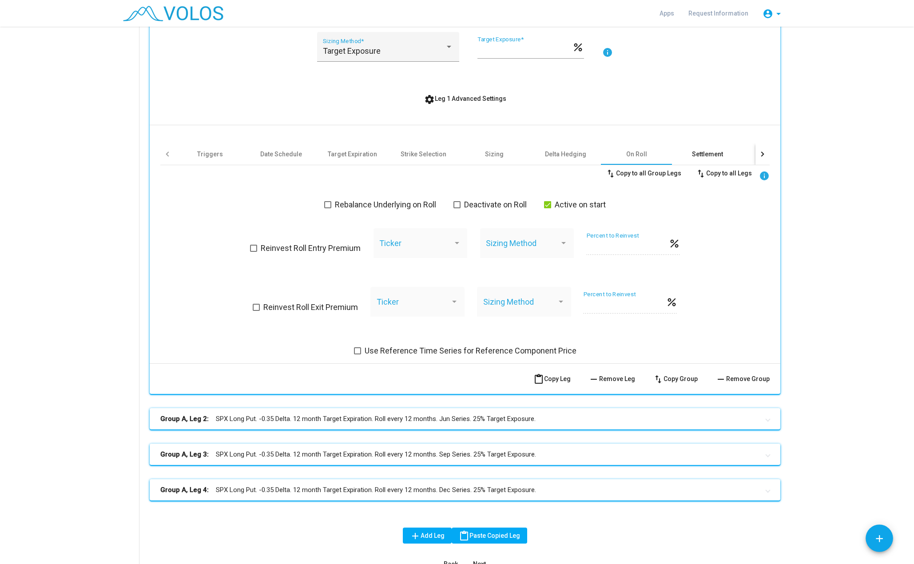
click at [706, 156] on div "Settlement" at bounding box center [707, 154] width 31 height 9
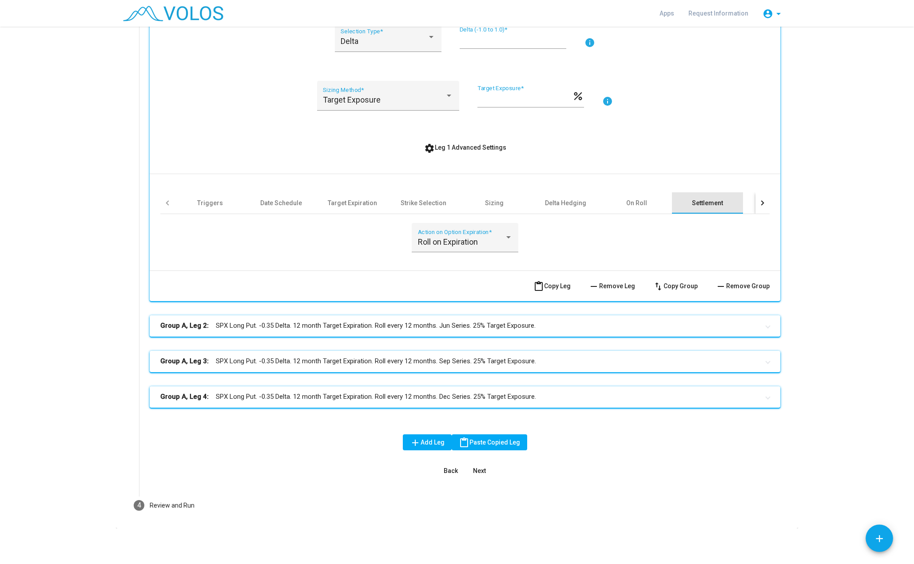
scroll to position [303, 0]
click at [756, 200] on div at bounding box center [763, 202] width 14 height 21
click at [597, 203] on div "Other" at bounding box center [585, 202] width 71 height 21
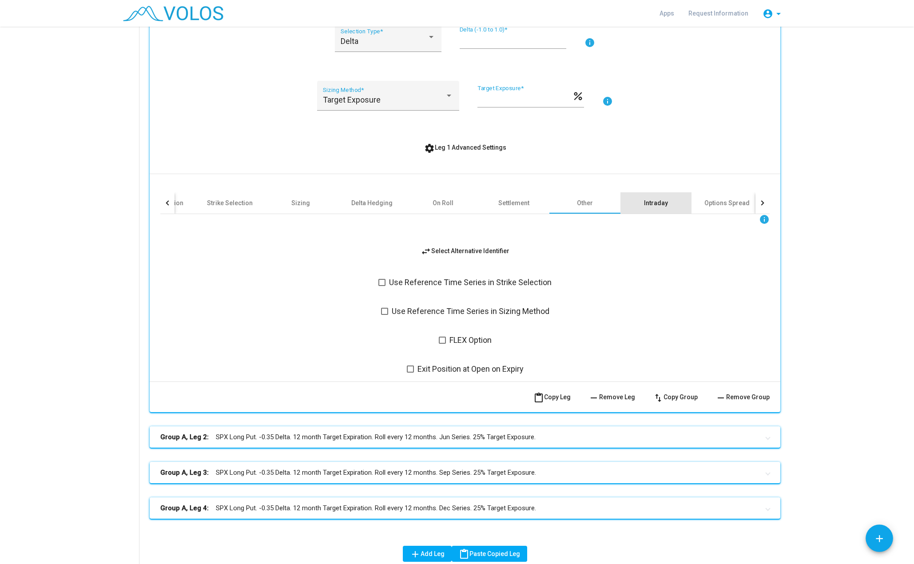
click at [647, 207] on div "Intraday" at bounding box center [656, 203] width 24 height 9
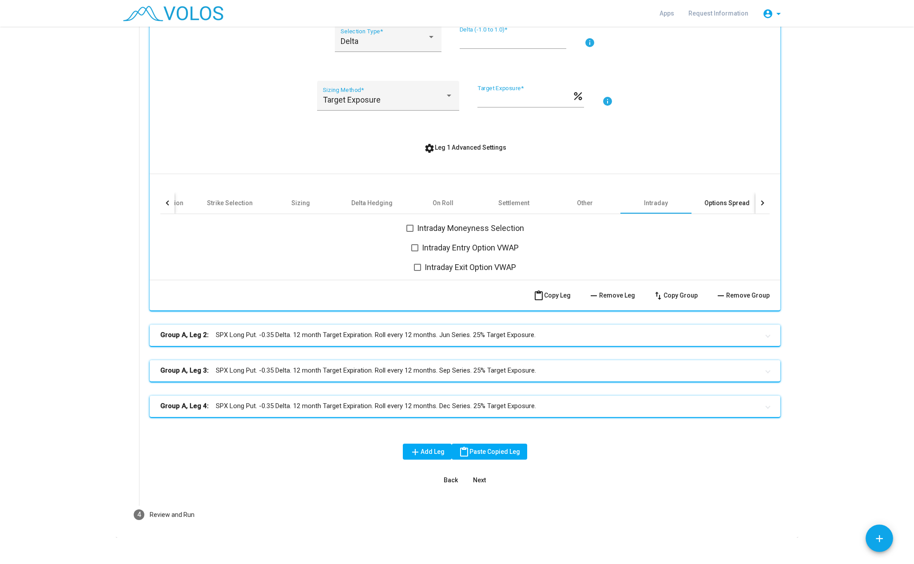
click at [714, 208] on div "Options Spread" at bounding box center [727, 202] width 71 height 21
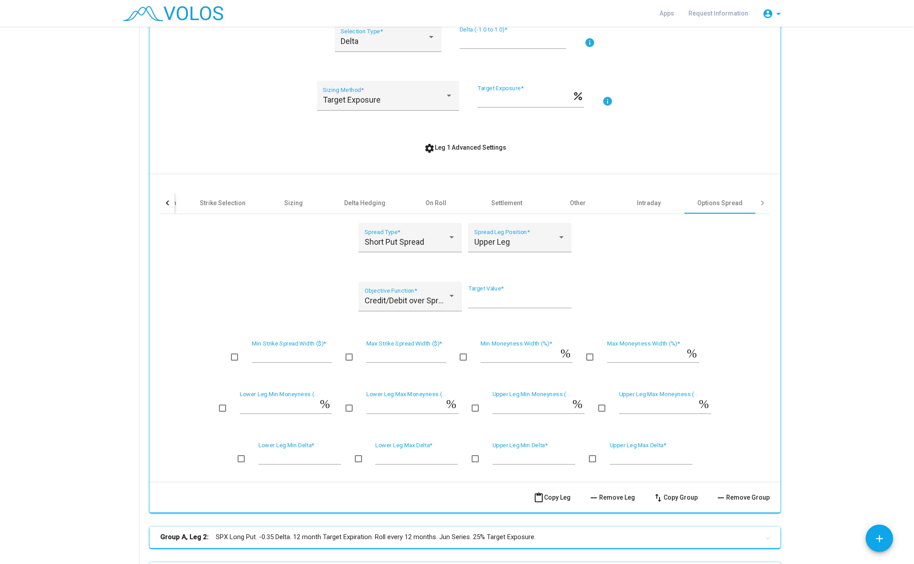
click at [761, 204] on div at bounding box center [763, 202] width 14 height 21
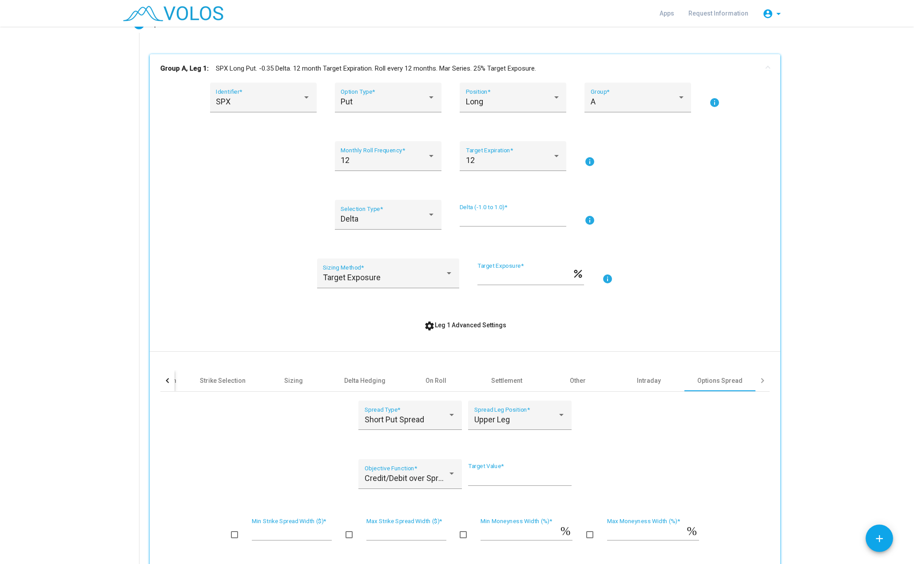
scroll to position [80, 0]
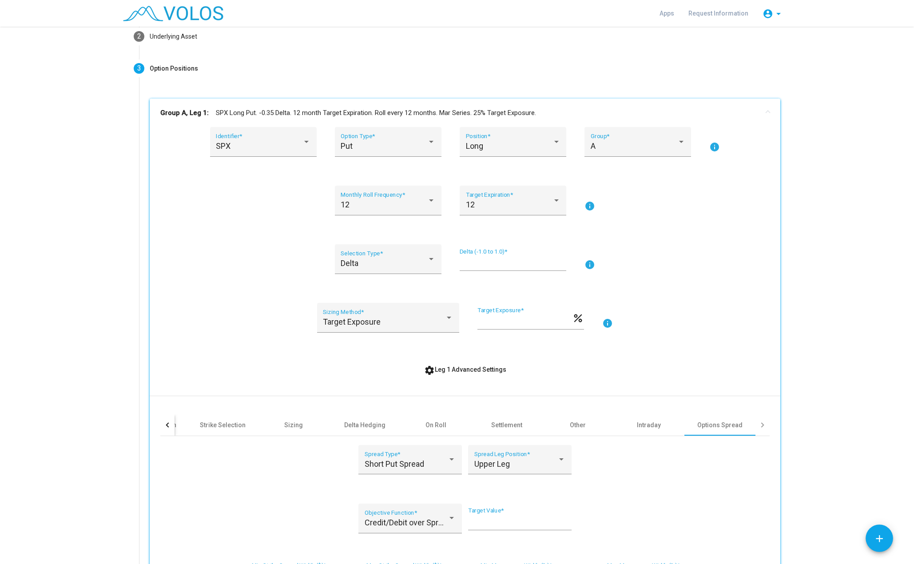
click at [302, 114] on mat-panel-title "Group A, Leg 1: SPX Long Put. -0.35 Delta. 12 month Target Expiration. Roll eve…" at bounding box center [459, 113] width 599 height 10
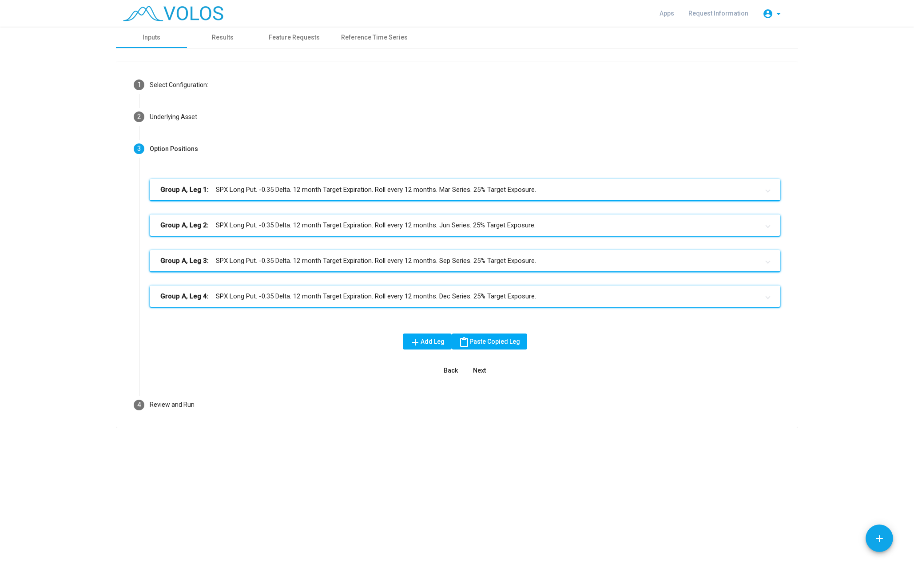
scroll to position [0, 0]
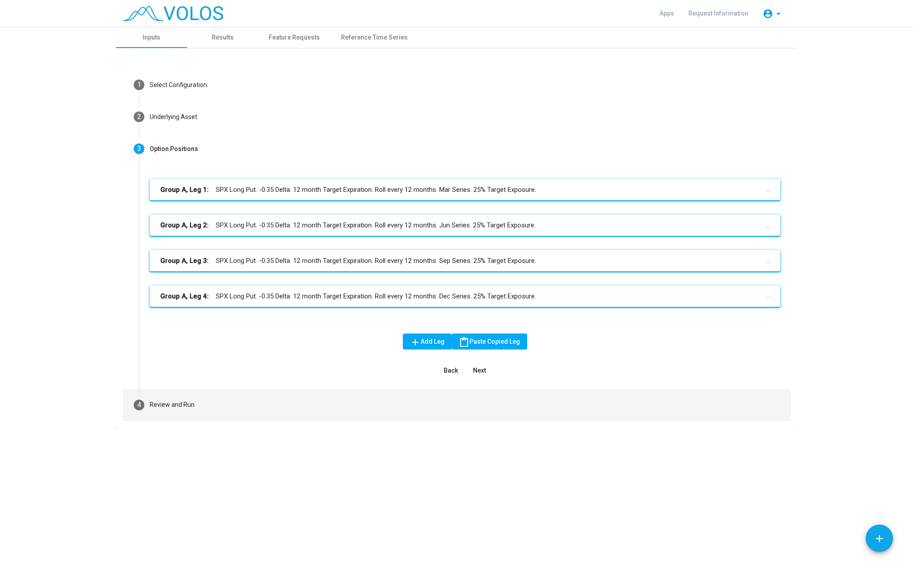
click at [237, 415] on mat-step-header "4 Review and Run" at bounding box center [457, 405] width 668 height 32
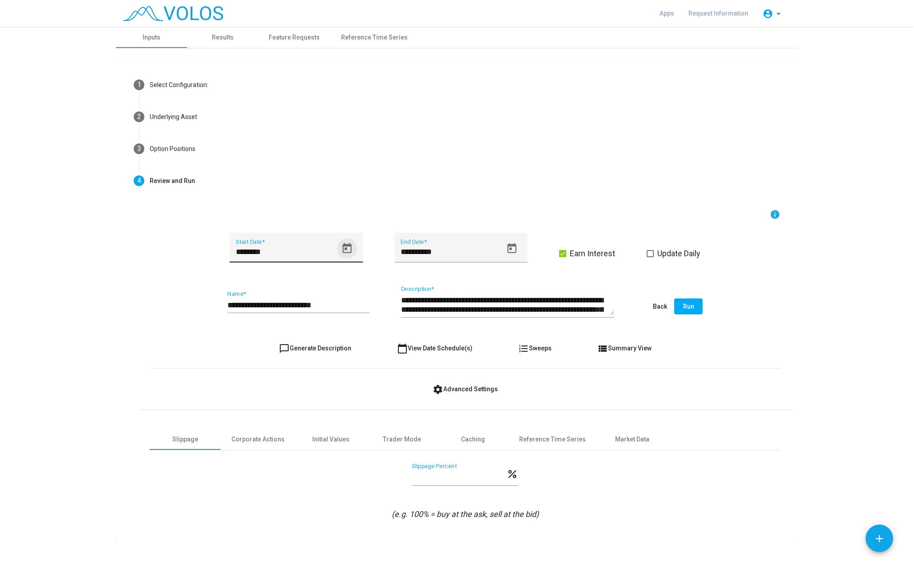
click at [344, 251] on icon "Open calendar" at bounding box center [347, 249] width 12 height 12
click at [346, 284] on button "Next month" at bounding box center [346, 281] width 18 height 18
click at [267, 277] on button "FEB 2022" at bounding box center [247, 281] width 39 height 18
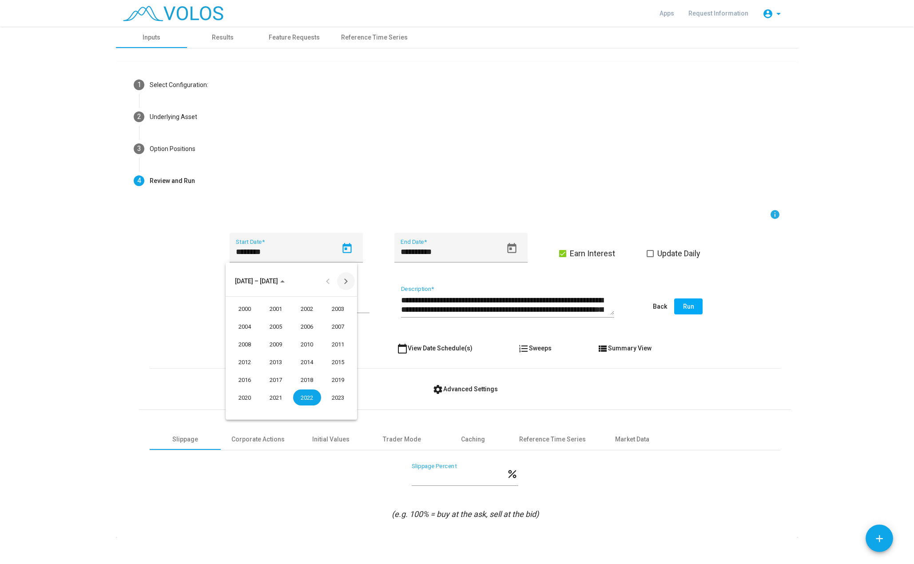
click at [346, 280] on button "Next 24 years" at bounding box center [346, 281] width 18 height 18
click at [272, 309] on div "2025" at bounding box center [276, 309] width 28 height 16
click at [246, 327] on div "JAN" at bounding box center [245, 327] width 28 height 16
click at [313, 320] on div "2" at bounding box center [309, 320] width 16 height 16
type input "********"
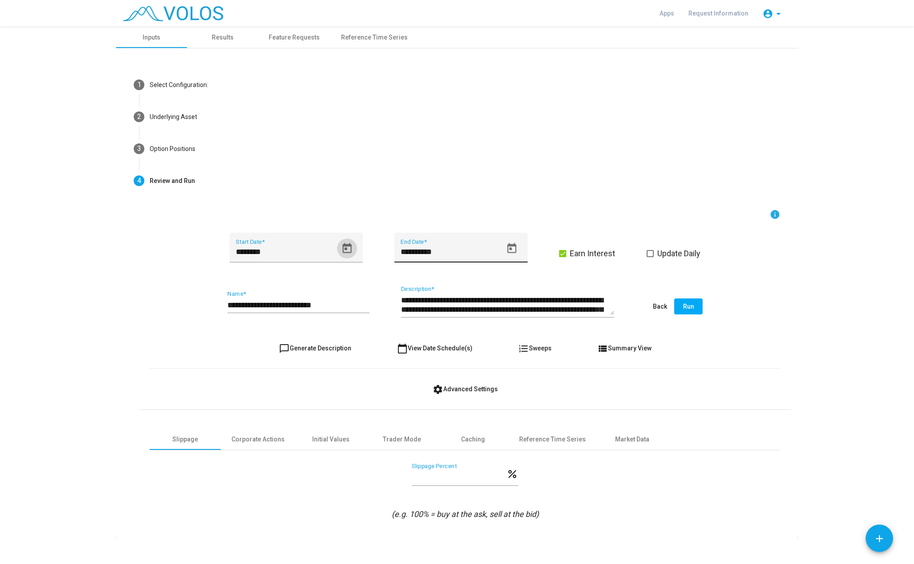
click at [509, 248] on icon "Open calendar" at bounding box center [512, 249] width 12 height 12
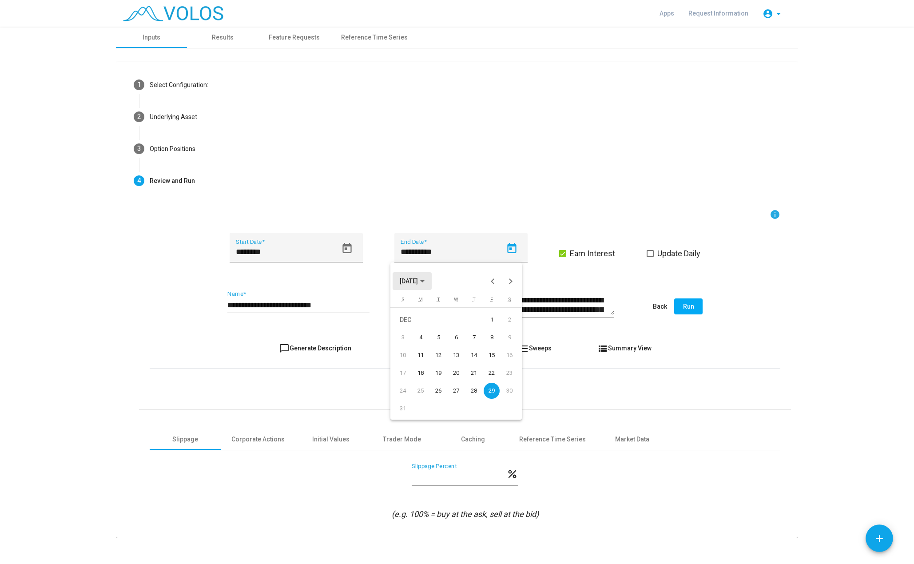
click at [432, 278] on button "DEC 2023" at bounding box center [412, 281] width 39 height 18
click at [447, 343] on div "2025" at bounding box center [441, 344] width 28 height 16
click at [443, 346] on div "JUN" at bounding box center [441, 344] width 28 height 16
click at [422, 407] on div "30" at bounding box center [421, 409] width 16 height 16
type input "*********"
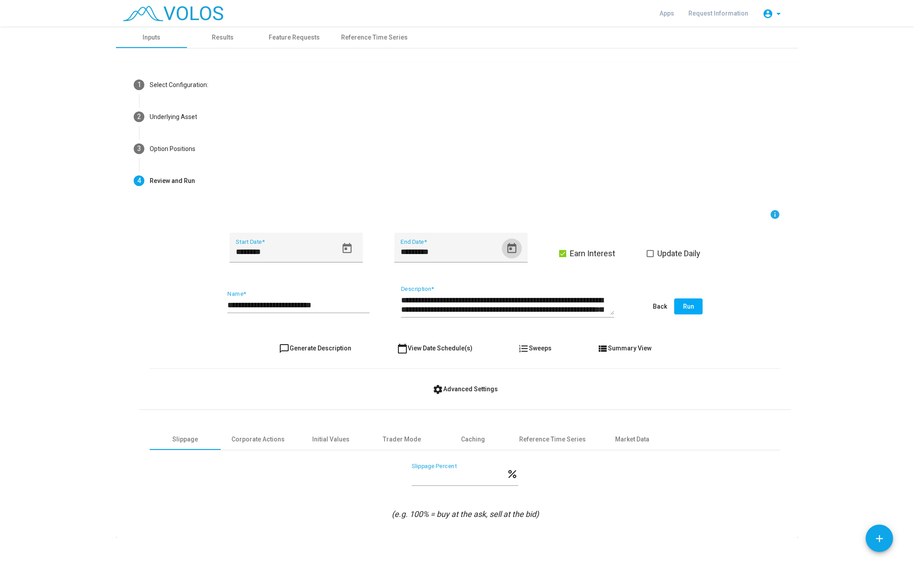
click at [326, 306] on input "**********" at bounding box center [299, 305] width 142 height 9
type input "**********"
click at [614, 350] on span "view_list Summary View" at bounding box center [625, 348] width 54 height 7
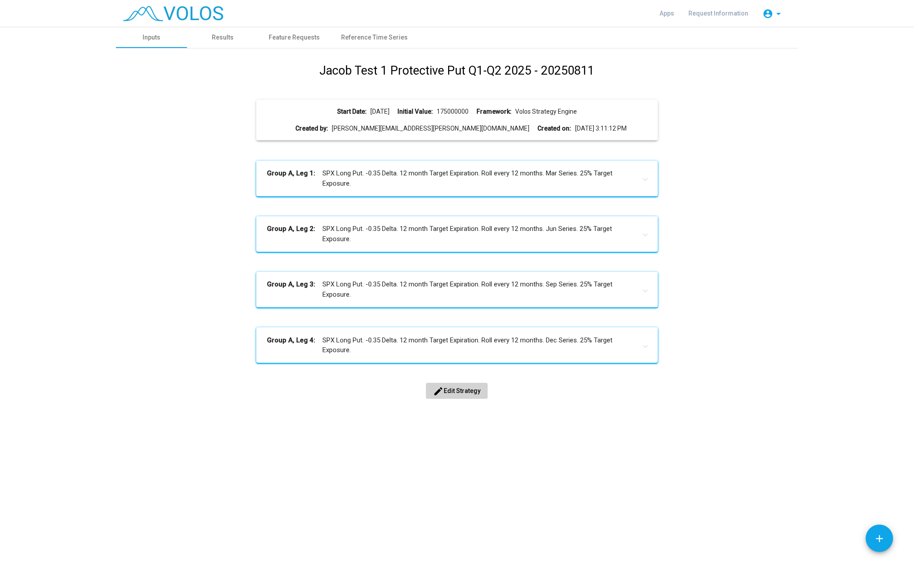
click at [460, 392] on span "edit Edit Strategy" at bounding box center [457, 390] width 48 height 7
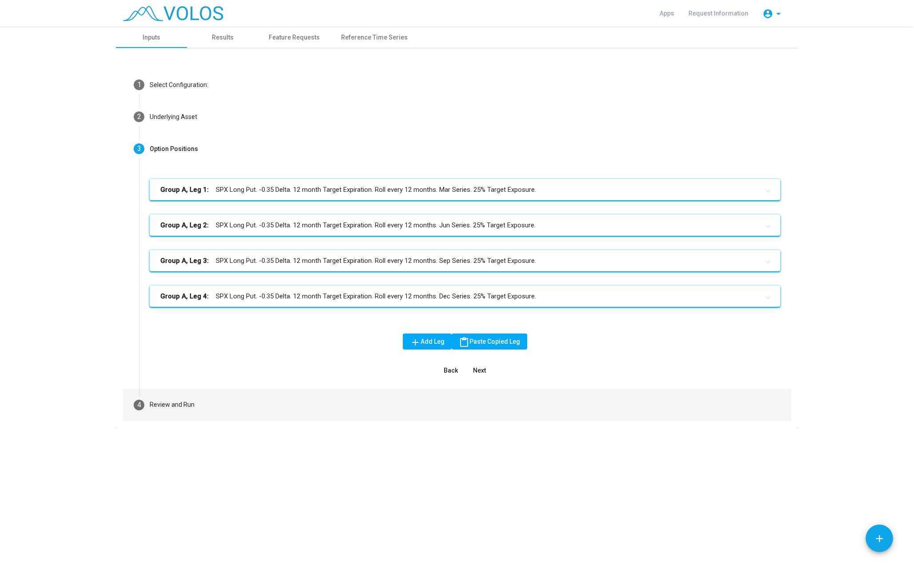
click at [205, 398] on mat-step-header "4 Review and Run" at bounding box center [457, 405] width 668 height 32
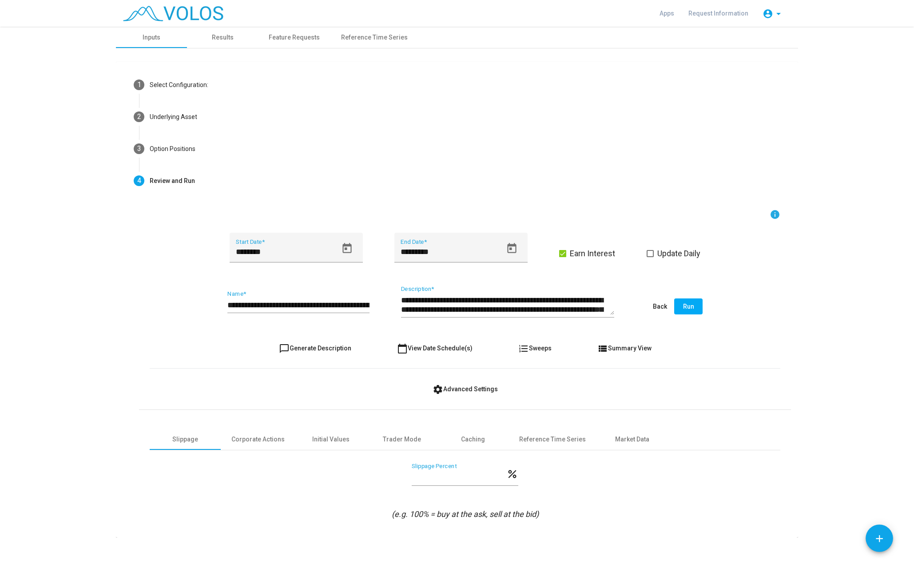
drag, startPoint x: 338, startPoint y: 299, endPoint x: 366, endPoint y: 298, distance: 27.6
click at [366, 298] on div "**********" at bounding box center [299, 302] width 142 height 23
click at [683, 306] on span "Run" at bounding box center [688, 306] width 11 height 7
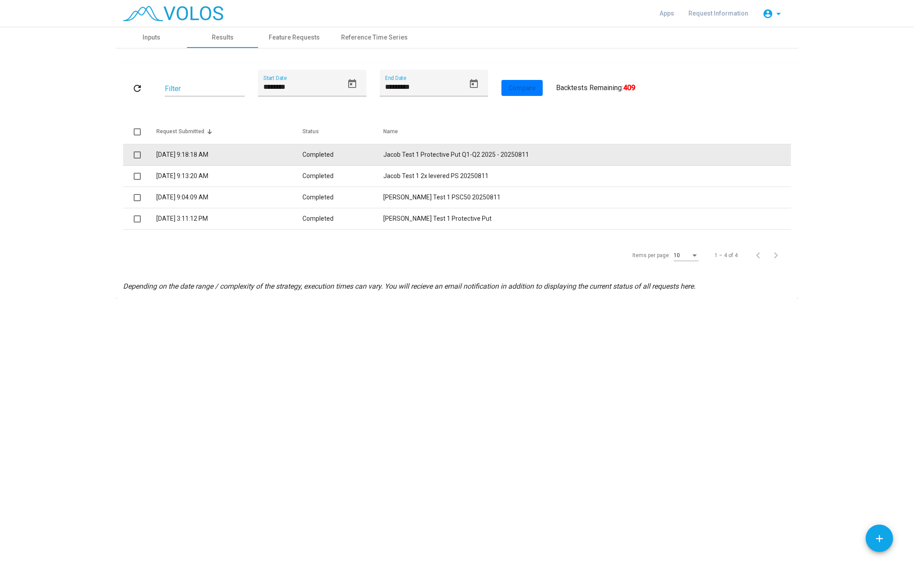
click at [303, 149] on td "8/11/2025 9:18:18 AM" at bounding box center [229, 154] width 146 height 21
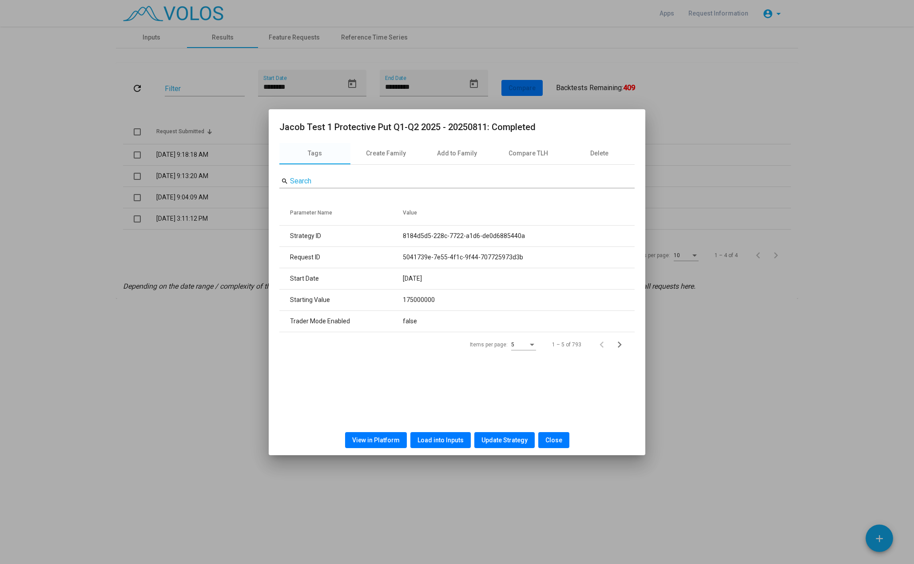
click at [383, 440] on span "View in Platform" at bounding box center [376, 440] width 48 height 7
click at [725, 188] on div at bounding box center [457, 282] width 914 height 564
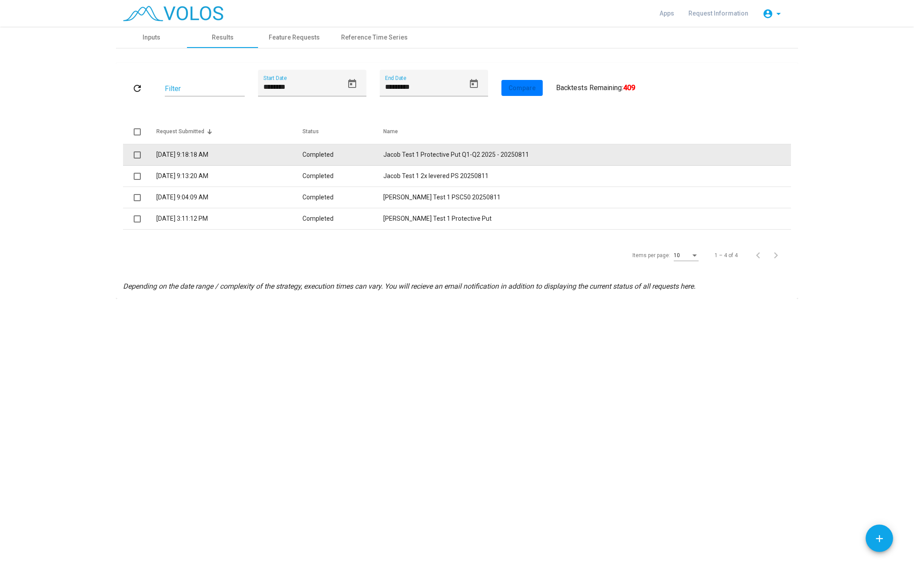
copy tr "Jacob Test 1 Protective Put Q1-Q2 2025 - 20250811"
drag, startPoint x: 544, startPoint y: 154, endPoint x: 395, endPoint y: 160, distance: 149.9
click at [395, 160] on tr "8/11/2025 9:18:18 AM Completed Jacob Test 1 Protective Put Q1-Q2 2025 - 20250811" at bounding box center [457, 154] width 668 height 21
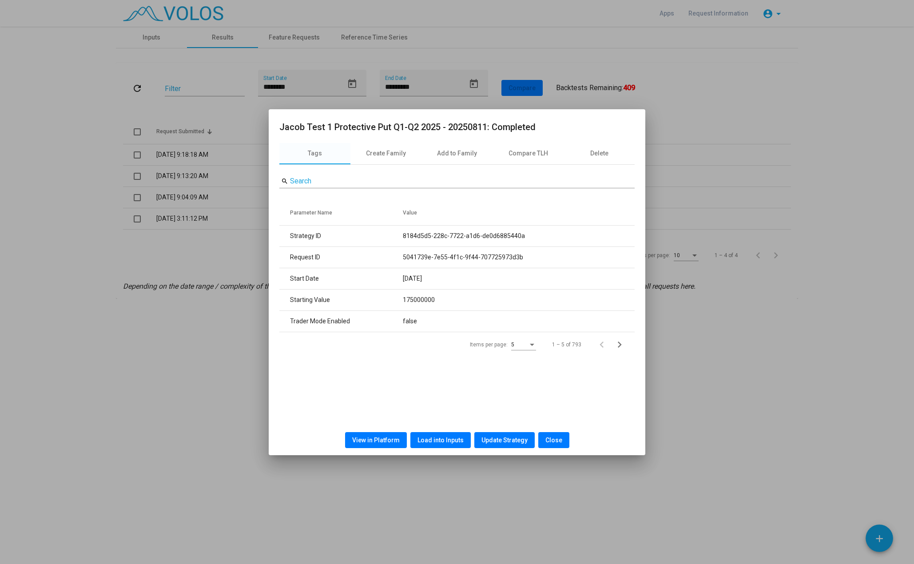
click at [633, 48] on div at bounding box center [457, 282] width 914 height 564
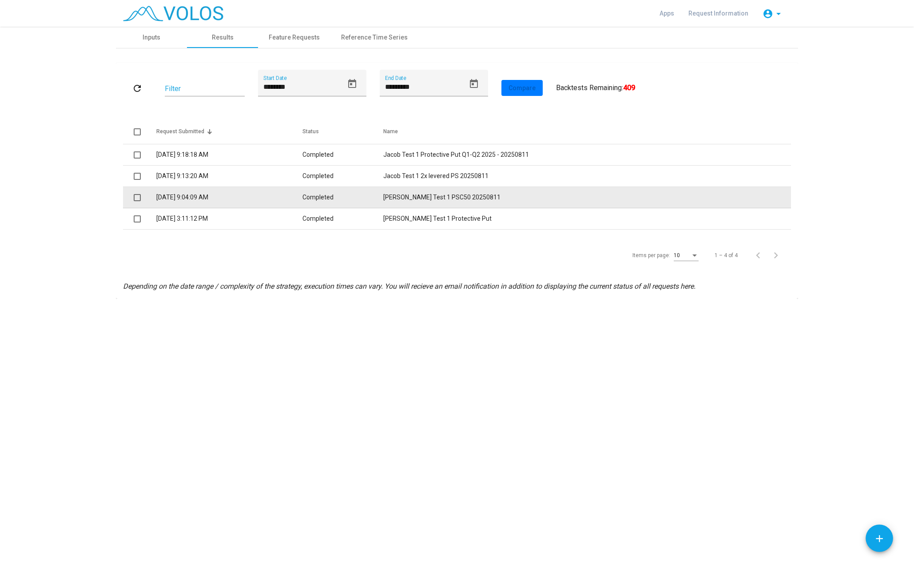
click at [457, 194] on td "Jacob Test 1 PSC50 20250811" at bounding box center [587, 197] width 408 height 21
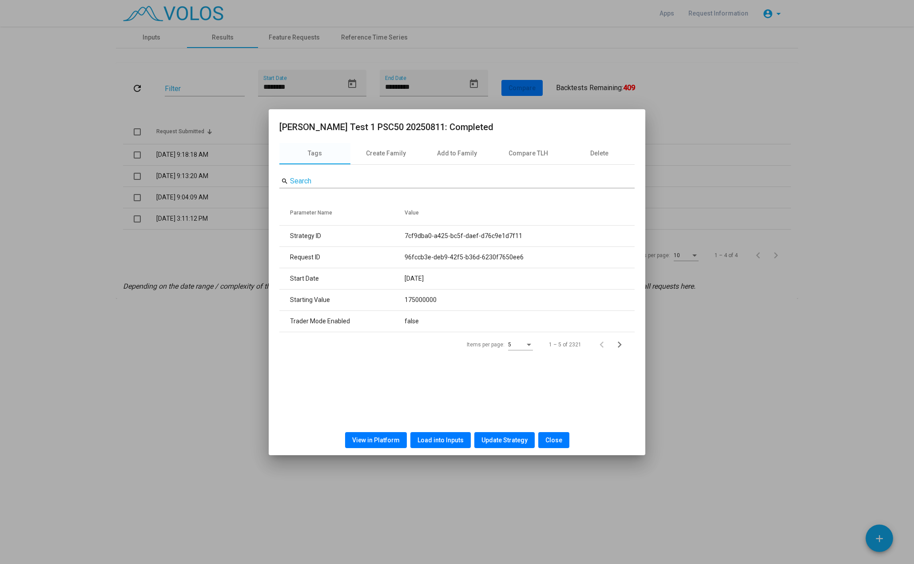
click at [439, 439] on span "Load into Inputs" at bounding box center [441, 440] width 46 height 7
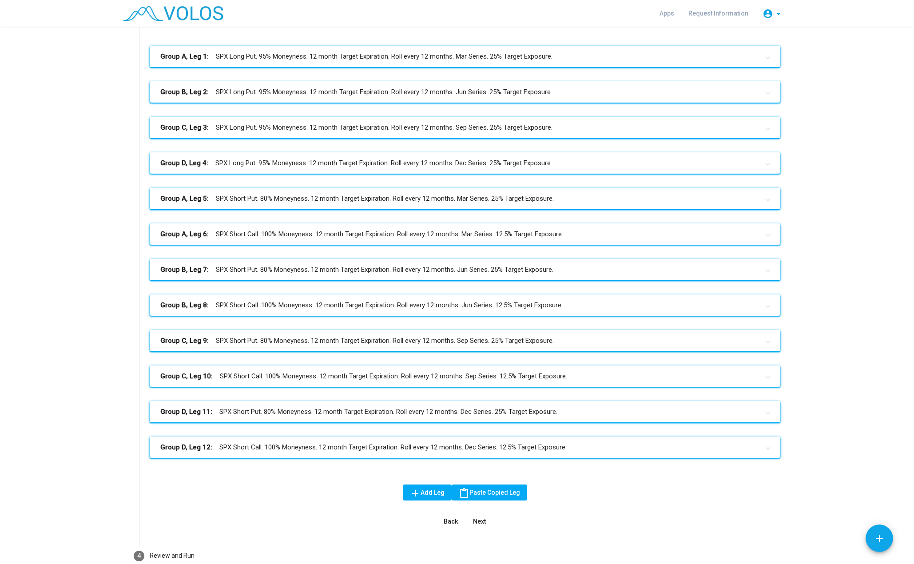
scroll to position [184, 0]
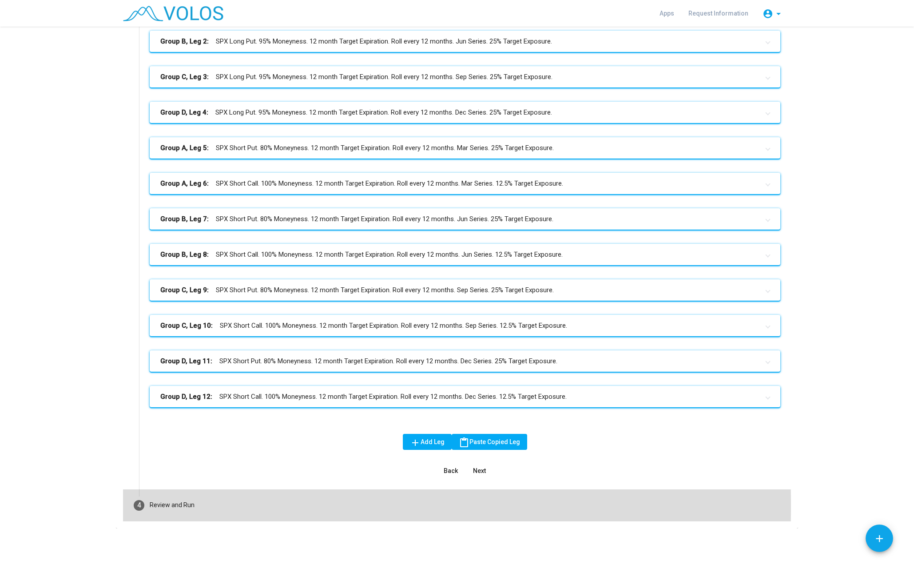
click at [188, 506] on div "Review and Run" at bounding box center [172, 505] width 45 height 9
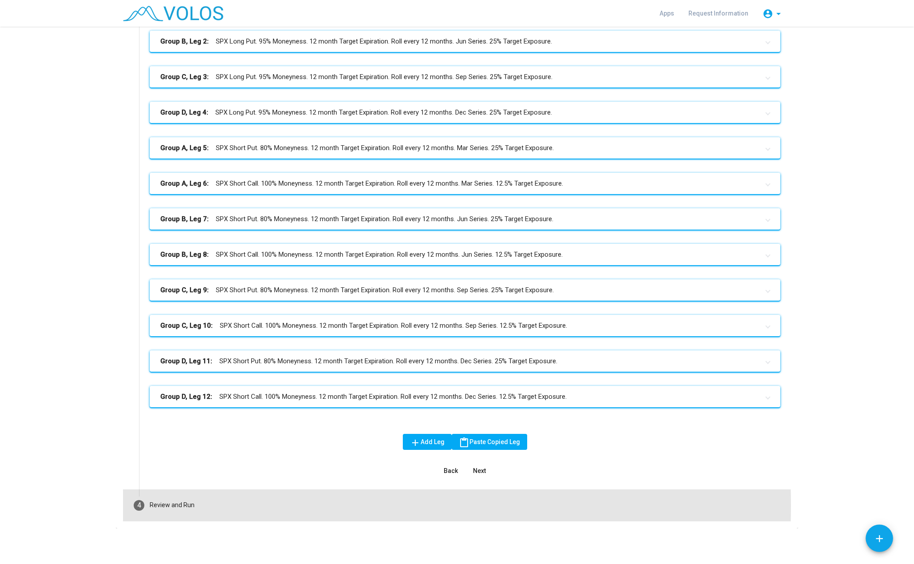
scroll to position [9, 0]
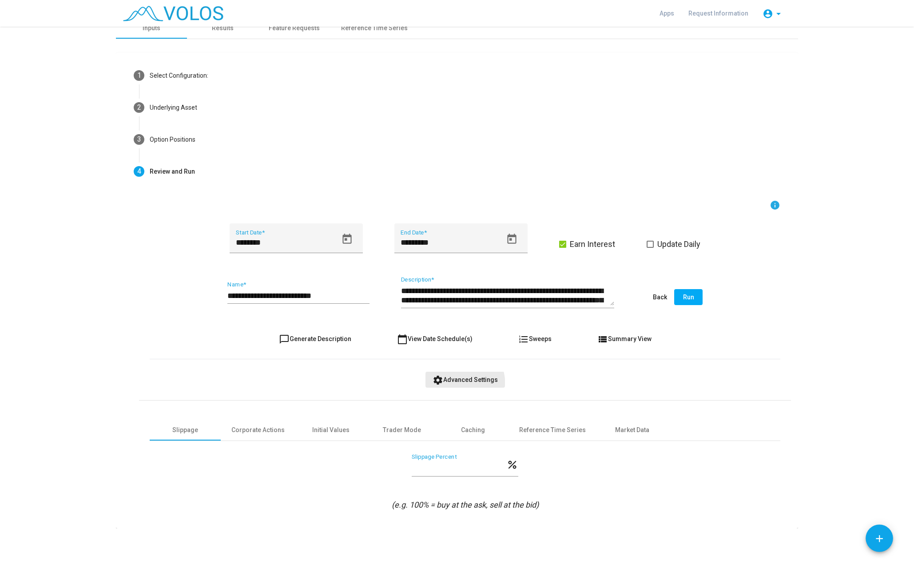
click at [439, 386] on button "settings Advanced Settings" at bounding box center [466, 380] width 80 height 16
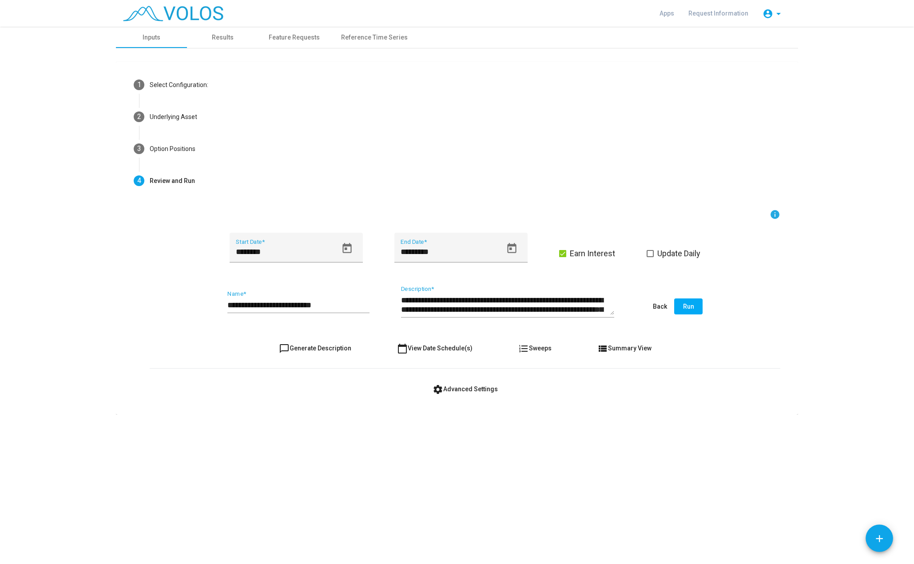
click at [444, 389] on span "settings Advanced Settings" at bounding box center [465, 389] width 65 height 7
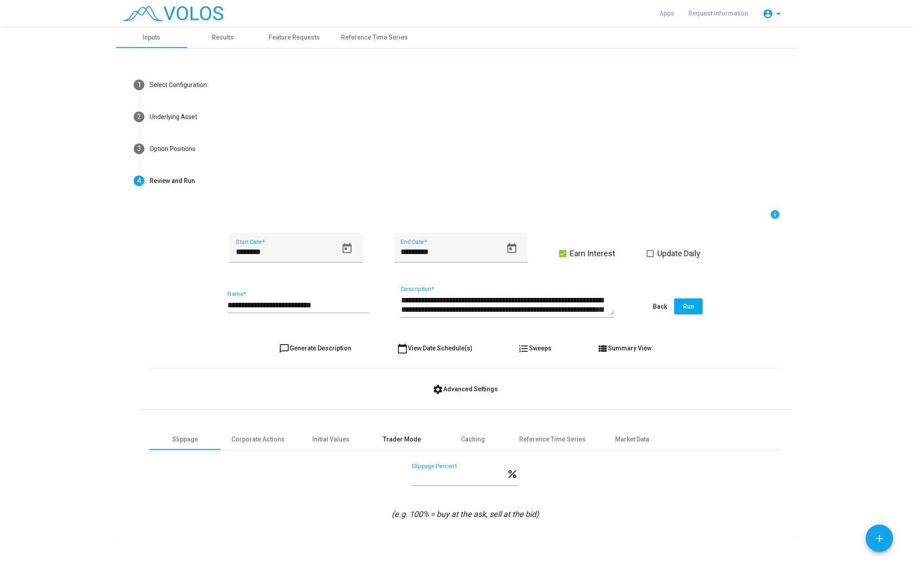
click at [367, 442] on div "Trader Mode" at bounding box center [402, 439] width 71 height 21
click at [339, 442] on div "Initial Values" at bounding box center [330, 439] width 37 height 9
click at [395, 437] on div "Trader Mode" at bounding box center [402, 439] width 38 height 9
click at [343, 246] on icon "Open calendar" at bounding box center [347, 248] width 9 height 10
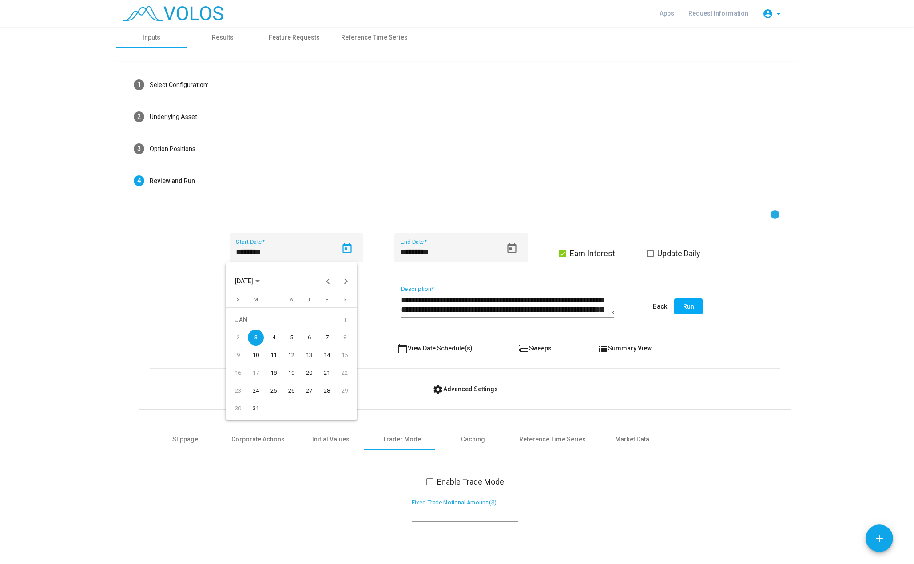
click at [260, 279] on span "JAN 2022" at bounding box center [247, 280] width 25 height 7
click at [342, 288] on button "Next 24 years" at bounding box center [346, 281] width 18 height 18
click at [284, 312] on div "2025" at bounding box center [276, 309] width 28 height 16
click at [244, 324] on div "JAN" at bounding box center [245, 327] width 28 height 16
click at [290, 320] on div "1" at bounding box center [291, 320] width 16 height 16
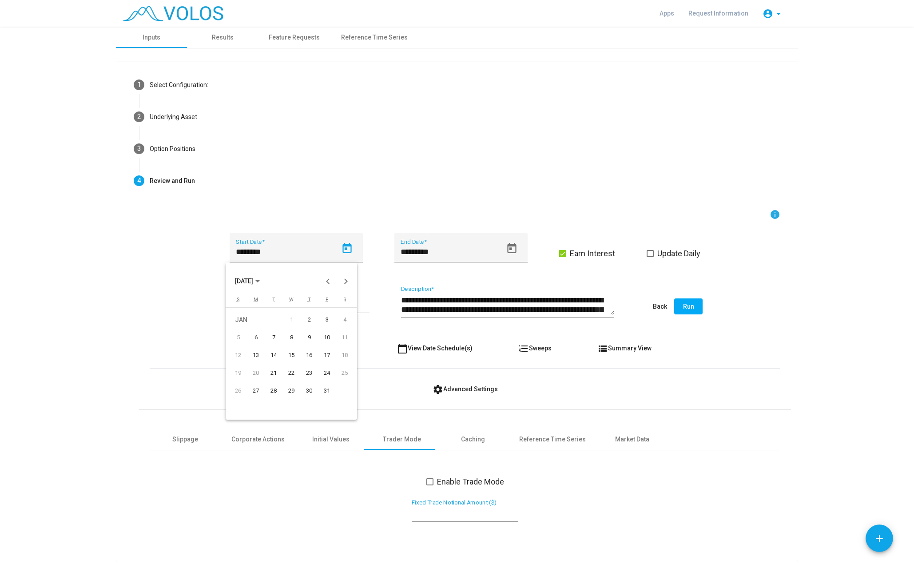
click at [291, 321] on div "1" at bounding box center [291, 320] width 16 height 16
click at [306, 321] on div "2" at bounding box center [309, 320] width 16 height 16
type input "********"
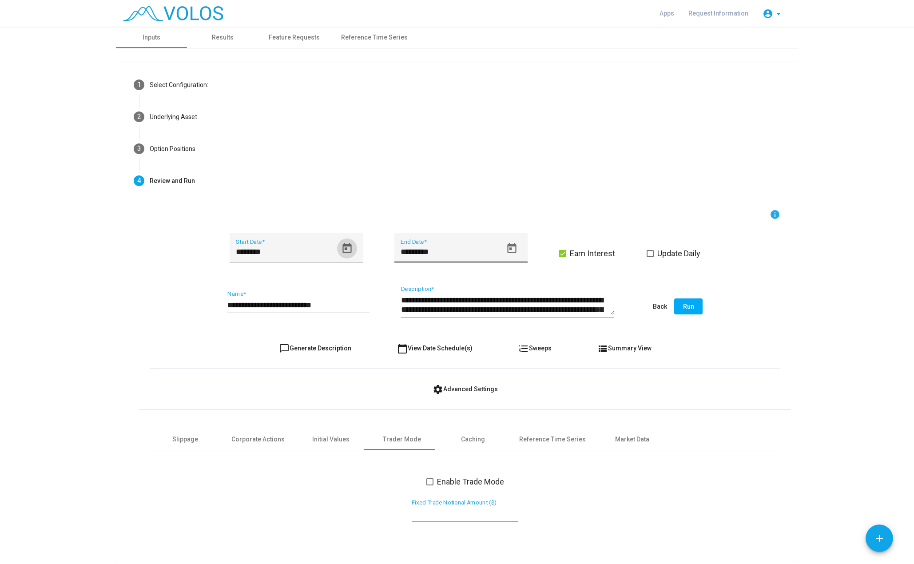
click at [507, 252] on icon "Open calendar" at bounding box center [512, 249] width 12 height 12
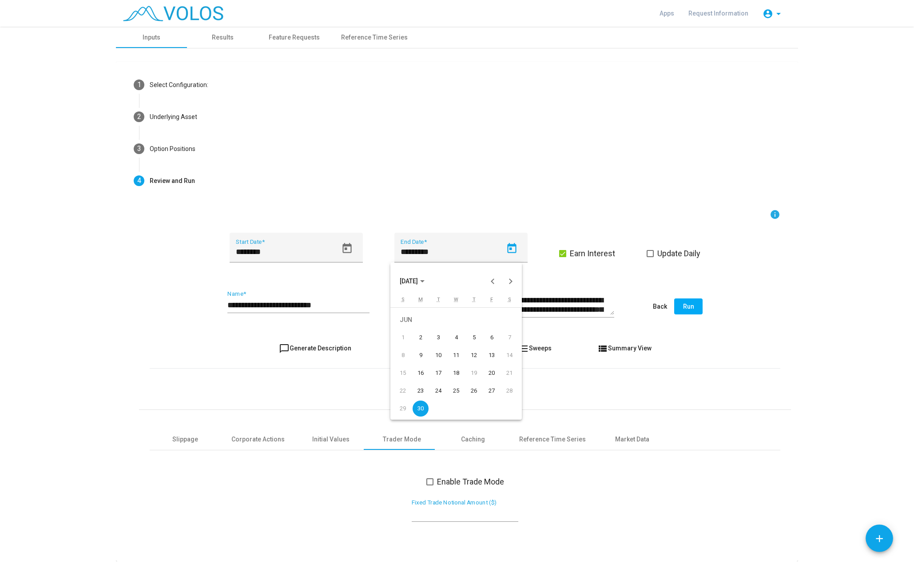
click at [747, 296] on div at bounding box center [457, 282] width 914 height 564
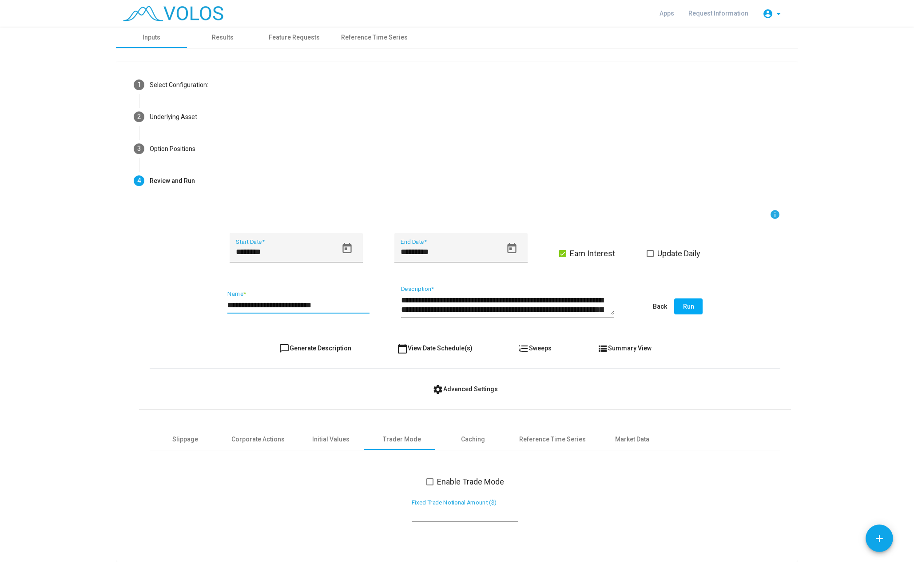
click at [337, 307] on input "**********" at bounding box center [299, 305] width 142 height 9
type input "**********"
drag, startPoint x: 695, startPoint y: 307, endPoint x: 703, endPoint y: 359, distance: 52.2
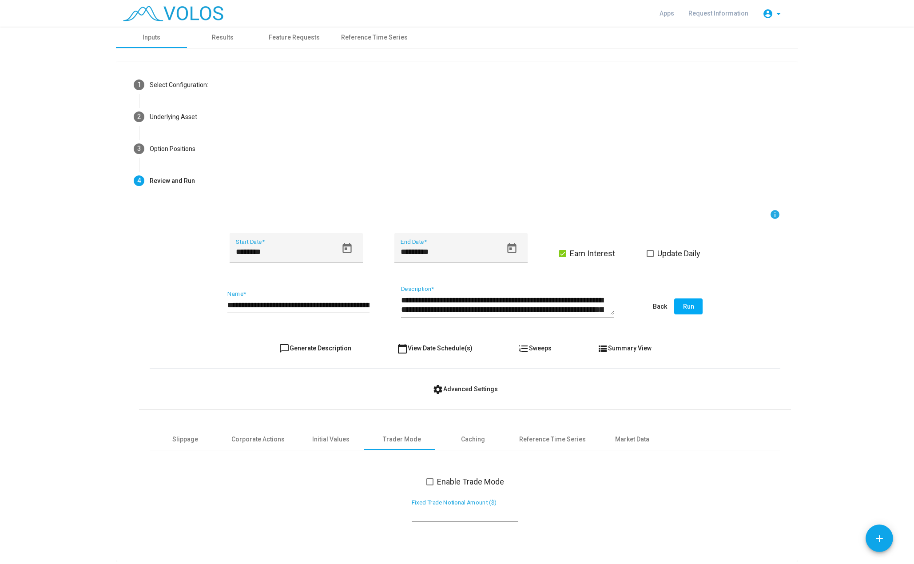
click at [703, 359] on form "**********" at bounding box center [465, 376] width 631 height 335
click at [693, 312] on button "Run" at bounding box center [689, 307] width 28 height 16
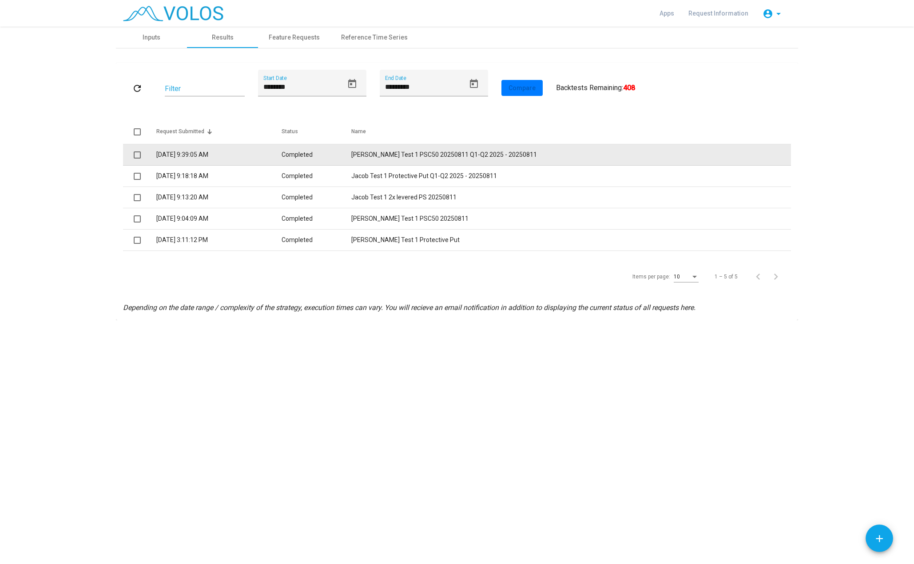
click at [351, 153] on td "Completed" at bounding box center [317, 154] width 70 height 21
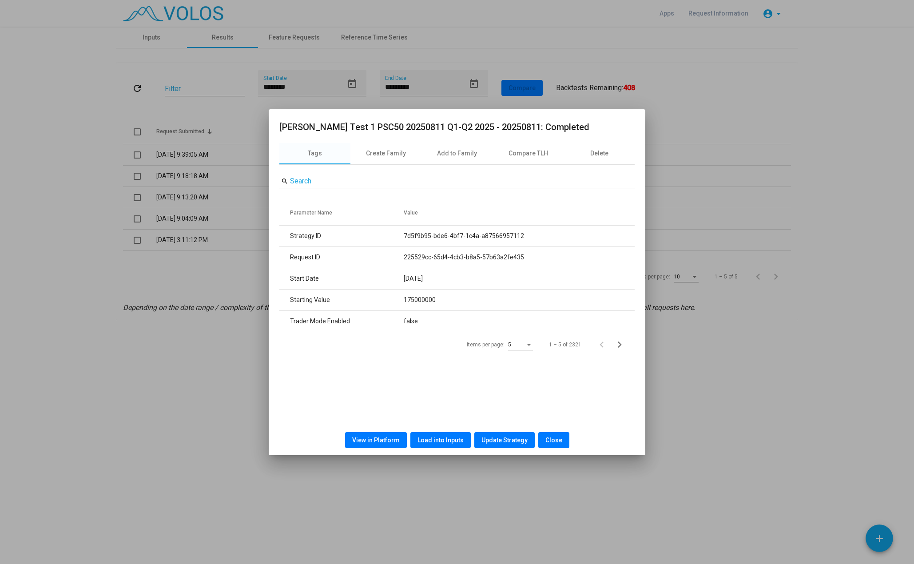
click at [383, 440] on span "View in Platform" at bounding box center [376, 440] width 48 height 7
click at [700, 153] on div at bounding box center [457, 282] width 914 height 564
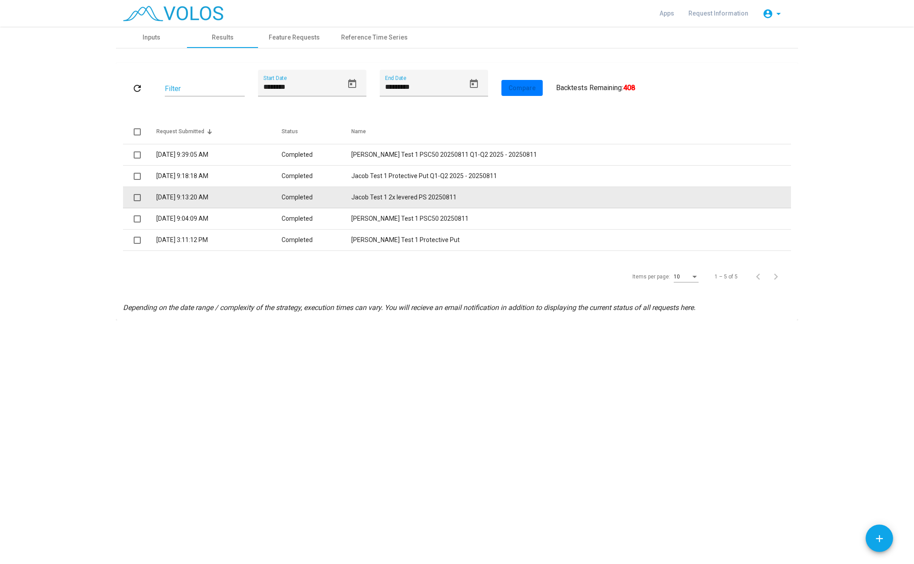
click at [331, 192] on td "Completed" at bounding box center [317, 197] width 70 height 21
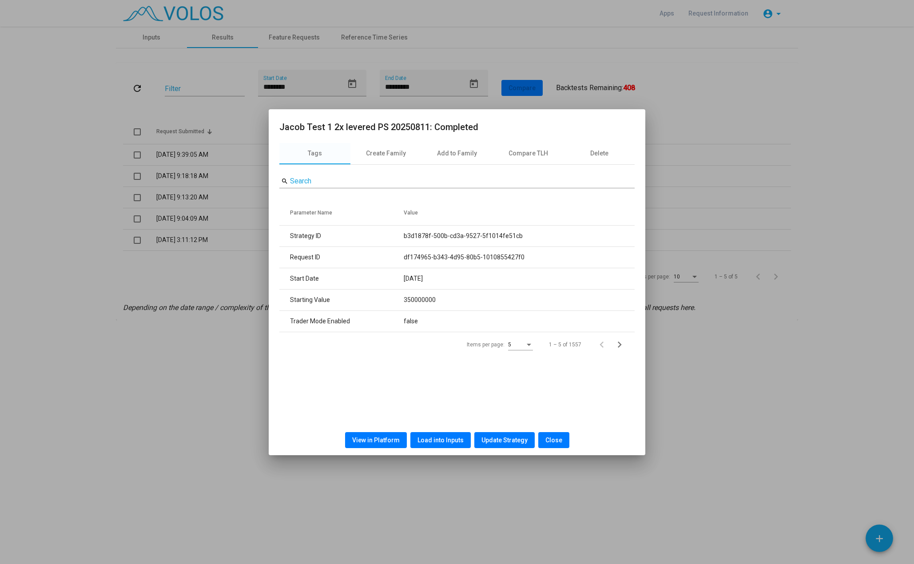
click at [439, 443] on span "Load into Inputs" at bounding box center [441, 440] width 46 height 7
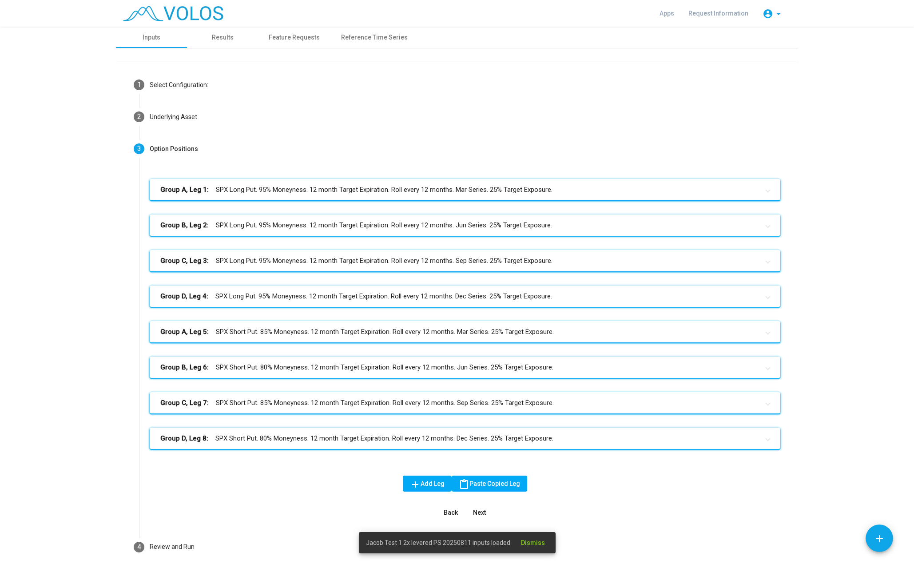
scroll to position [42, 0]
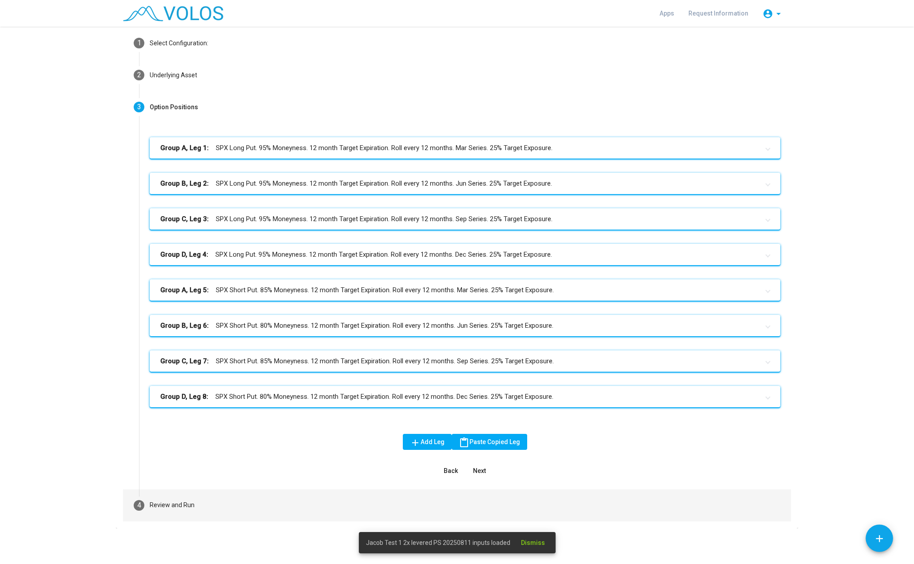
click at [168, 504] on div "Review and Run" at bounding box center [172, 505] width 45 height 9
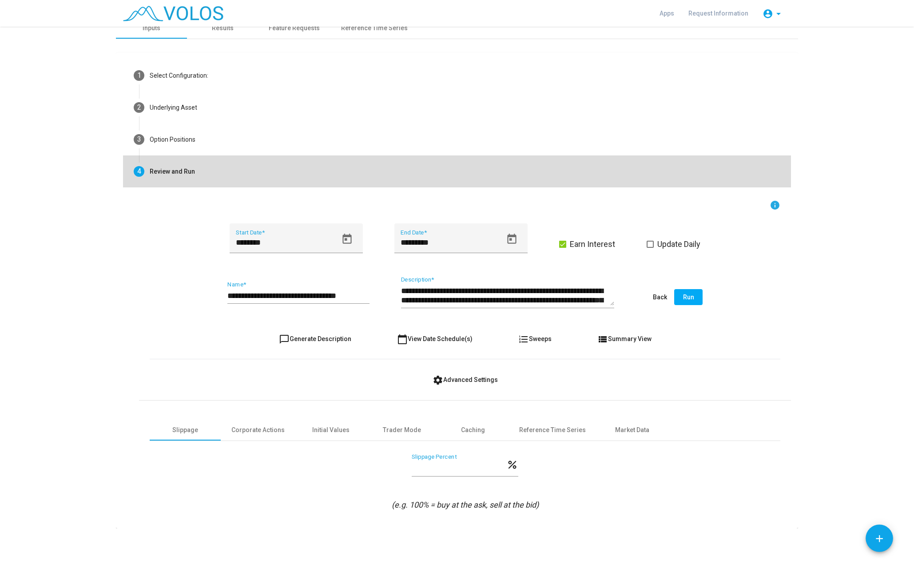
scroll to position [9, 0]
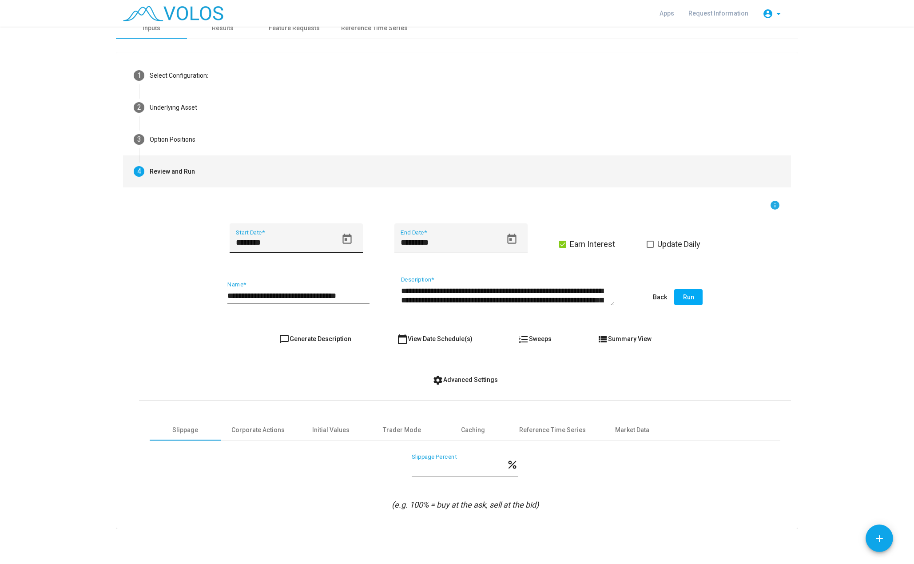
click at [343, 236] on icon "Open calendar" at bounding box center [347, 239] width 9 height 10
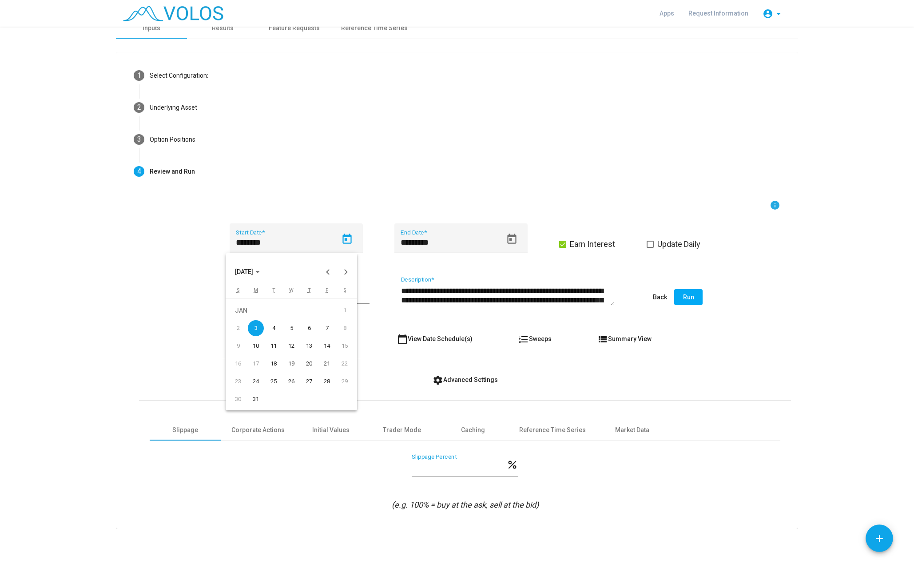
click at [260, 271] on polygon "Choose month and year" at bounding box center [258, 272] width 4 height 2
click at [345, 272] on button "Next 24 years" at bounding box center [346, 272] width 18 height 18
click at [278, 300] on div "2025" at bounding box center [276, 299] width 28 height 16
click at [256, 319] on div "JAN" at bounding box center [245, 317] width 28 height 16
click at [308, 312] on div "2" at bounding box center [309, 311] width 16 height 16
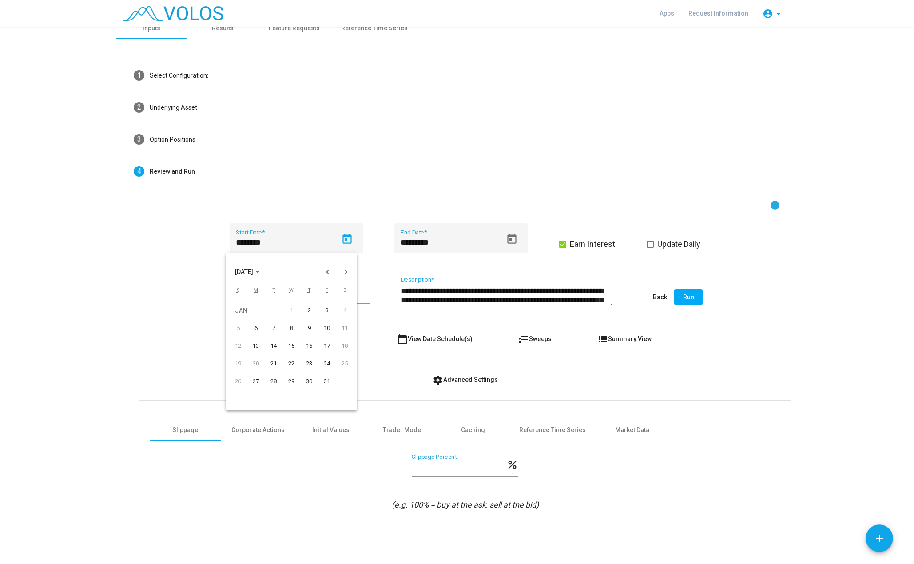
type input "********"
click at [360, 297] on input "**********" at bounding box center [299, 295] width 142 height 9
type input "**********"
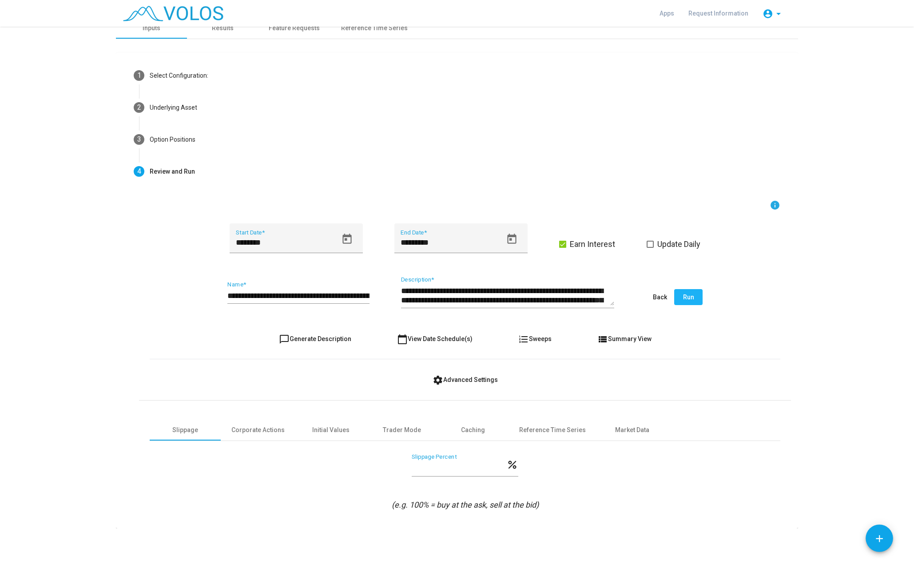
click at [685, 295] on span "Run" at bounding box center [688, 297] width 11 height 7
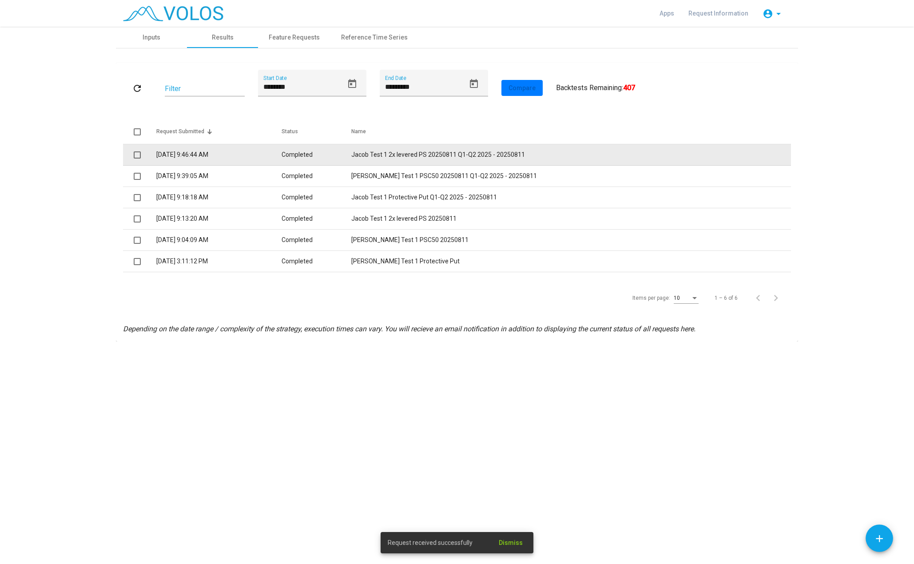
click at [331, 158] on td "Completed" at bounding box center [317, 154] width 70 height 21
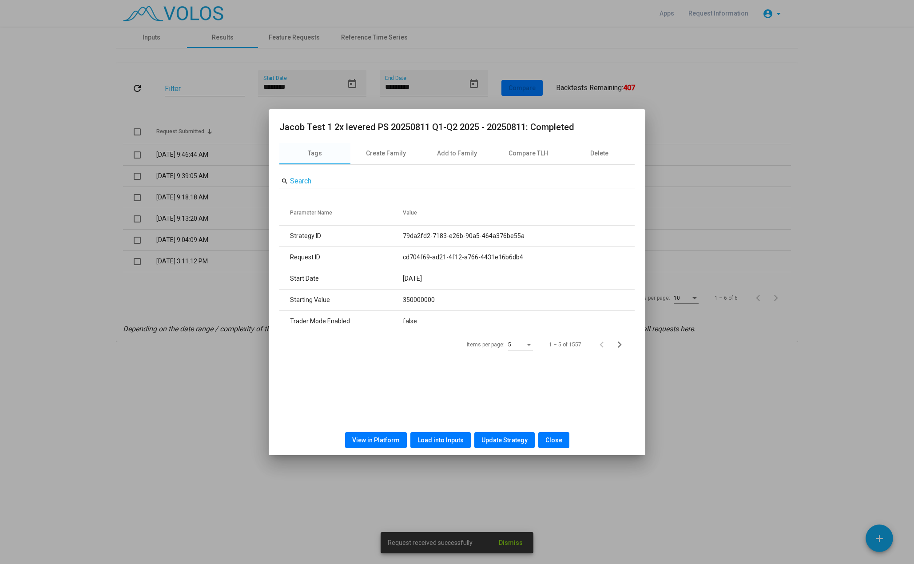
click at [393, 439] on span "View in Platform" at bounding box center [376, 440] width 48 height 7
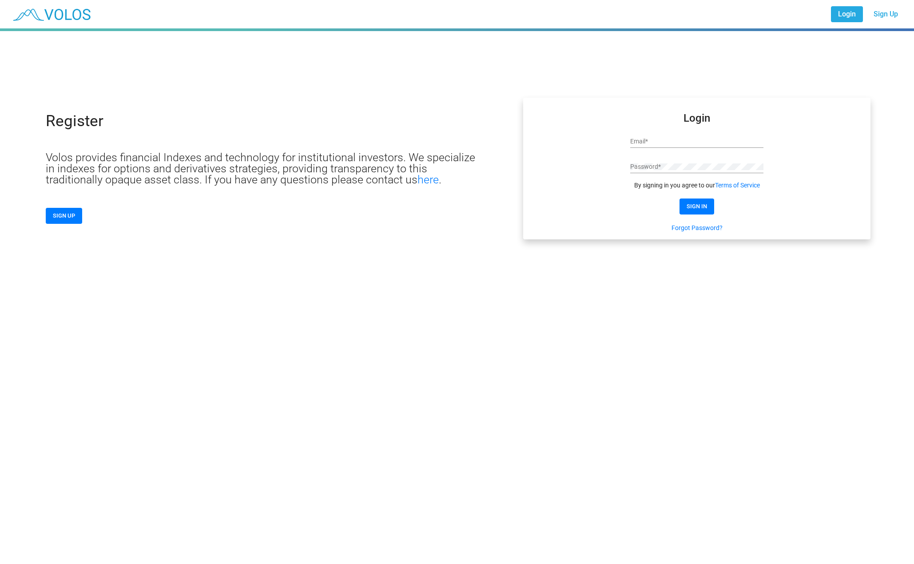
click at [679, 147] on div "Email *" at bounding box center [697, 139] width 133 height 17
click at [676, 139] on input "Email *" at bounding box center [697, 141] width 133 height 7
type input "**********"
click at [695, 204] on span "SIGN IN" at bounding box center [697, 206] width 20 height 7
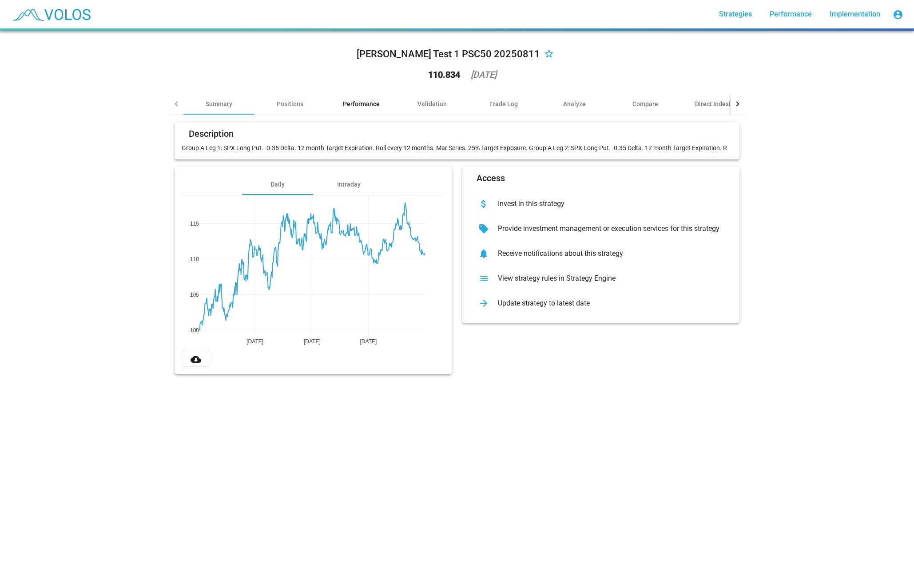
click at [346, 106] on div "Performance" at bounding box center [361, 104] width 37 height 9
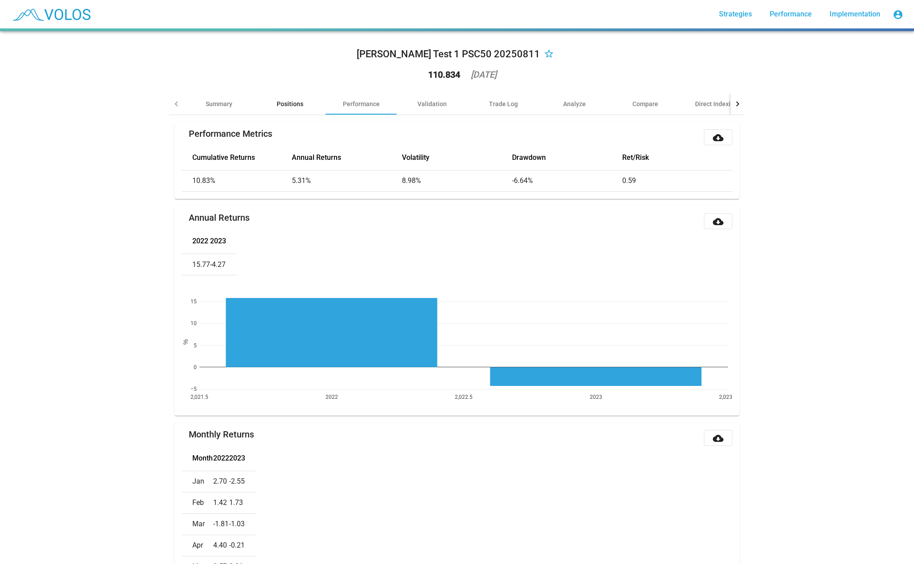
click at [290, 108] on div "Positions" at bounding box center [290, 104] width 27 height 9
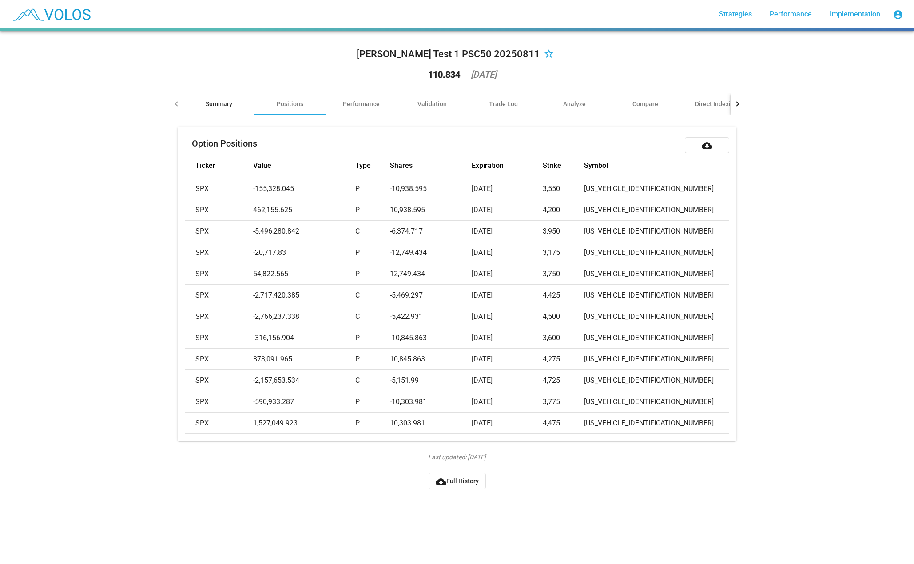
click at [232, 106] on div "Summary" at bounding box center [219, 103] width 71 height 21
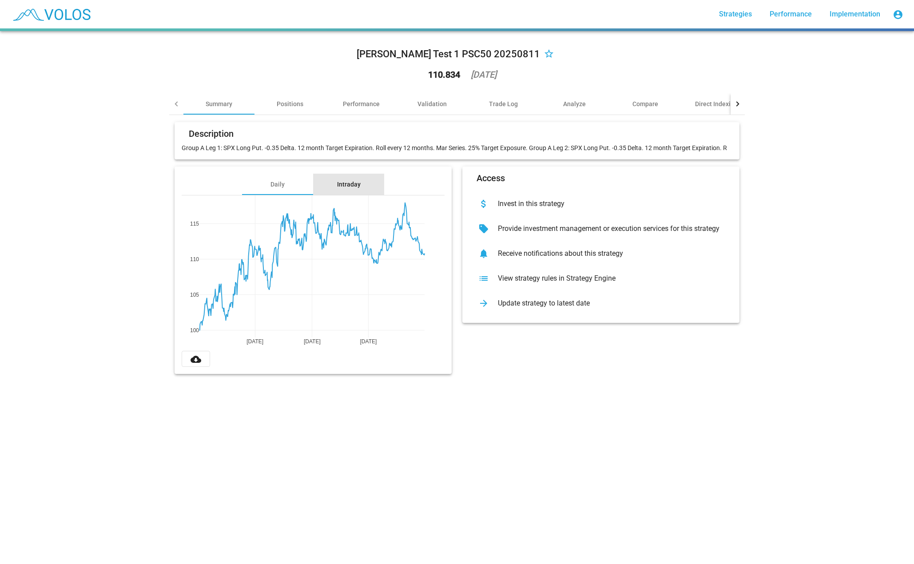
click at [341, 185] on div "Intraday" at bounding box center [349, 184] width 24 height 9
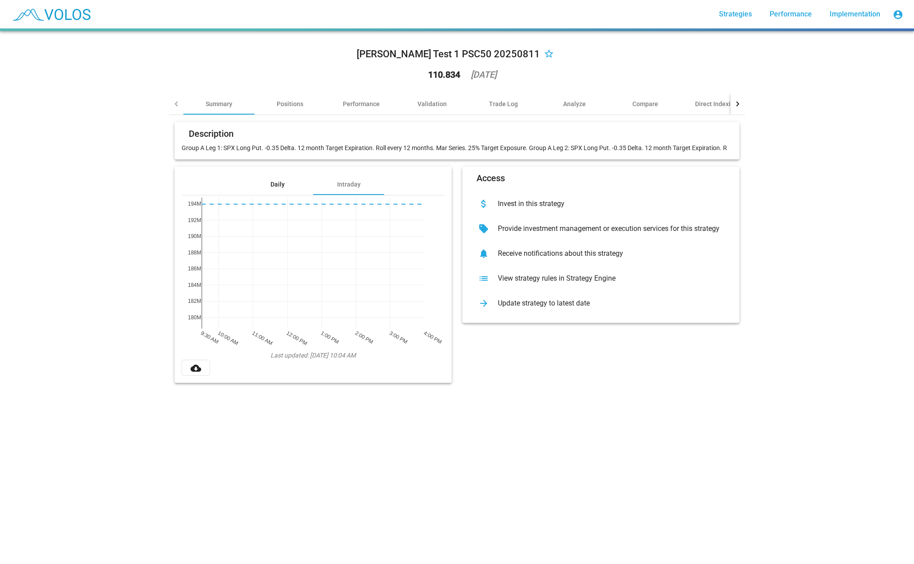
click at [288, 180] on div "Daily" at bounding box center [277, 184] width 71 height 21
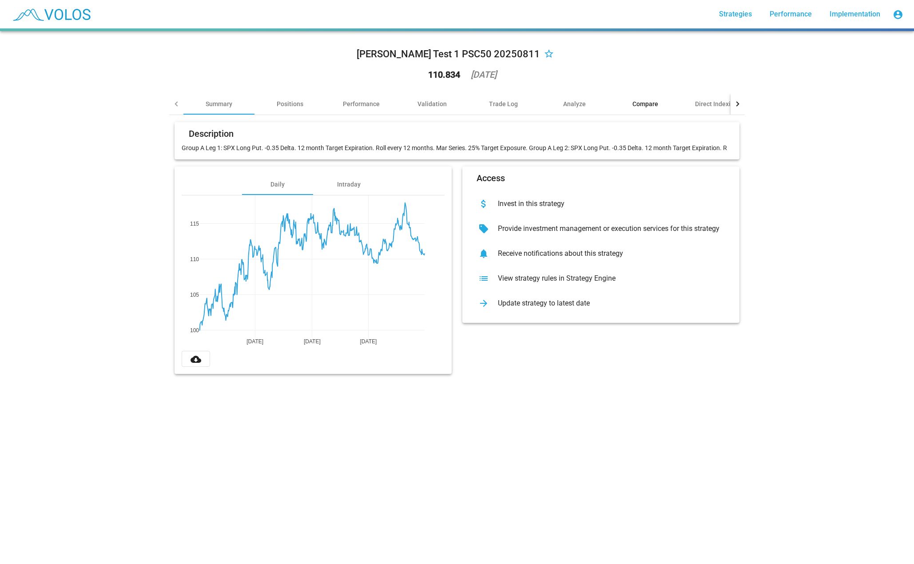
click at [639, 106] on div "Compare" at bounding box center [646, 104] width 26 height 9
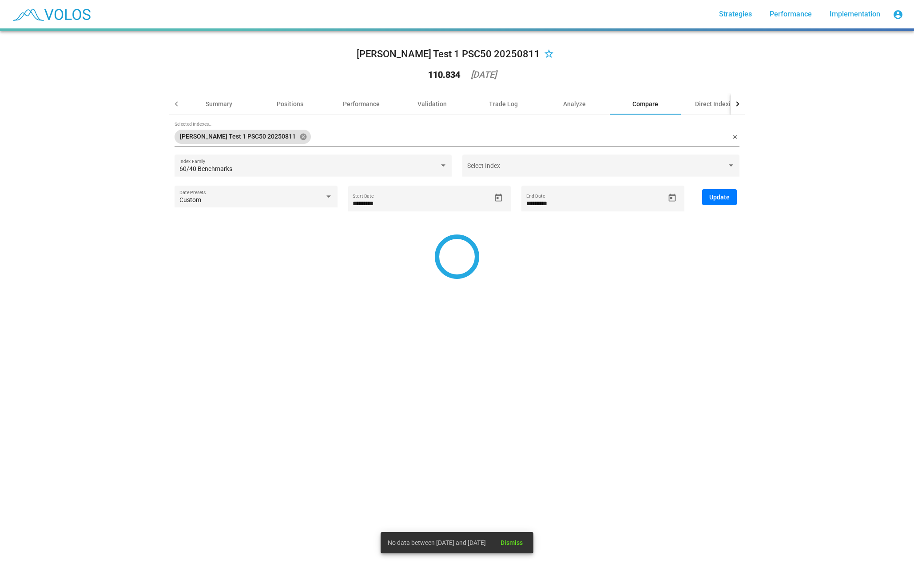
type input "********"
type input "**********"
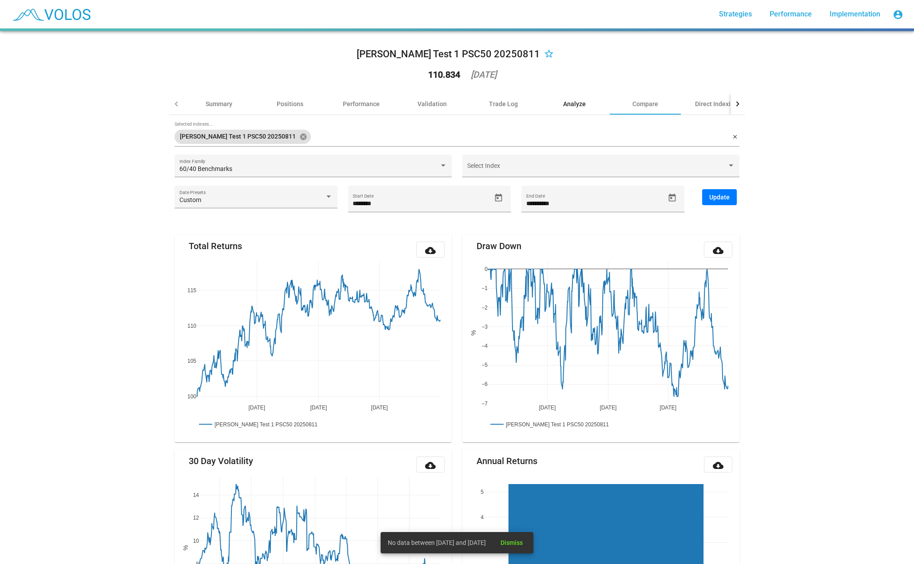
click at [568, 108] on div "Analyze" at bounding box center [574, 104] width 23 height 9
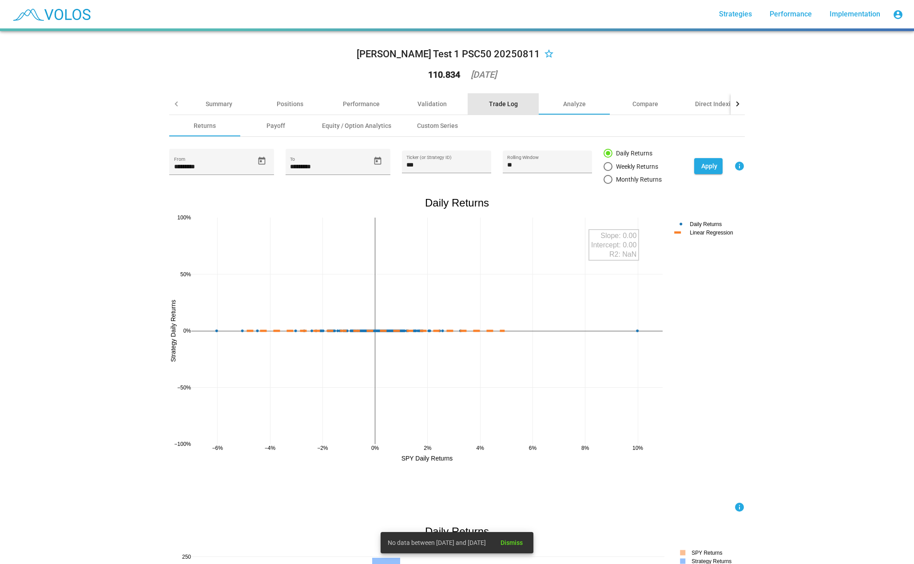
click at [523, 112] on div "Trade Log" at bounding box center [503, 103] width 71 height 21
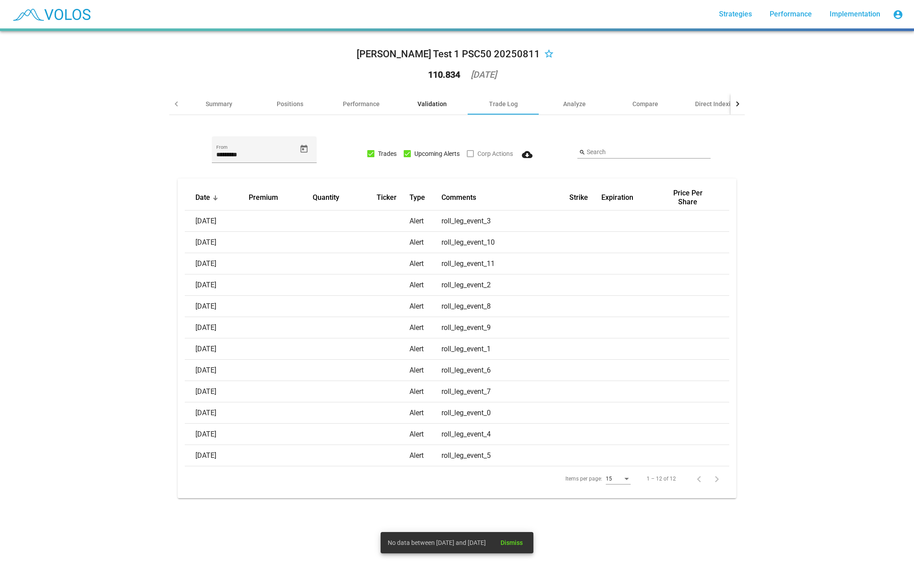
click at [439, 105] on div "Validation" at bounding box center [432, 104] width 29 height 9
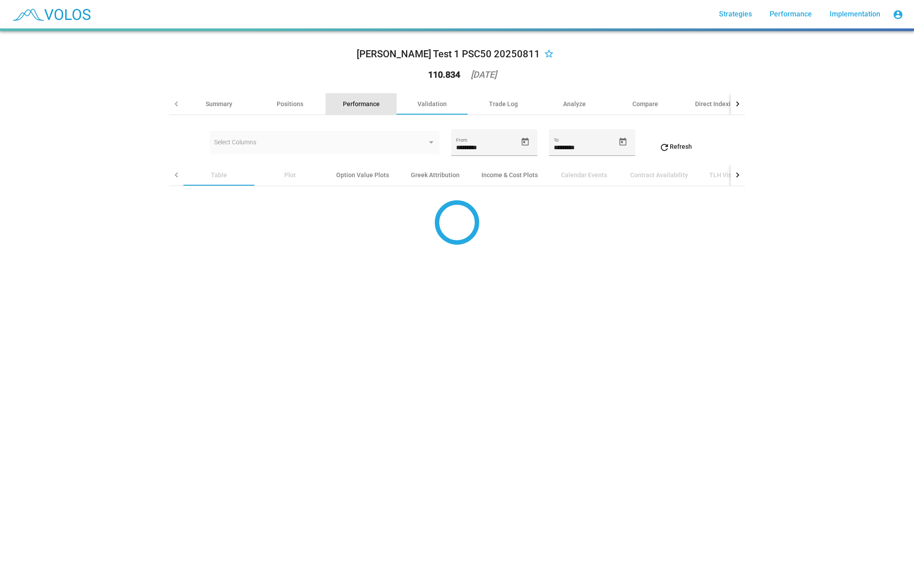
click at [368, 106] on div "Performance" at bounding box center [361, 104] width 37 height 9
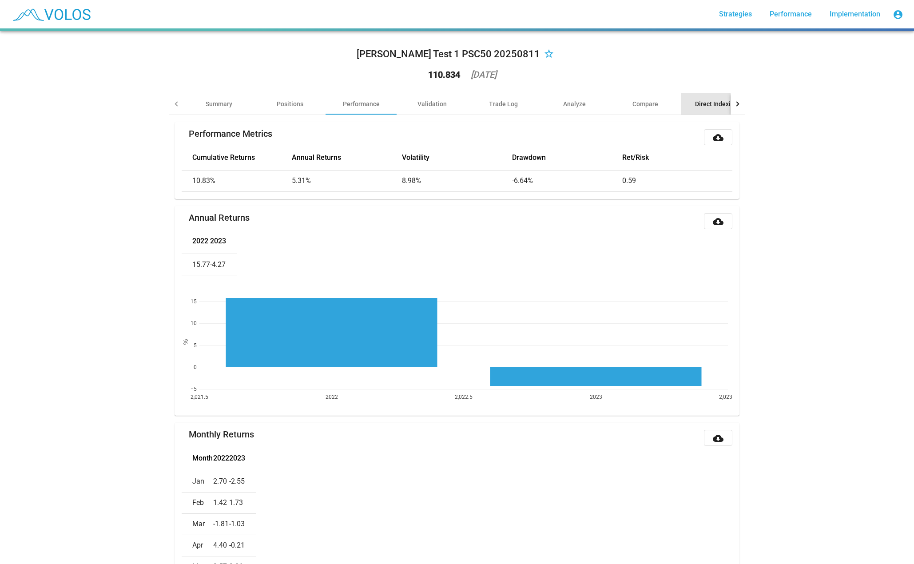
click at [691, 110] on div "Direct Indexing" at bounding box center [716, 103] width 71 height 21
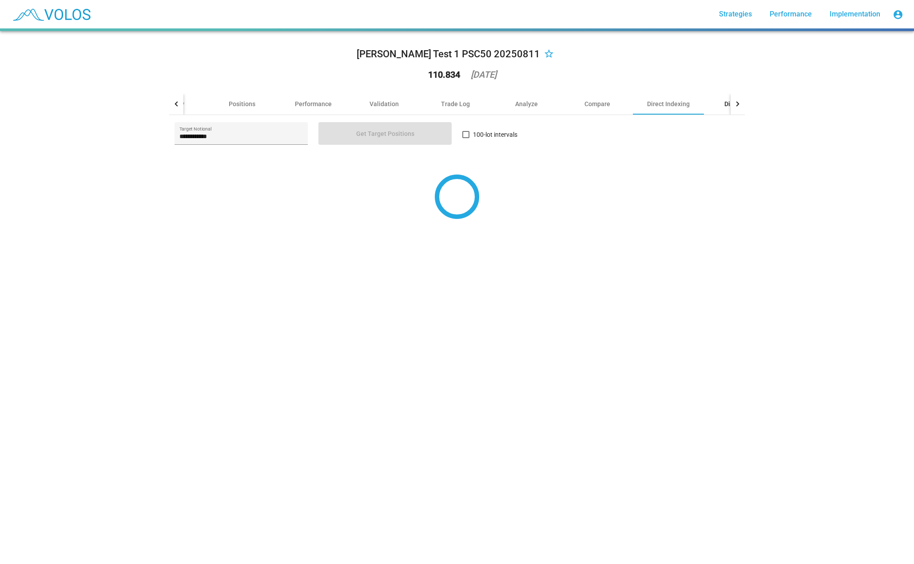
click at [707, 108] on div "Disclaimer" at bounding box center [739, 103] width 71 height 21
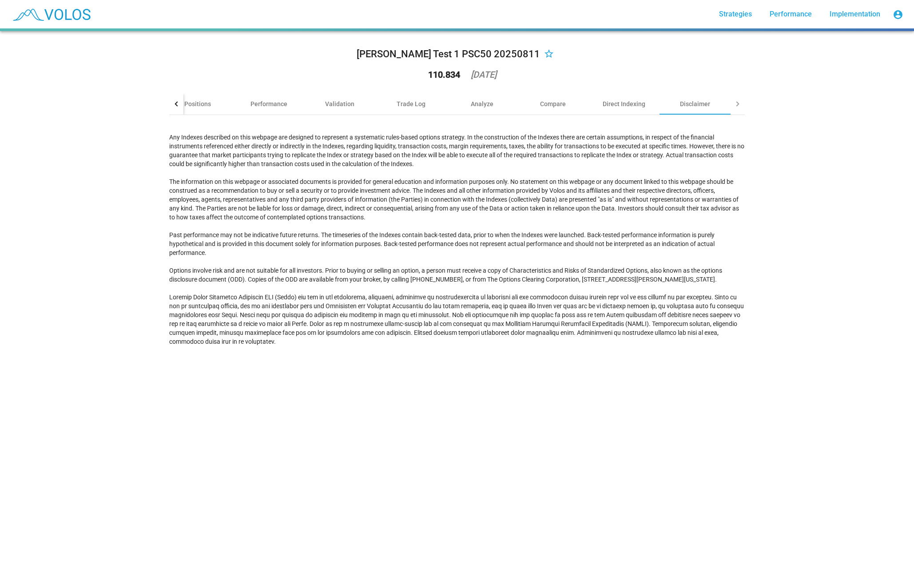
click at [172, 102] on div at bounding box center [176, 103] width 14 height 21
click at [200, 101] on div "Summary" at bounding box center [219, 103] width 71 height 21
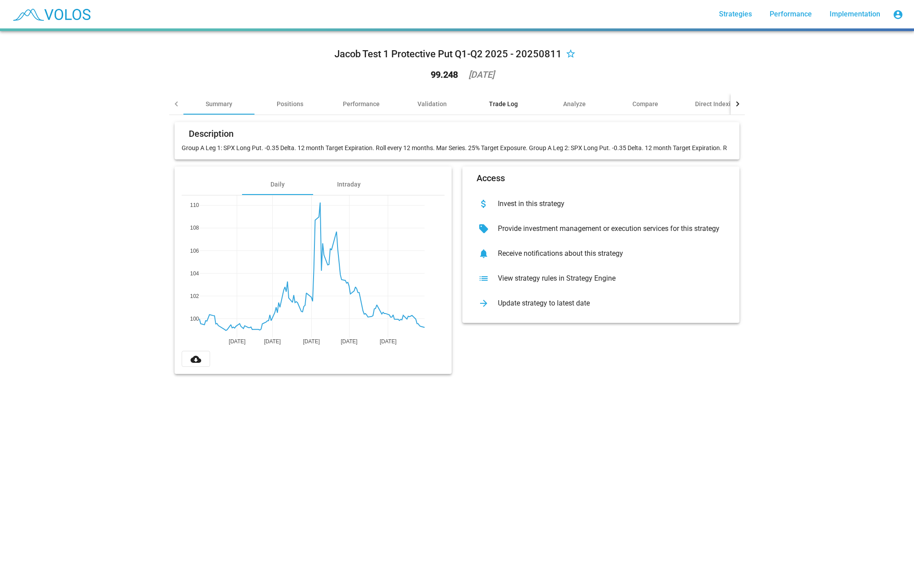
click at [488, 112] on div "Trade Log" at bounding box center [503, 103] width 71 height 21
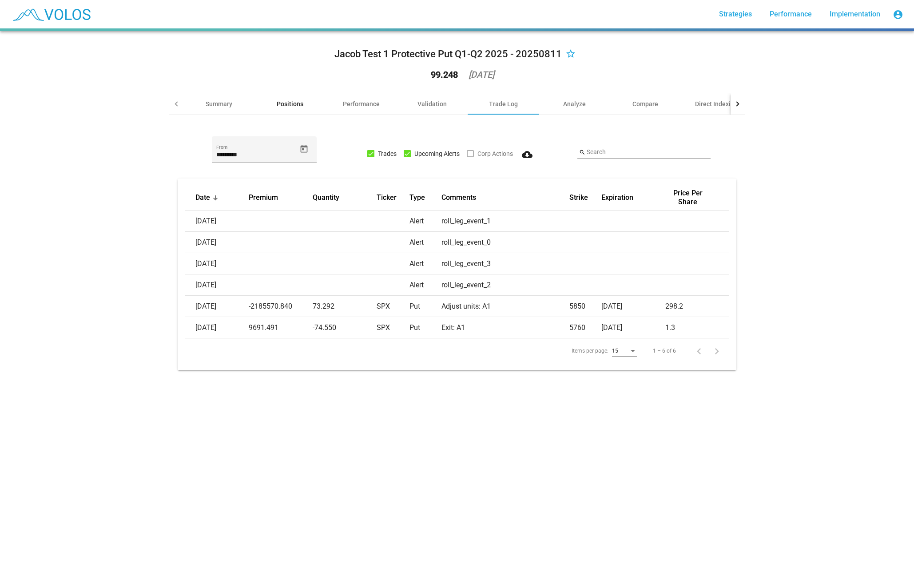
click at [271, 107] on div "Positions" at bounding box center [290, 103] width 71 height 21
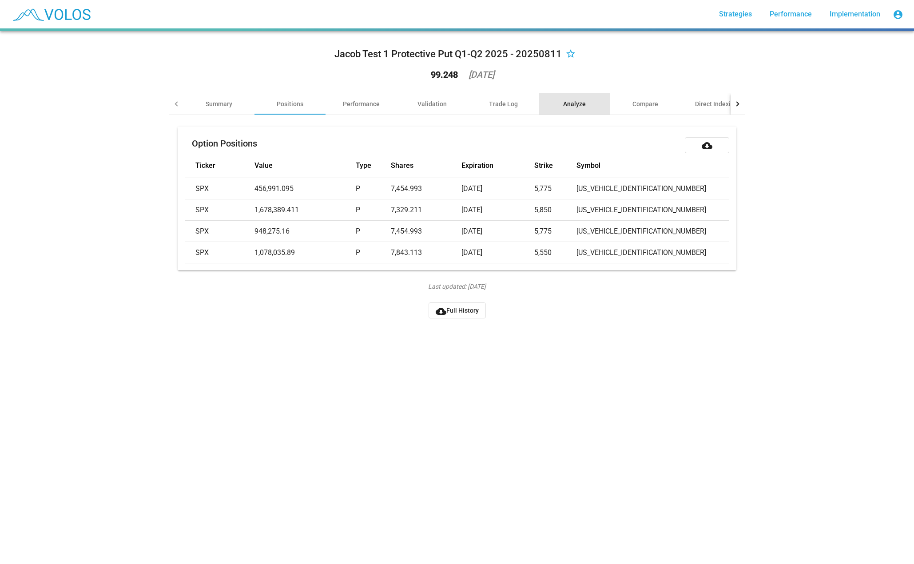
click at [577, 96] on div "Analyze" at bounding box center [574, 103] width 71 height 21
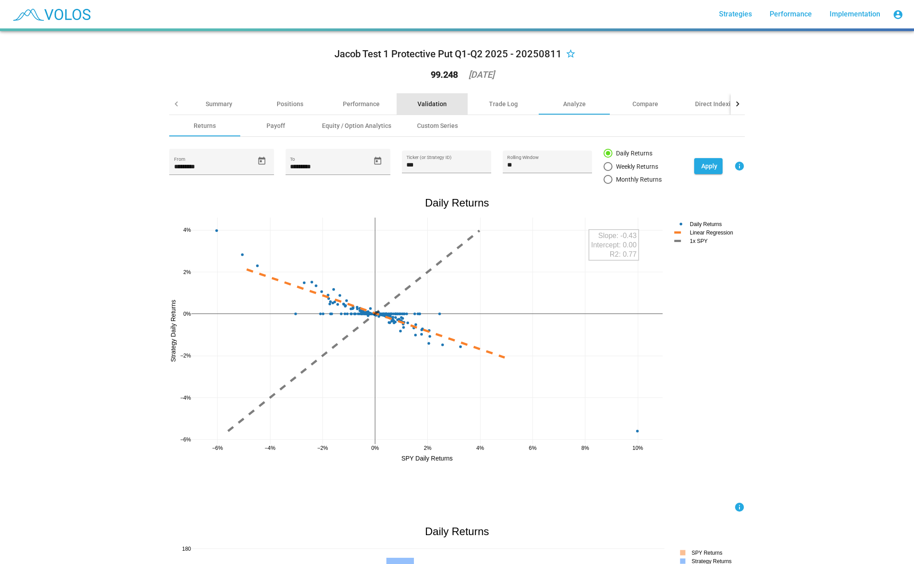
click at [434, 110] on div "Validation" at bounding box center [432, 103] width 71 height 21
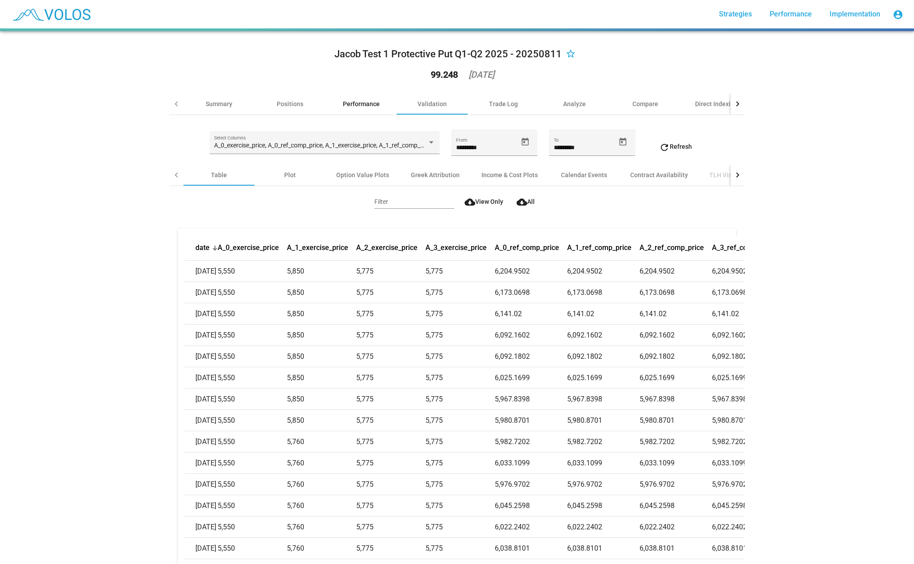
click at [343, 109] on div "Performance" at bounding box center [361, 103] width 71 height 21
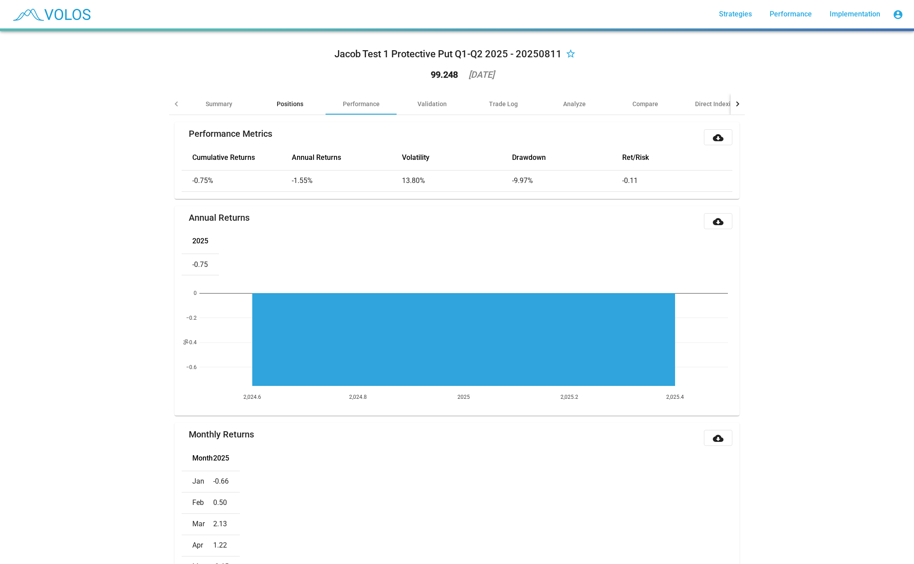
click at [299, 110] on div "Positions" at bounding box center [290, 103] width 71 height 21
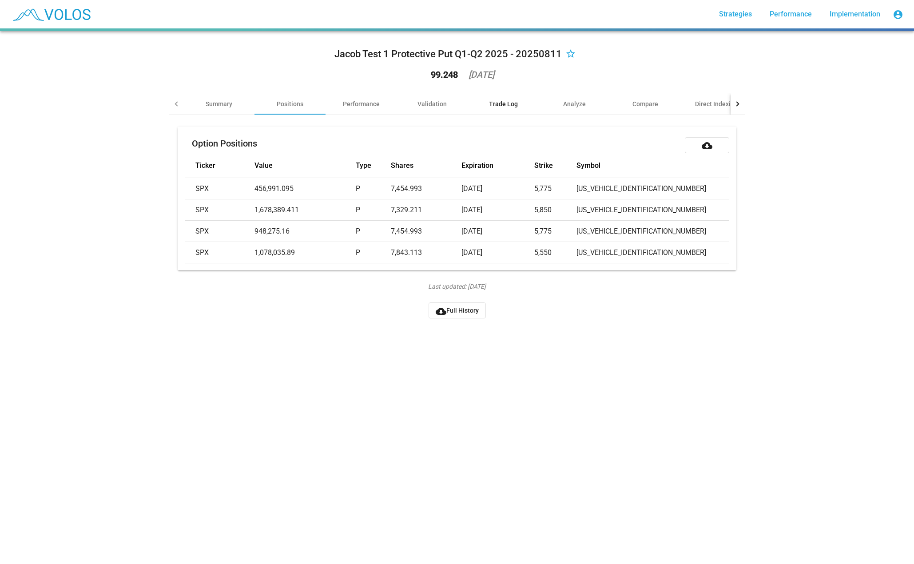
click at [491, 103] on div "Trade Log" at bounding box center [503, 104] width 29 height 9
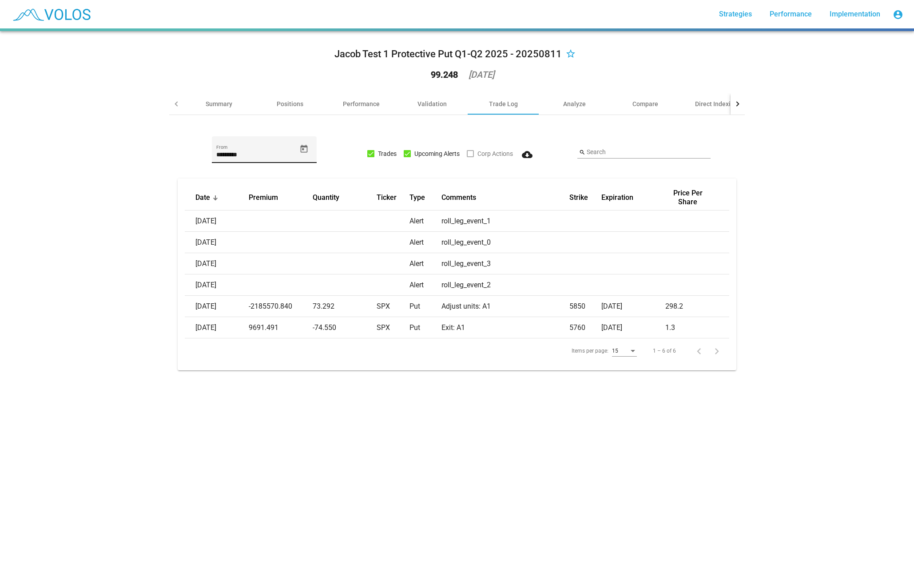
click at [299, 150] on icon "Open calendar" at bounding box center [303, 148] width 9 height 9
click at [244, 180] on span "[DATE]" at bounding box center [230, 181] width 25 height 7
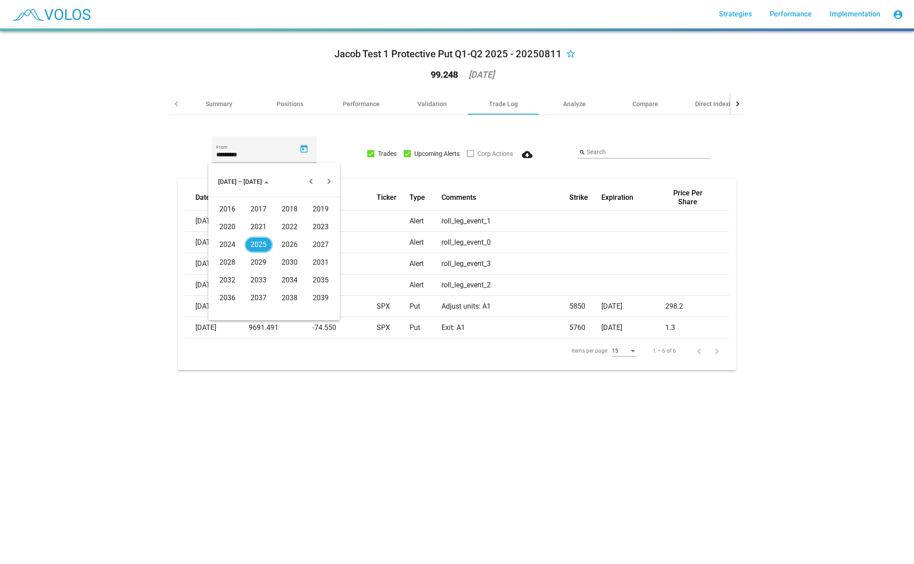
click at [255, 243] on div "2025" at bounding box center [259, 245] width 28 height 16
click at [230, 228] on div "JAN" at bounding box center [228, 227] width 28 height 16
click at [287, 220] on div "2" at bounding box center [292, 222] width 16 height 16
type input "********"
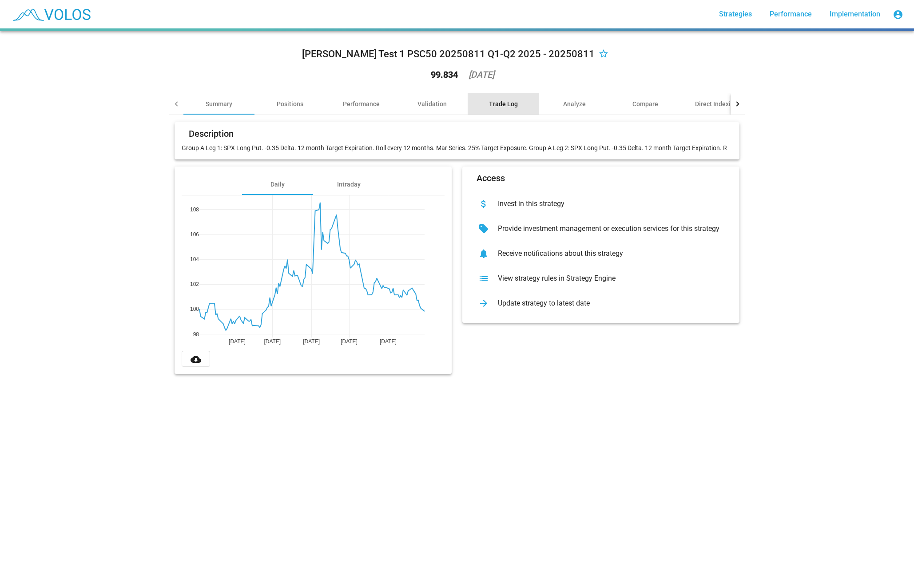
click at [514, 104] on div "Trade Log" at bounding box center [503, 103] width 71 height 21
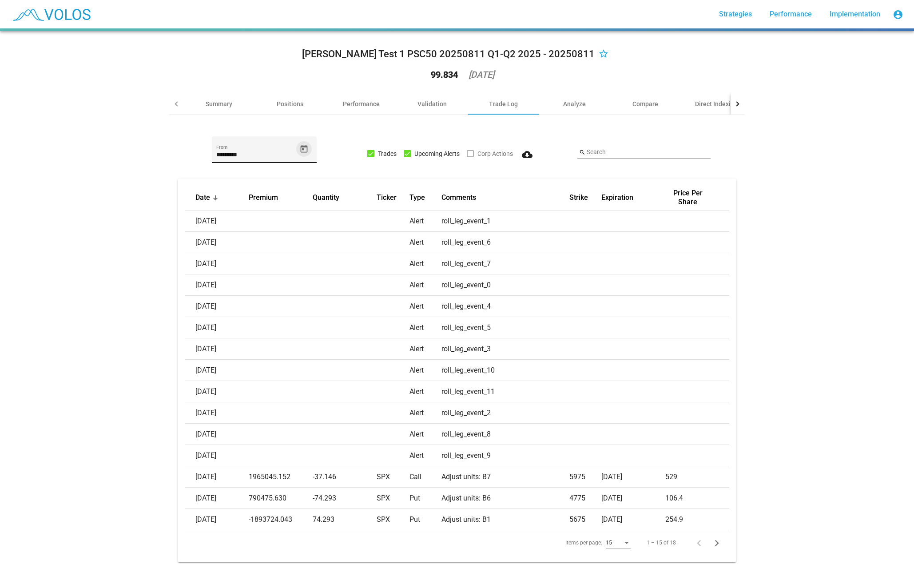
click at [301, 152] on icon "Open calendar" at bounding box center [304, 148] width 7 height 8
click at [308, 182] on button "Previous month" at bounding box center [311, 182] width 18 height 18
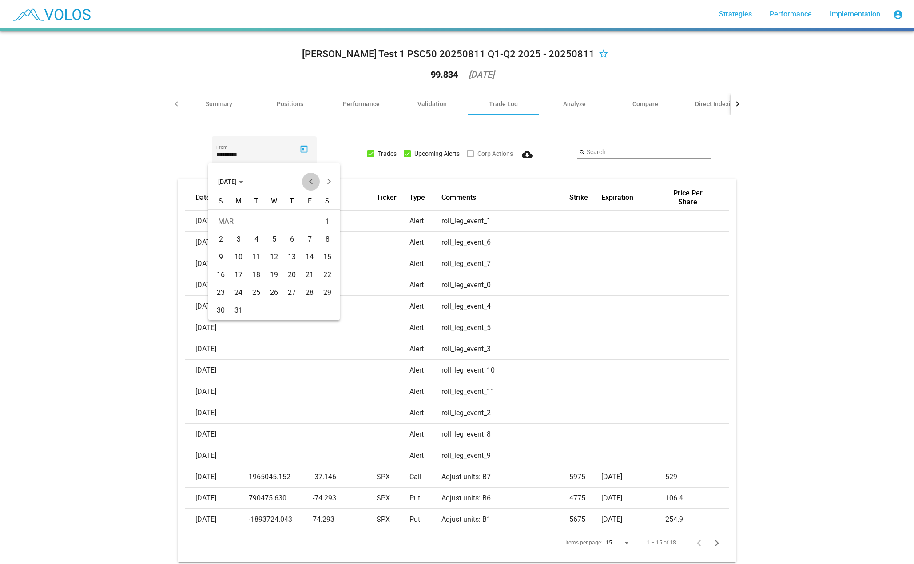
click at [308, 182] on button "Previous month" at bounding box center [311, 182] width 18 height 18
click at [255, 242] on div "7" at bounding box center [256, 240] width 16 height 16
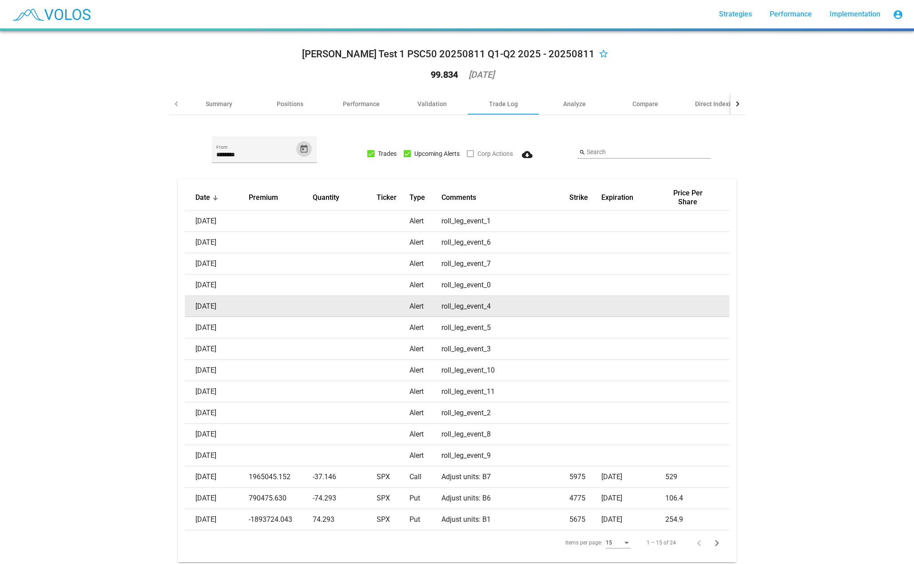
scroll to position [26, 0]
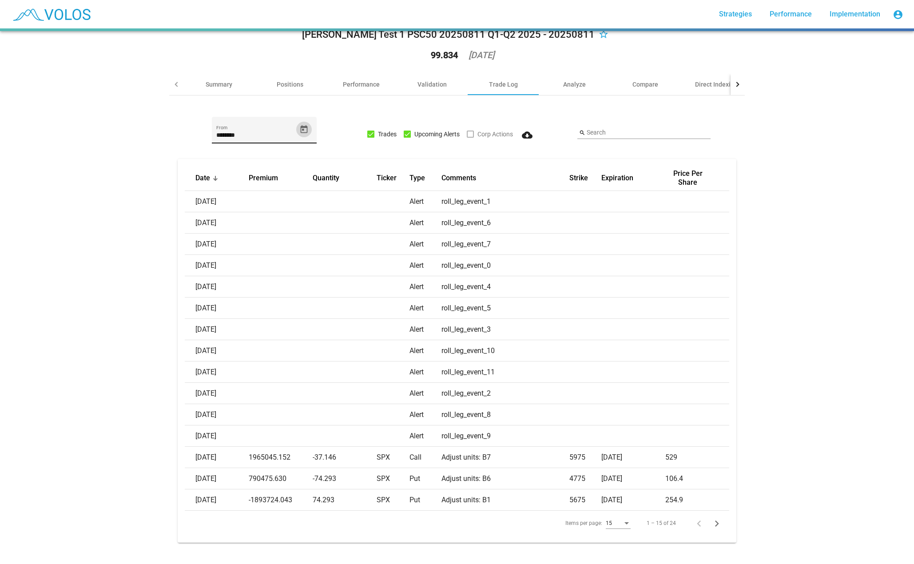
click at [301, 125] on icon "Open calendar" at bounding box center [304, 129] width 7 height 8
click at [272, 197] on div "1" at bounding box center [274, 196] width 16 height 16
type input "********"
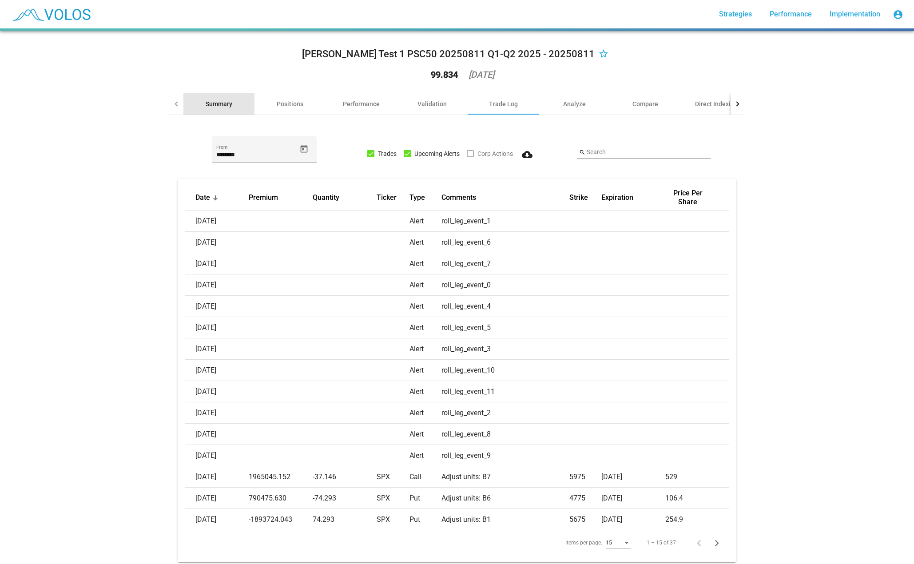
click at [220, 112] on div "Summary" at bounding box center [219, 103] width 71 height 21
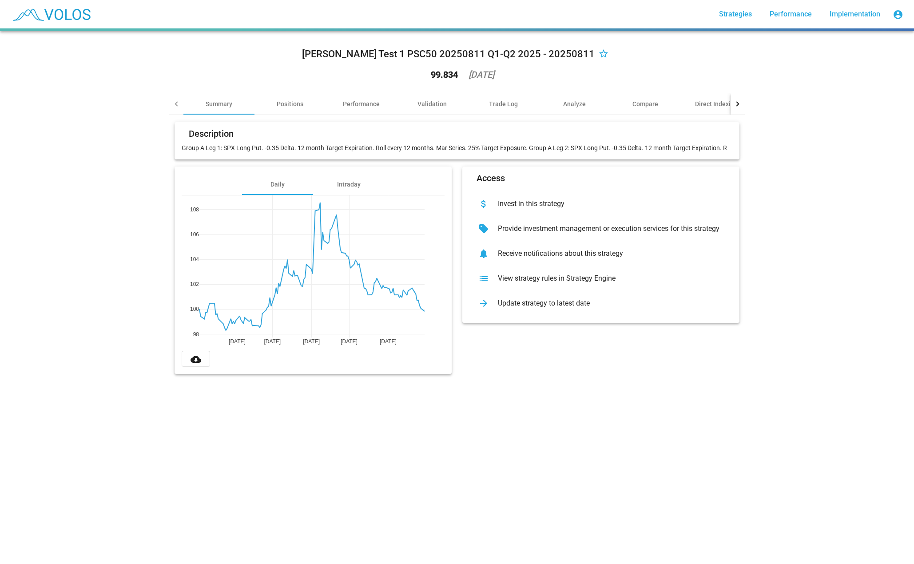
click at [355, 130] on mat-card-header "Description" at bounding box center [457, 136] width 551 height 14
click at [353, 144] on p "Group A Leg 1: SPX Long Put. -0.35 Delta. 12 month Target Expiration. Roll ever…" at bounding box center [457, 148] width 551 height 9
drag, startPoint x: 355, startPoint y: 146, endPoint x: 602, endPoint y: 149, distance: 246.6
click at [602, 149] on p "Group A Leg 1: SPX Long Put. -0.35 Delta. 12 month Target Expiration. Roll ever…" at bounding box center [457, 148] width 551 height 9
click at [426, 107] on div "Validation" at bounding box center [432, 104] width 29 height 9
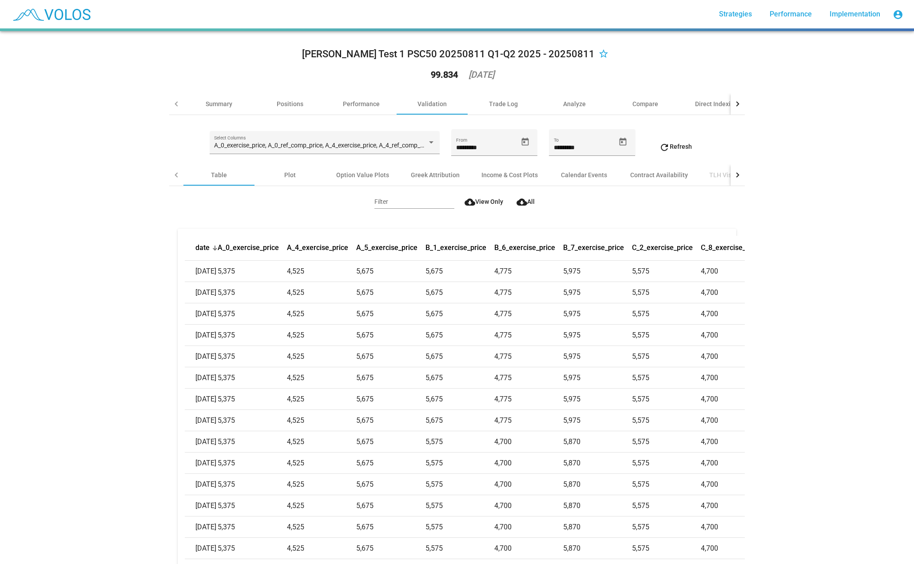
click at [519, 201] on mat-icon "cloud_download" at bounding box center [522, 202] width 11 height 11
click at [287, 103] on div "Positions" at bounding box center [290, 104] width 27 height 9
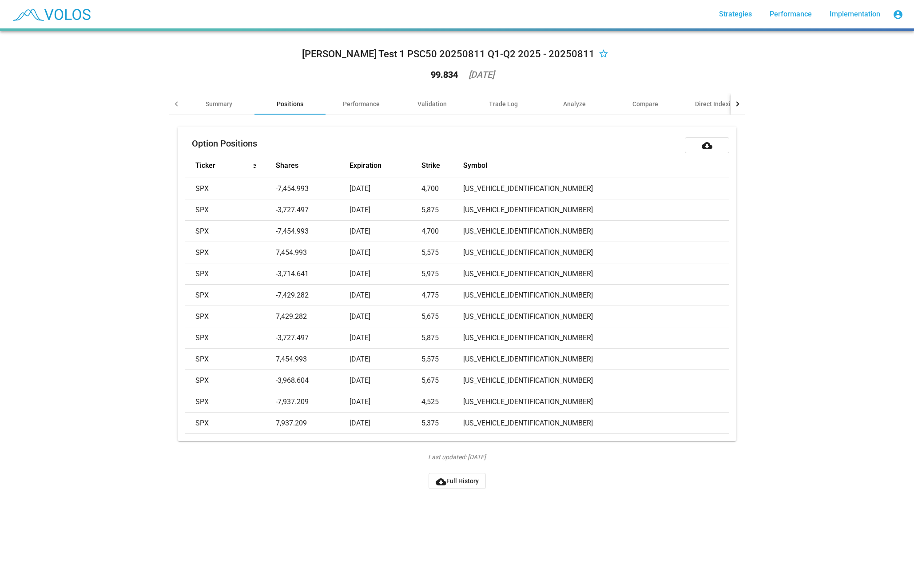
scroll to position [0, 124]
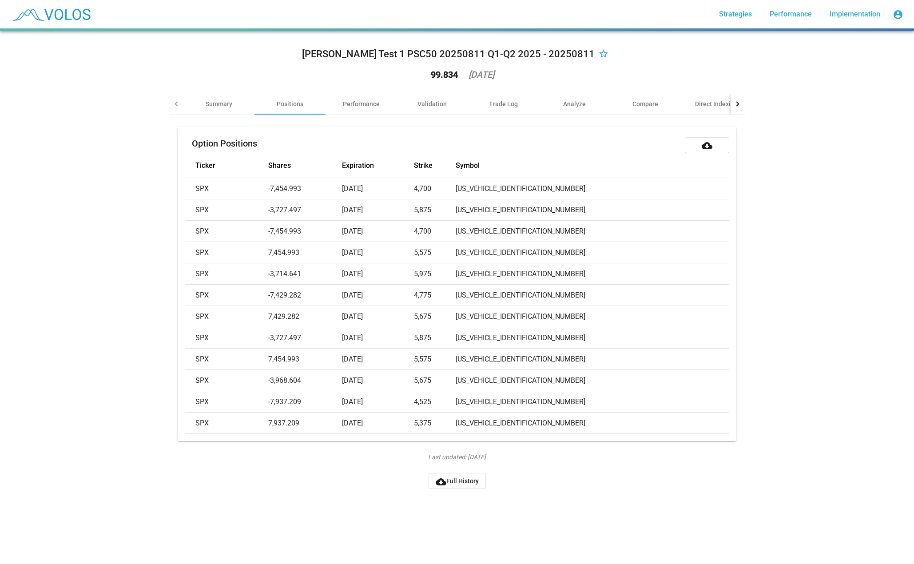
drag, startPoint x: 565, startPoint y: 55, endPoint x: 324, endPoint y: 38, distance: 241.4
click at [324, 38] on div "Jacob Test 1 PSC50 20250811 Q1-Q2 2025 - 20250811 star_border 99.834 2025-06-30…" at bounding box center [457, 263] width 587 height 465
copy div "Jacob Test 1 PSC50 20250811 Q1-Q2 2025 - 20250811"
click at [486, 109] on div "Trade Log" at bounding box center [503, 103] width 71 height 21
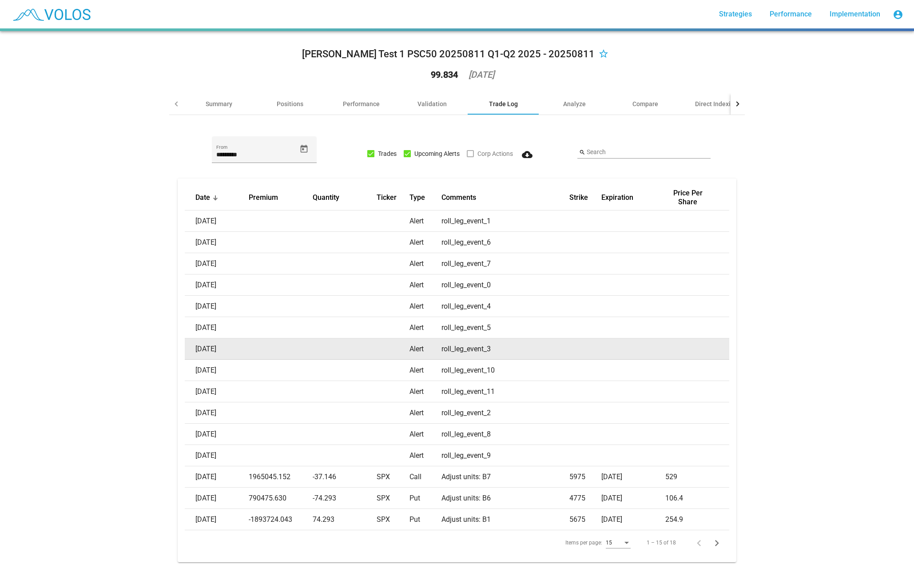
scroll to position [26, 0]
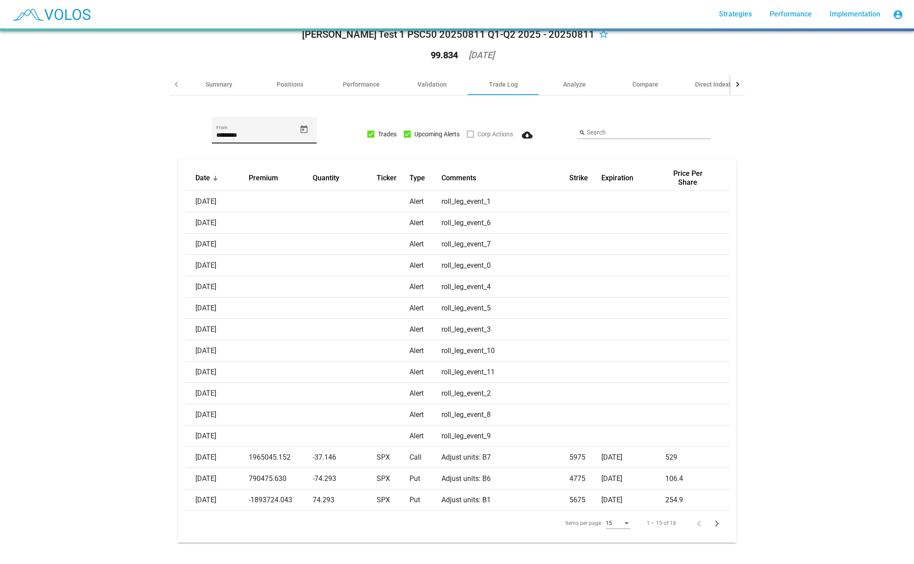
click at [296, 129] on mat-datepicker-toggle at bounding box center [304, 130] width 16 height 16
click at [299, 128] on button "Open calendar" at bounding box center [304, 130] width 16 height 16
click at [232, 156] on span "[DATE]" at bounding box center [230, 155] width 25 height 7
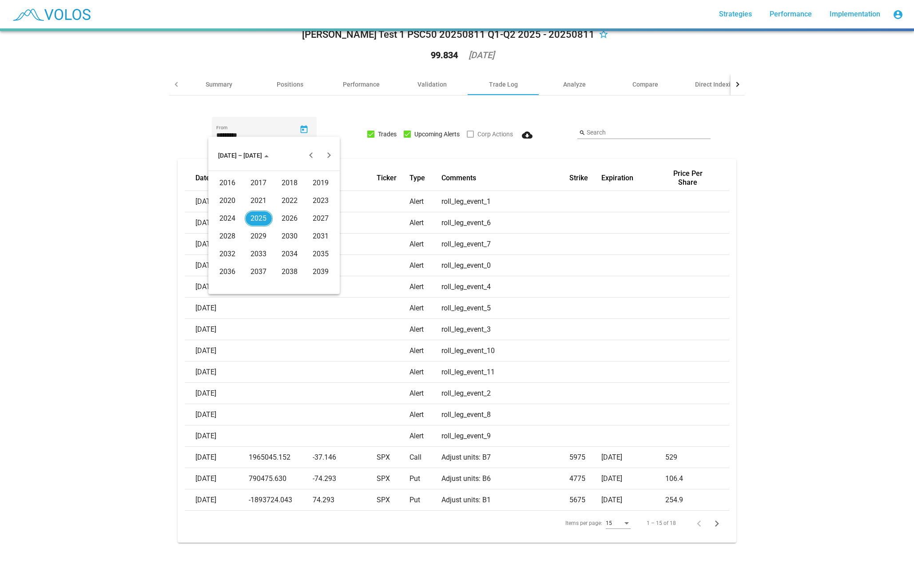
click at [260, 218] on div "2025" at bounding box center [259, 219] width 28 height 16
click at [233, 201] on div "JAN" at bounding box center [228, 201] width 28 height 16
click at [272, 198] on div "1" at bounding box center [274, 196] width 16 height 16
type input "********"
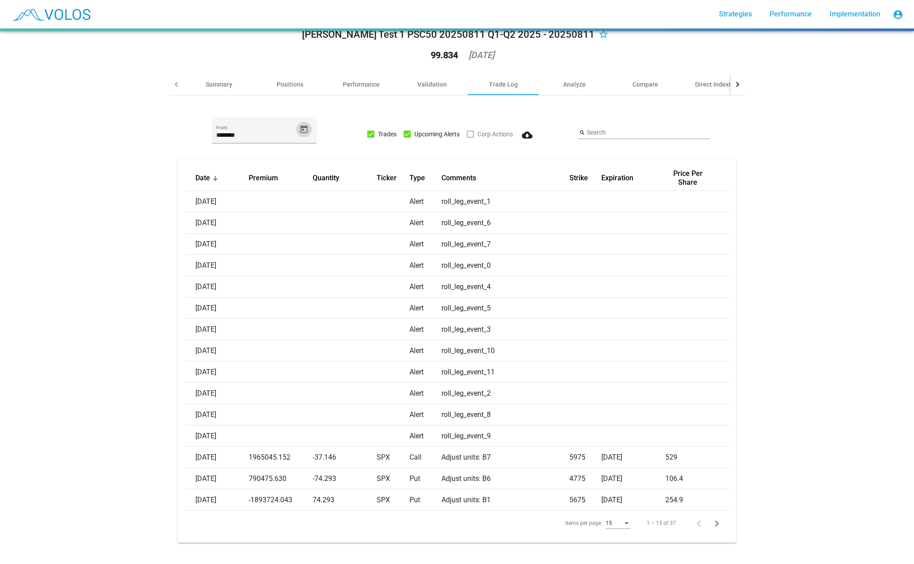
click at [671, 519] on div "1 – 15 of 37" at bounding box center [661, 523] width 29 height 9
click at [624, 521] on div "Items per page:" at bounding box center [627, 524] width 8 height 6
click at [621, 530] on span "20" at bounding box center [615, 533] width 25 height 16
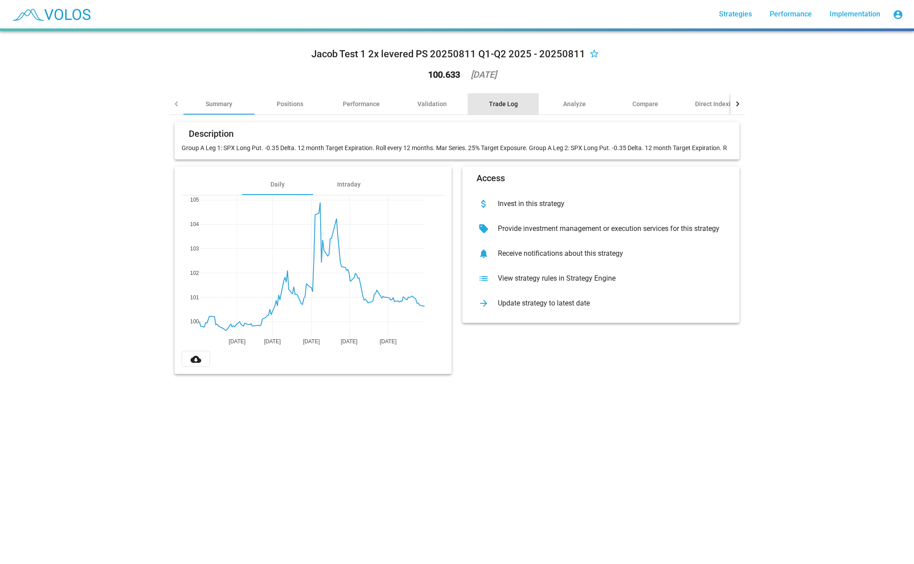
click at [482, 103] on div "Trade Log" at bounding box center [503, 103] width 71 height 21
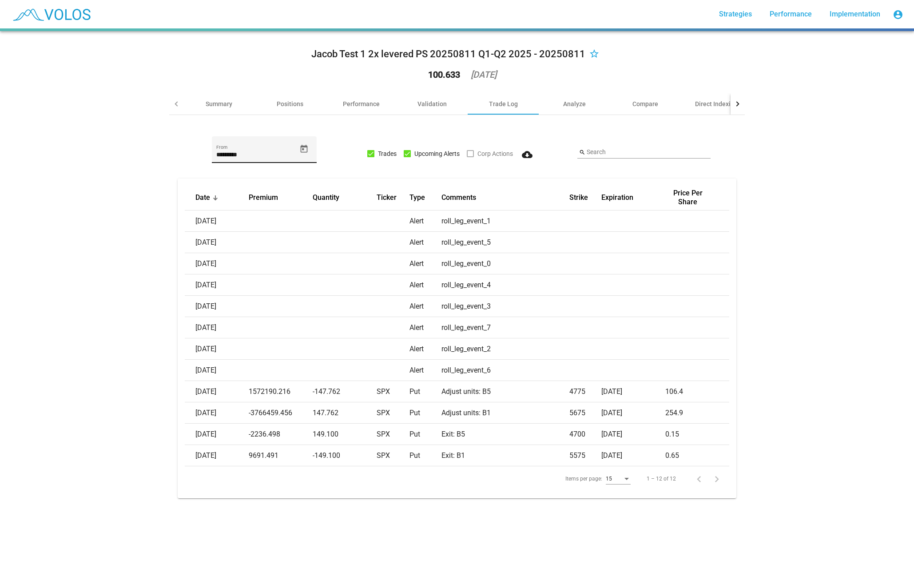
click at [301, 152] on icon "Open calendar" at bounding box center [304, 148] width 7 height 8
click at [244, 183] on span "[DATE]" at bounding box center [230, 181] width 25 height 7
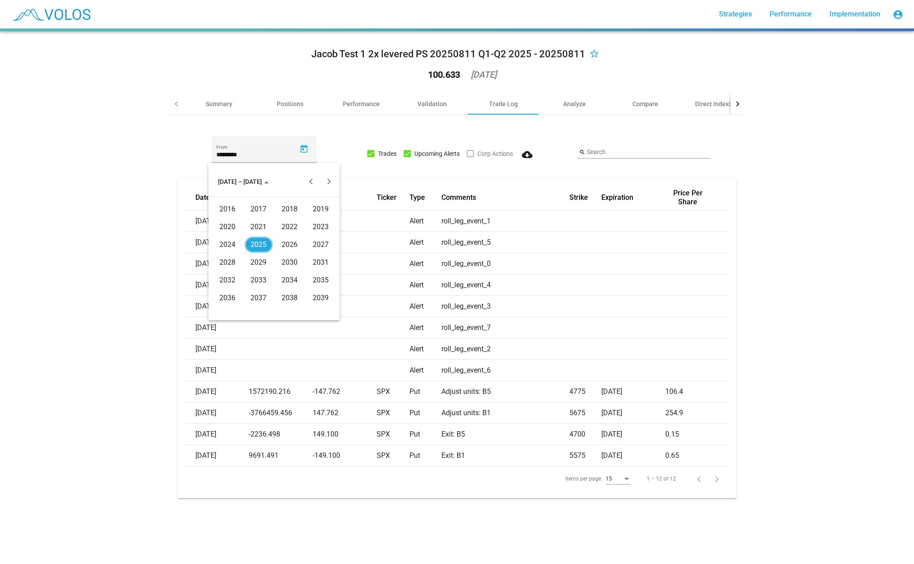
click at [260, 248] on div "2025" at bounding box center [259, 245] width 28 height 16
click at [235, 223] on div "JAN" at bounding box center [228, 227] width 28 height 16
click at [279, 221] on div "1" at bounding box center [274, 222] width 16 height 16
type input "********"
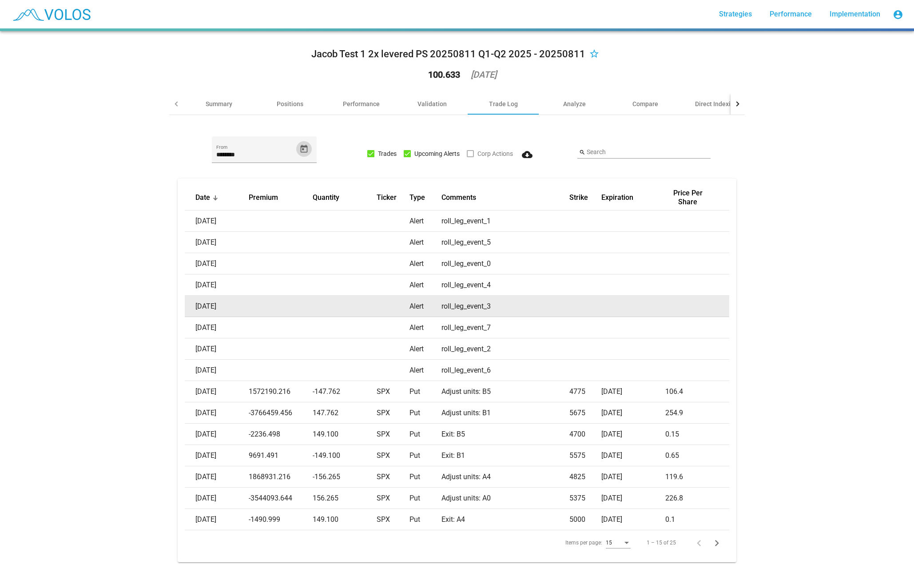
scroll to position [26, 0]
